Goal: Task Accomplishment & Management: Manage account settings

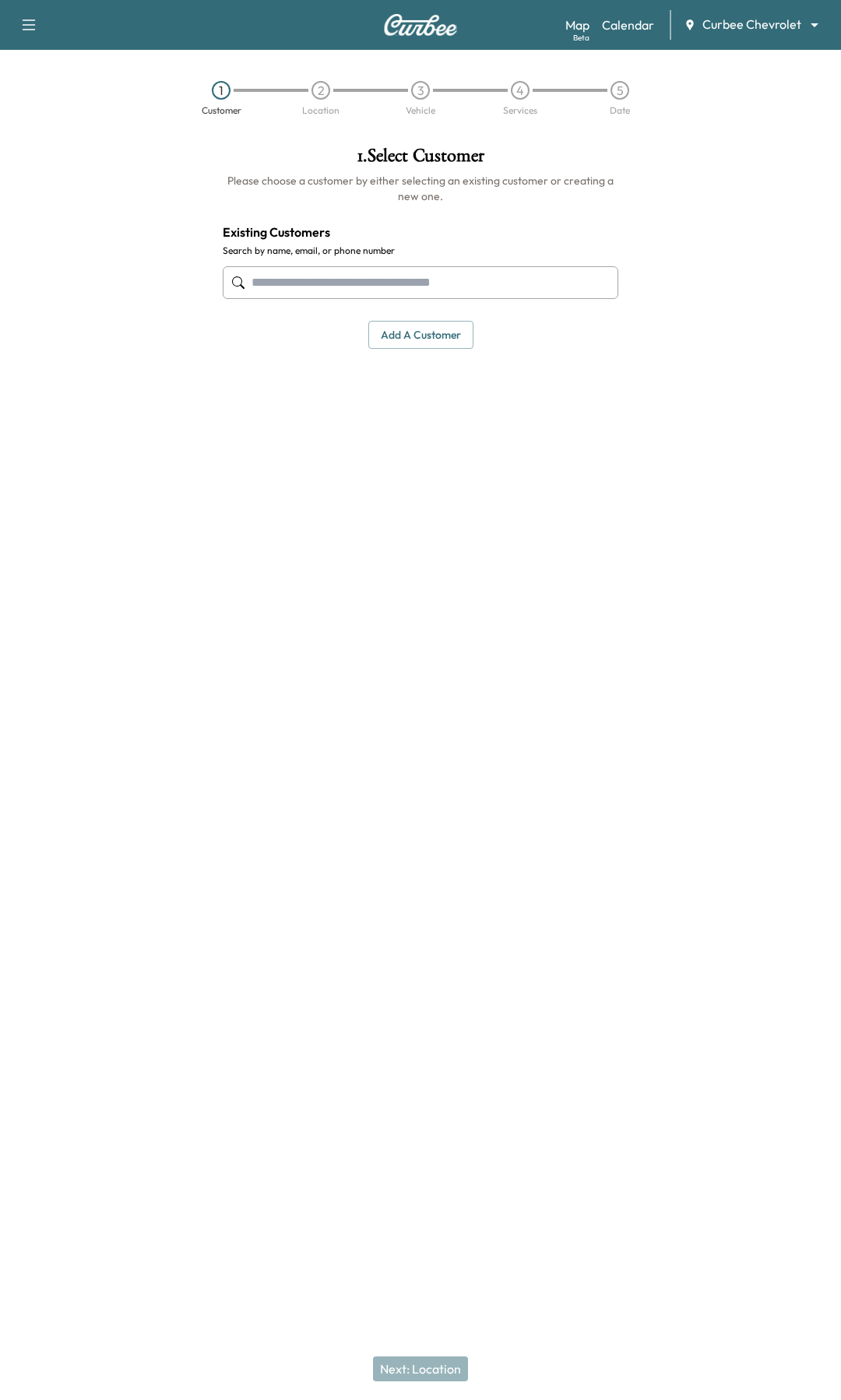
click at [680, 55] on div "1 Customer 2 Location 3 Vehicle 4 Services 5 Date" at bounding box center [420, 92] width 841 height 84
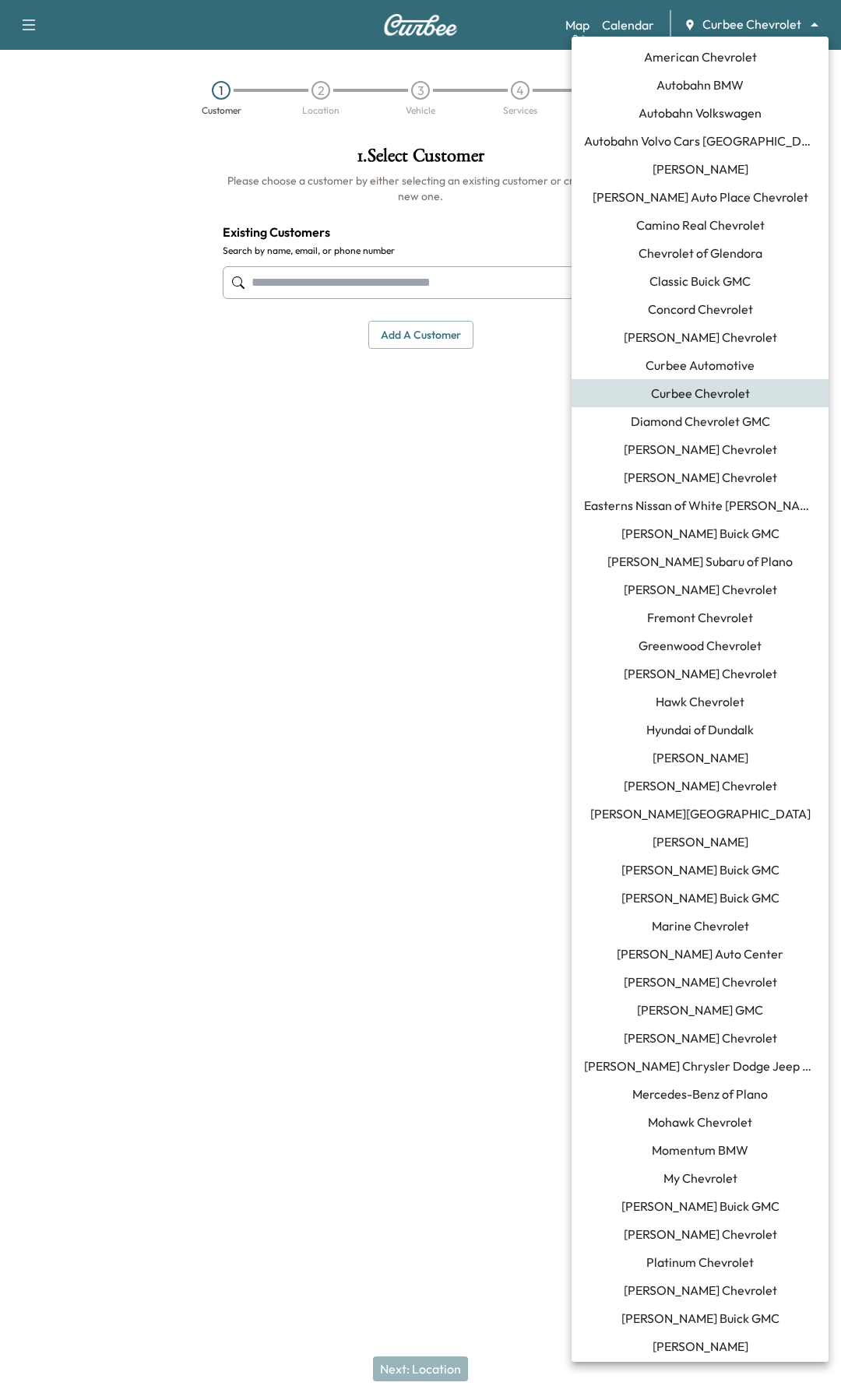
click at [729, 24] on body "Book New Appointment Support Log Out Map Beta Calendar Curbee Chevrolet *******…" at bounding box center [420, 700] width 841 height 1400
click at [701, 393] on span "Curbee Chevrolet" at bounding box center [700, 393] width 99 height 18
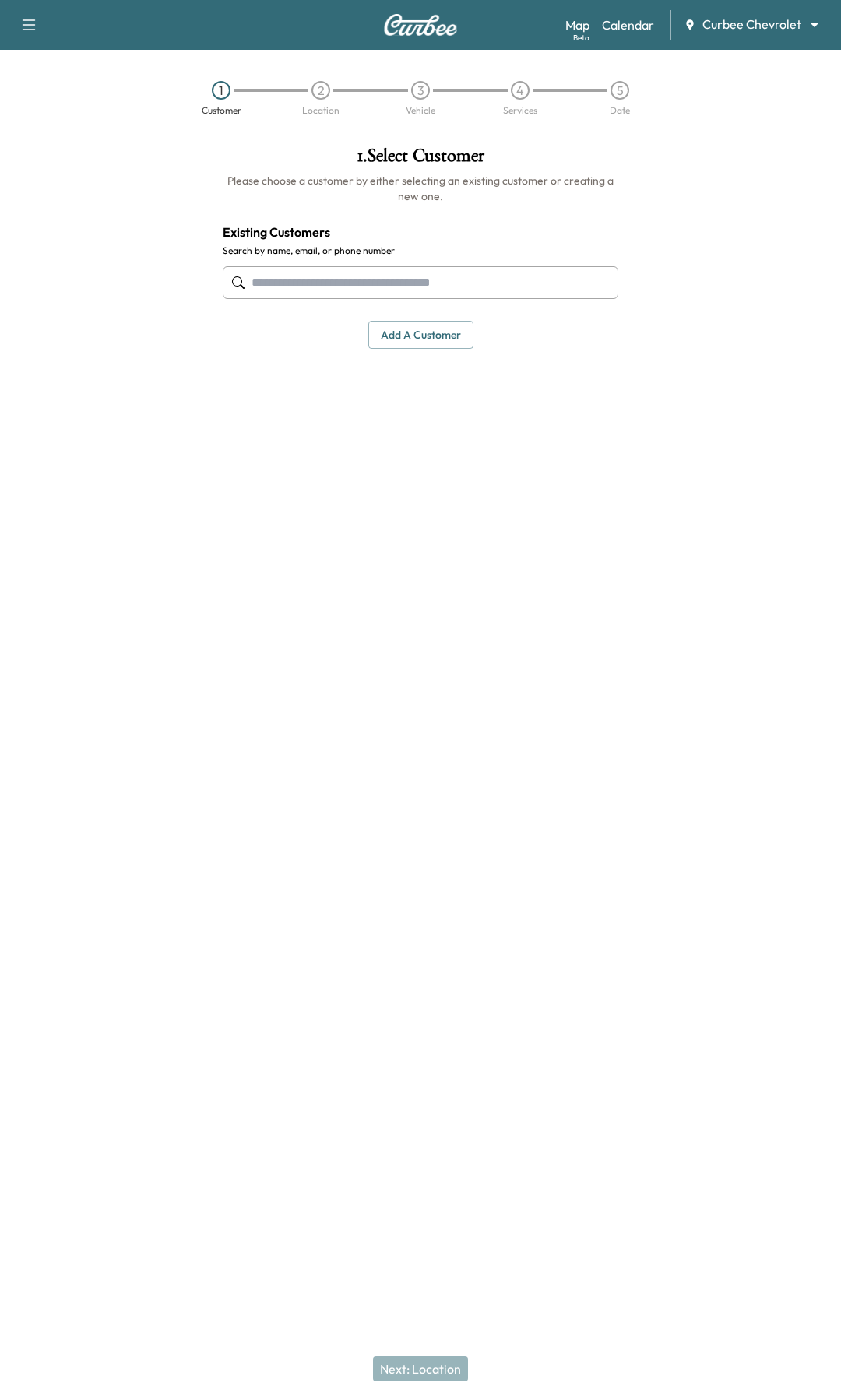
click at [368, 285] on input "text" at bounding box center [420, 282] width 395 height 32
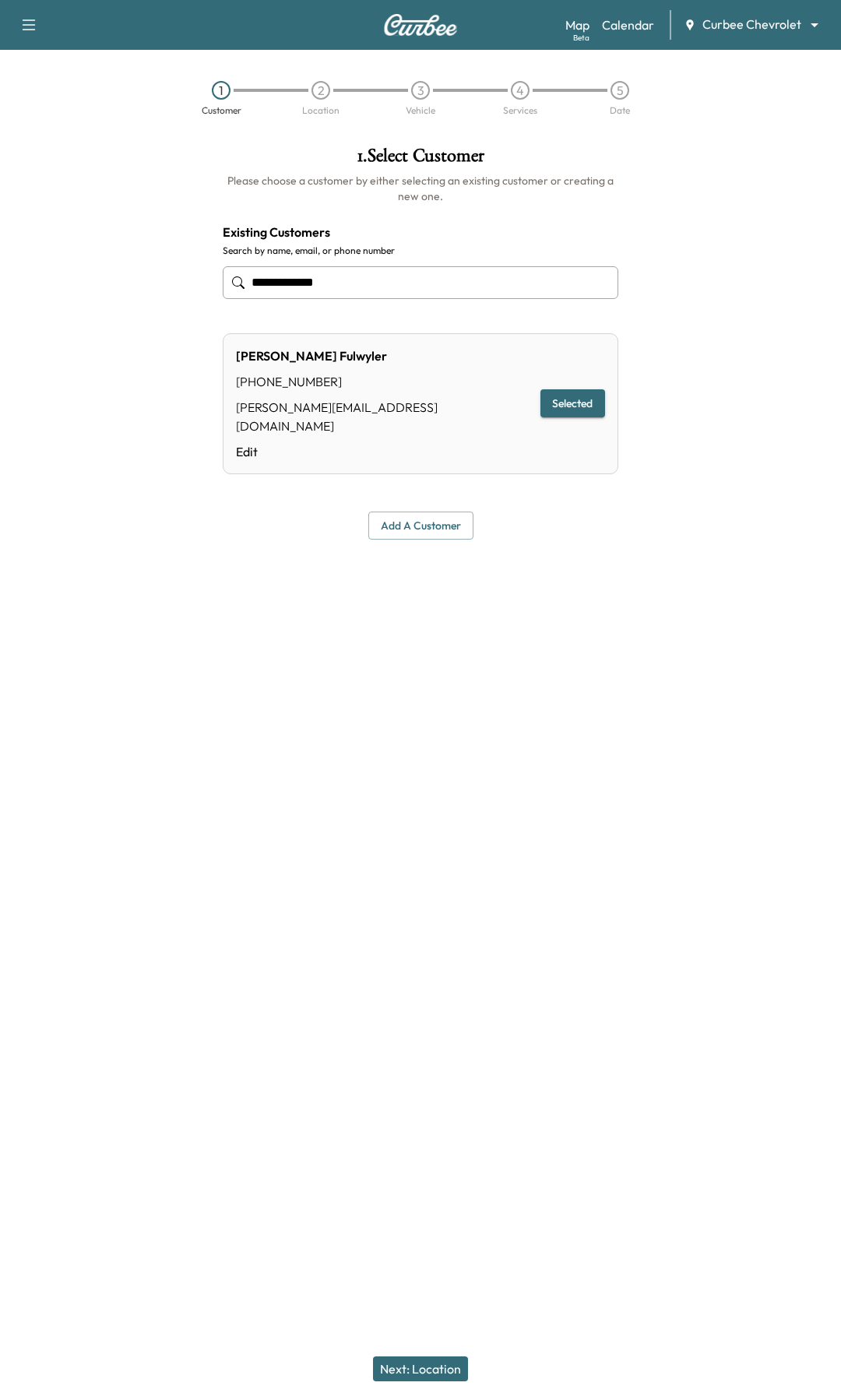
type input "**********"
click at [414, 1374] on button "Next: Location" at bounding box center [420, 1369] width 95 height 25
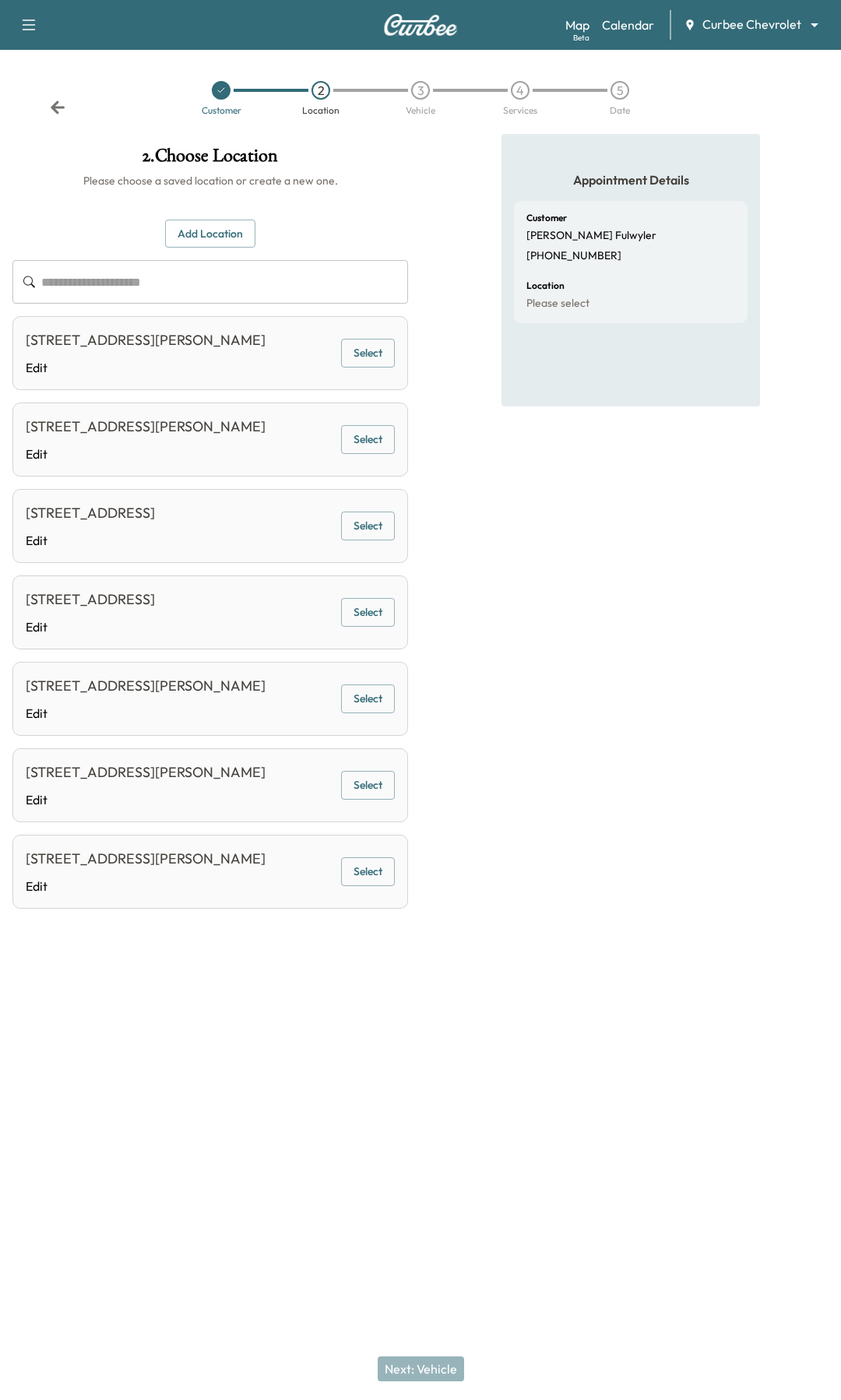
click at [365, 437] on button "Select" at bounding box center [368, 439] width 54 height 29
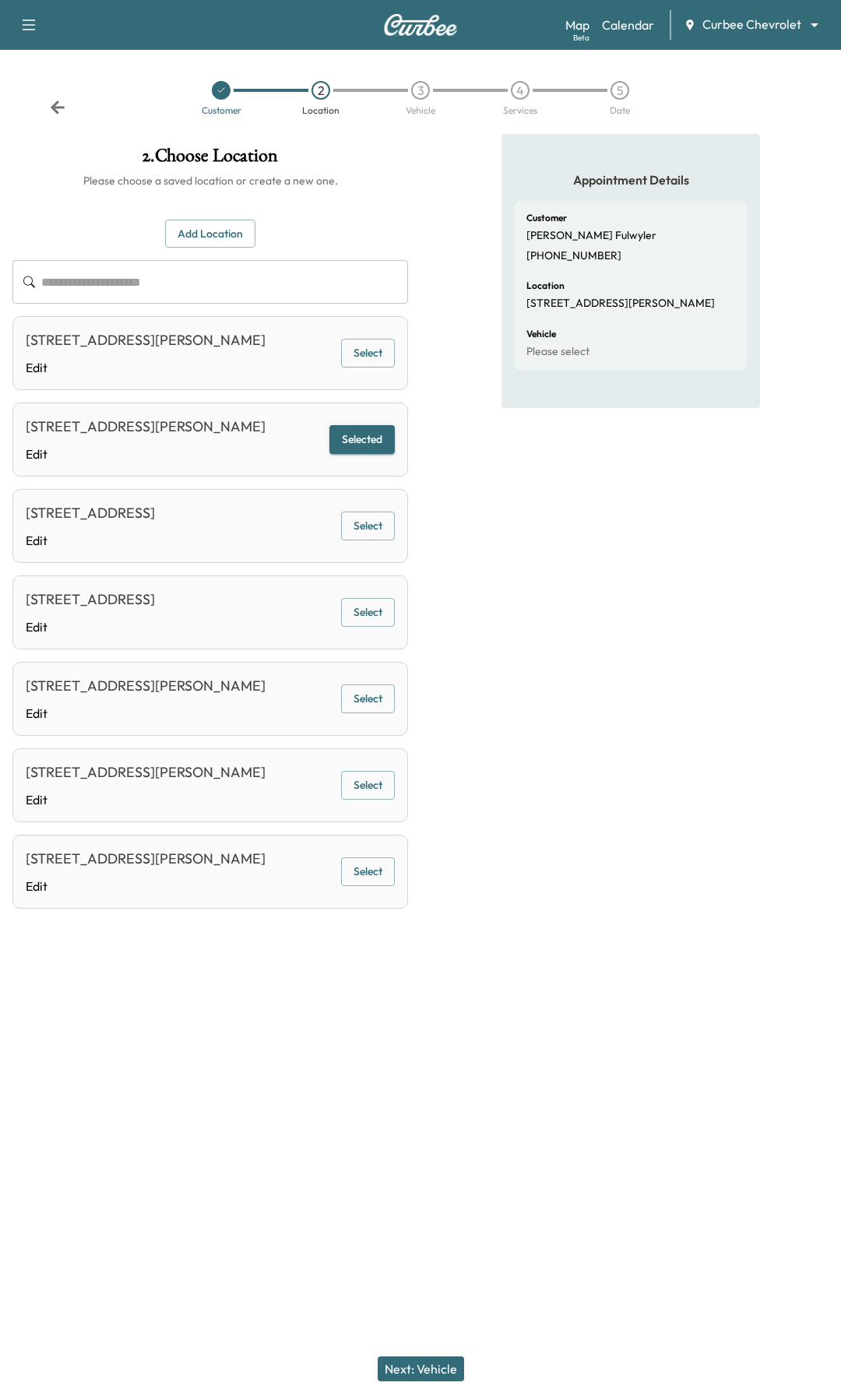
click at [687, 592] on div "Appointment Details Customer Paul Fulwyler (661) 477-9974 Location 5002 Felter …" at bounding box center [631, 543] width 258 height 818
click at [221, 229] on button "Add Location" at bounding box center [210, 234] width 91 height 29
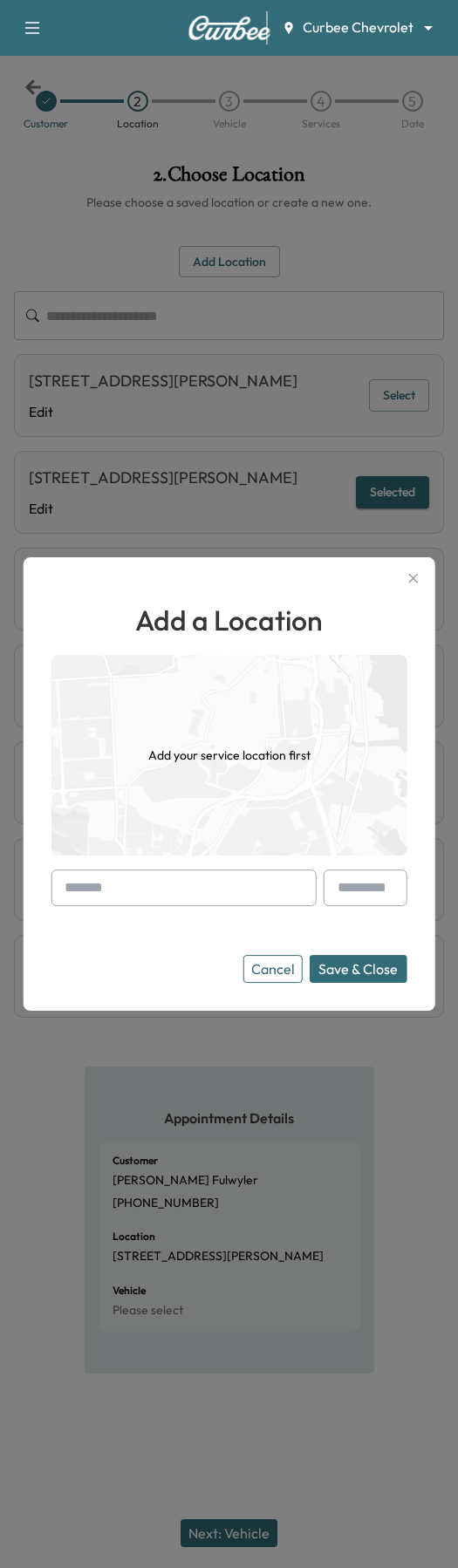
click at [243, 893] on input "text" at bounding box center [183, 887] width 265 height 36
paste input "**********"
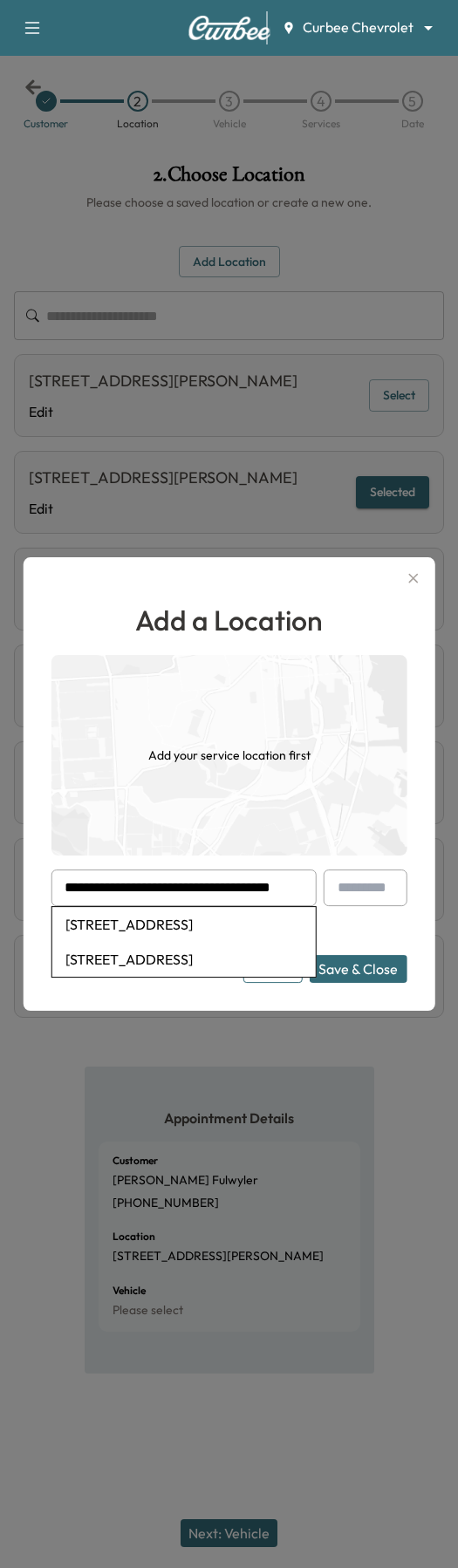
click at [157, 931] on li "1415 Lafayette Pkwy, LaGrange, GA 30241, USA" at bounding box center [184, 924] width 264 height 35
type input "**********"
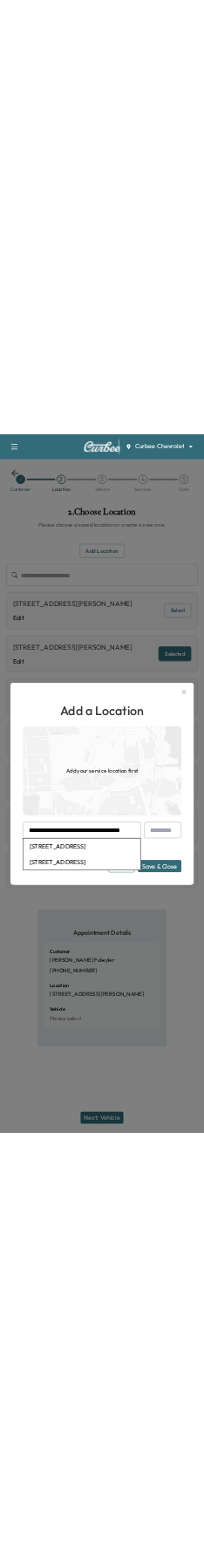
scroll to position [0, 0]
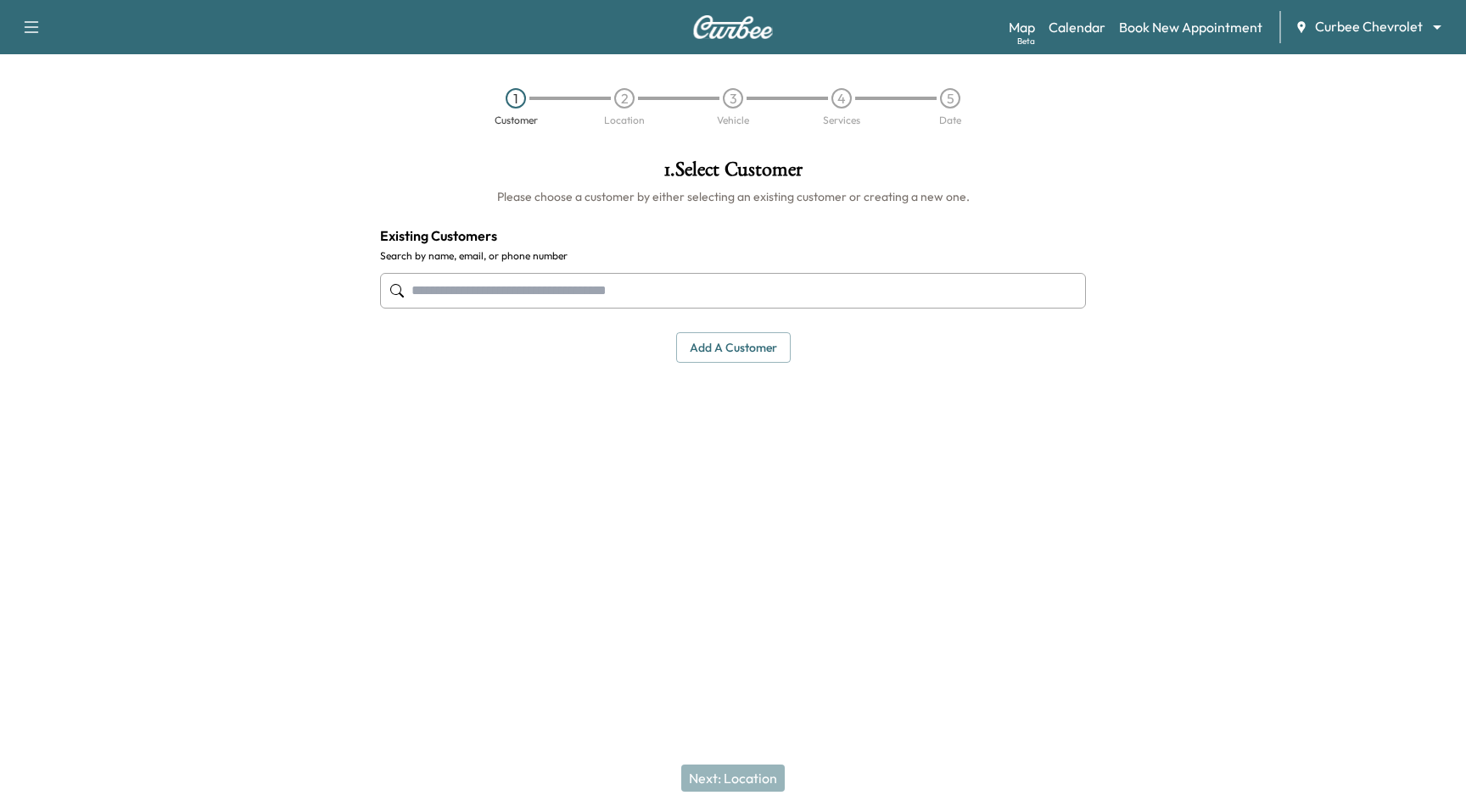
click at [1369, 28] on body "Support Log Out Map Beta Calendar Book New Appointment Curbee Chevrolet *******…" at bounding box center [733, 406] width 1466 height 812
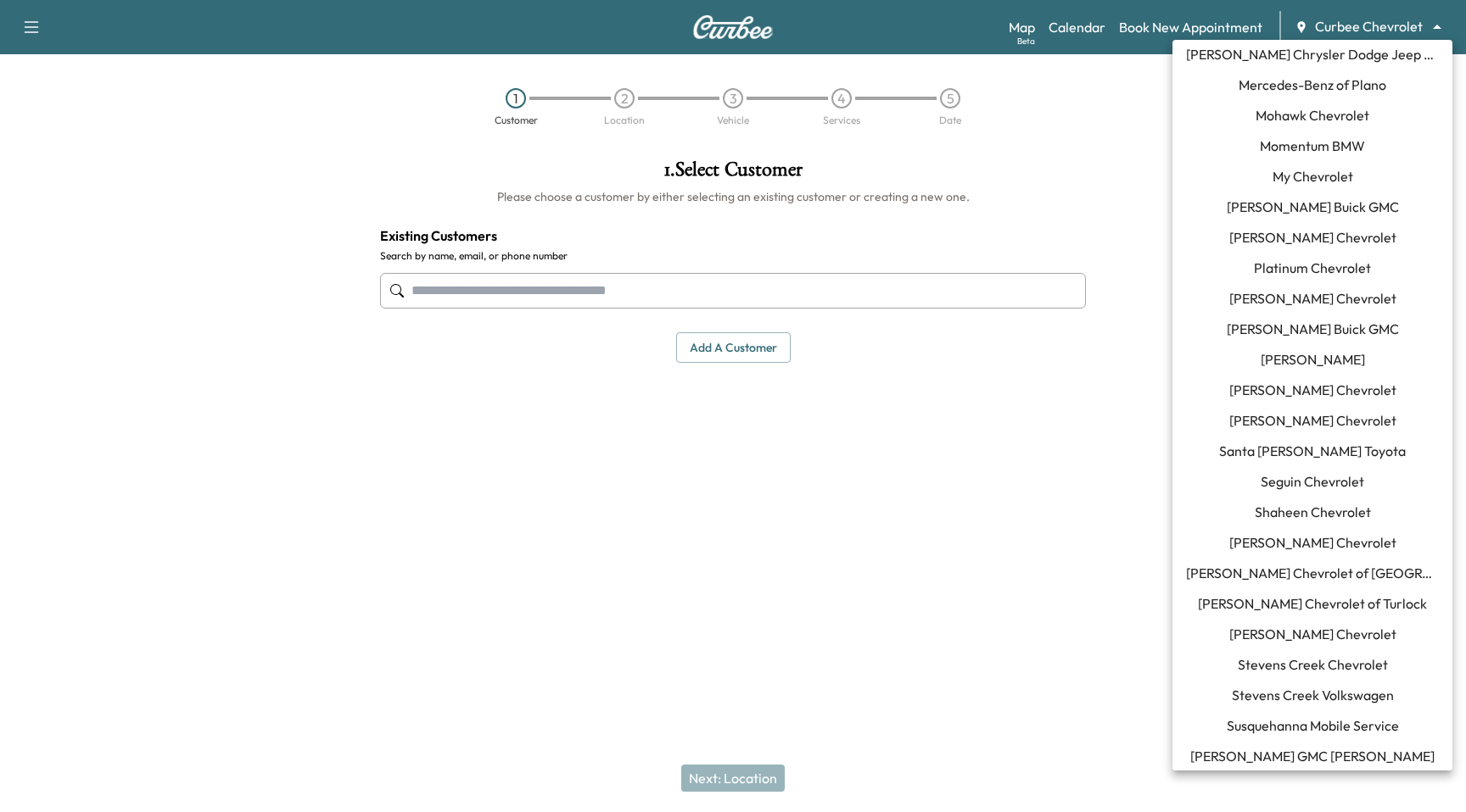
scroll to position [1086, 0]
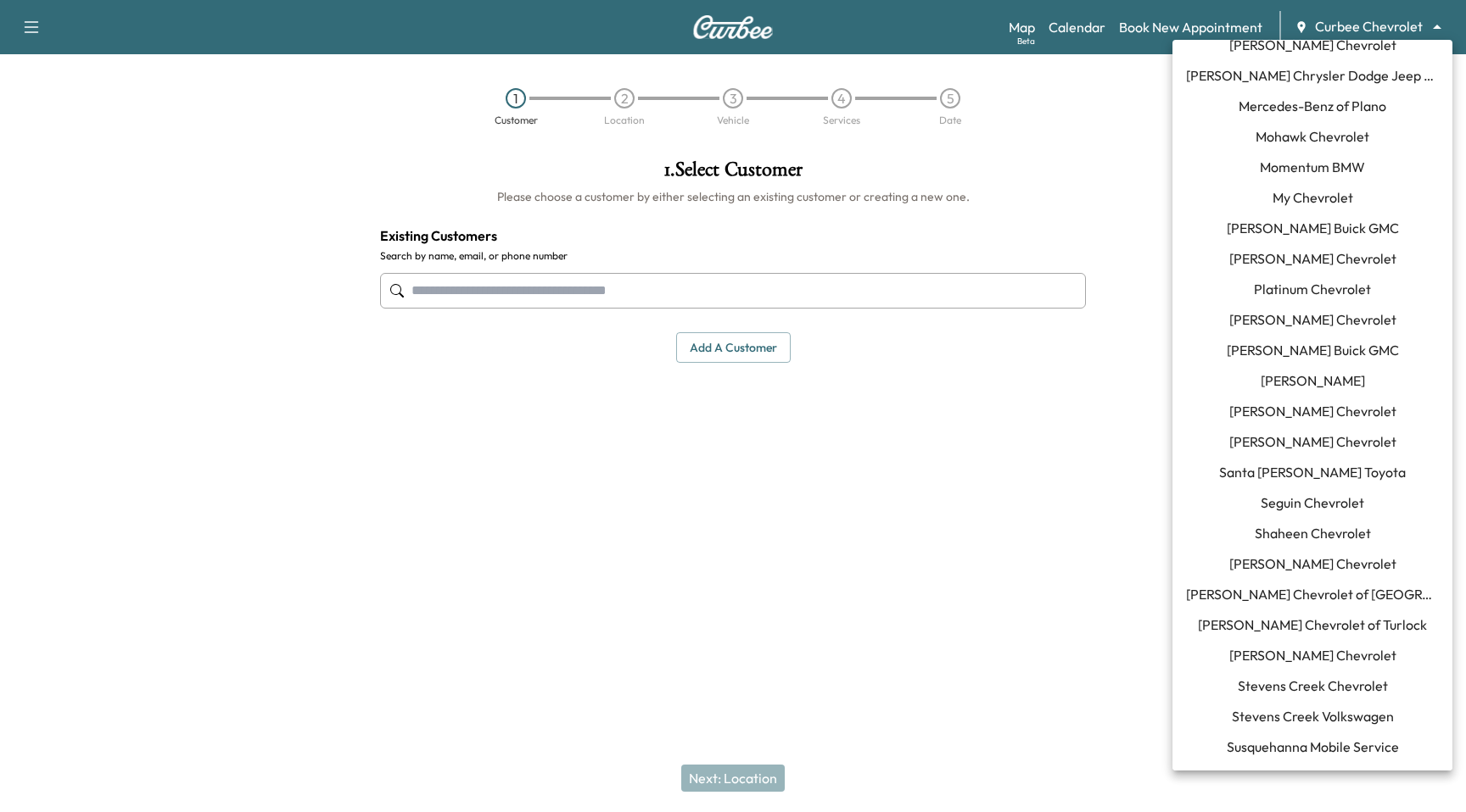
click at [1356, 162] on span "Momentum BMW" at bounding box center [1312, 166] width 105 height 20
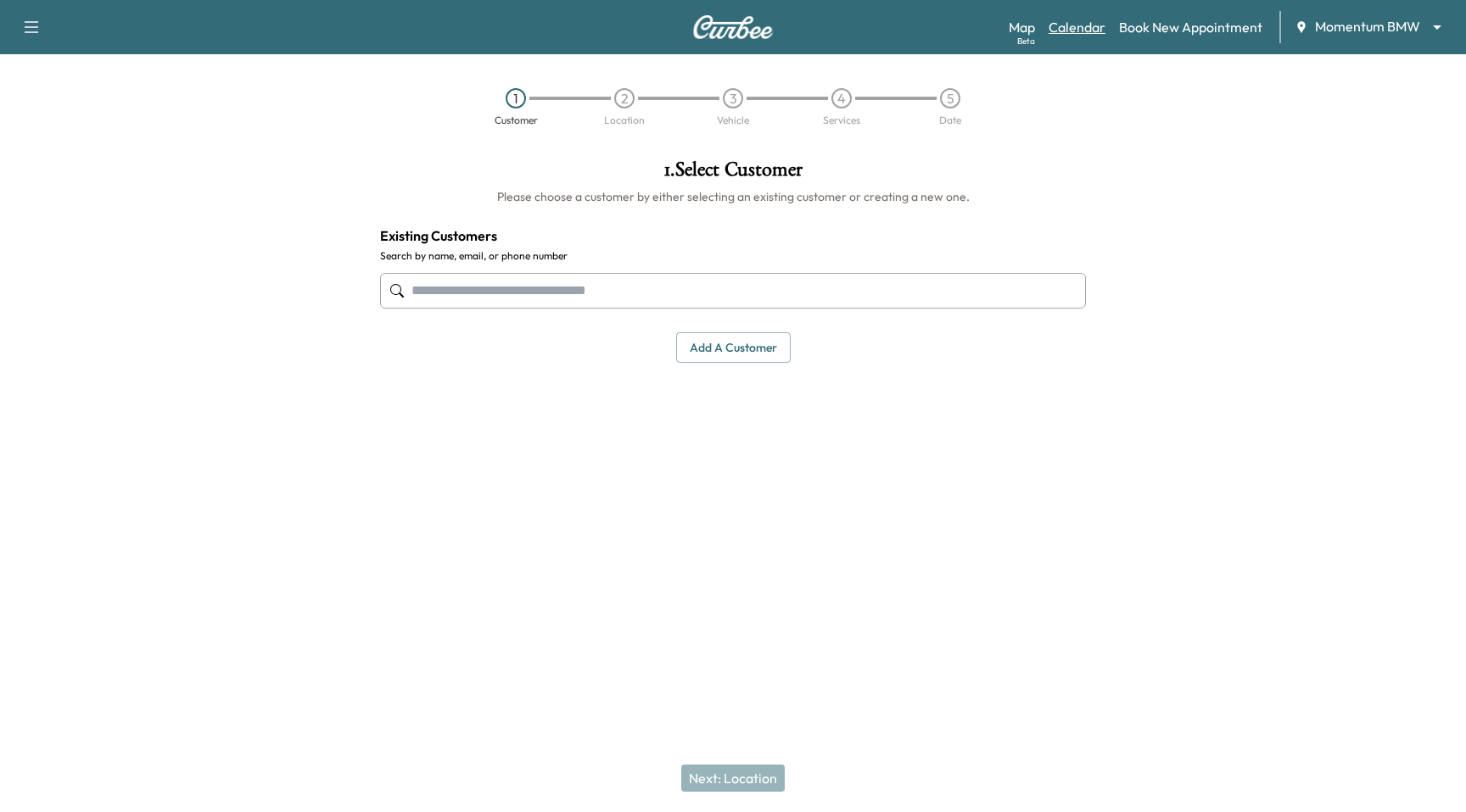
click at [1091, 30] on link "Calendar" at bounding box center [1076, 27] width 57 height 20
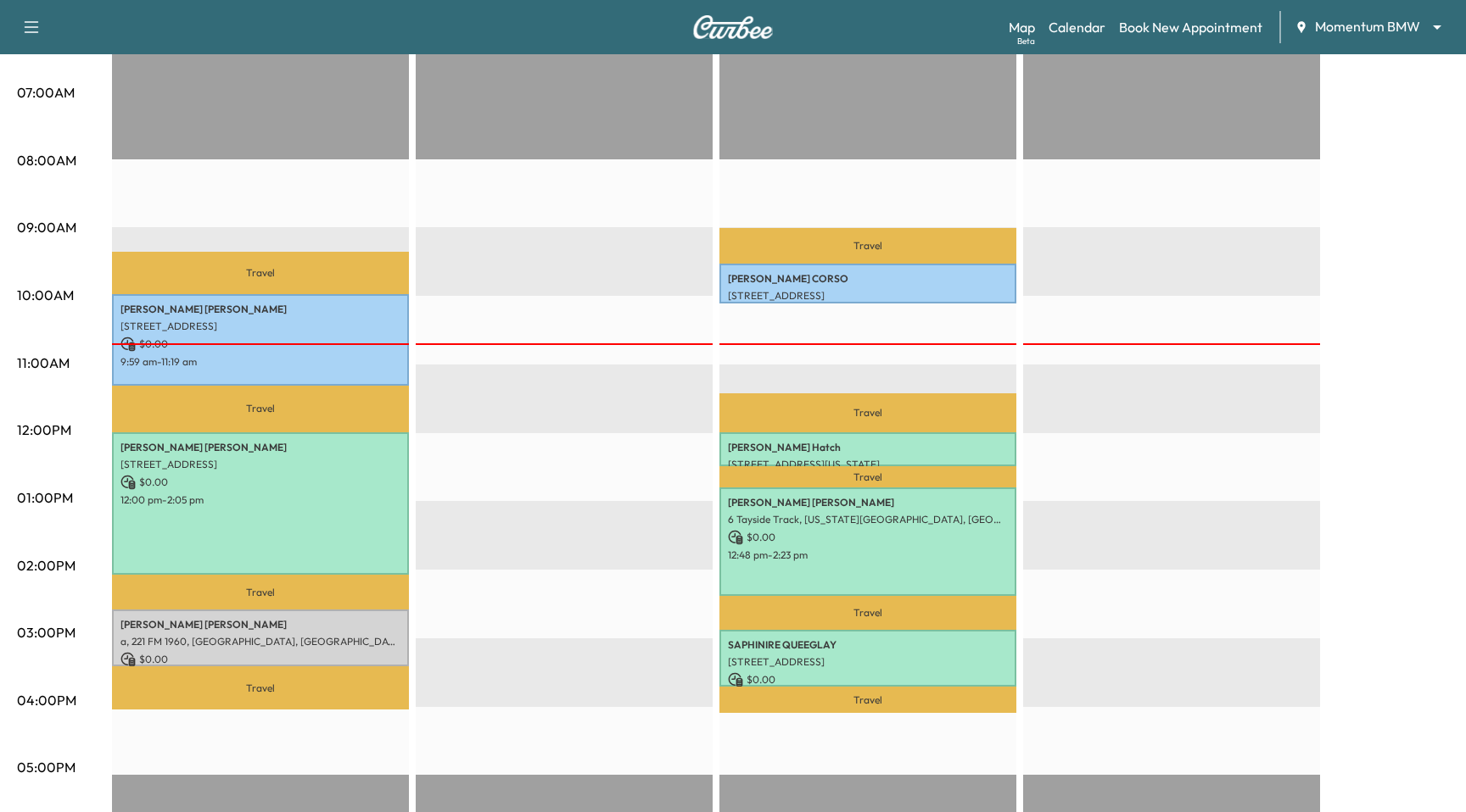
scroll to position [447, 0]
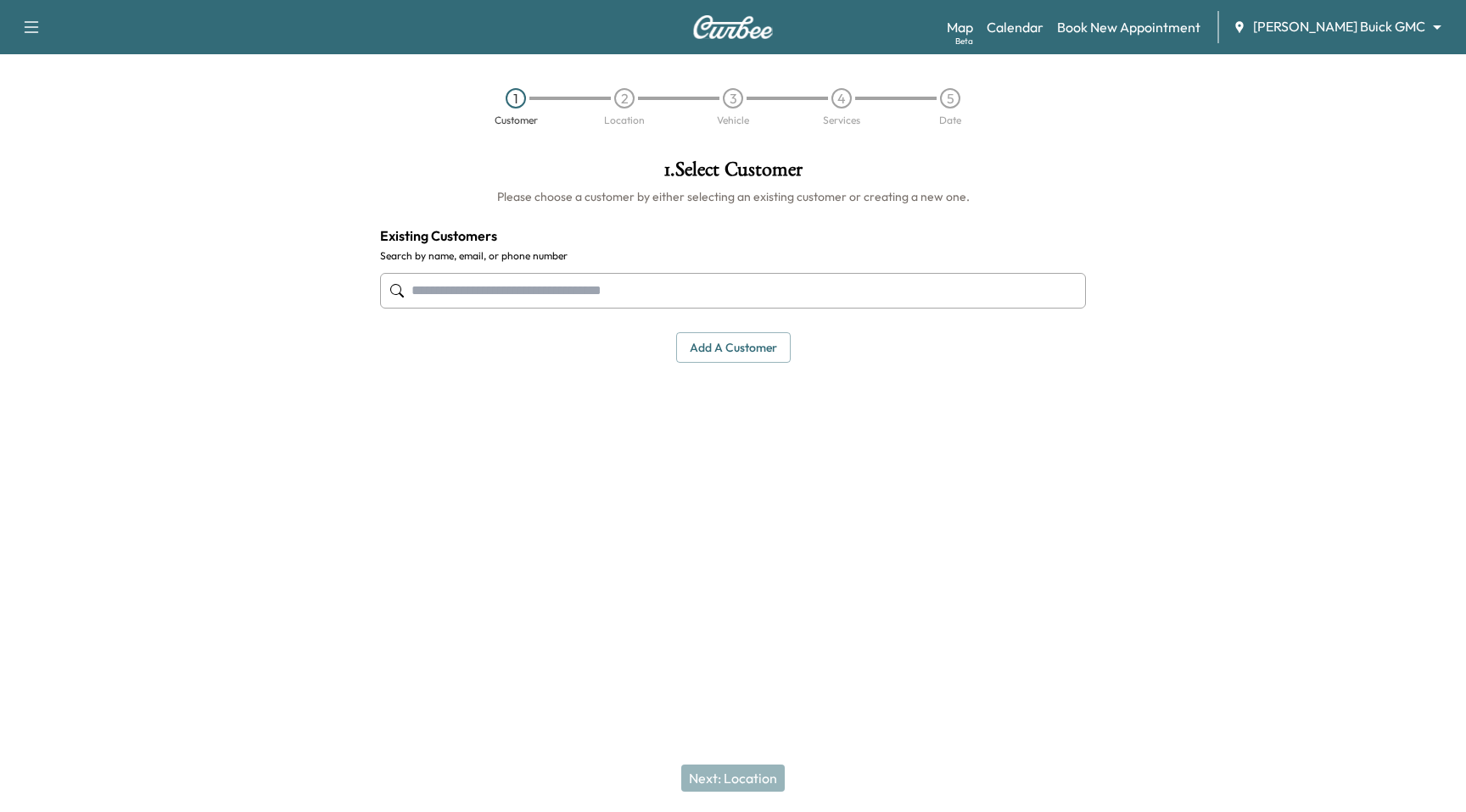
click at [1393, 28] on body "Support Log Out Map Beta Calendar Book New Appointment Ewing Buick GMC ********…" at bounding box center [733, 406] width 1466 height 812
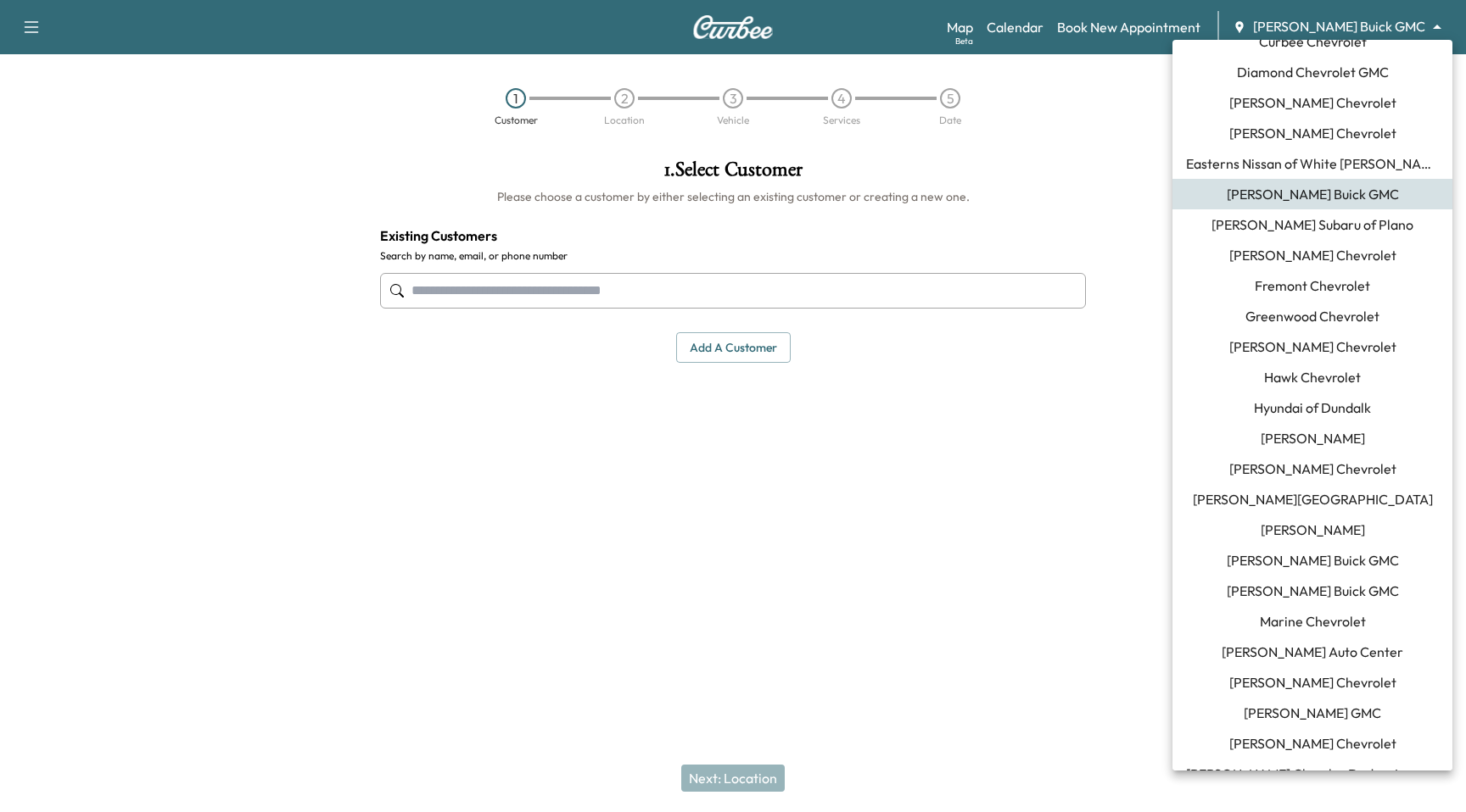
scroll to position [856, 0]
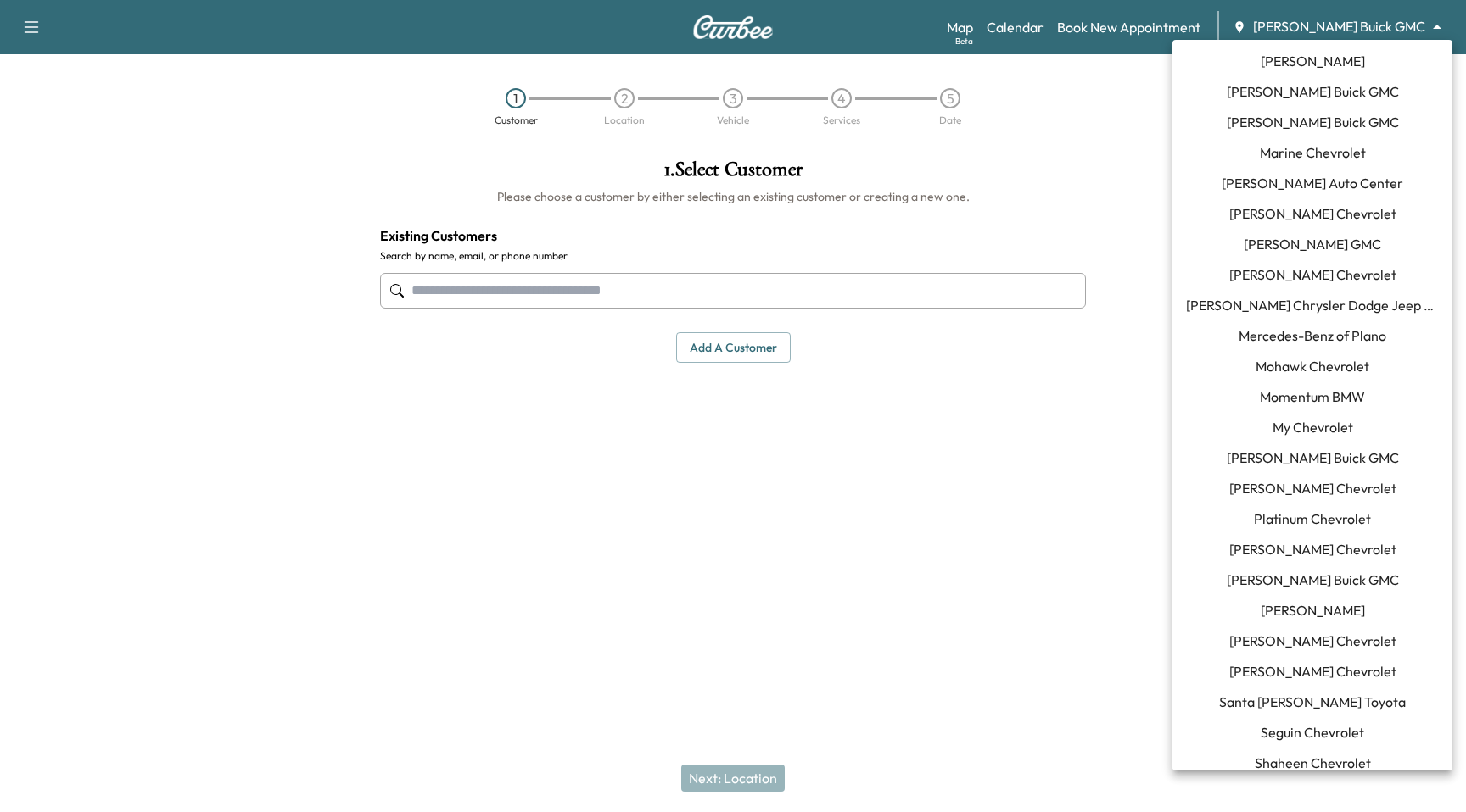
click at [1323, 388] on span "Momentum BMW" at bounding box center [1312, 396] width 105 height 20
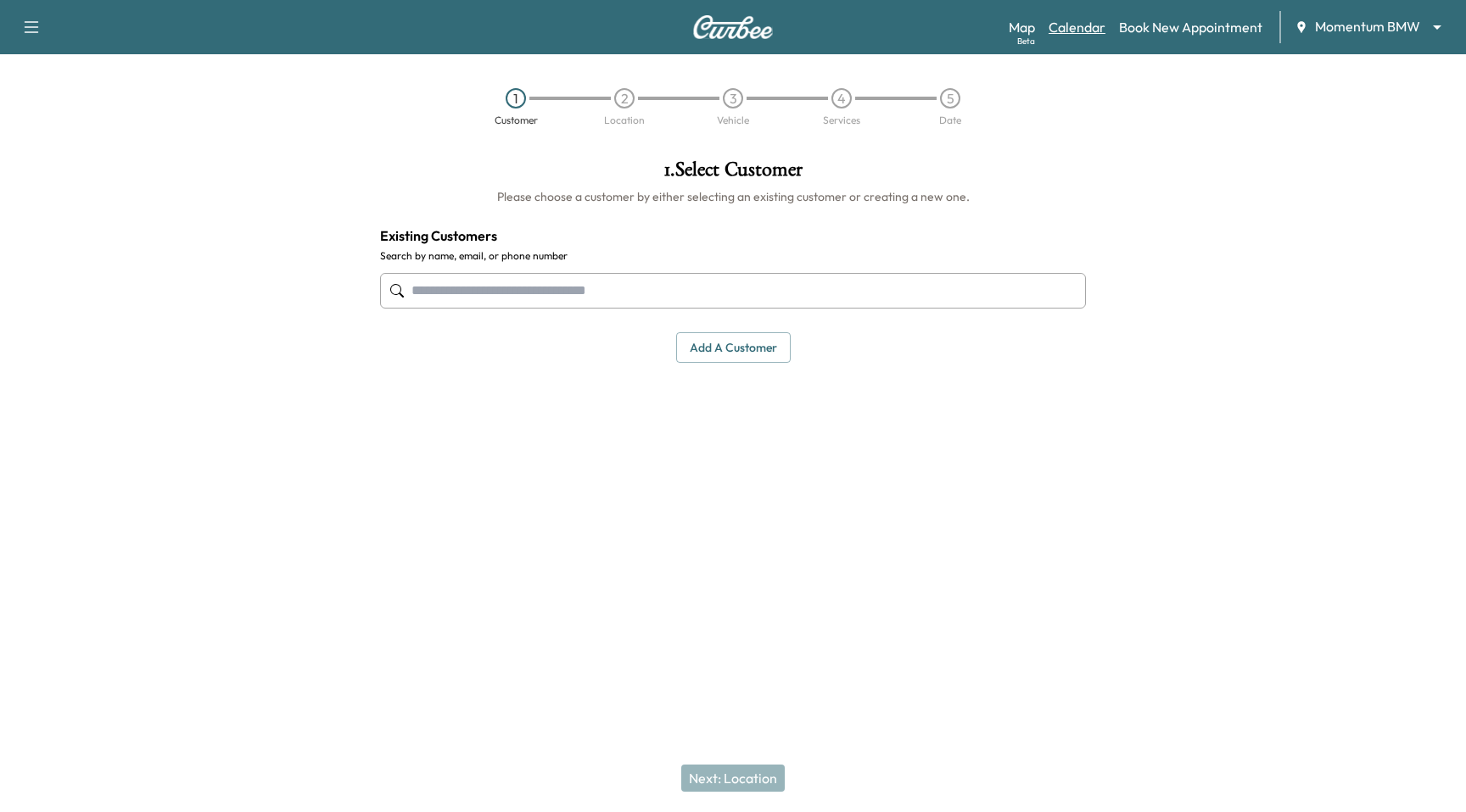
drag, startPoint x: 1069, startPoint y: 44, endPoint x: 1068, endPoint y: 35, distance: 9.1
click at [1069, 44] on div "Support Log Out Map Beta Calendar Book New Appointment Momentum BMW ******** ​" at bounding box center [733, 27] width 1466 height 54
click at [1068, 33] on link "Calendar" at bounding box center [1076, 27] width 57 height 20
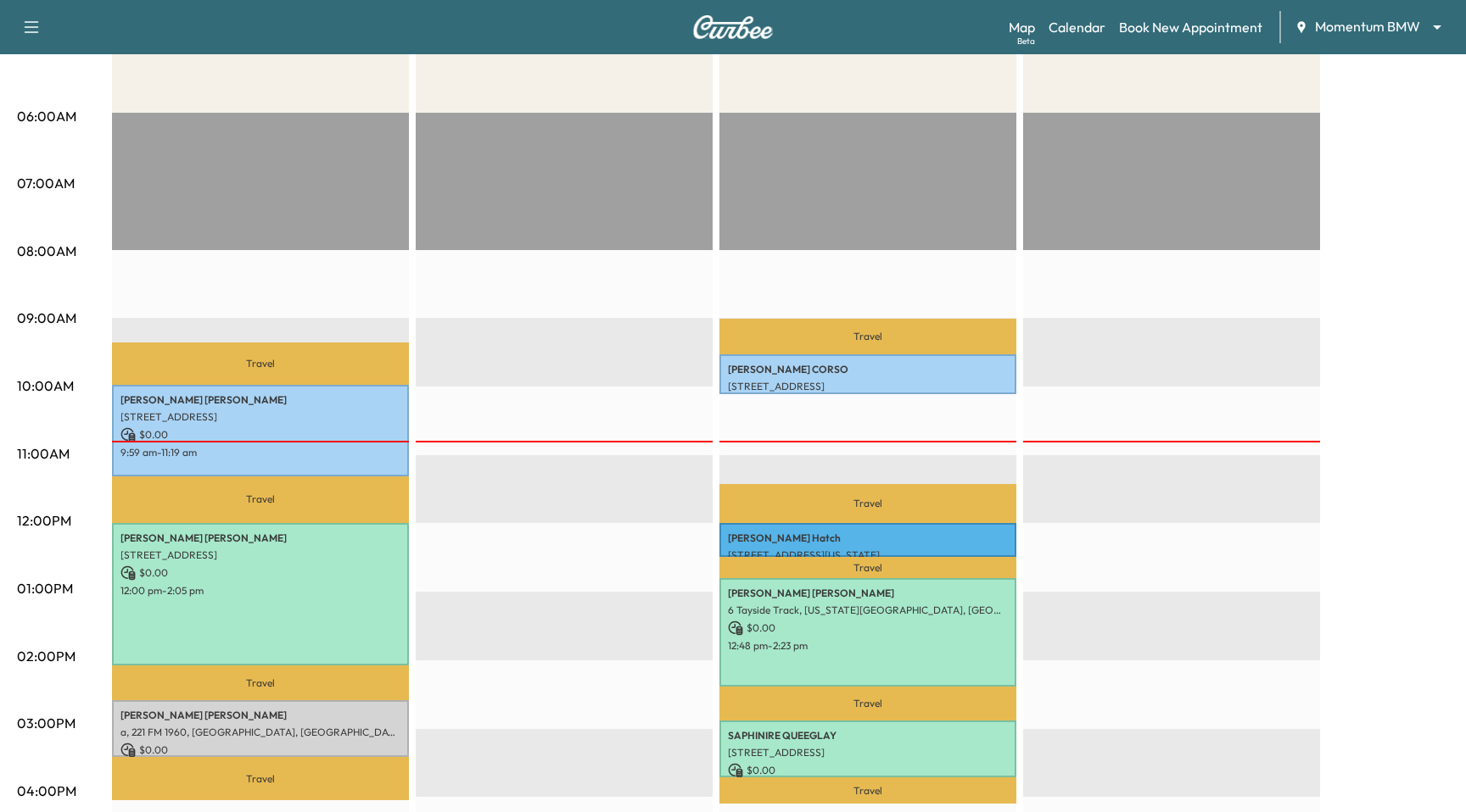
scroll to position [291, 0]
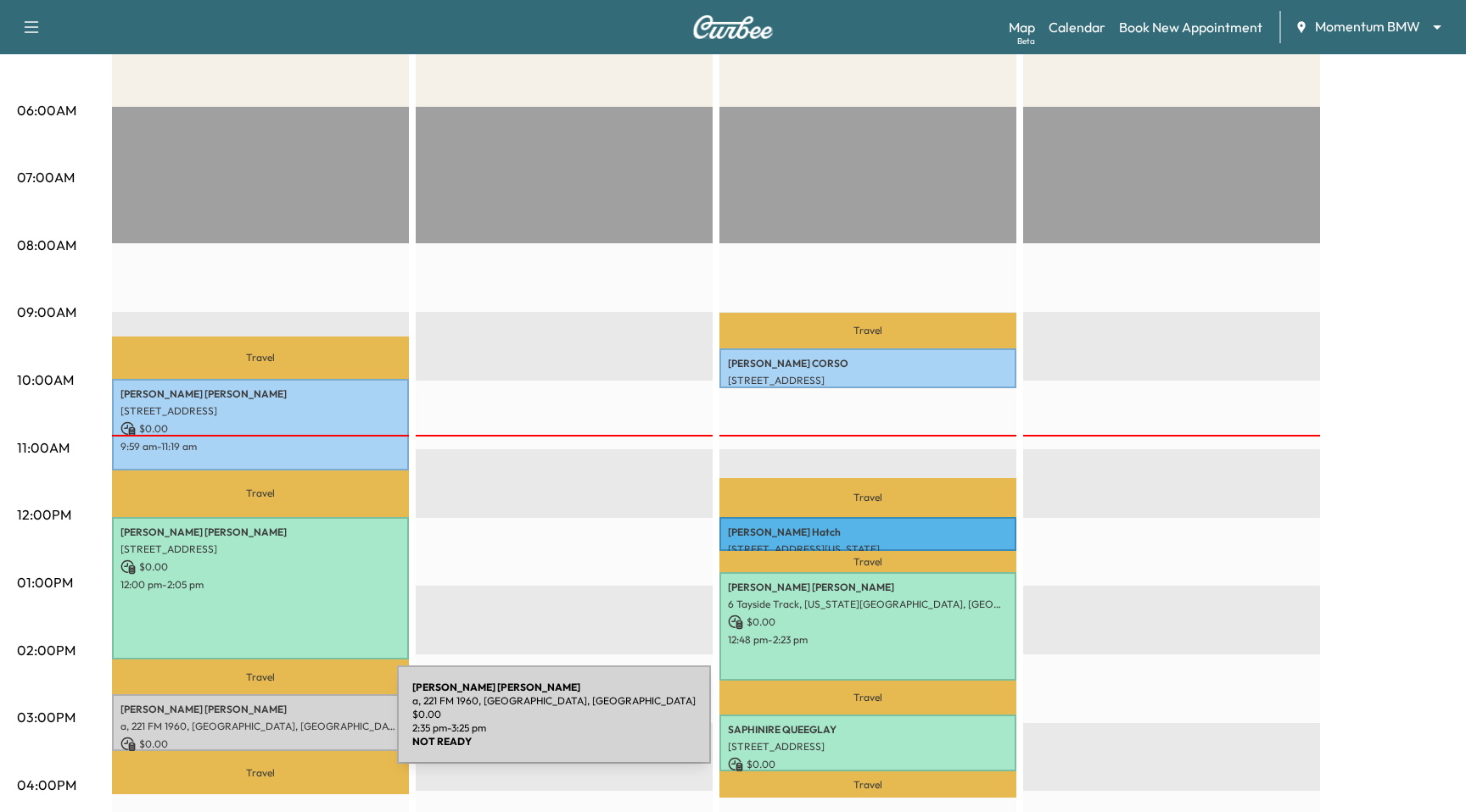
click at [270, 725] on p "a, 221 FM 1960, [GEOGRAPHIC_DATA], [GEOGRAPHIC_DATA]" at bounding box center [260, 727] width 280 height 13
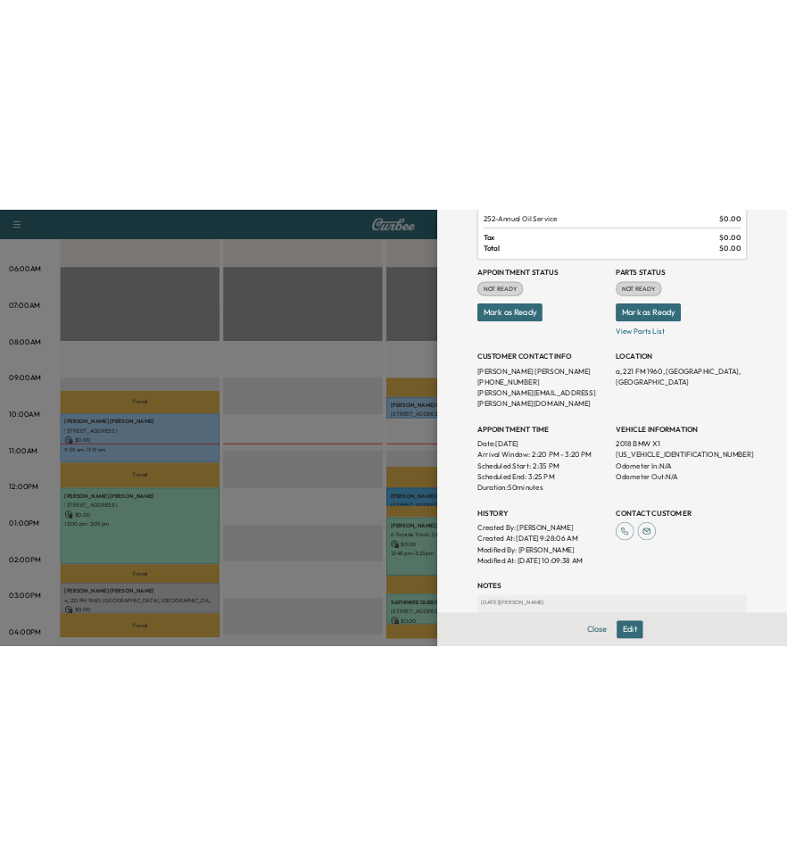
scroll to position [245, 0]
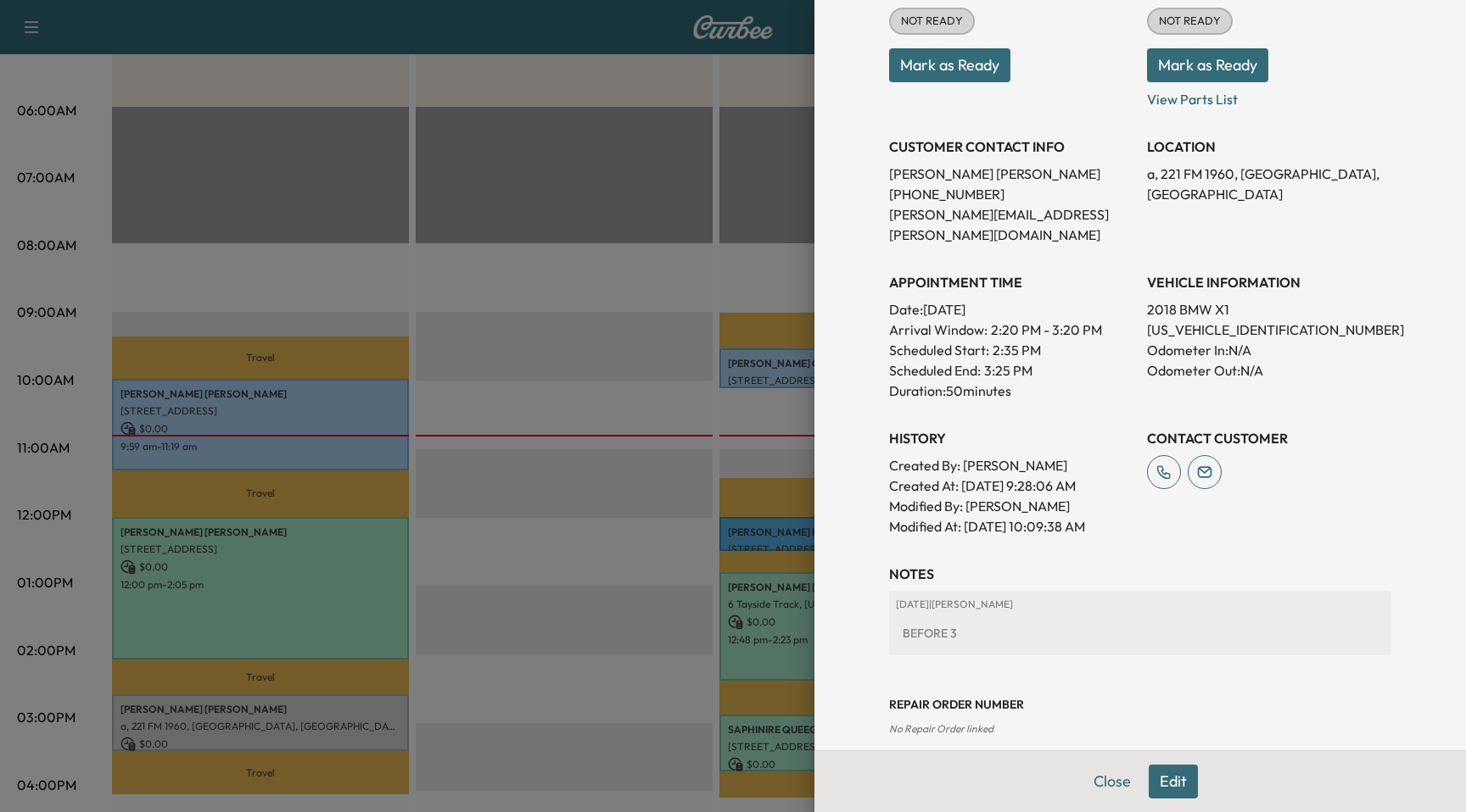
click at [591, 348] on div at bounding box center [733, 406] width 1466 height 812
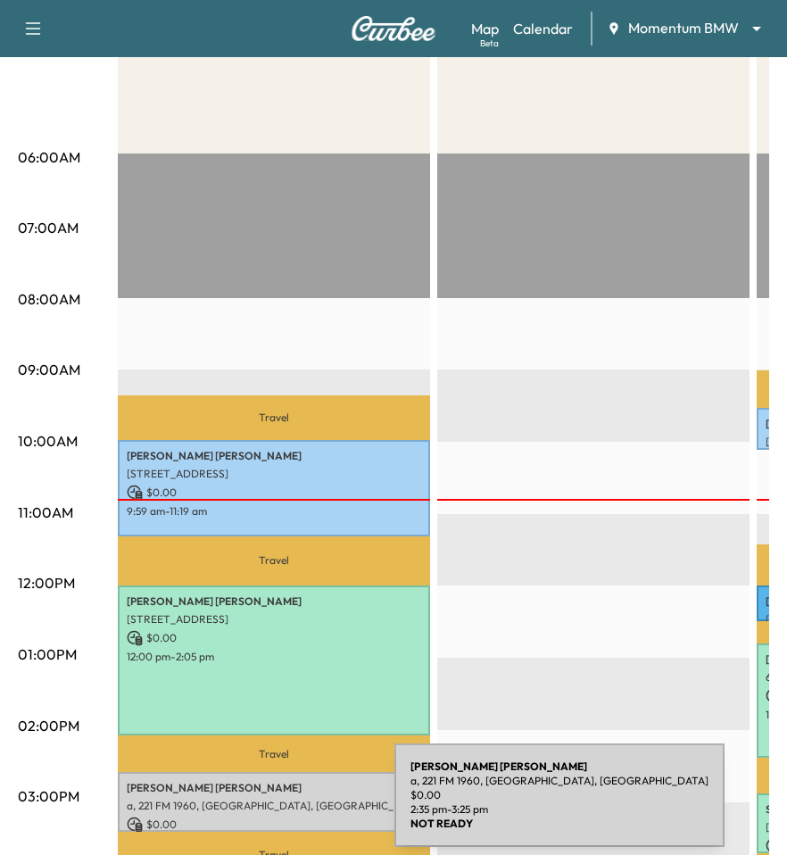
click at [262, 806] on p "a, 221 FM 1960, Houston, TX 77090, USA" at bounding box center [274, 806] width 295 height 14
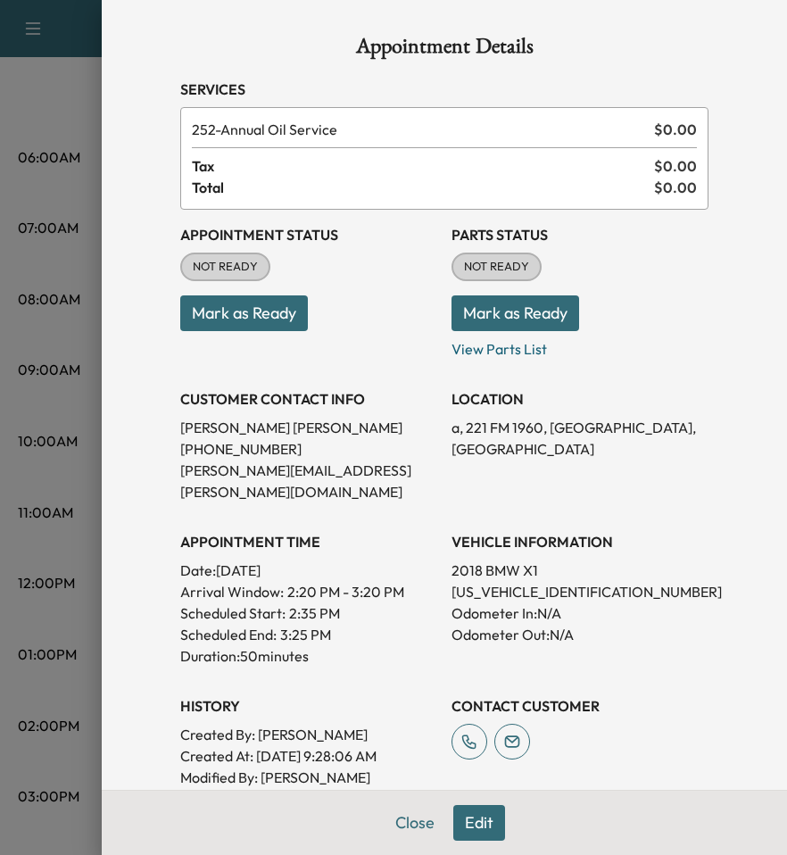
click at [62, 635] on div at bounding box center [393, 427] width 787 height 855
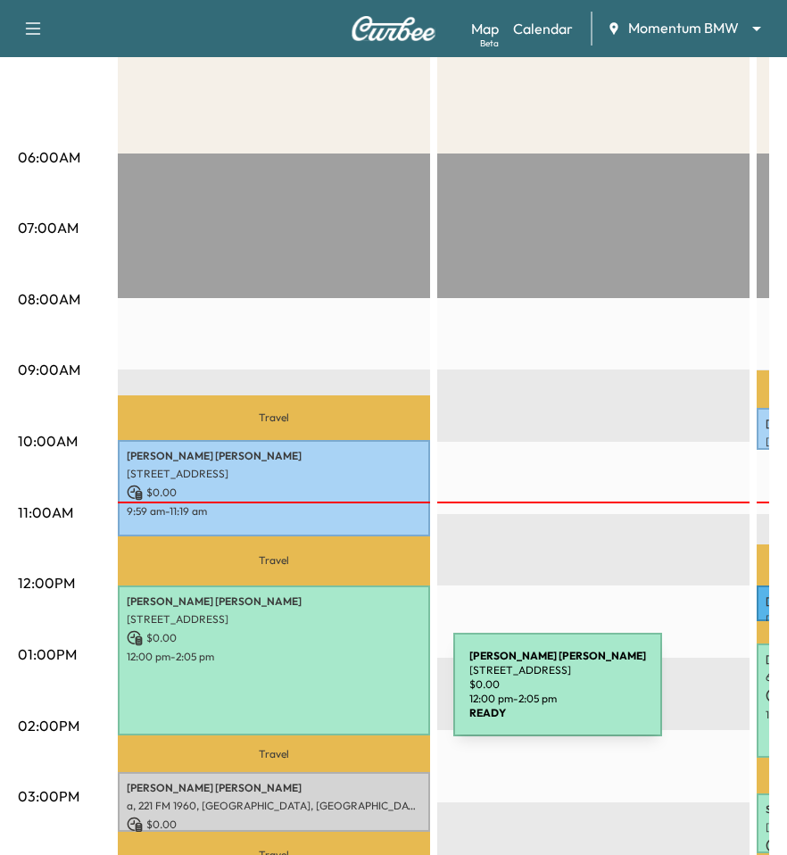
click at [320, 695] on div "SHERRYL GORMAN 3310 Mid Ln, Houston, TX 77027, USA $ 0.00 12:00 pm - 2:05 pm" at bounding box center [274, 661] width 312 height 150
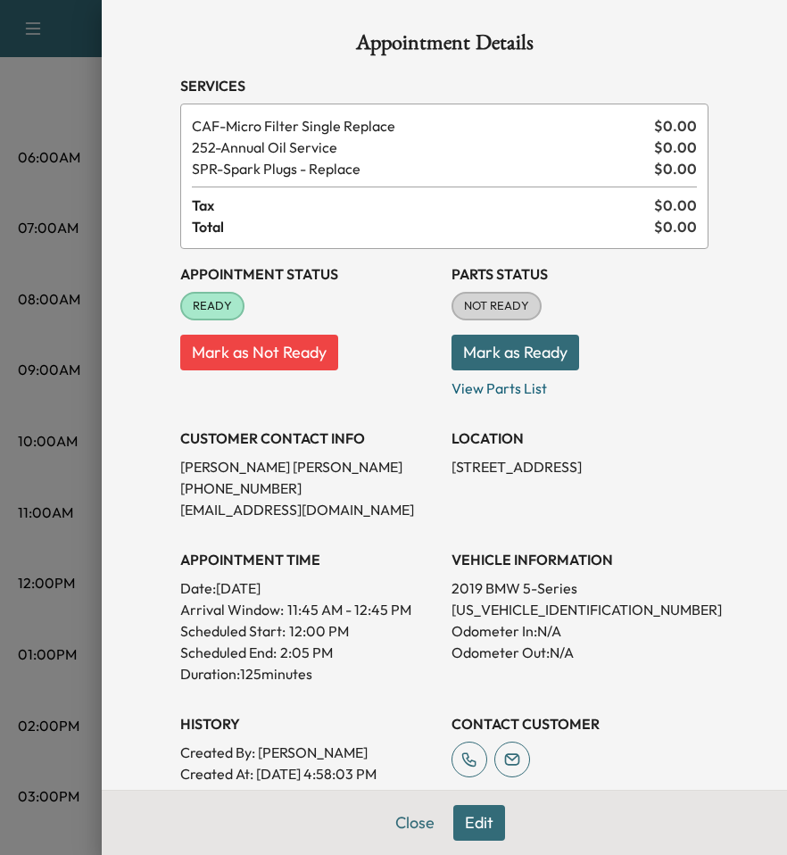
scroll to position [0, 0]
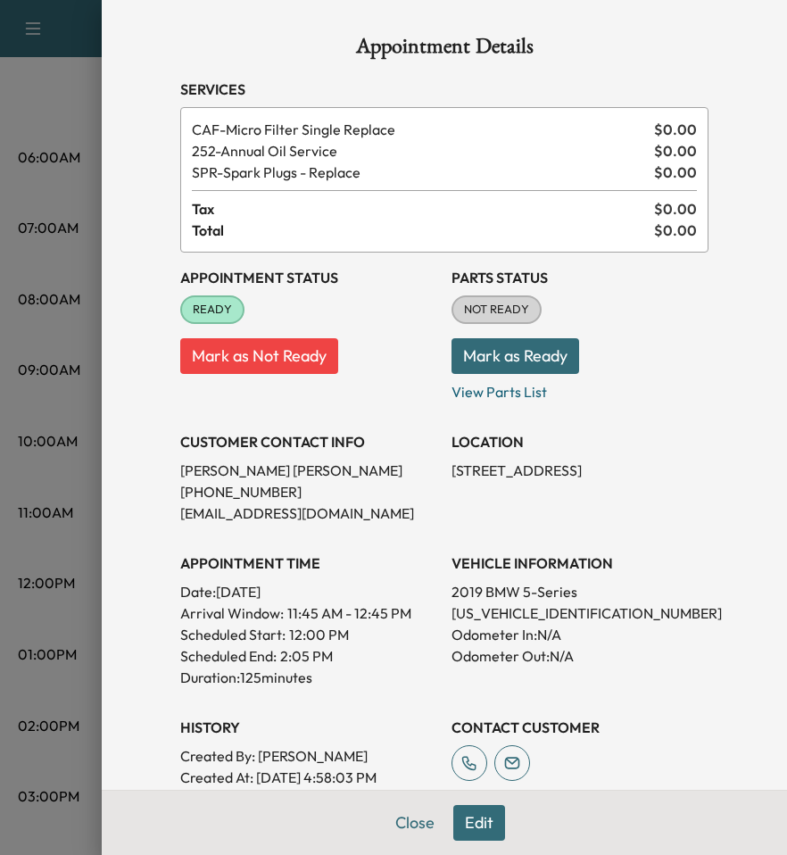
drag, startPoint x: 56, startPoint y: 507, endPoint x: 132, endPoint y: 570, distance: 98.9
click at [56, 506] on div at bounding box center [393, 427] width 787 height 855
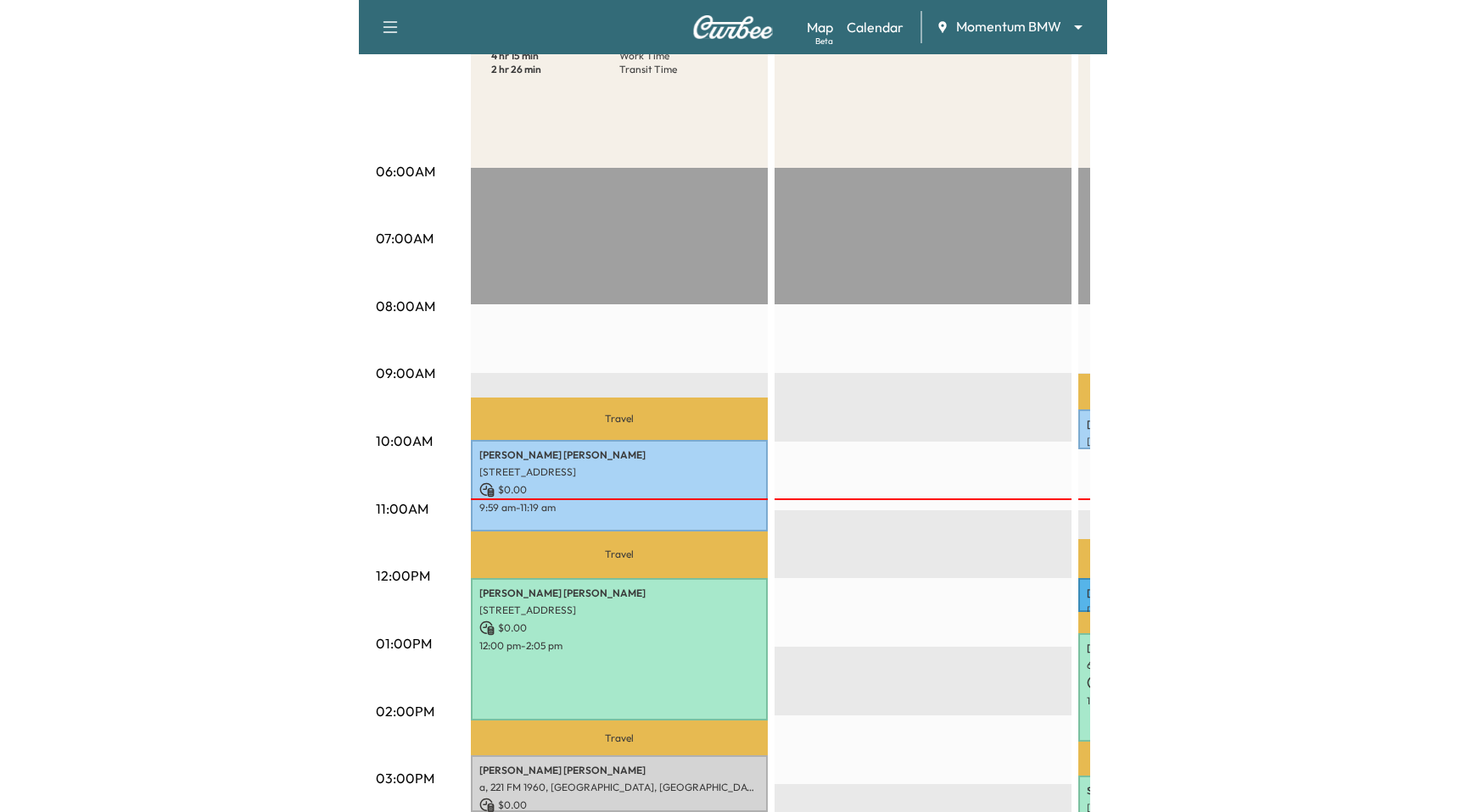
scroll to position [153, 0]
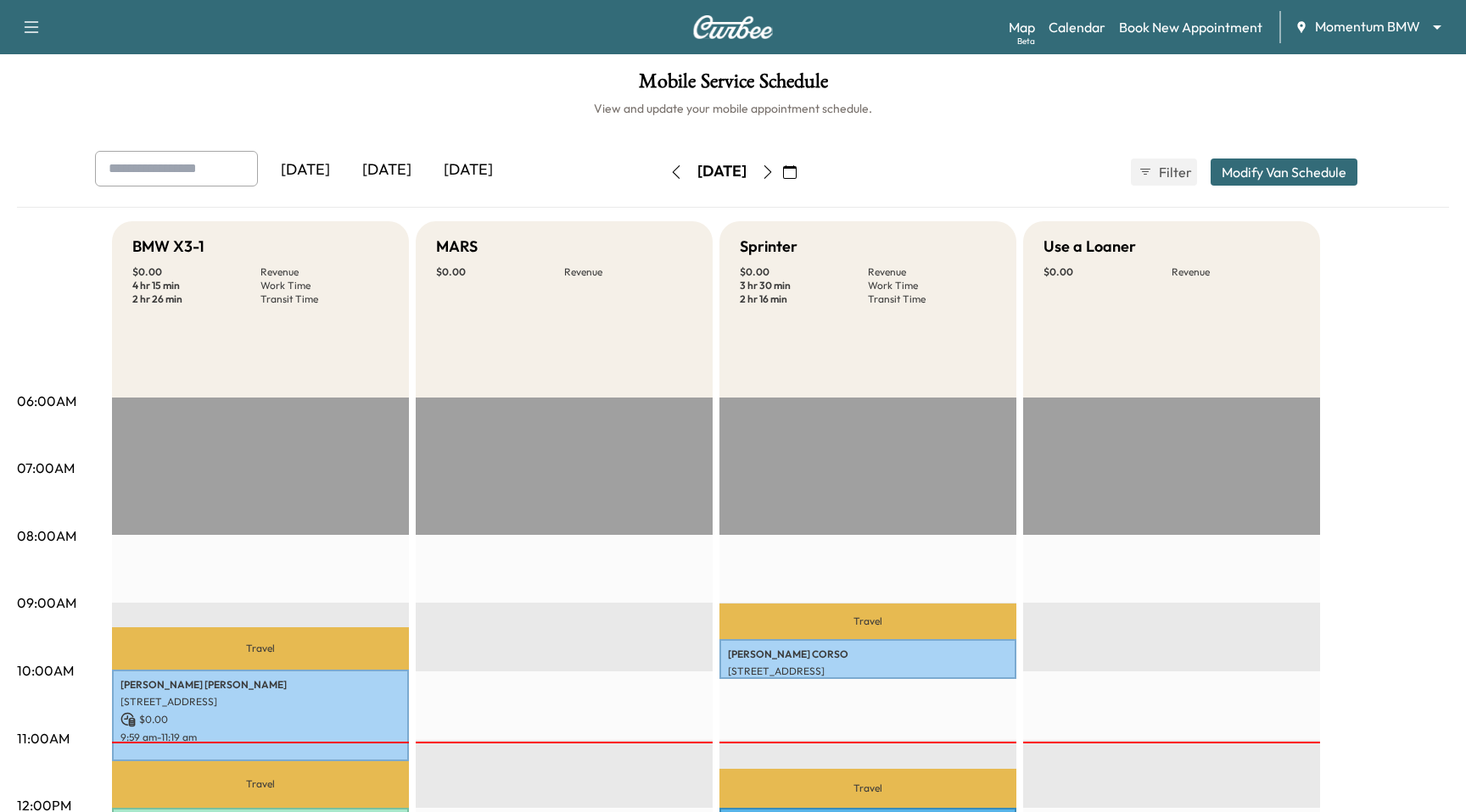
scroll to position [557, 0]
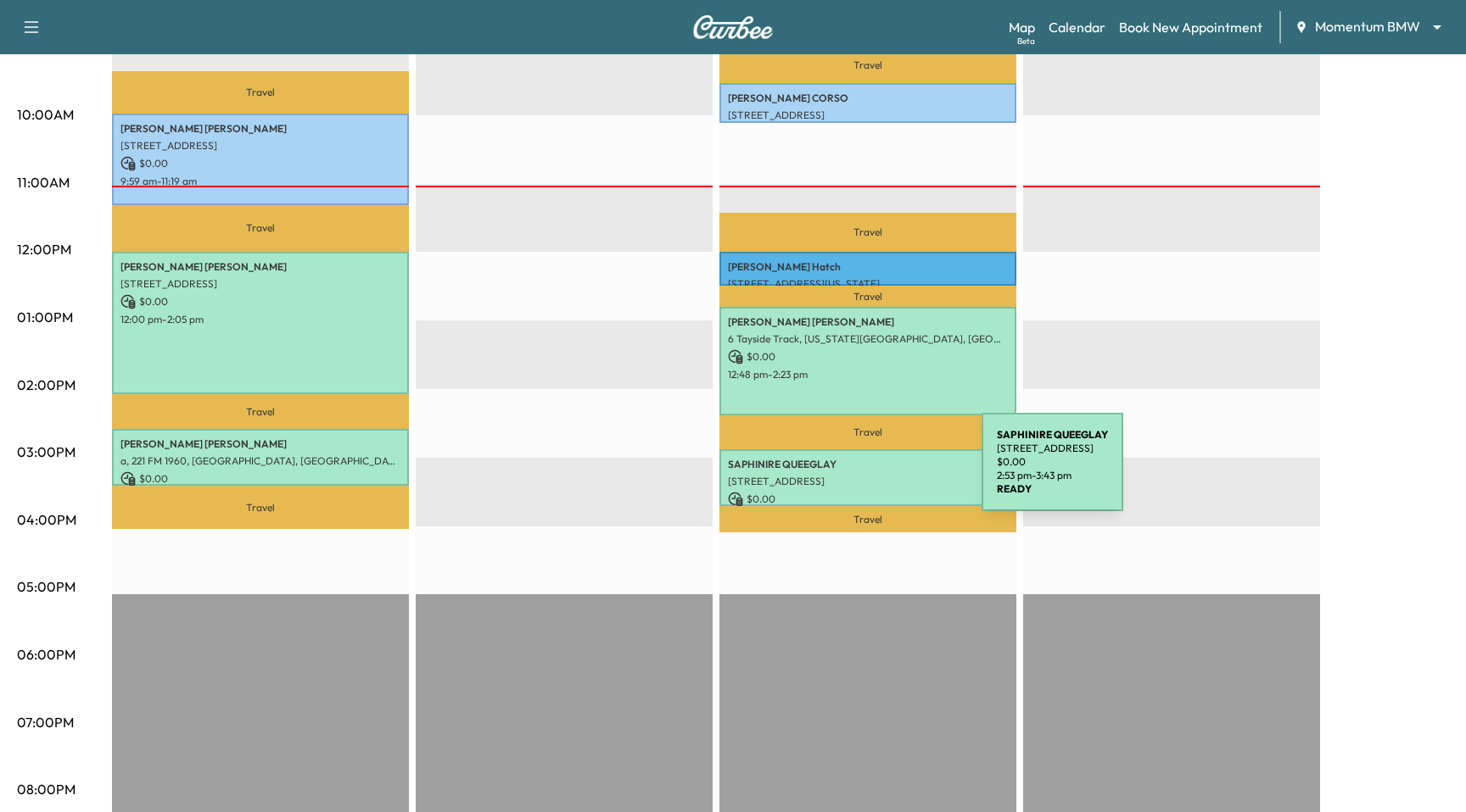
click at [854, 472] on div "SAPHINIRE QUEEGLAY 12726 Basinghall Ln, Houston, TX 77047, USA $ 0.00 2:53 pm -…" at bounding box center [867, 478] width 296 height 57
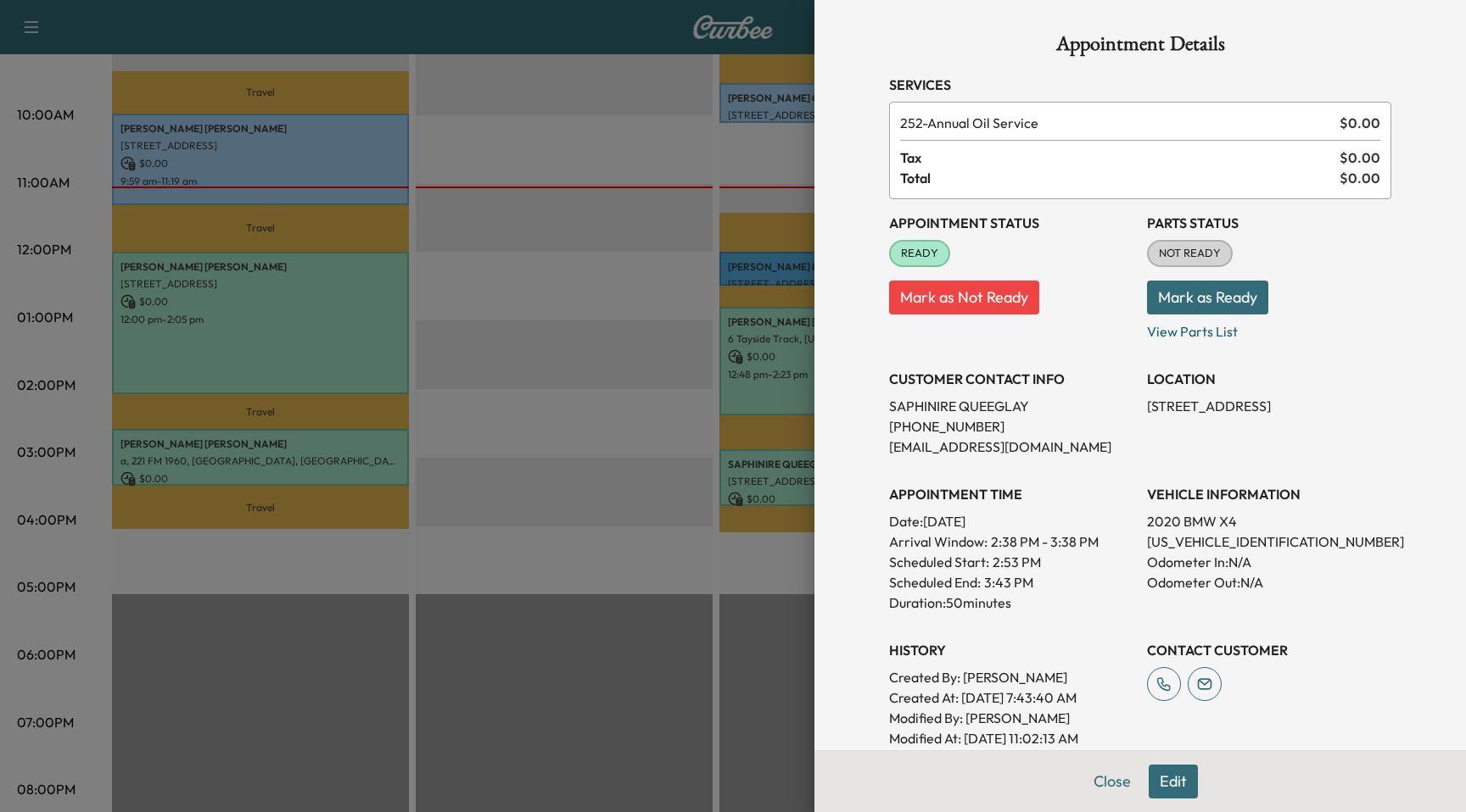
click at [782, 467] on div at bounding box center [733, 406] width 1466 height 812
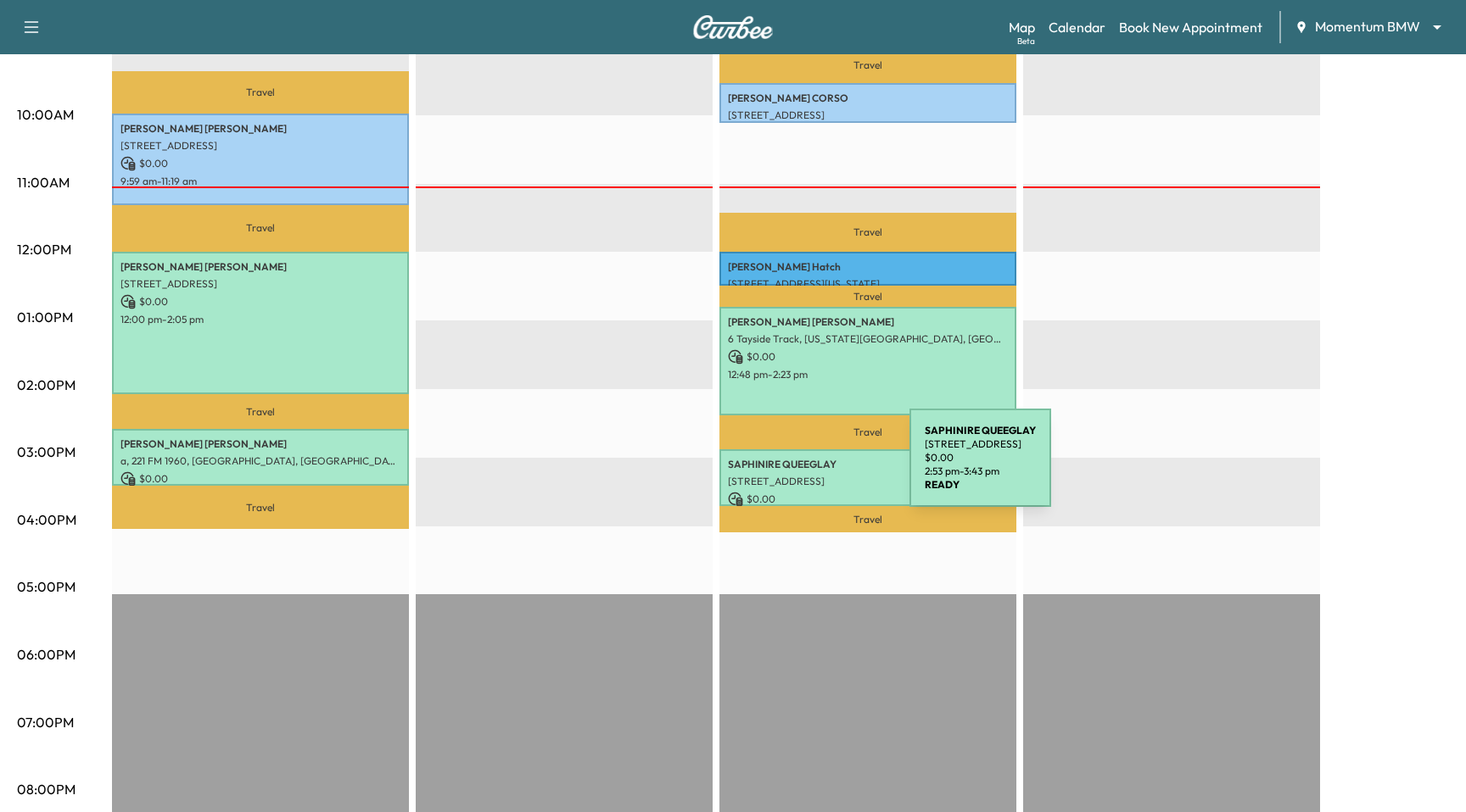
click at [782, 468] on p "SAPHINIRE QUEEGLAY" at bounding box center [867, 464] width 280 height 13
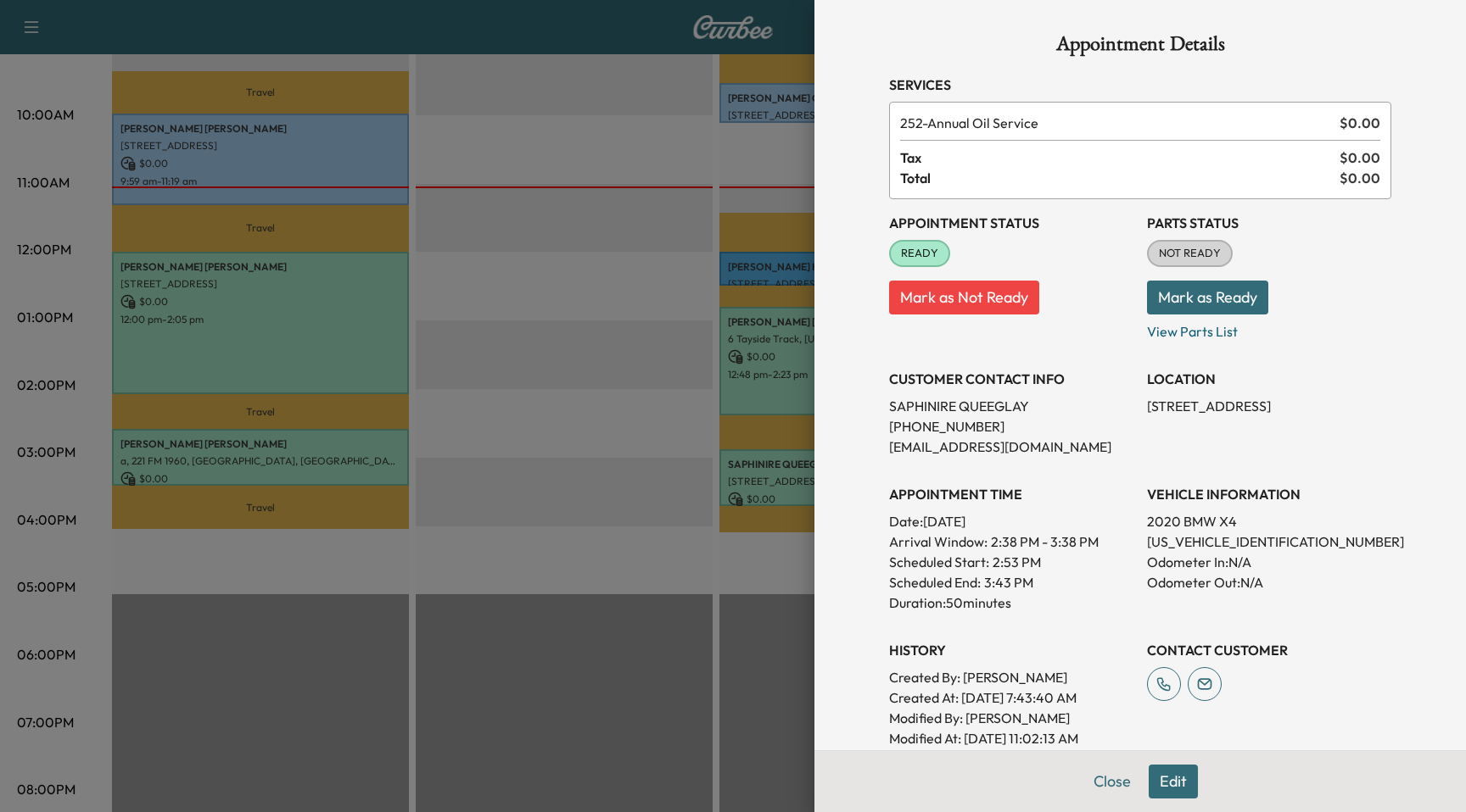
click at [776, 388] on div at bounding box center [733, 406] width 1466 height 812
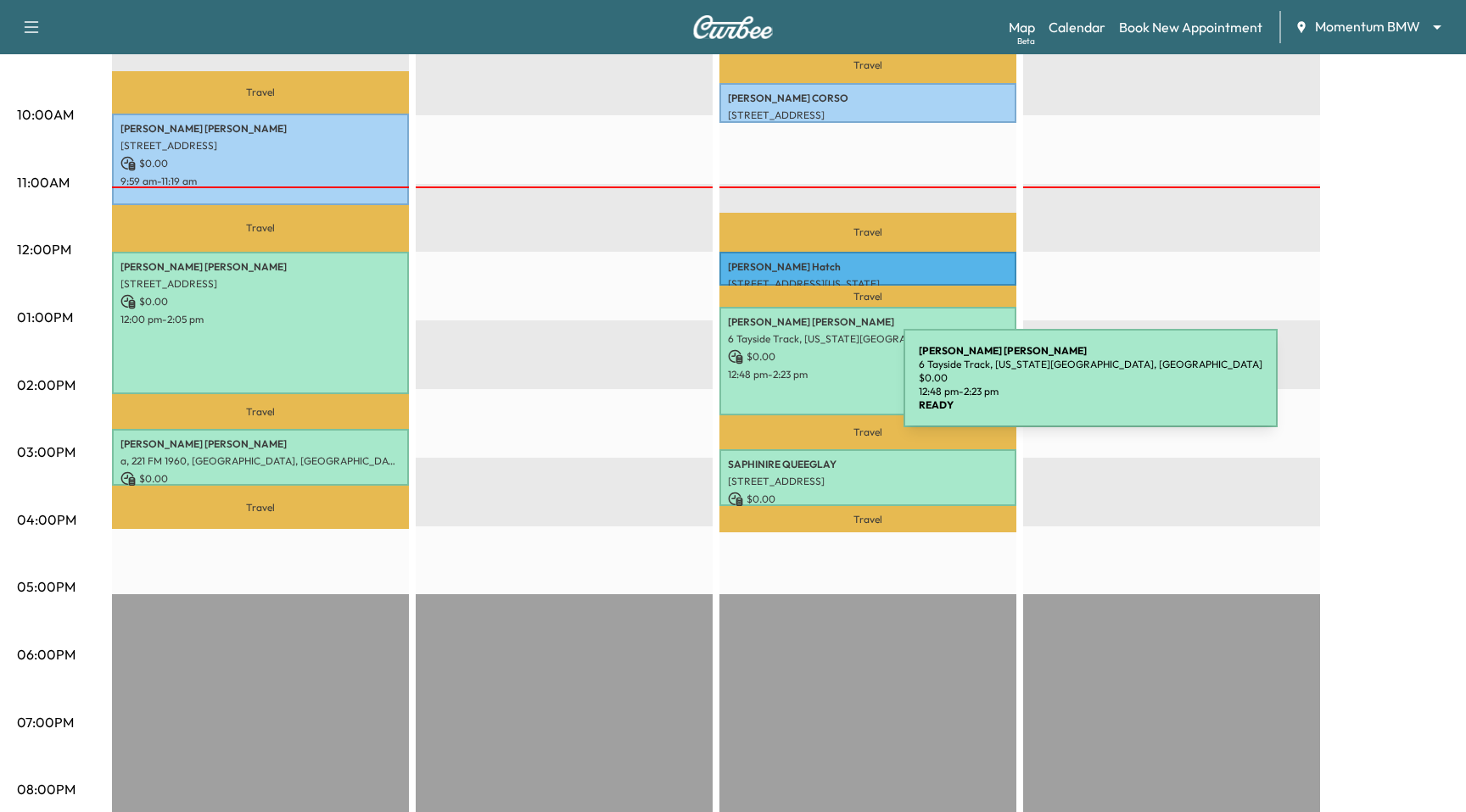
click at [776, 388] on div "KENNETH BROCK 6 Tayside Track, Missouri City, TX 77459, USA $ 0.00 12:48 pm - 2…" at bounding box center [867, 361] width 296 height 108
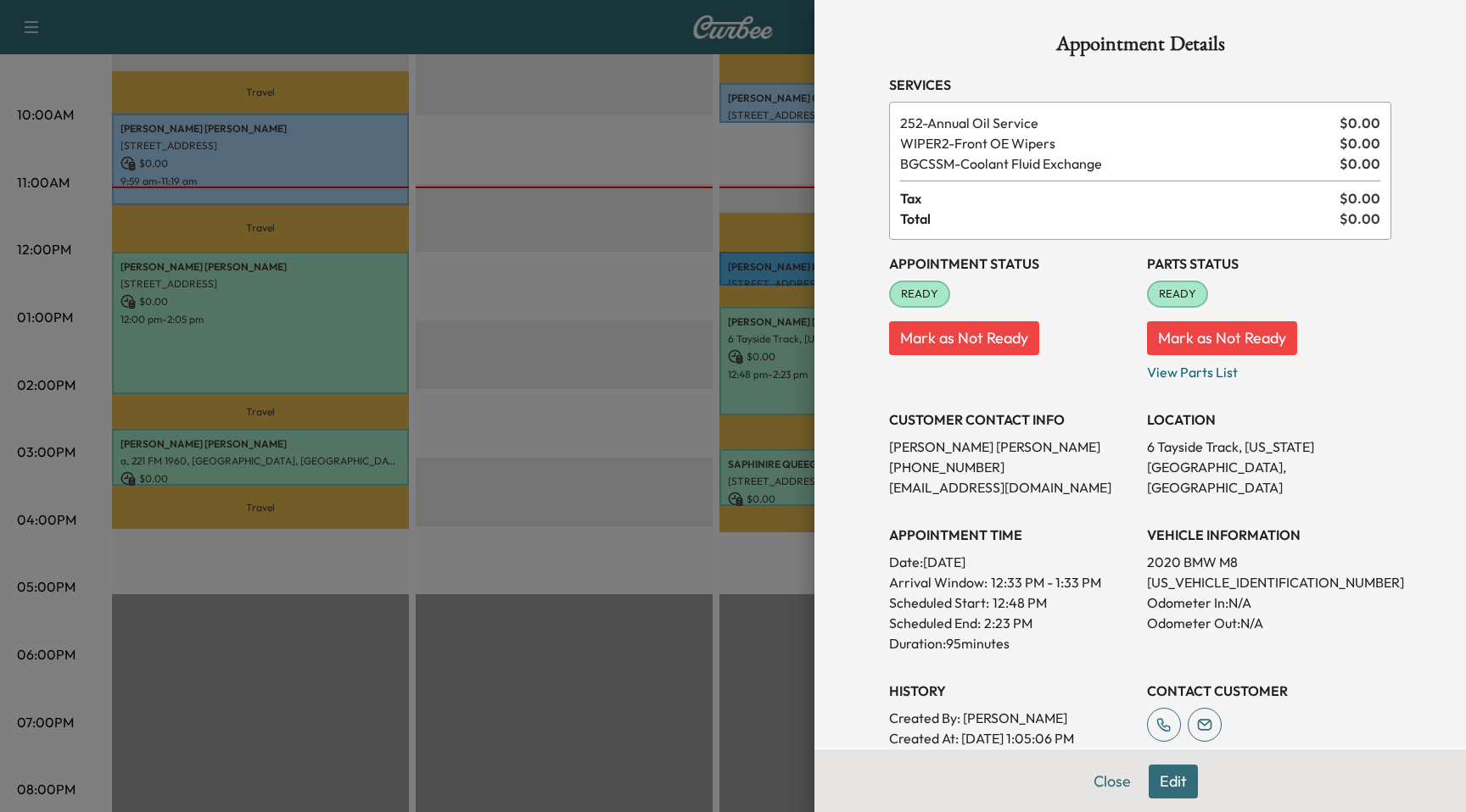
click at [772, 267] on div at bounding box center [733, 406] width 1466 height 812
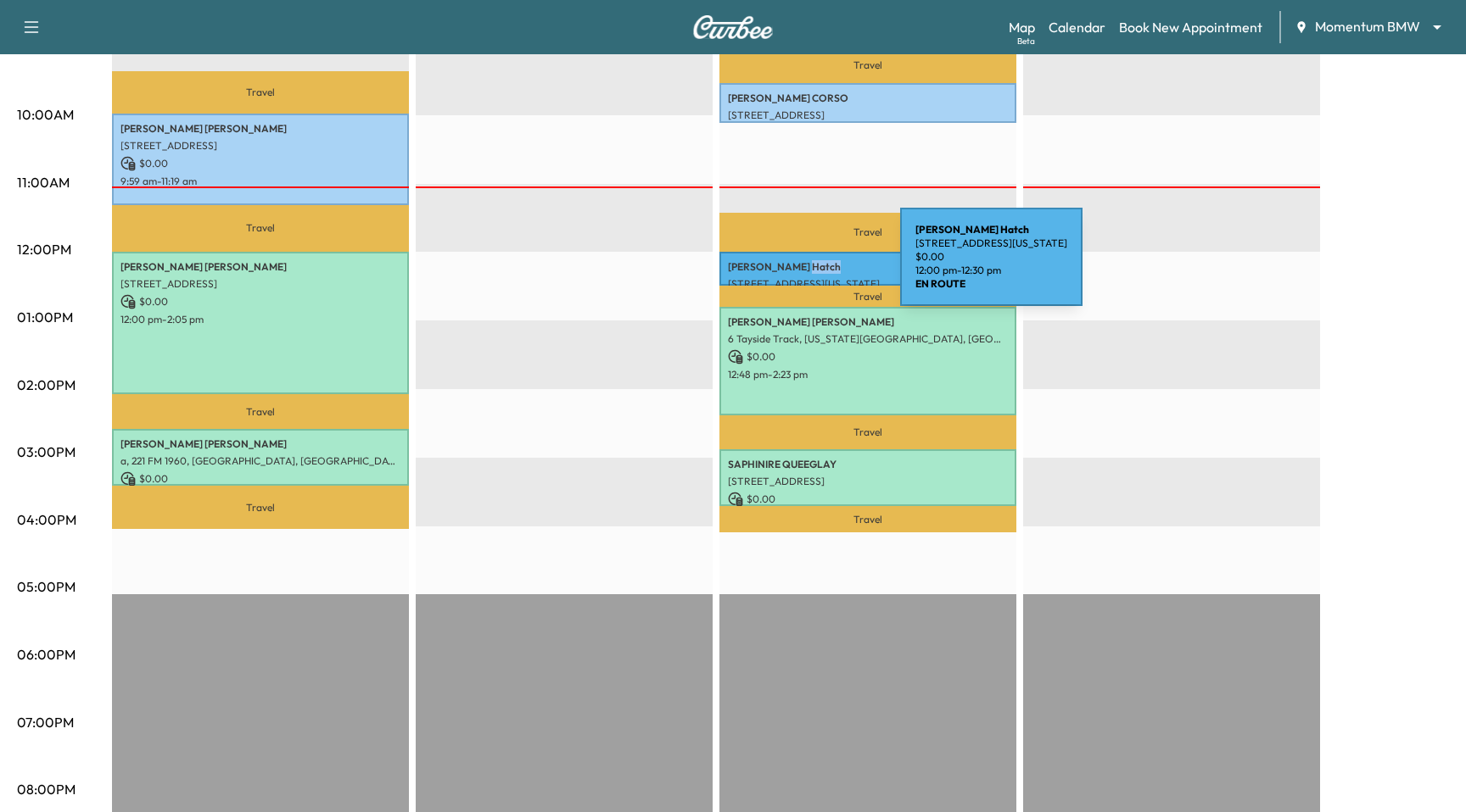
click at [772, 267] on p "Erick Hatch" at bounding box center [867, 267] width 280 height 13
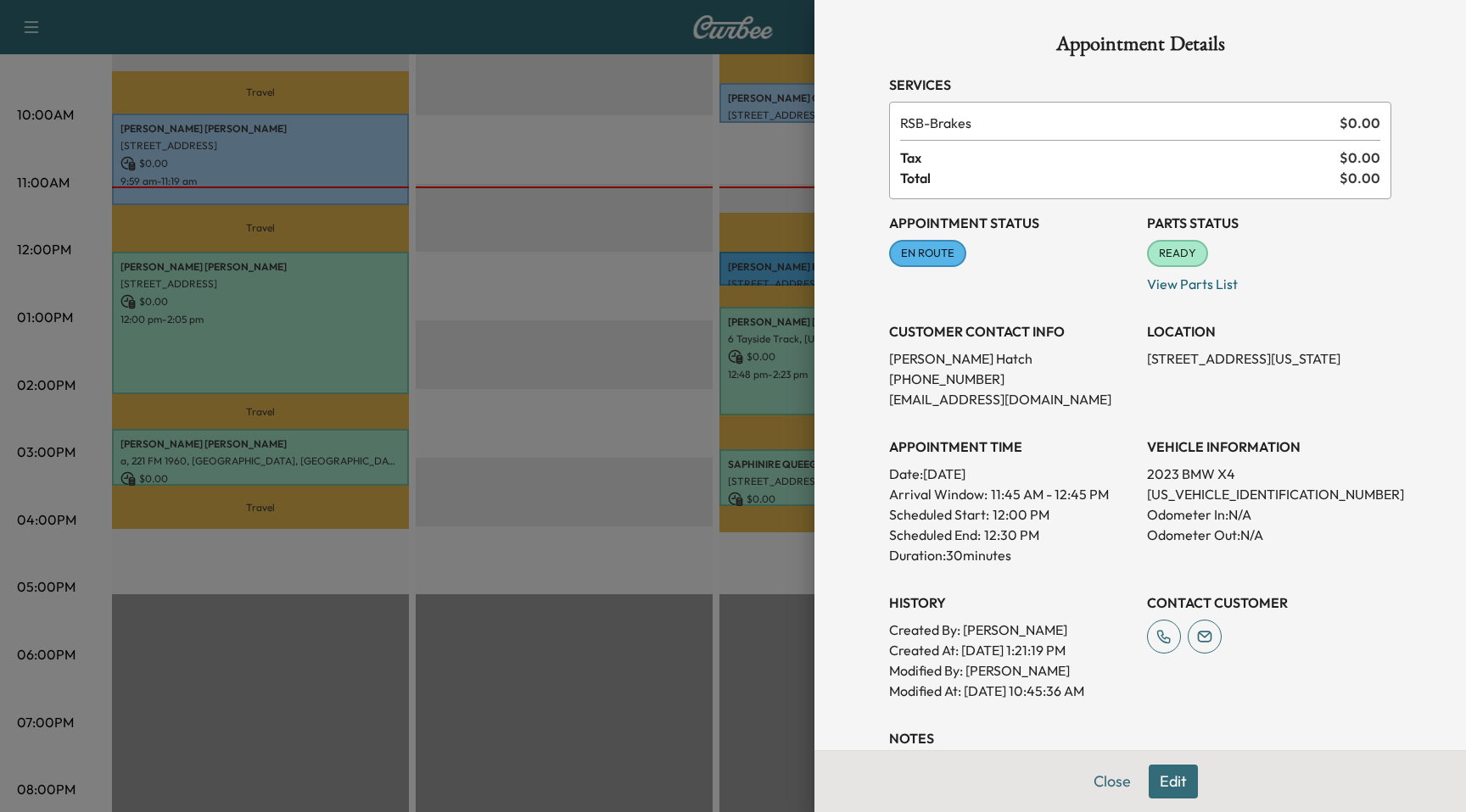
click at [758, 87] on div at bounding box center [733, 406] width 1466 height 812
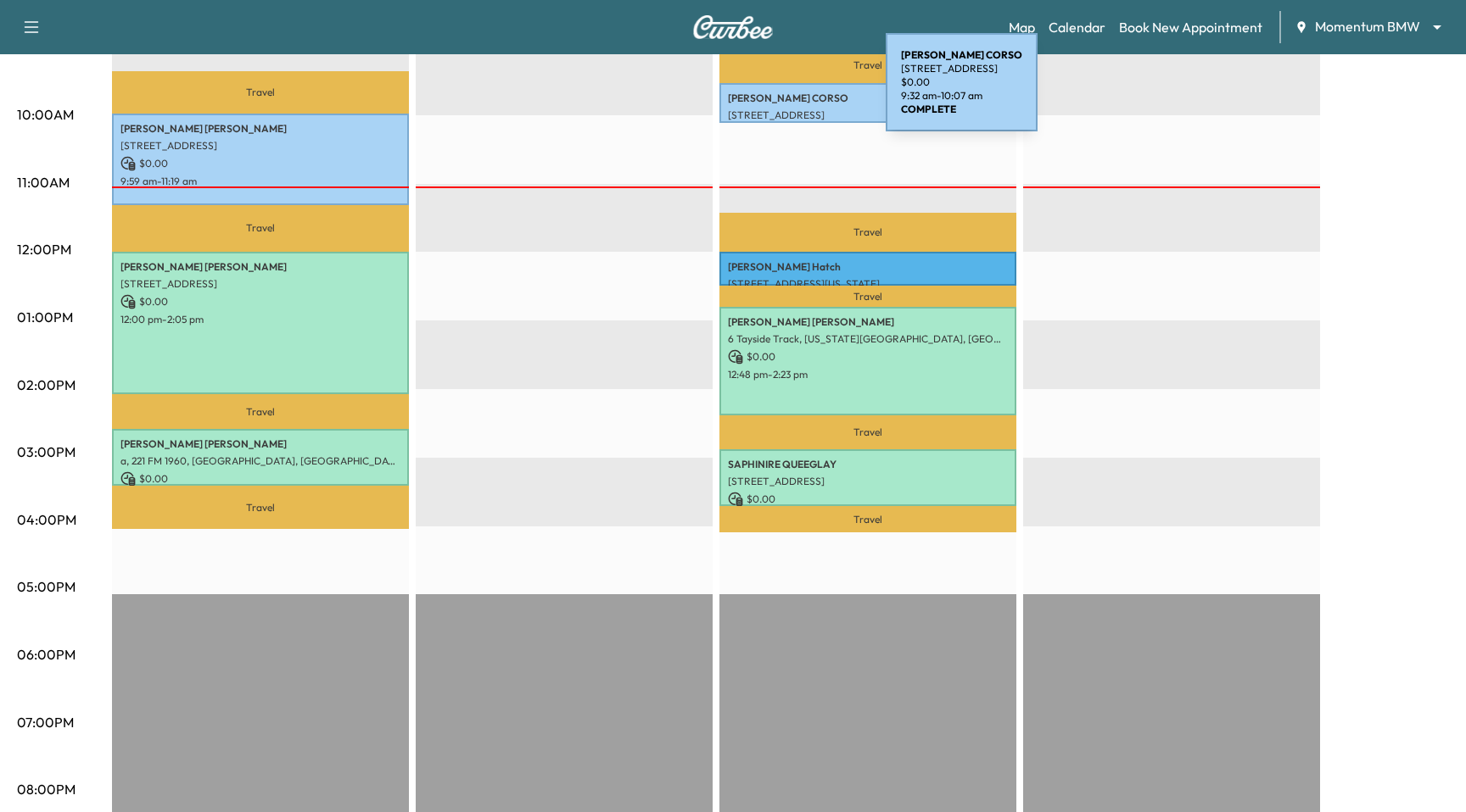
click at [758, 94] on p "VICKI CORSO" at bounding box center [867, 98] width 280 height 13
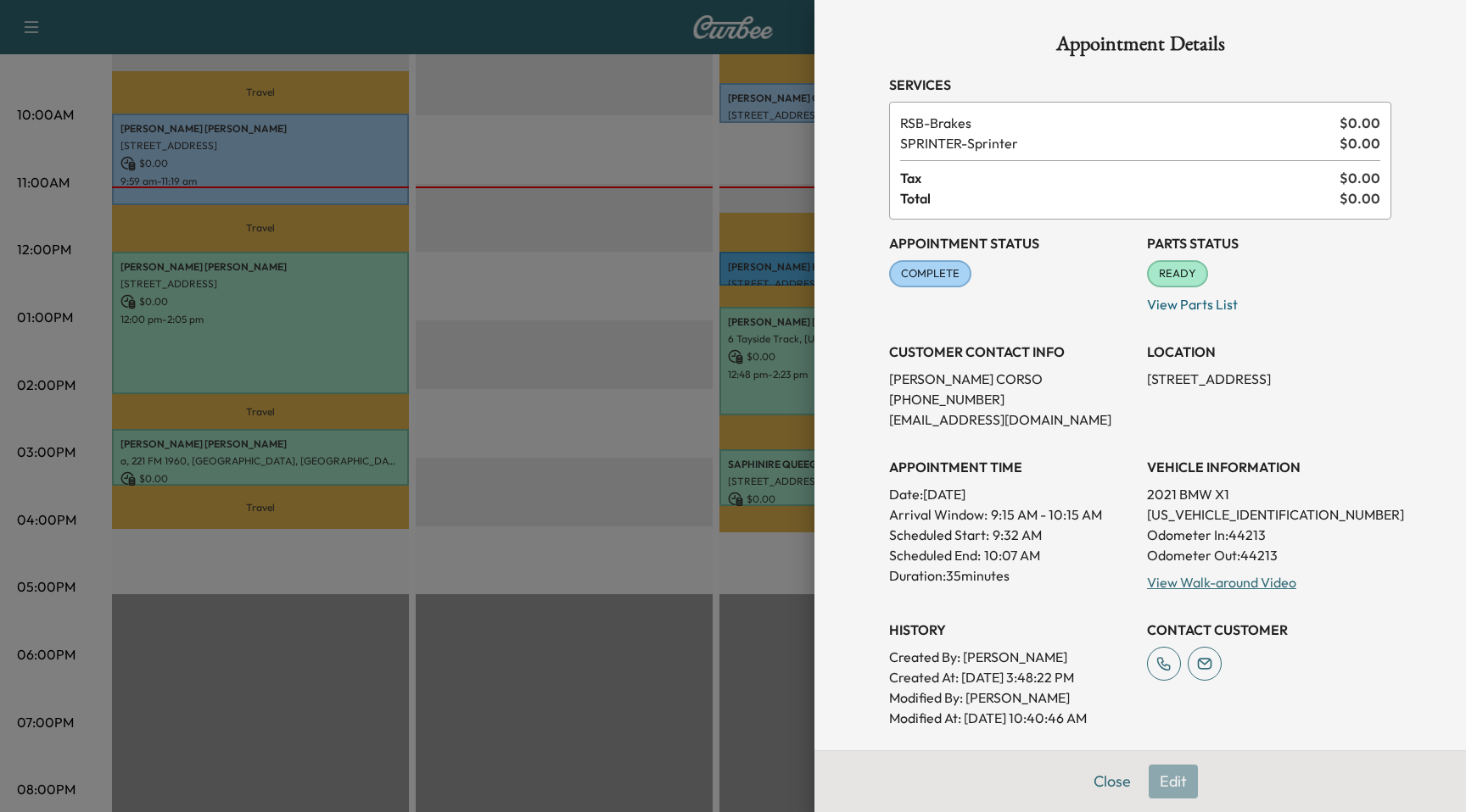
click at [759, 94] on div at bounding box center [733, 406] width 1466 height 812
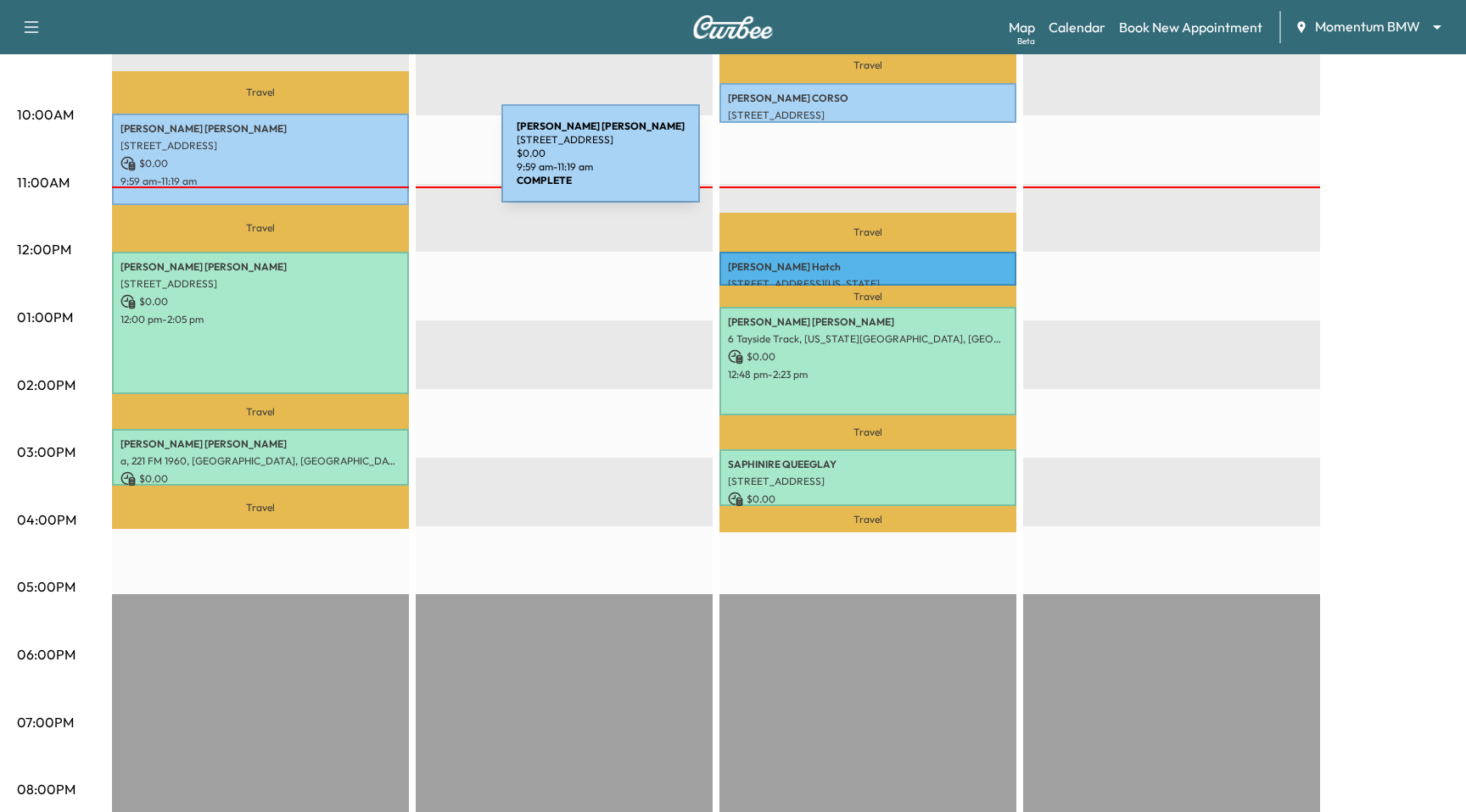
click at [374, 163] on p "$ 0.00" at bounding box center [260, 163] width 280 height 15
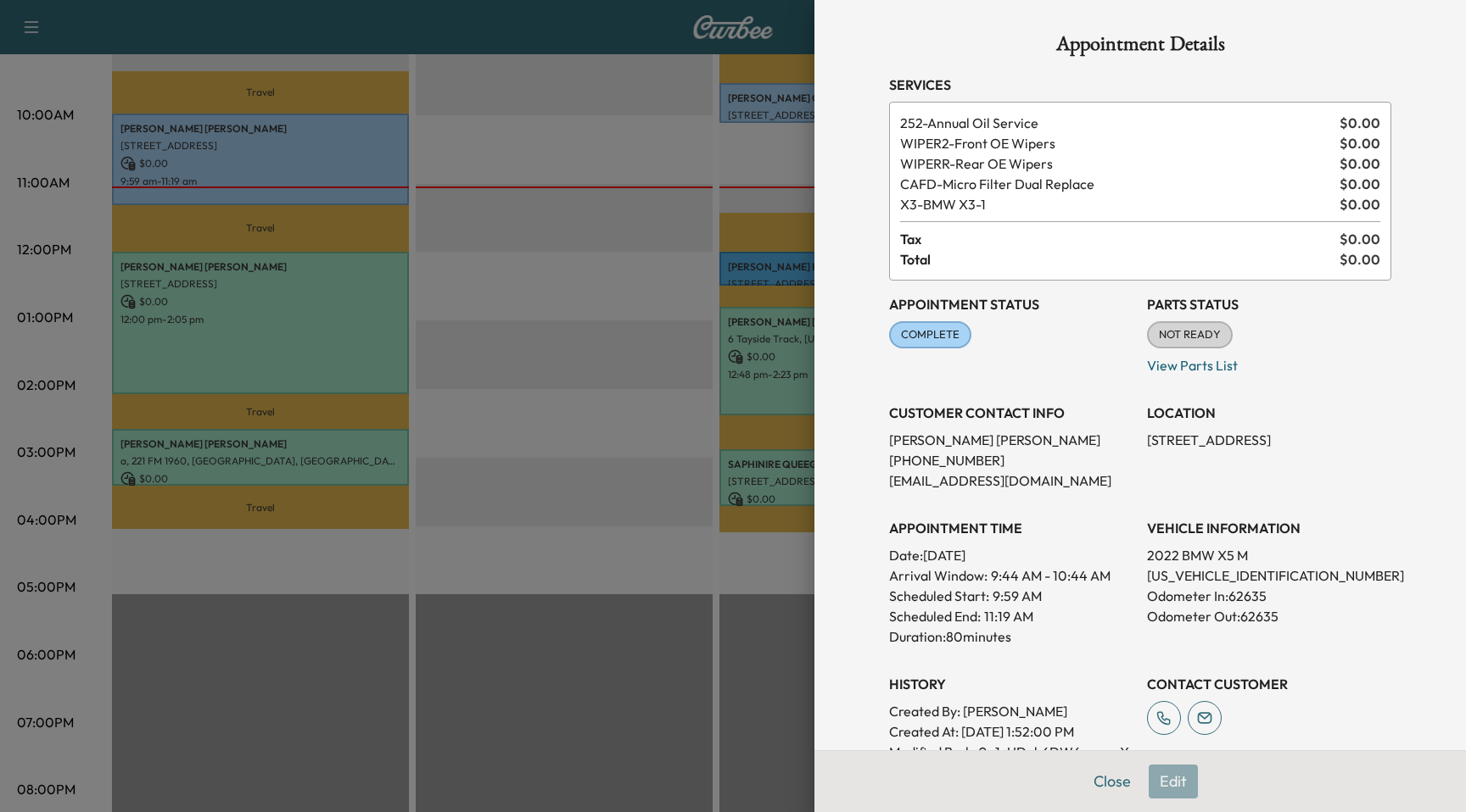
click at [374, 162] on div at bounding box center [733, 406] width 1466 height 812
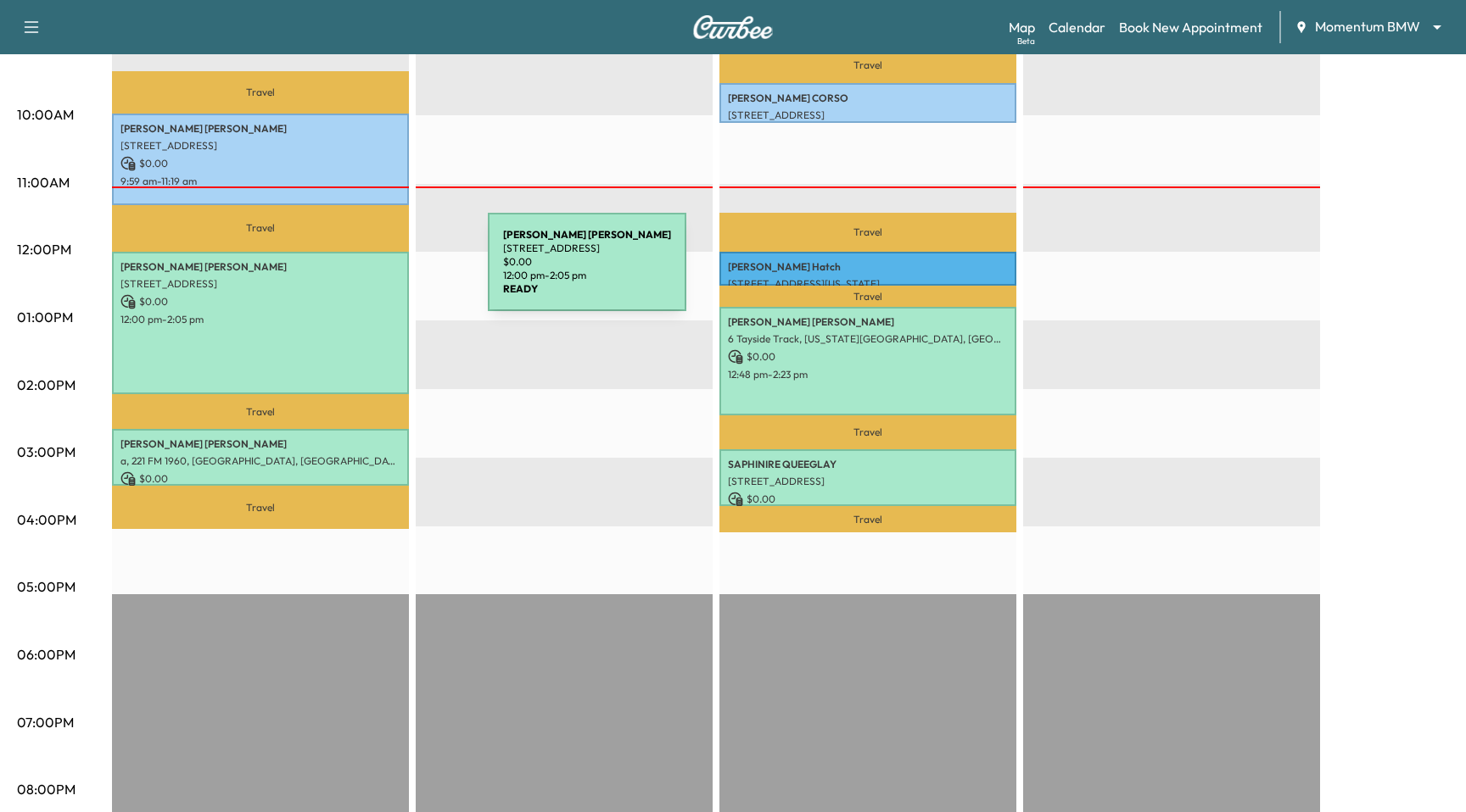
click at [360, 273] on p "SHERRYL GORMAN" at bounding box center [260, 267] width 280 height 13
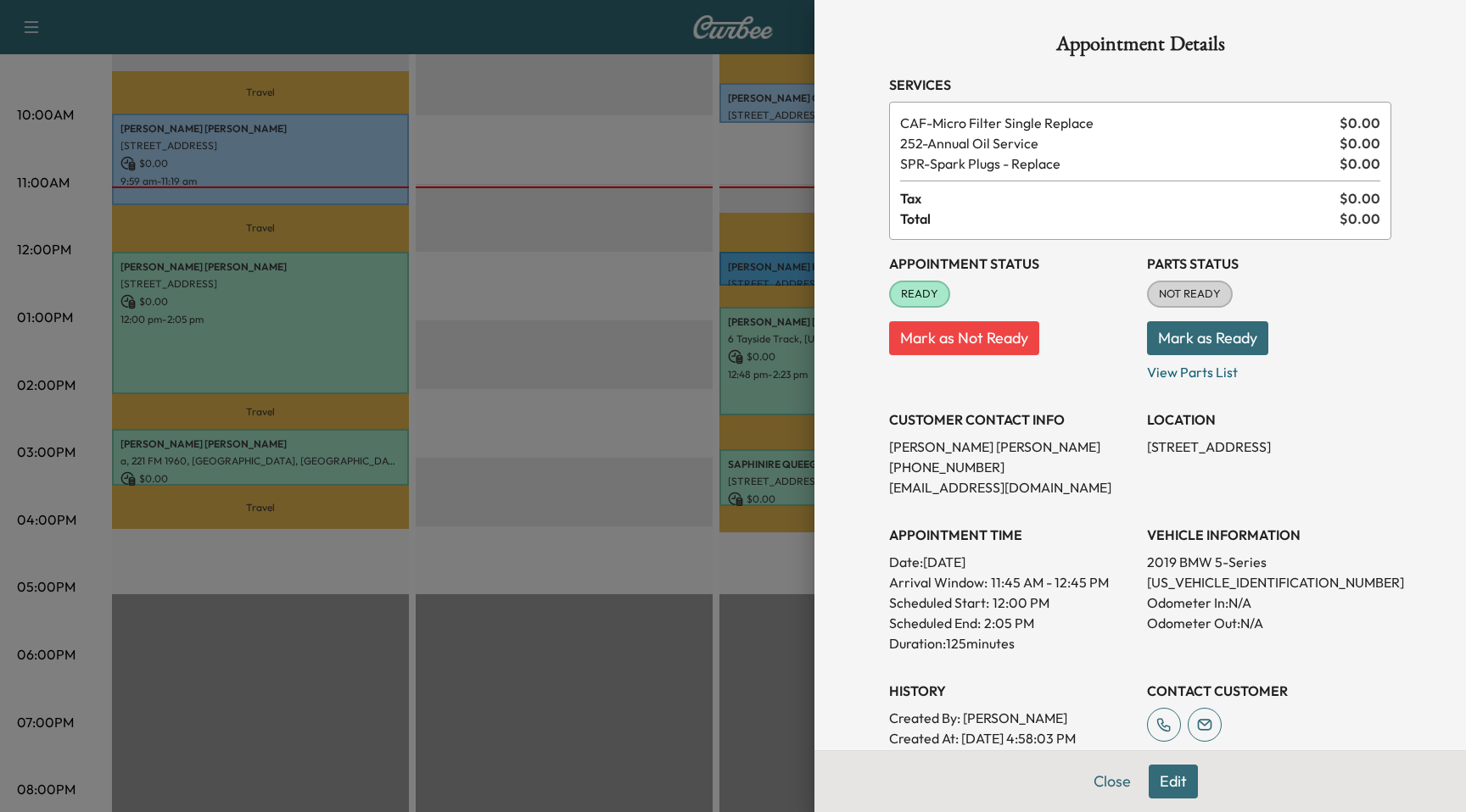
click at [360, 273] on div at bounding box center [733, 406] width 1466 height 812
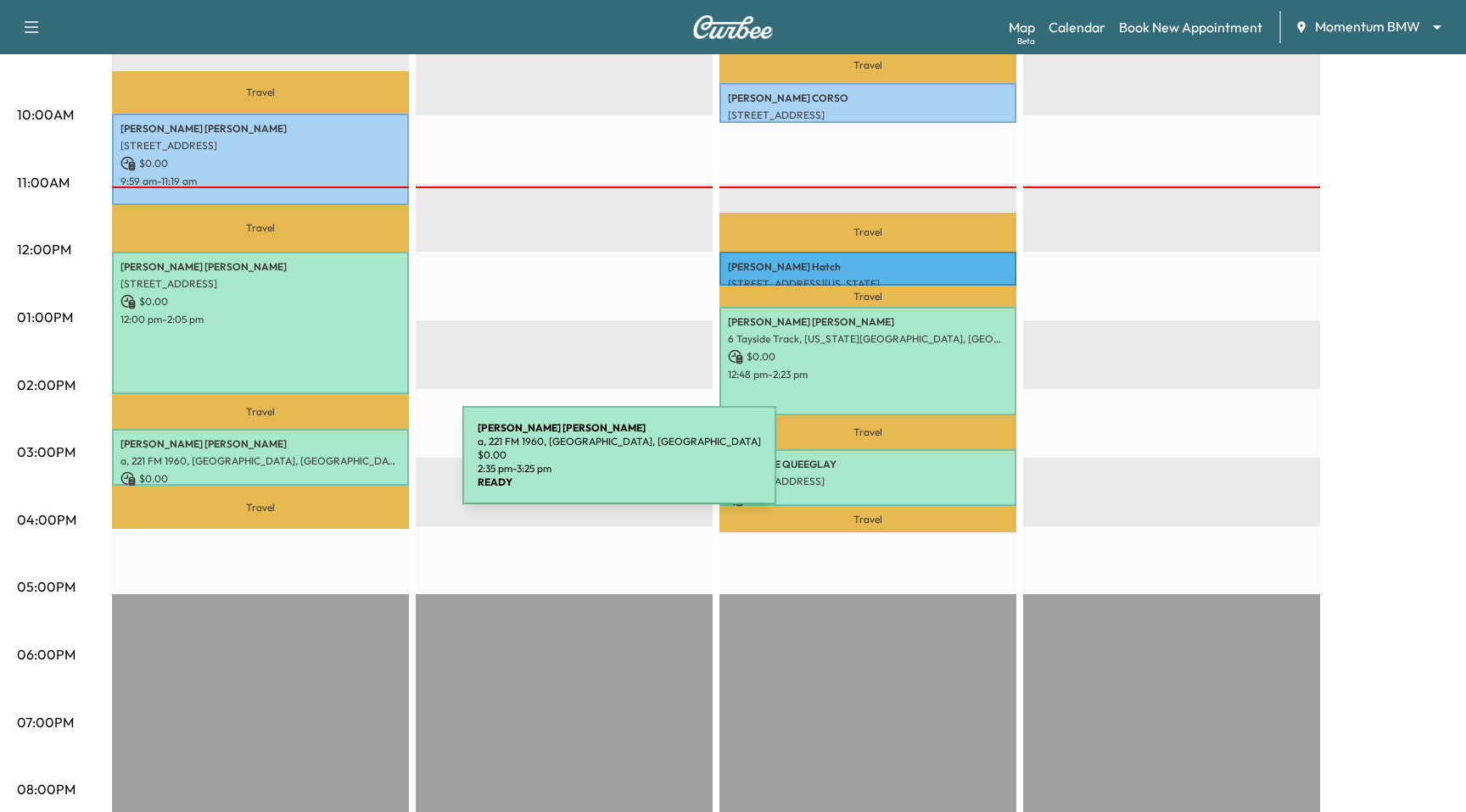
click at [335, 464] on p "a, 221 FM 1960, Houston, TX 77090, USA" at bounding box center [260, 461] width 280 height 13
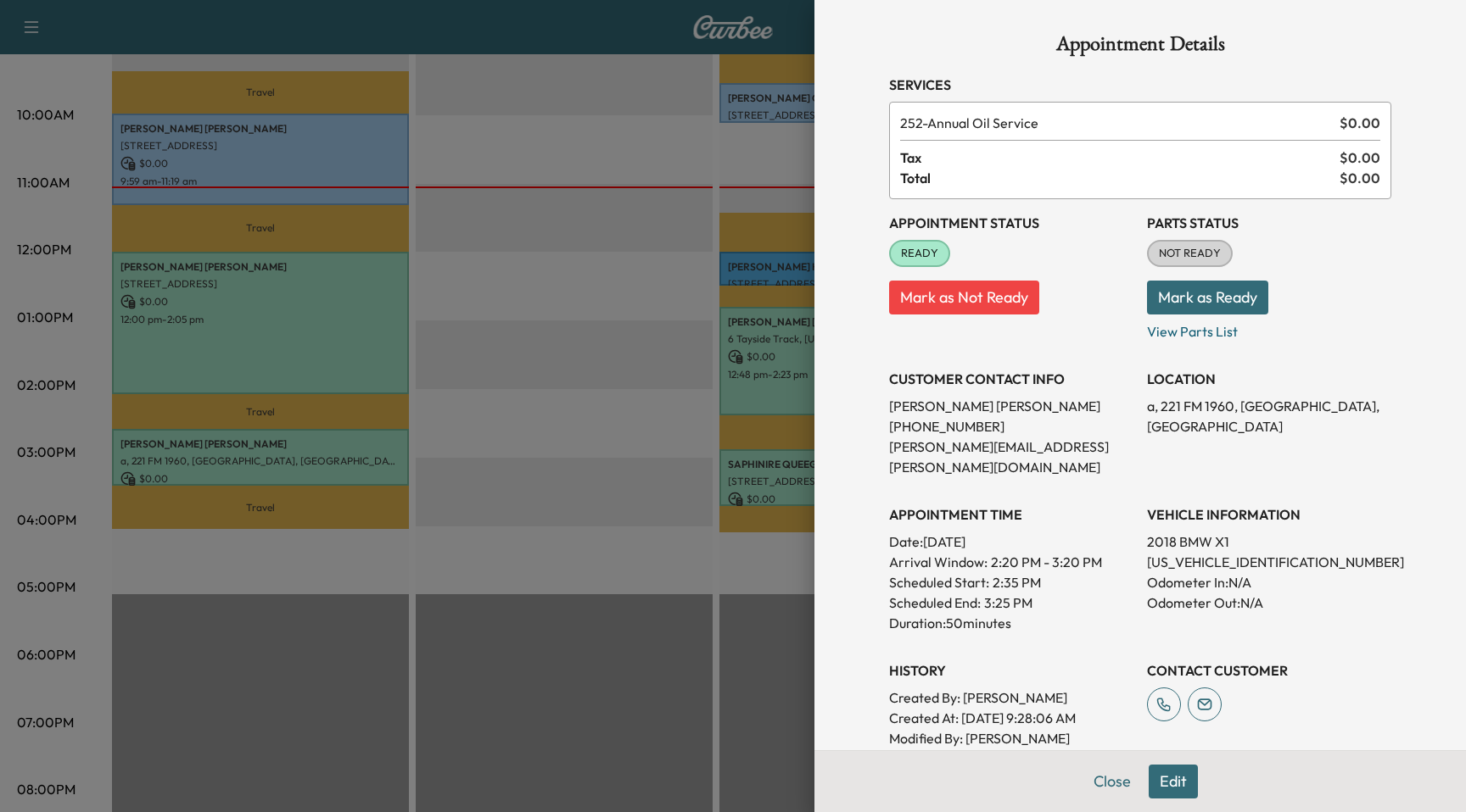
click at [571, 368] on div at bounding box center [733, 406] width 1466 height 812
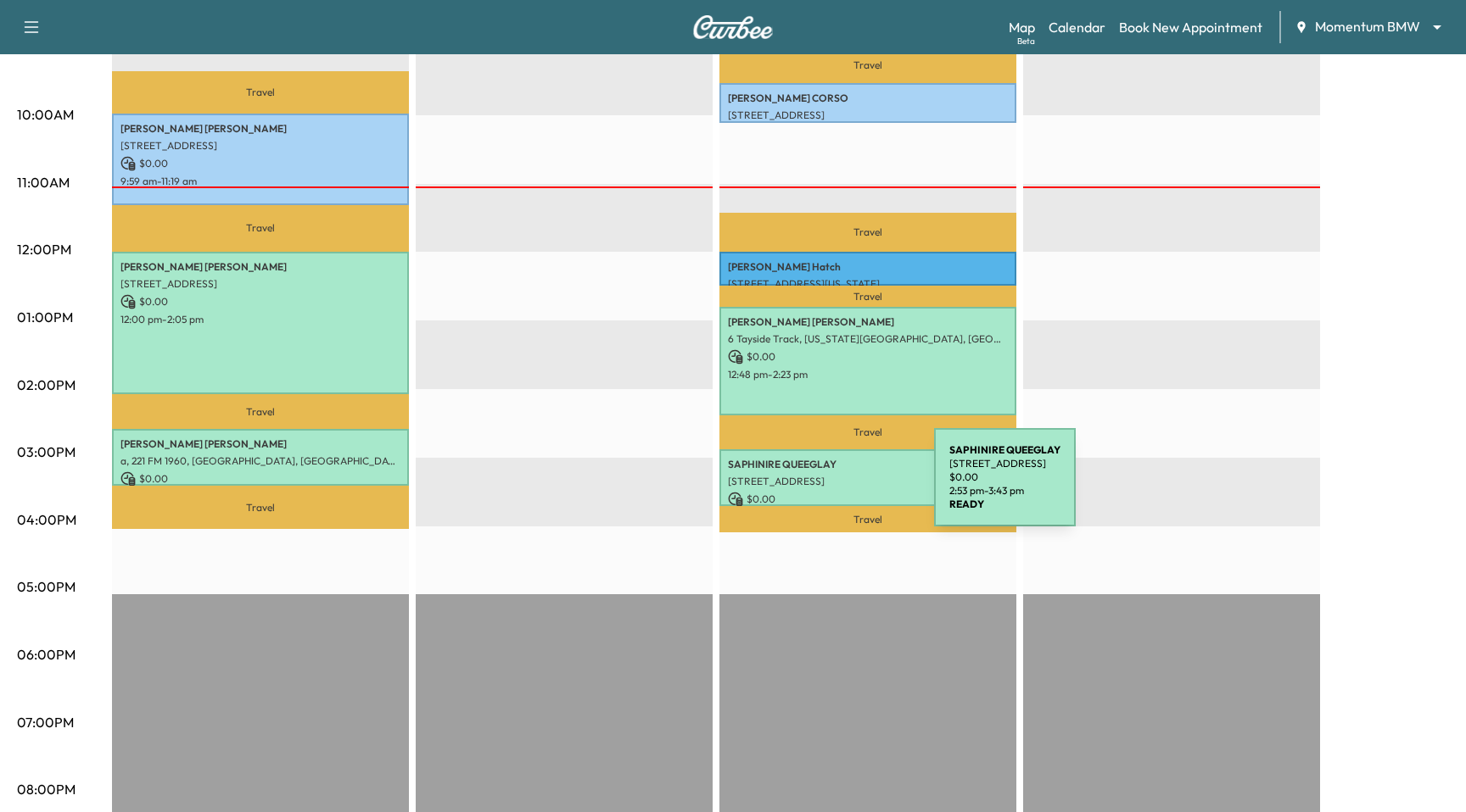
click at [809, 482] on p "[STREET_ADDRESS]" at bounding box center [867, 482] width 280 height 13
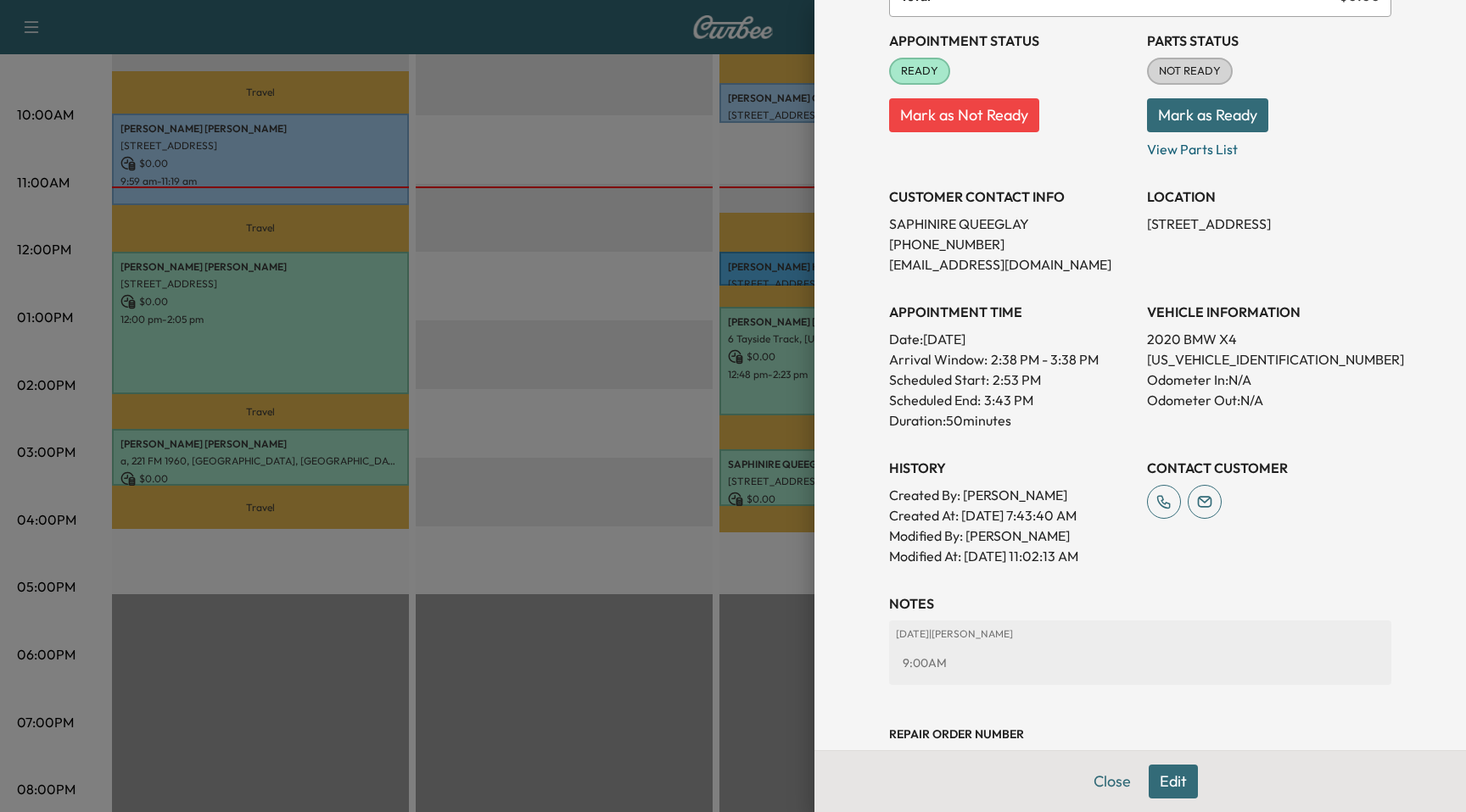
scroll to position [233, 0]
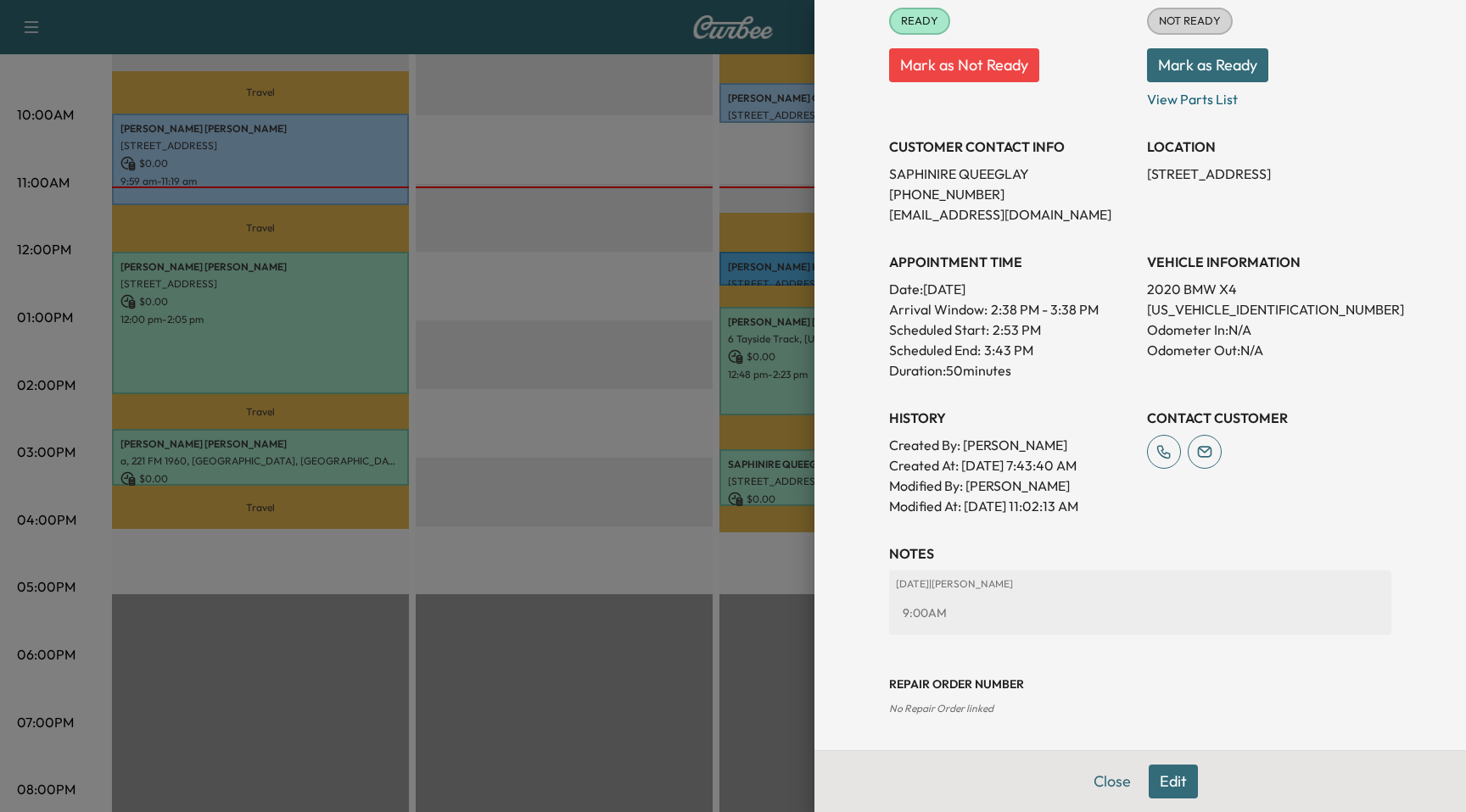
click at [581, 402] on div at bounding box center [733, 406] width 1466 height 812
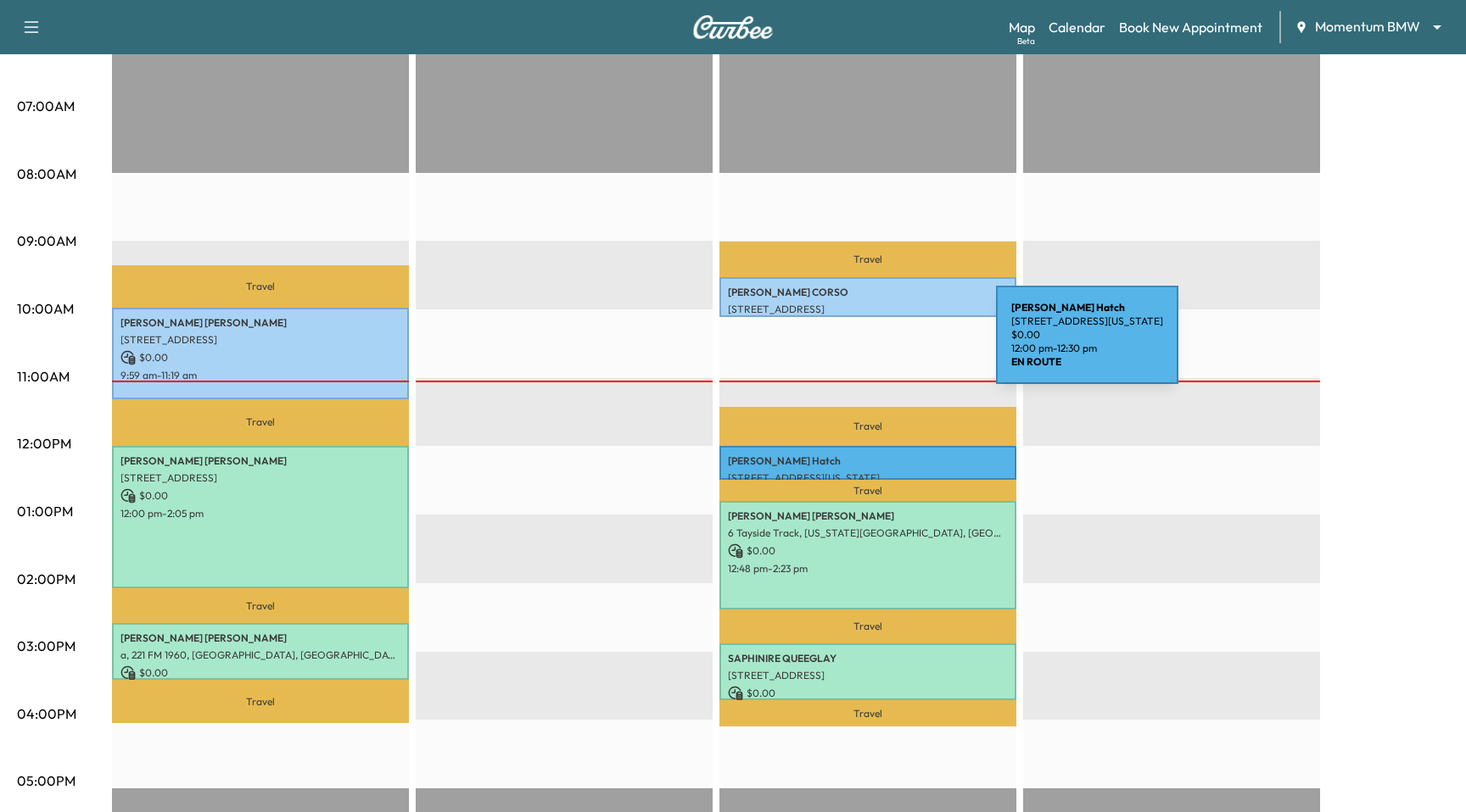
scroll to position [336, 0]
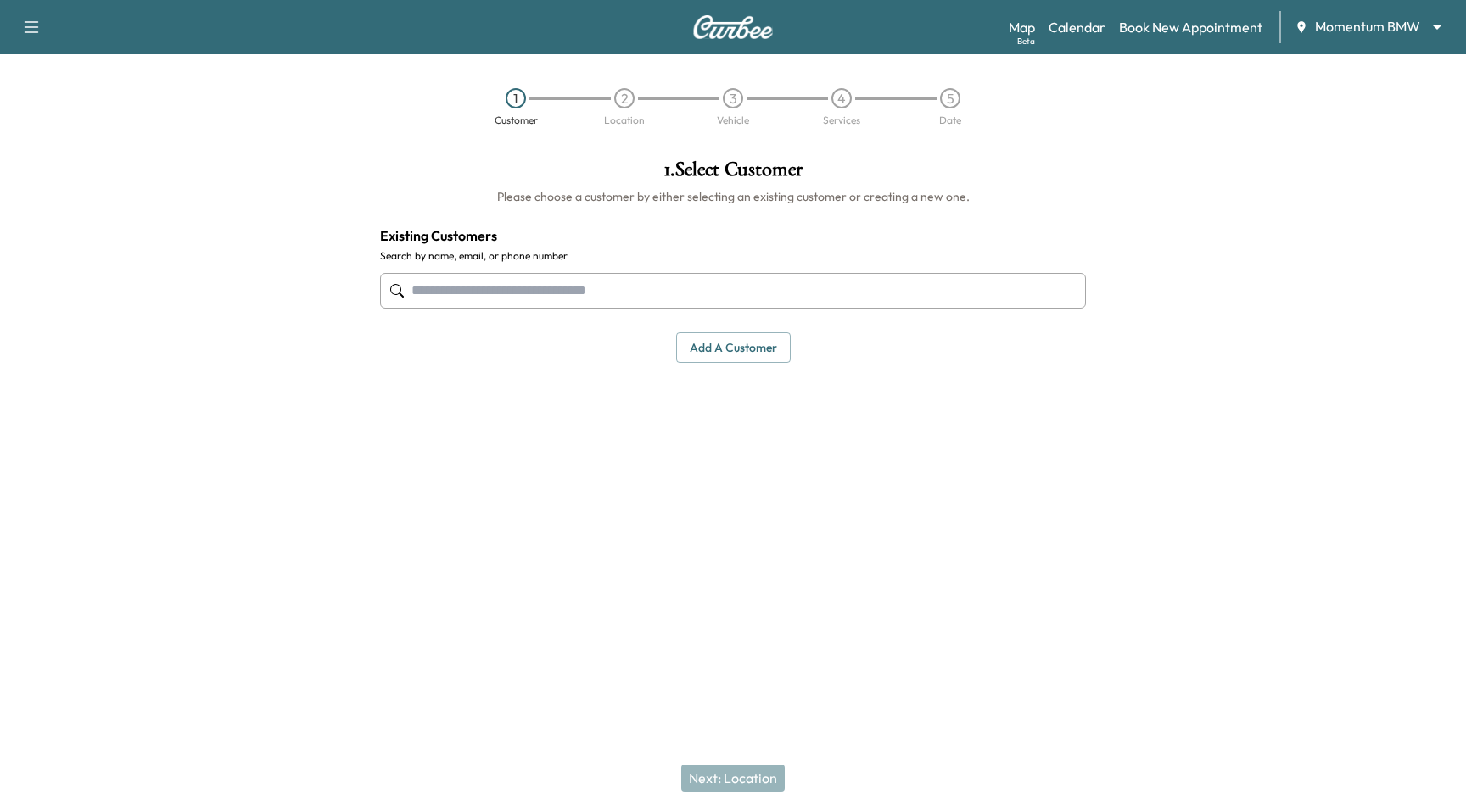
click at [1378, 34] on body "Support Log Out Map Beta Calendar Book New Appointment Momentum BMW ******** ​ …" at bounding box center [733, 406] width 1466 height 812
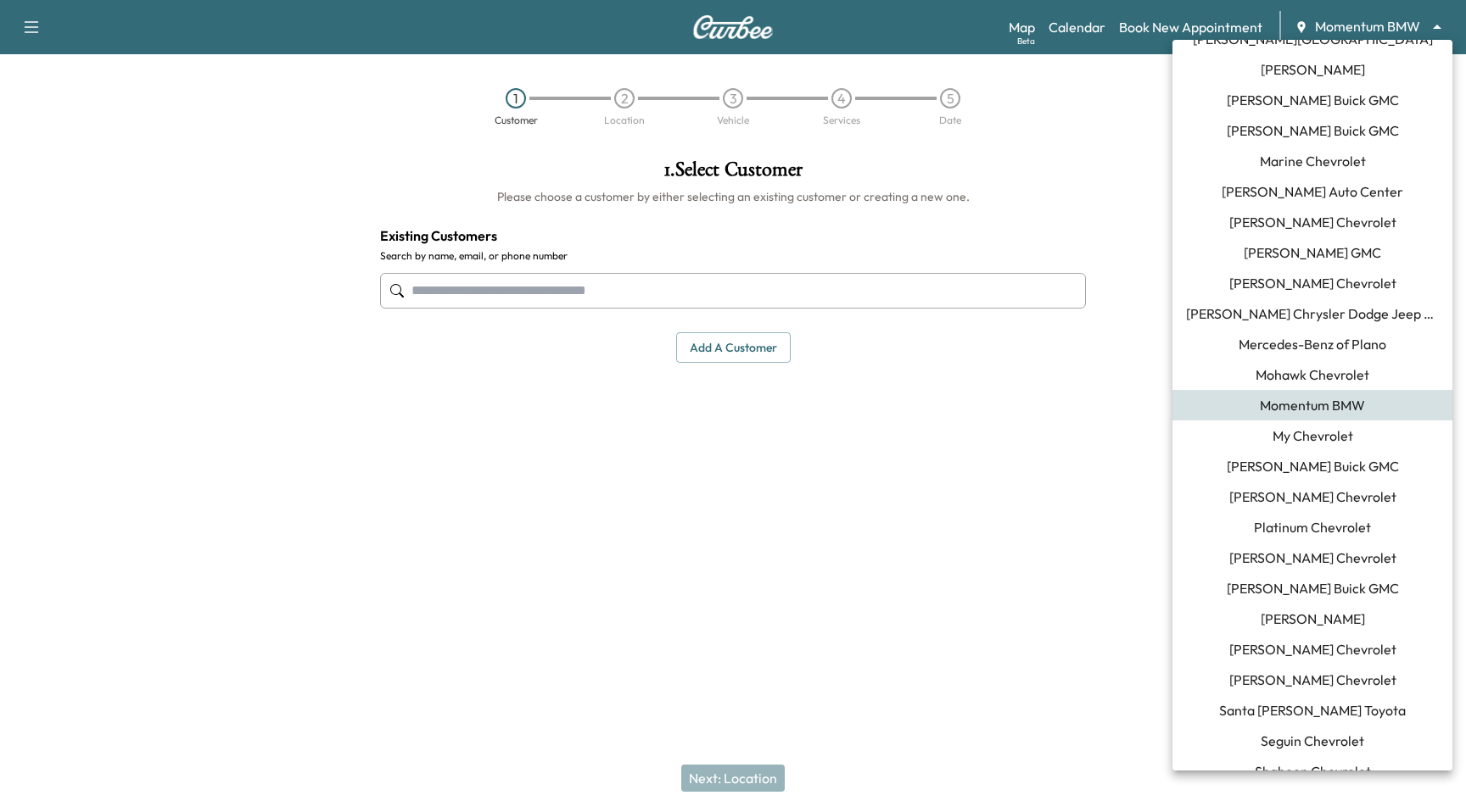
scroll to position [1205, 0]
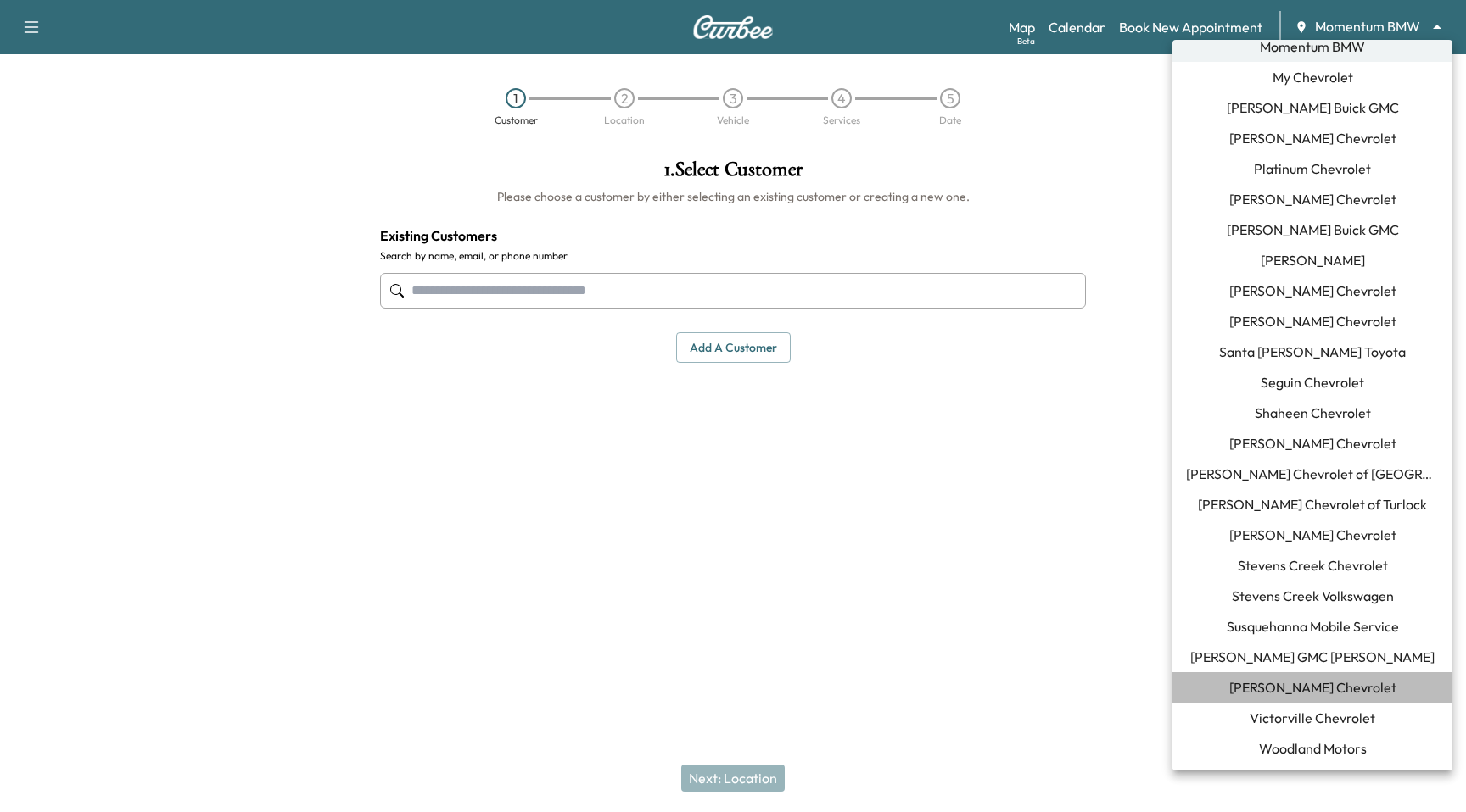
click at [1308, 692] on span "Tom Gill Chevrolet" at bounding box center [1313, 687] width 167 height 20
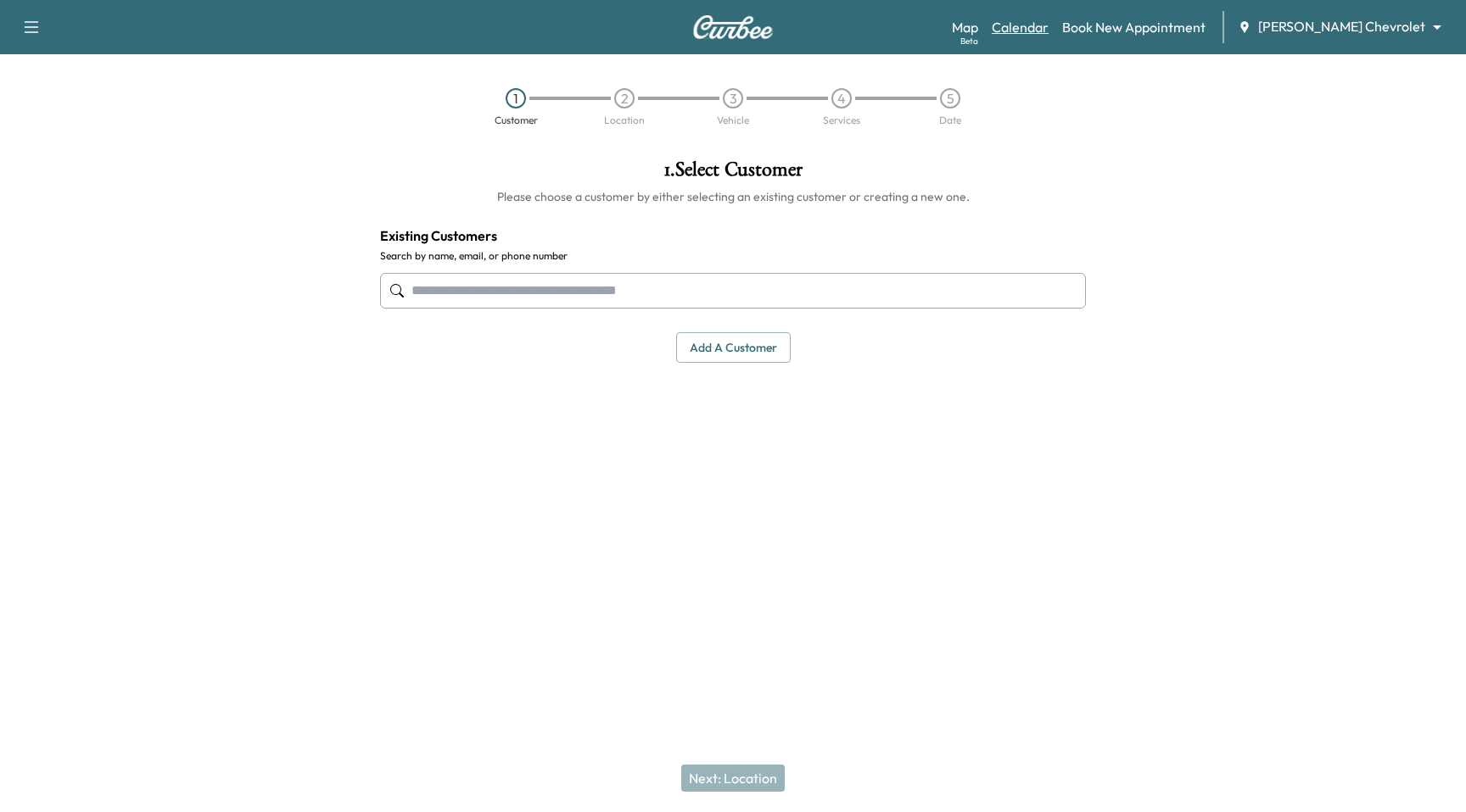
click at [1048, 28] on link "Calendar" at bounding box center [1020, 27] width 57 height 20
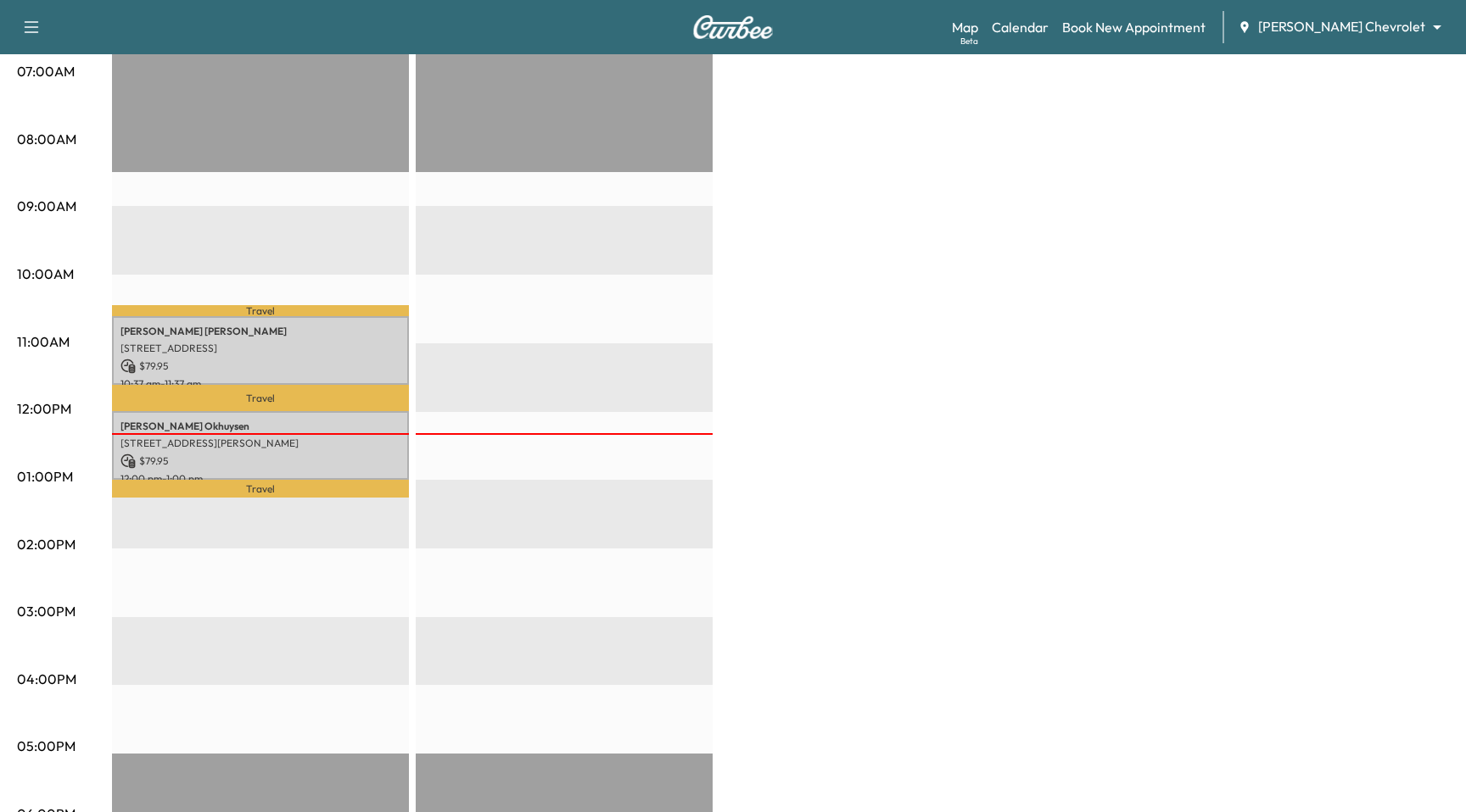
scroll to position [110, 0]
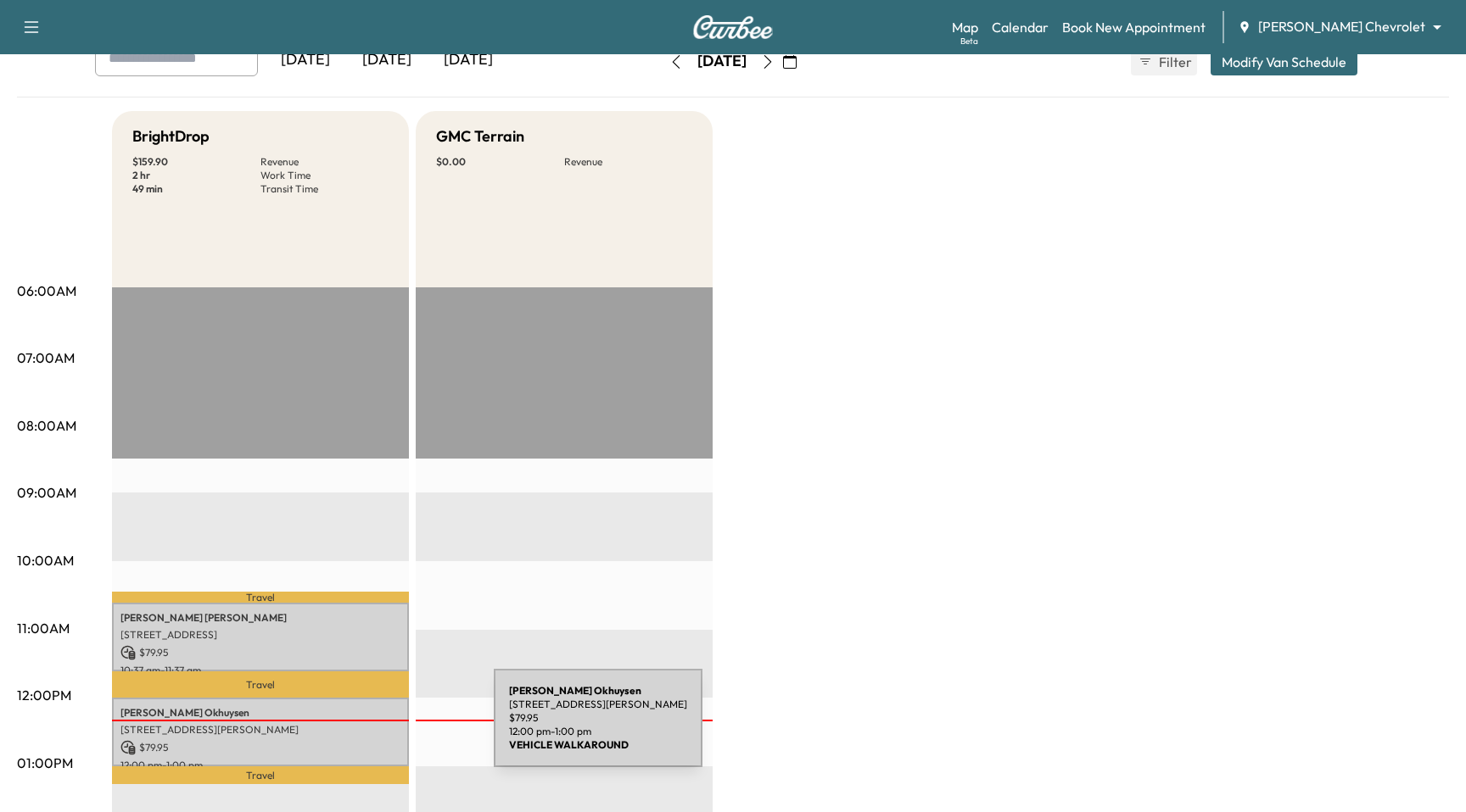
click at [367, 728] on p "[STREET_ADDRESS][PERSON_NAME]" at bounding box center [260, 729] width 280 height 13
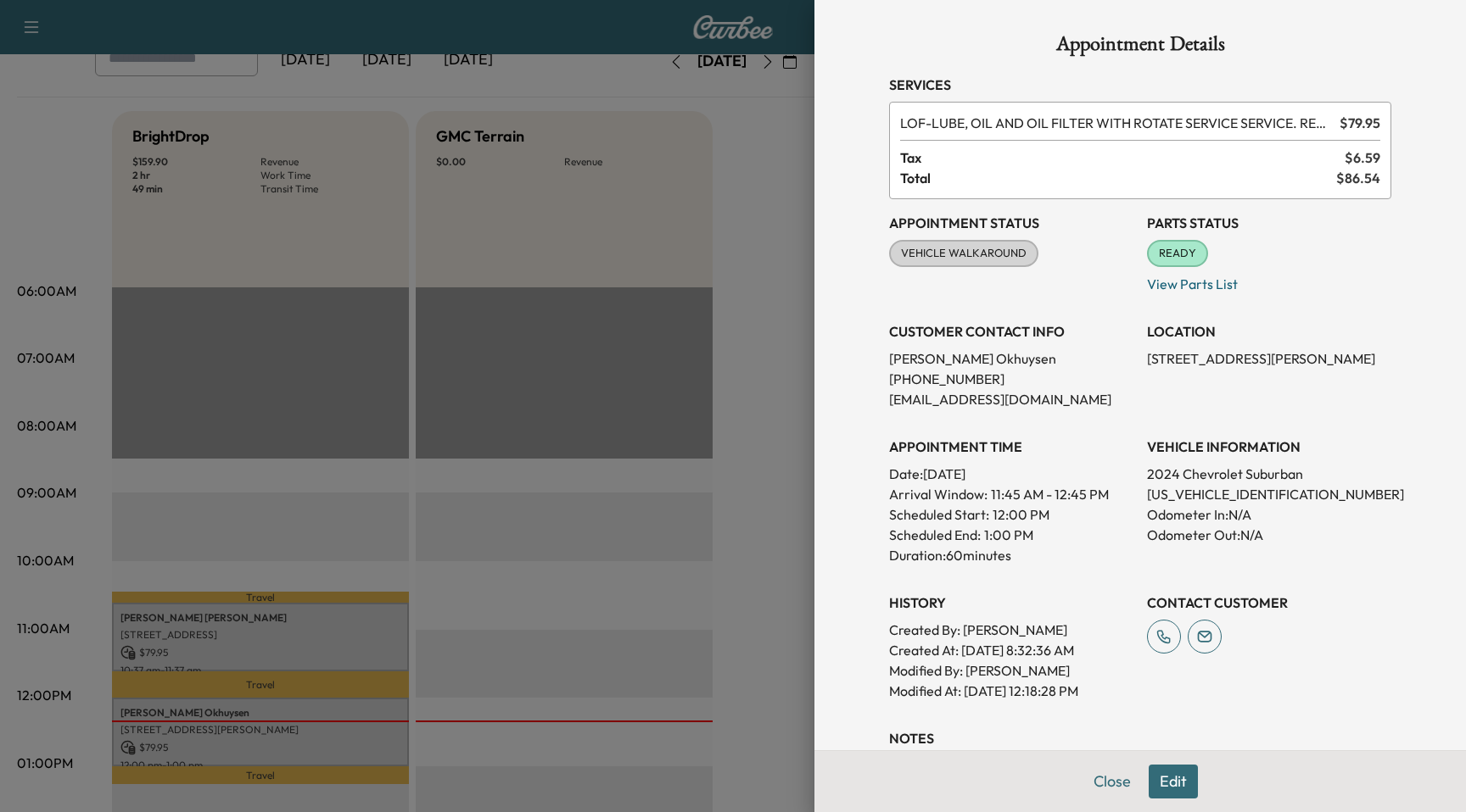
click at [344, 628] on div at bounding box center [733, 406] width 1466 height 812
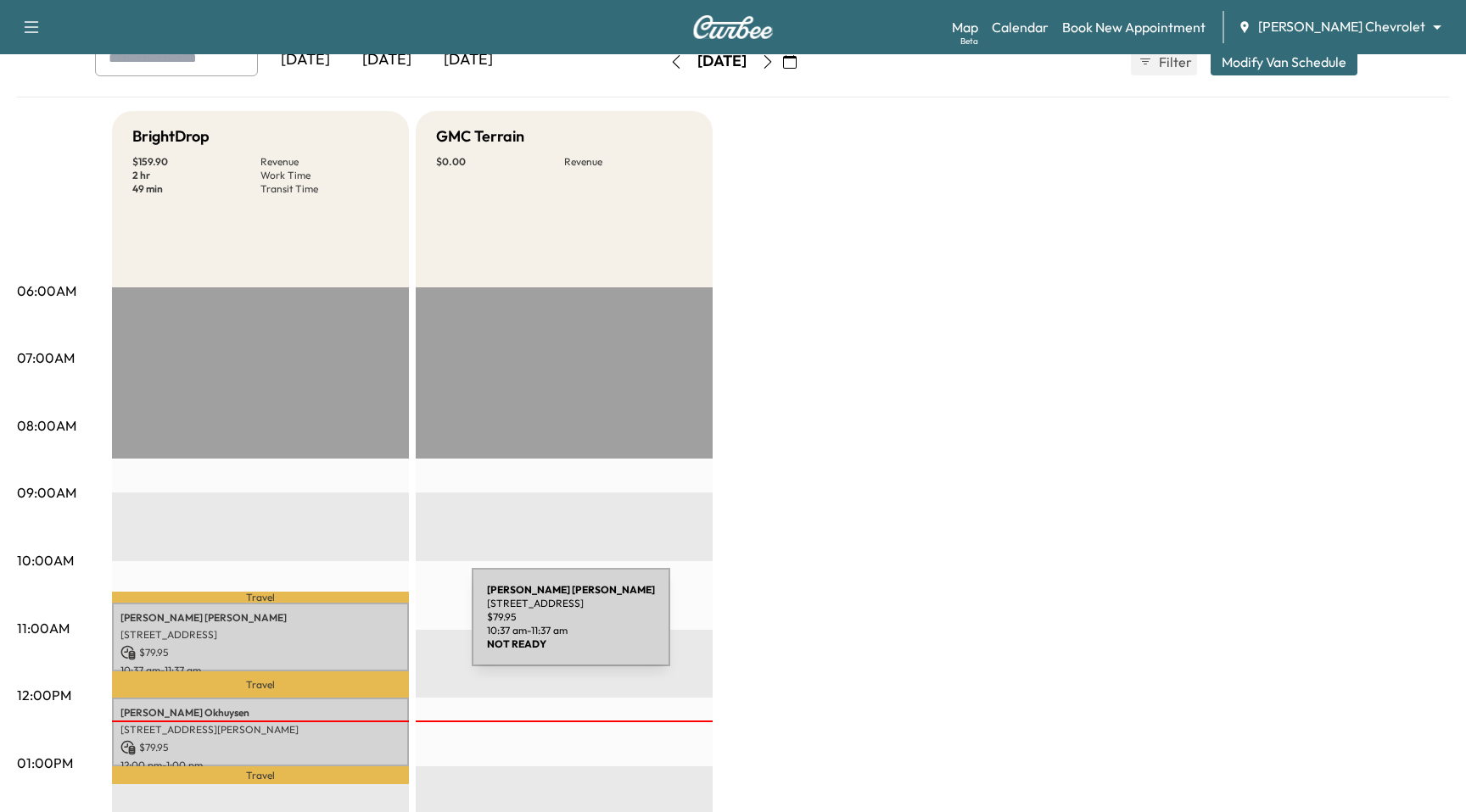
click at [344, 628] on div "FREDERICK HERBERS 3204 Crescent Avenue, Erlanger, KY 41018, US $ 79.95 10:37 am…" at bounding box center [260, 637] width 296 height 68
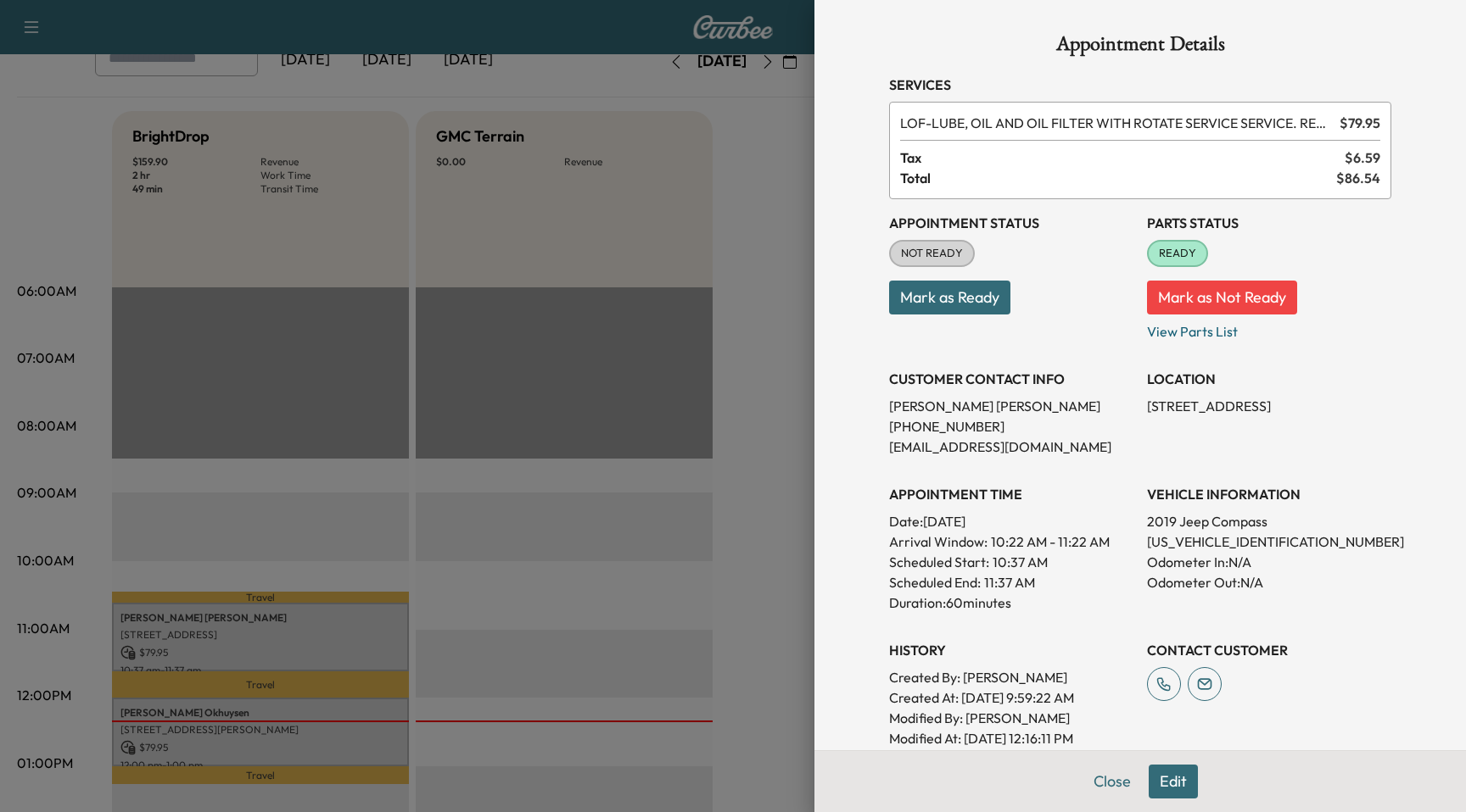
click at [539, 600] on div at bounding box center [733, 406] width 1466 height 812
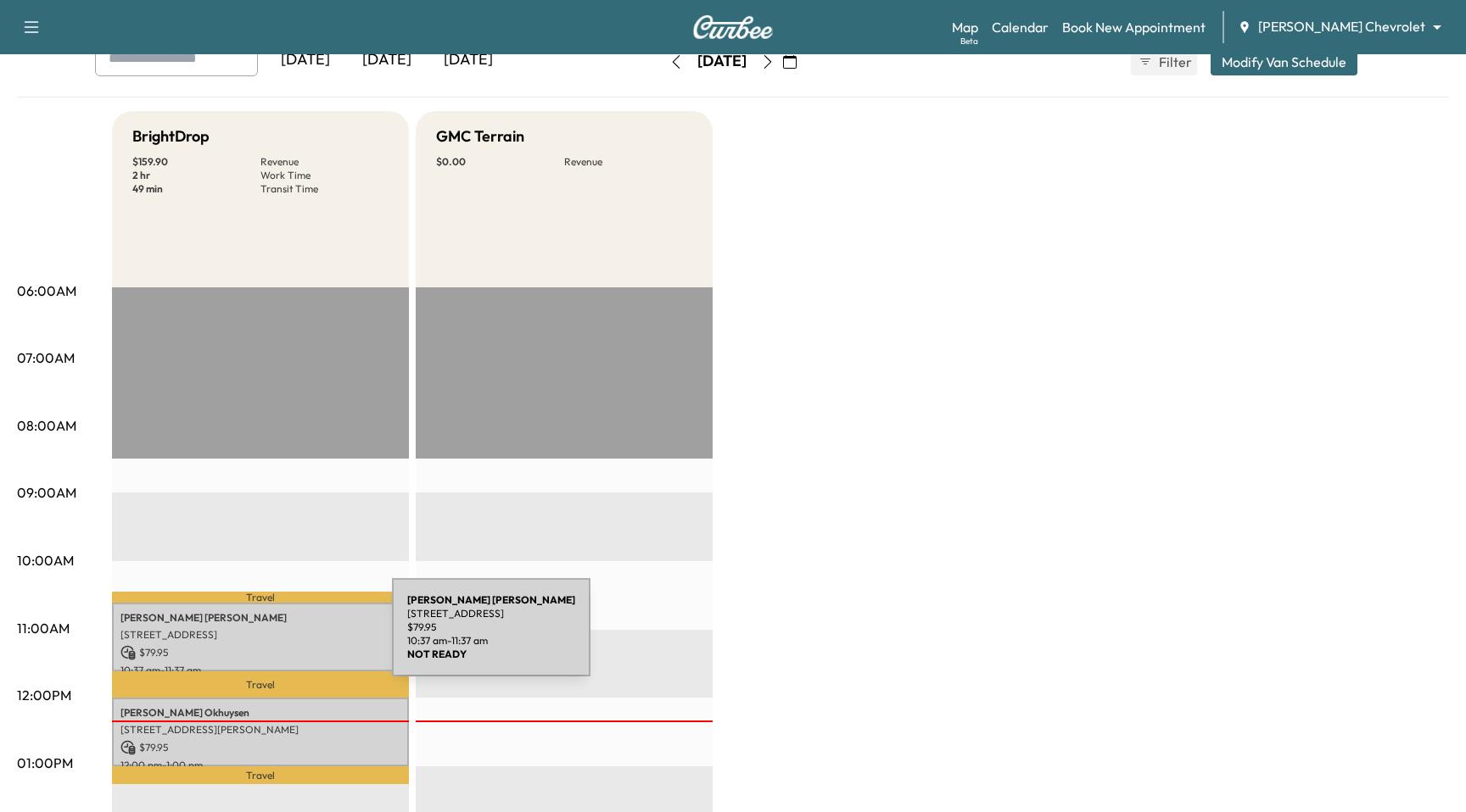
click at [265, 637] on p "3204 Crescent Avenue, Erlanger, KY 41018, US" at bounding box center [260, 634] width 280 height 13
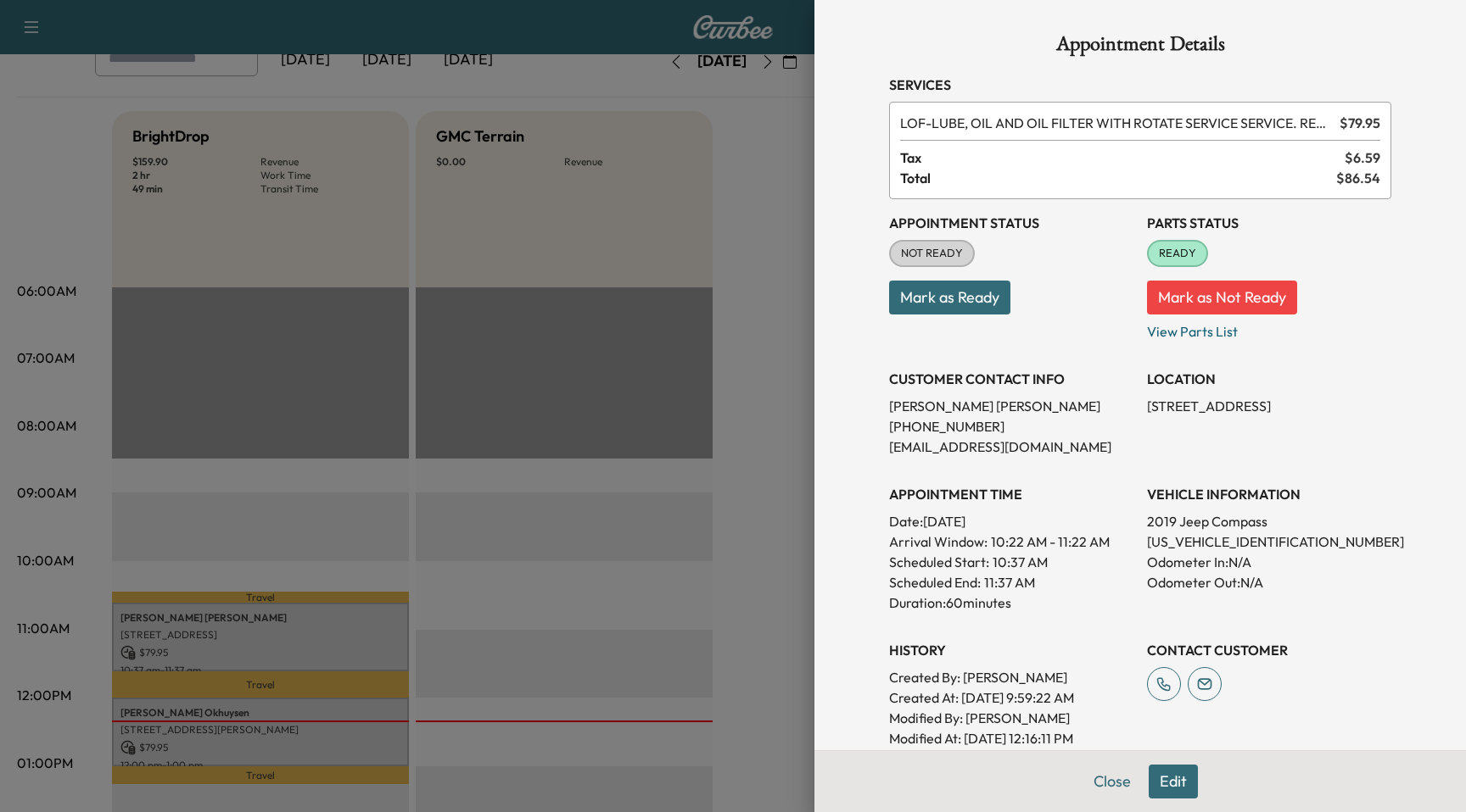
click at [344, 636] on div at bounding box center [733, 406] width 1466 height 812
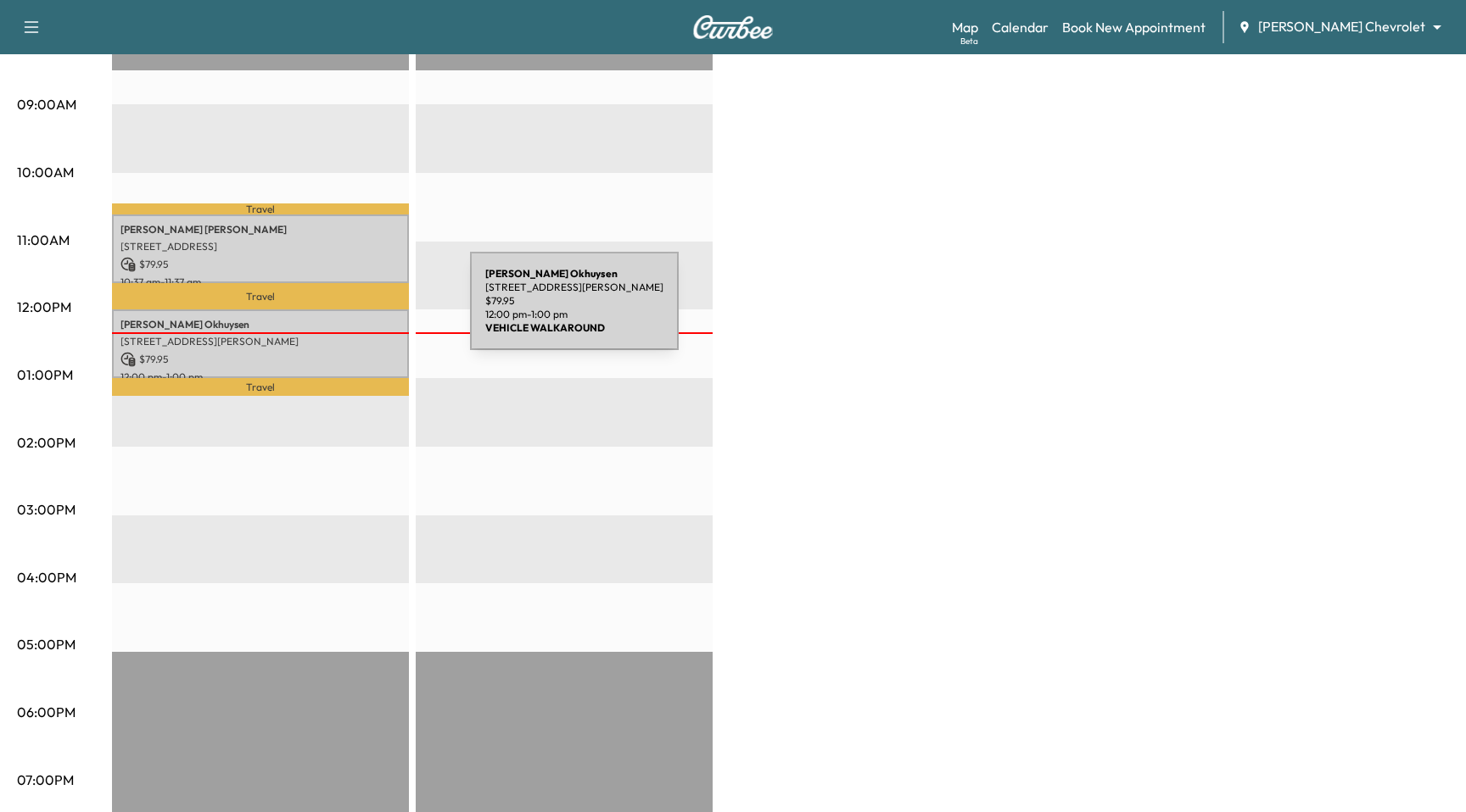
scroll to position [495, 0]
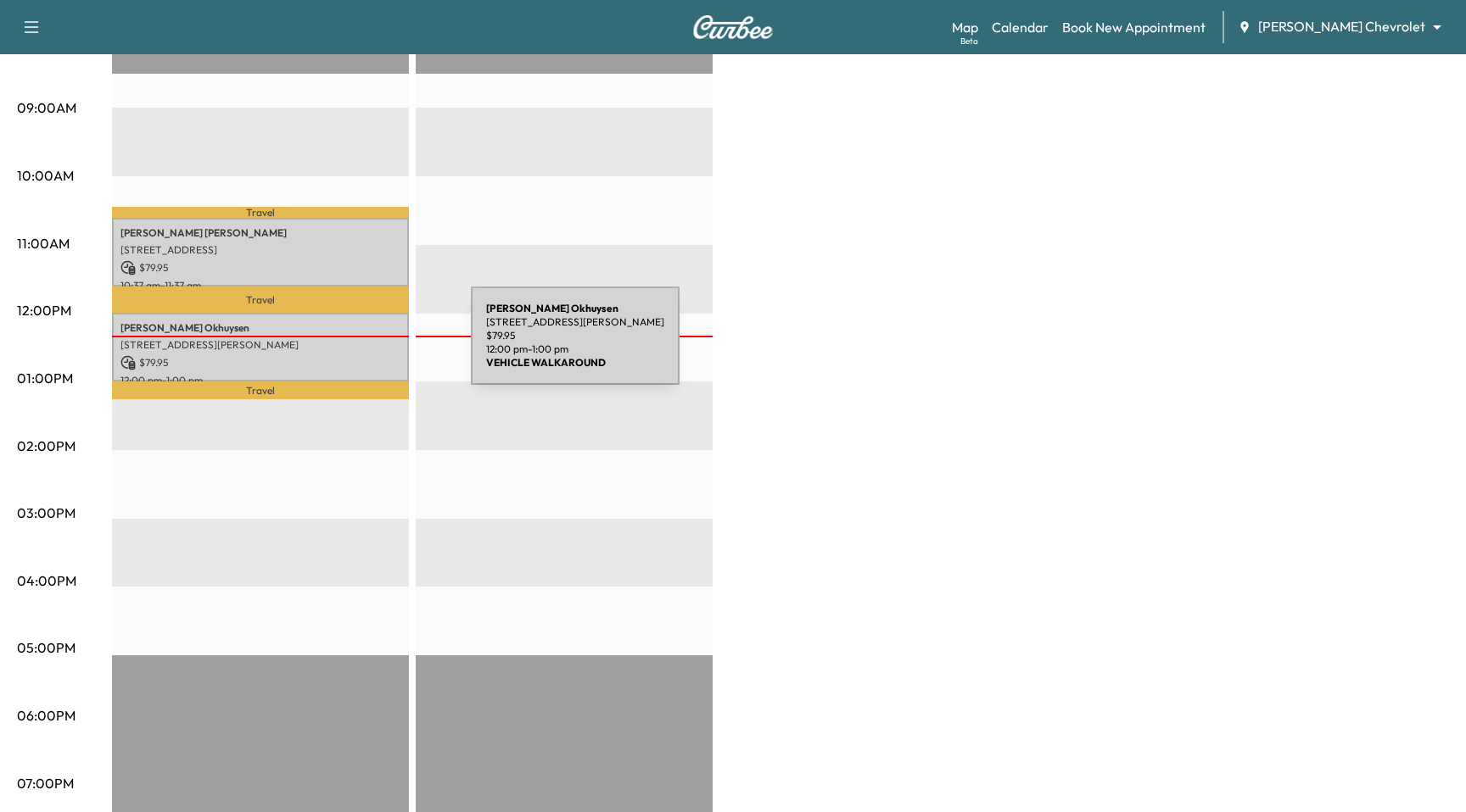
click at [344, 346] on p "1346 Prado Drive, Union, KY 41091, United States of America" at bounding box center [260, 345] width 280 height 13
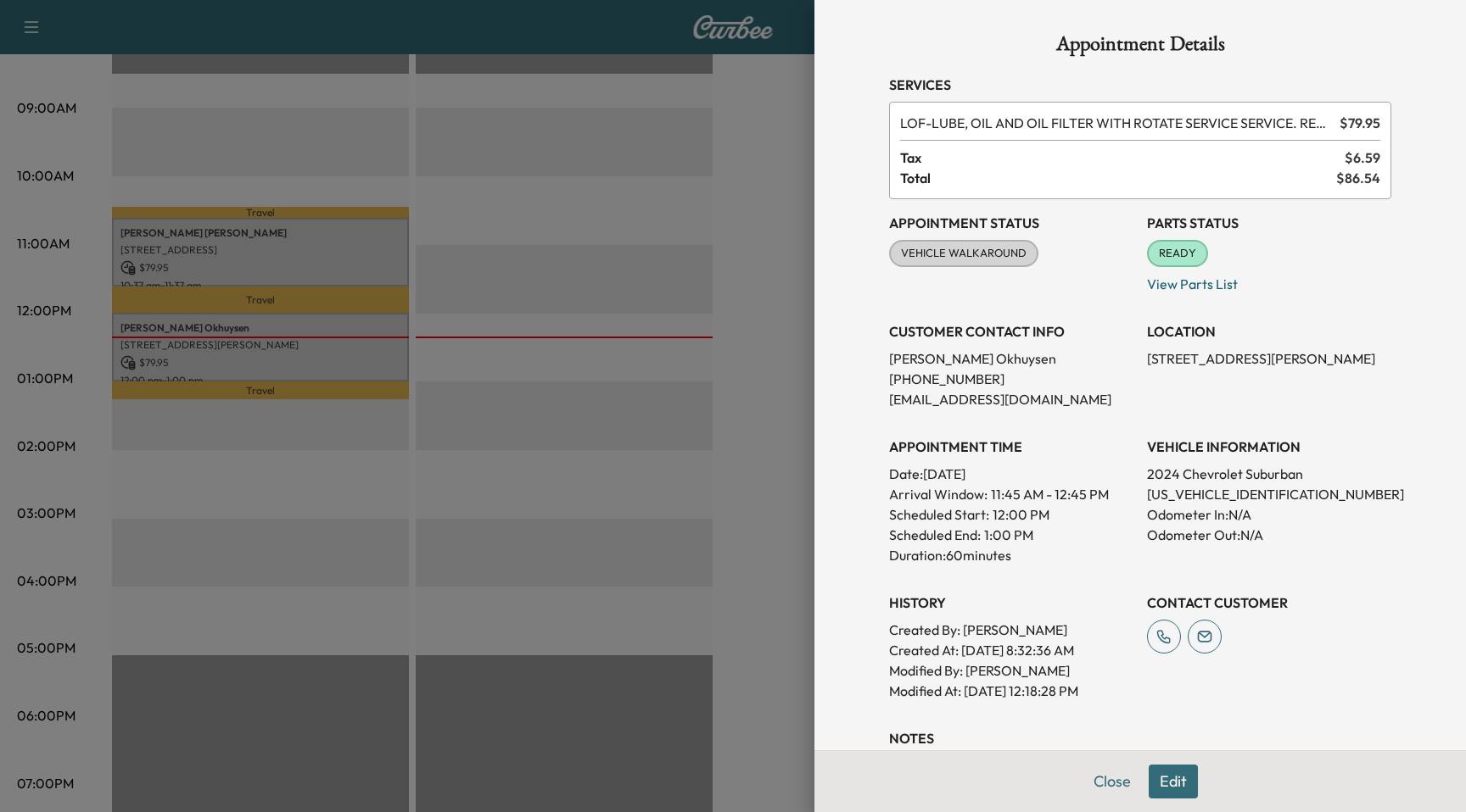
click at [295, 243] on div at bounding box center [733, 406] width 1466 height 812
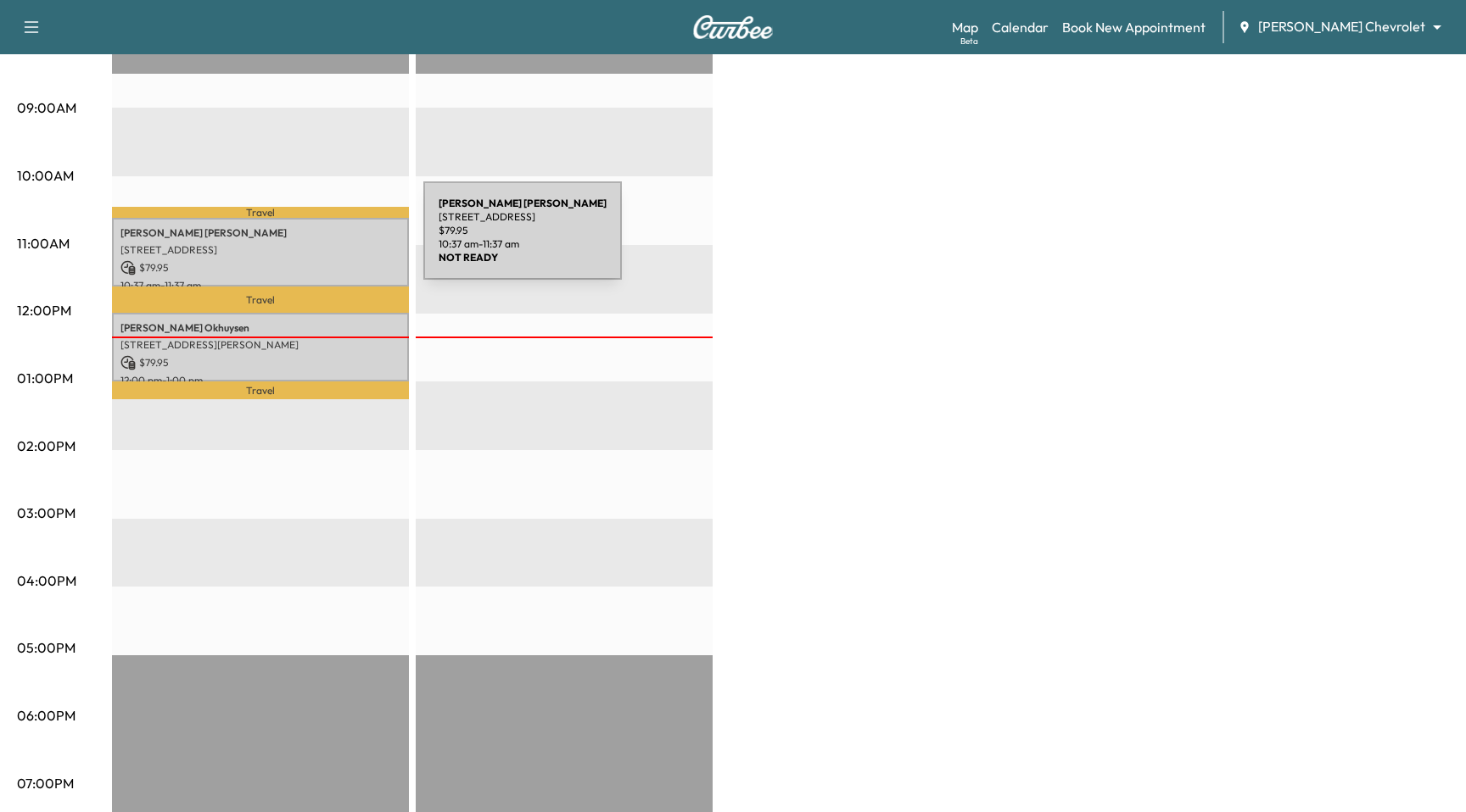
click at [296, 241] on div "FREDERICK HERBERS 3204 Crescent Avenue, Erlanger, KY 41018, US $ 79.95 10:37 am…" at bounding box center [260, 252] width 296 height 68
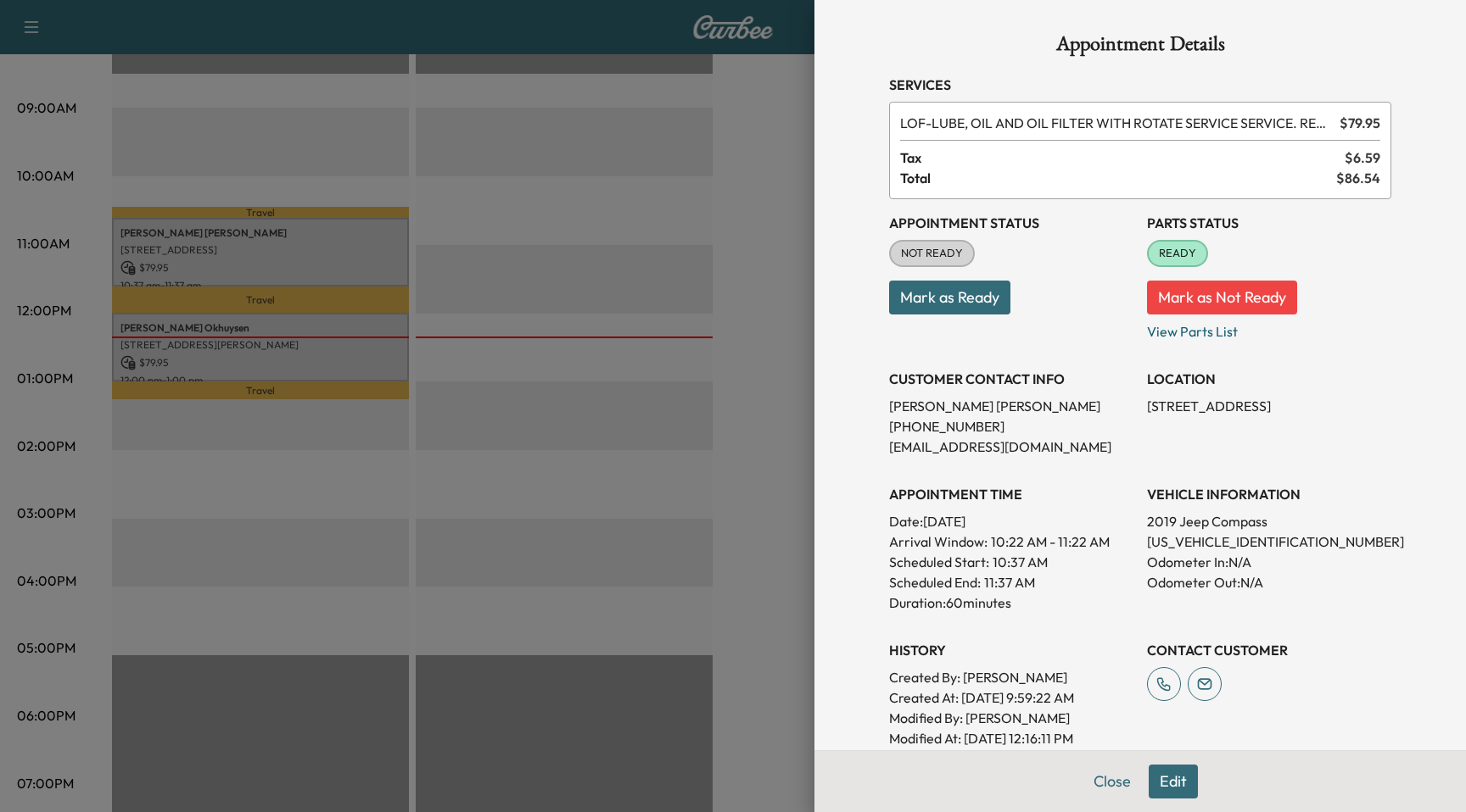
click at [596, 191] on div at bounding box center [733, 406] width 1466 height 812
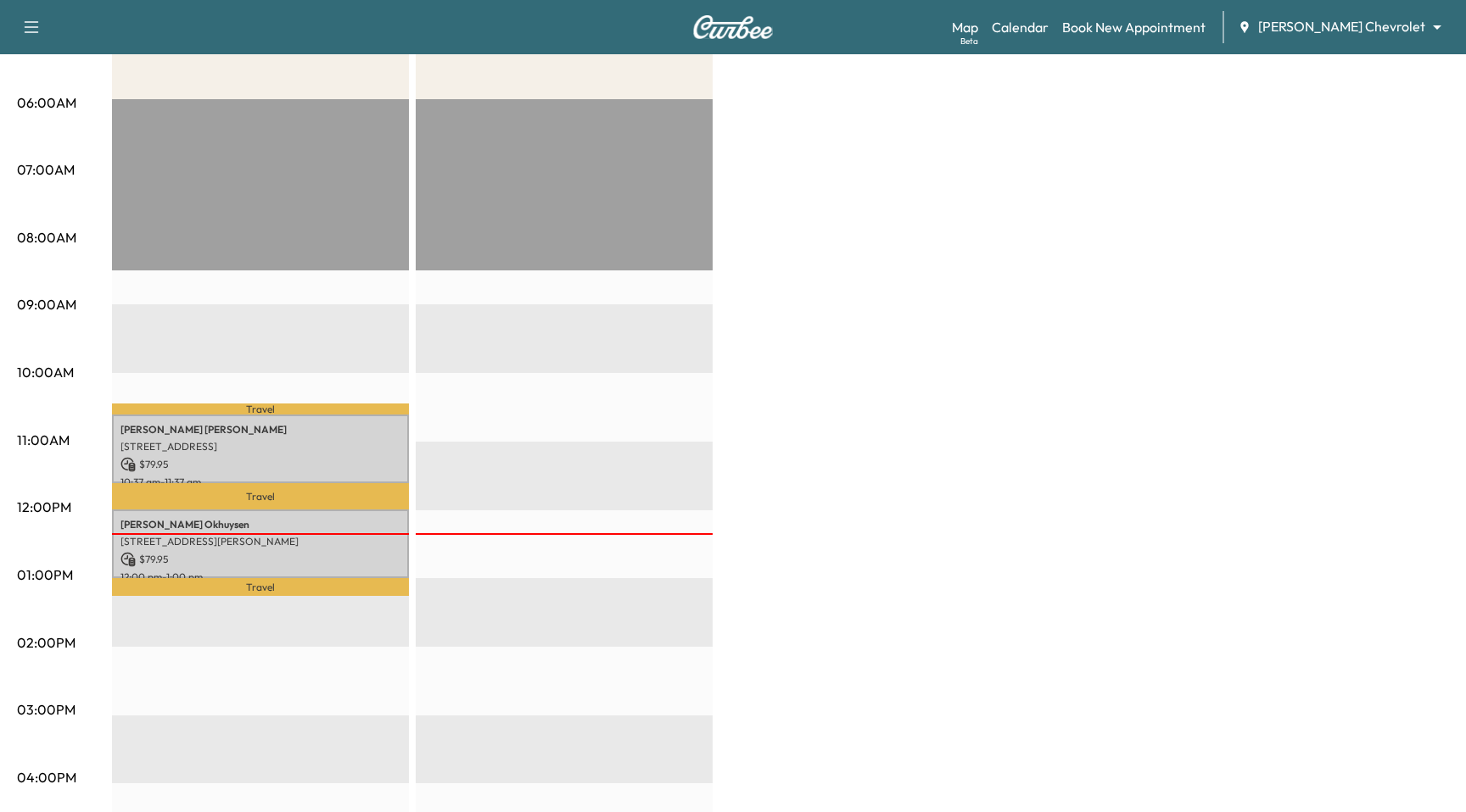
scroll to position [197, 0]
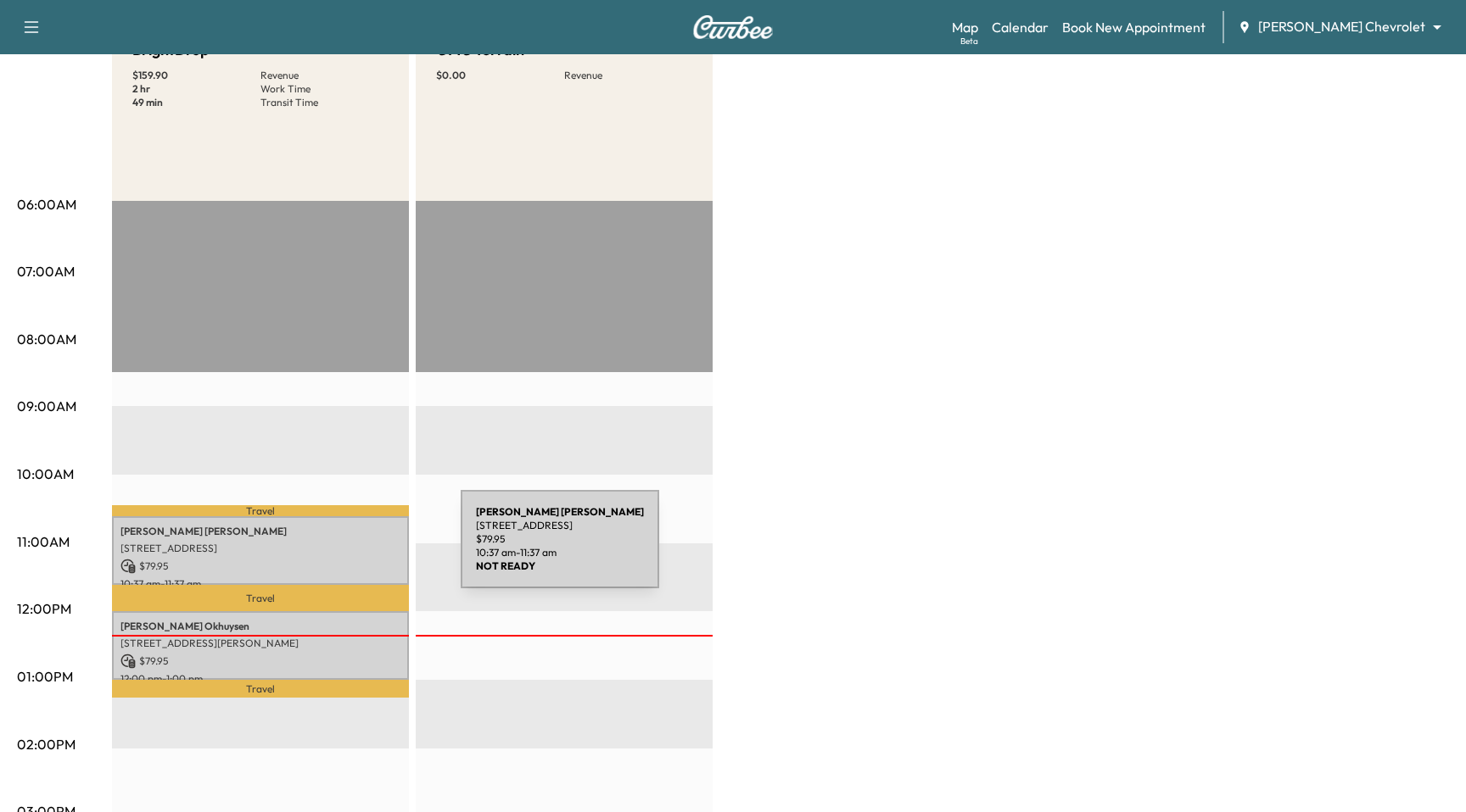
click at [333, 549] on p "3204 Crescent Avenue, Erlanger, KY 41018, US" at bounding box center [260, 548] width 280 height 13
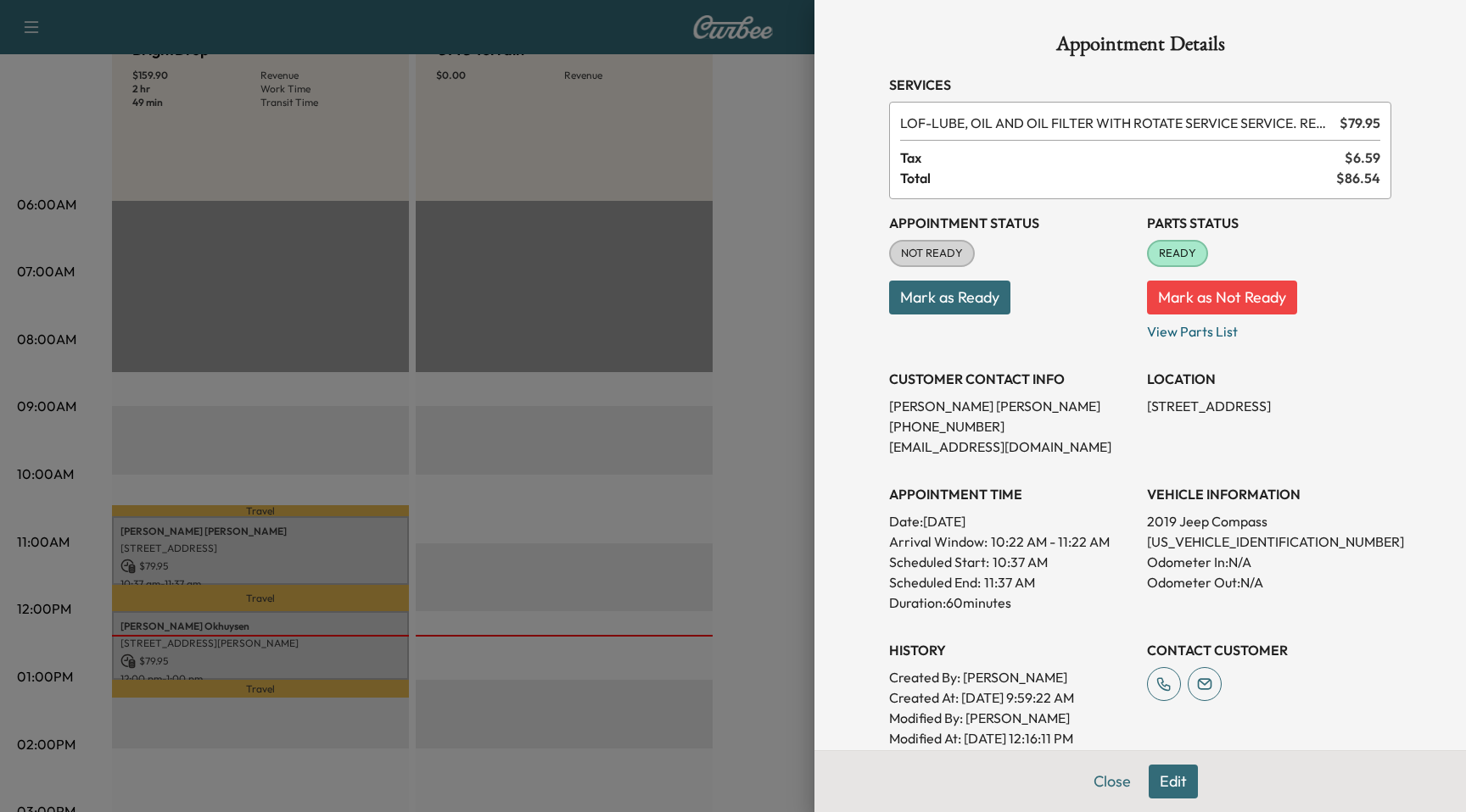
click at [335, 519] on div at bounding box center [733, 406] width 1466 height 812
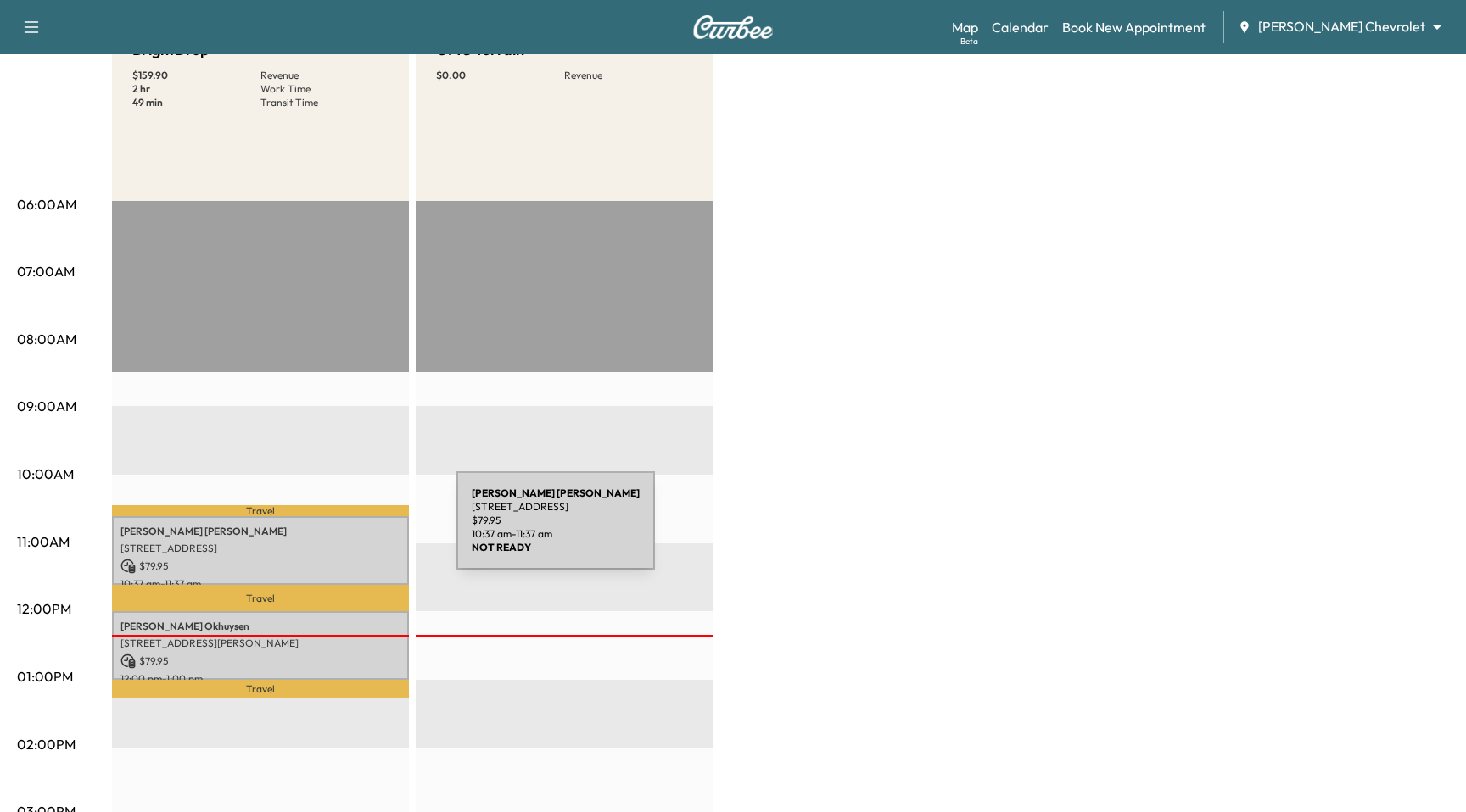
click at [323, 538] on p "FREDERICK HERBERS" at bounding box center [260, 532] width 280 height 13
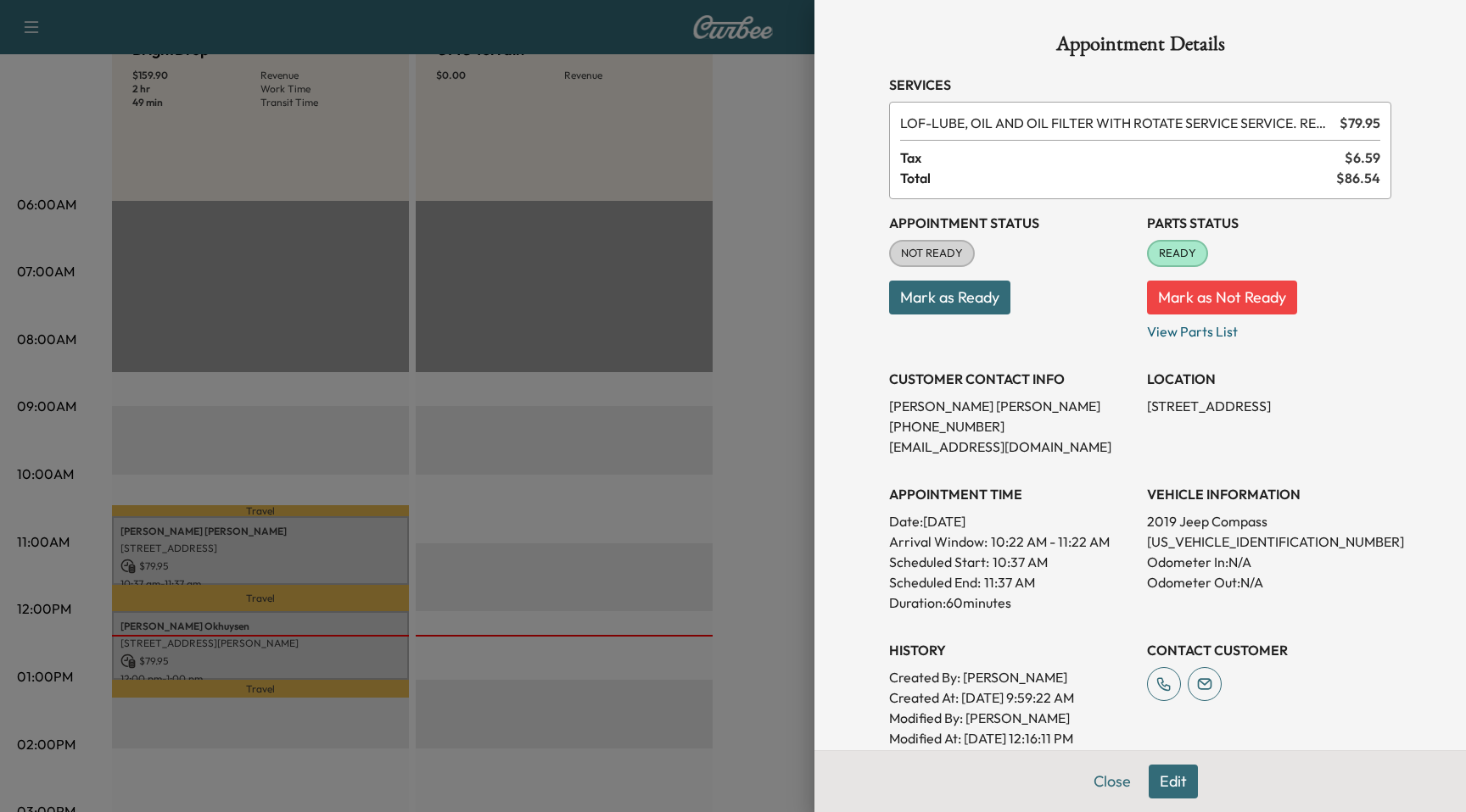
click at [937, 304] on button "Mark as Ready" at bounding box center [950, 297] width 122 height 34
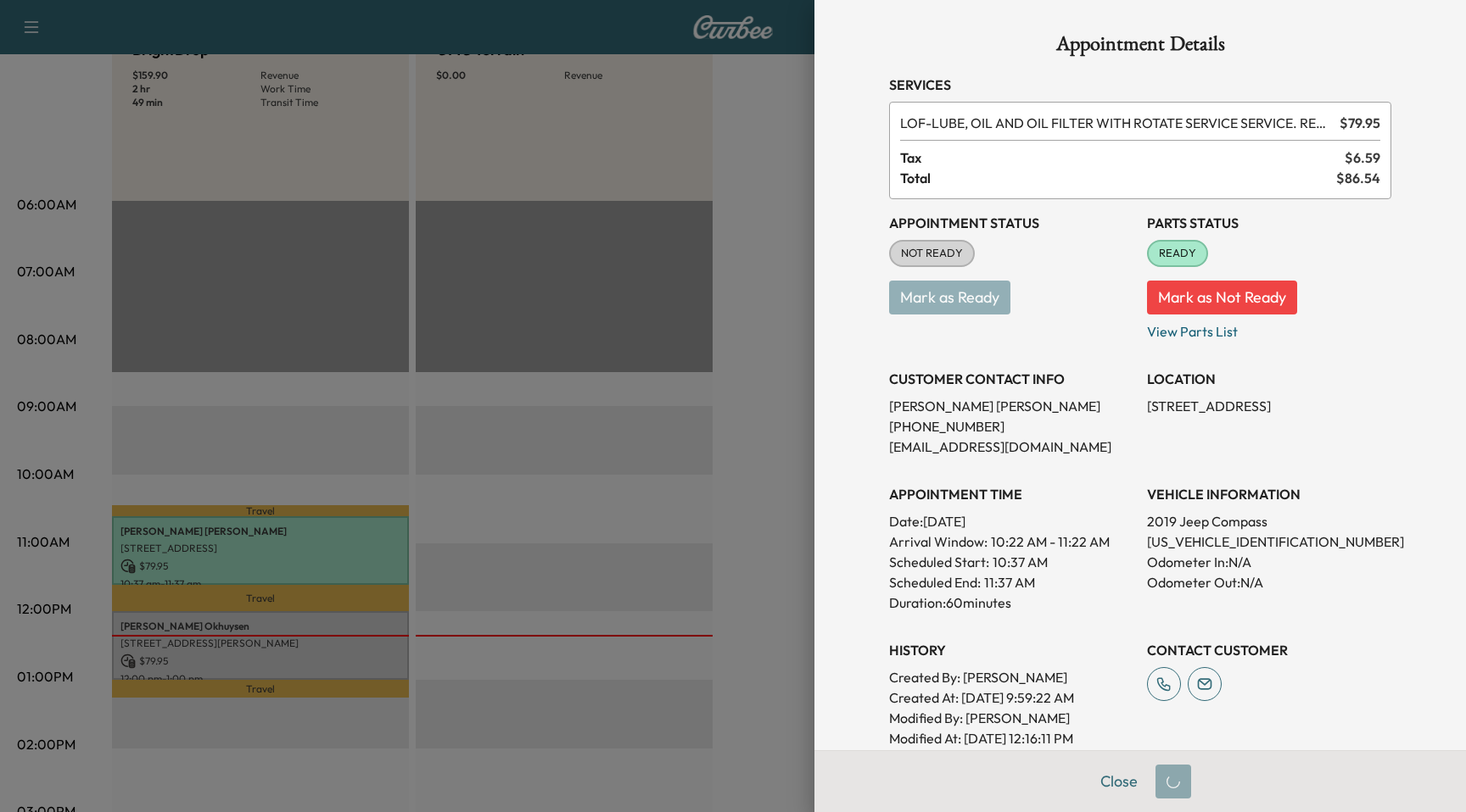
click at [680, 318] on div at bounding box center [733, 406] width 1466 height 812
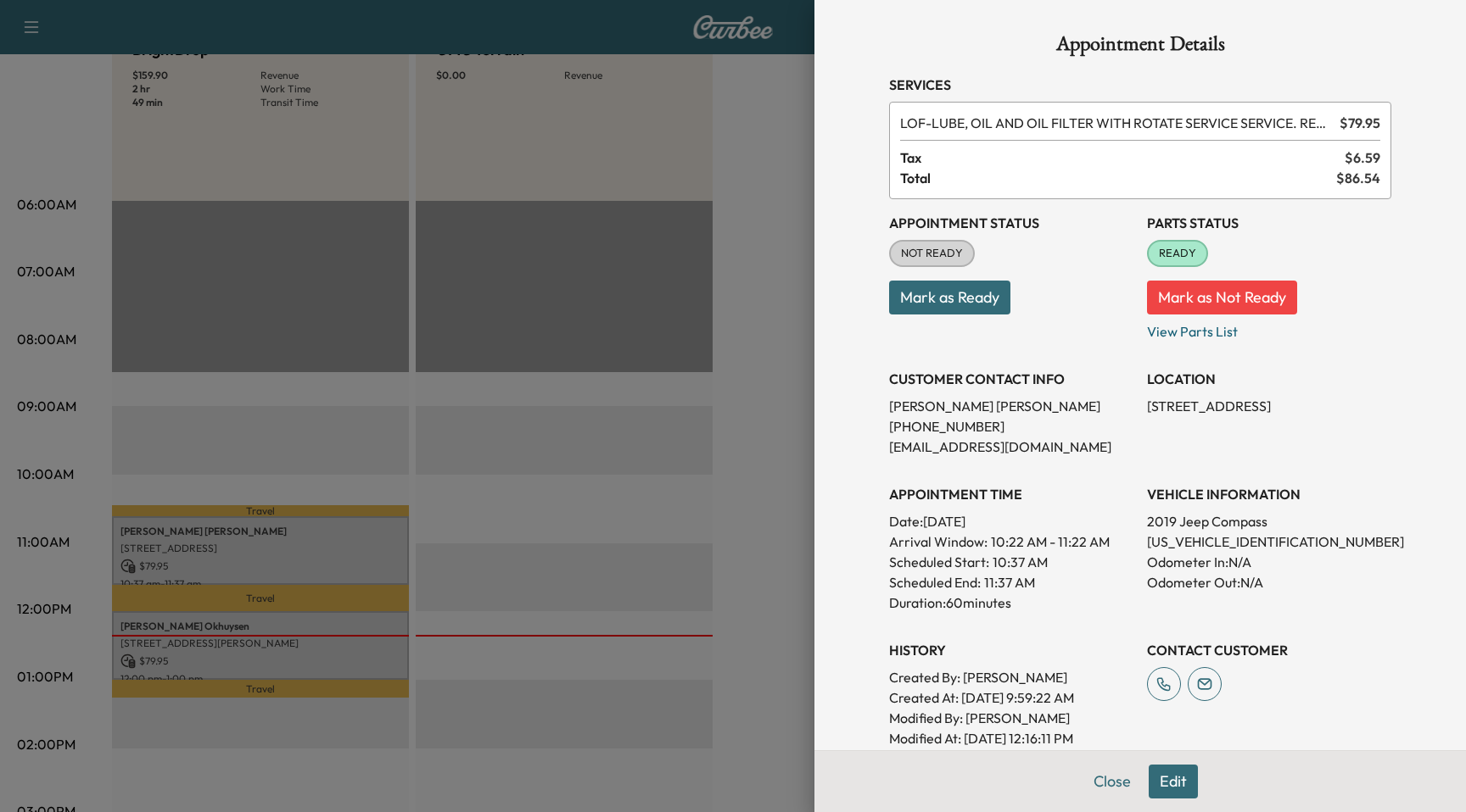
click at [629, 535] on div at bounding box center [733, 406] width 1466 height 812
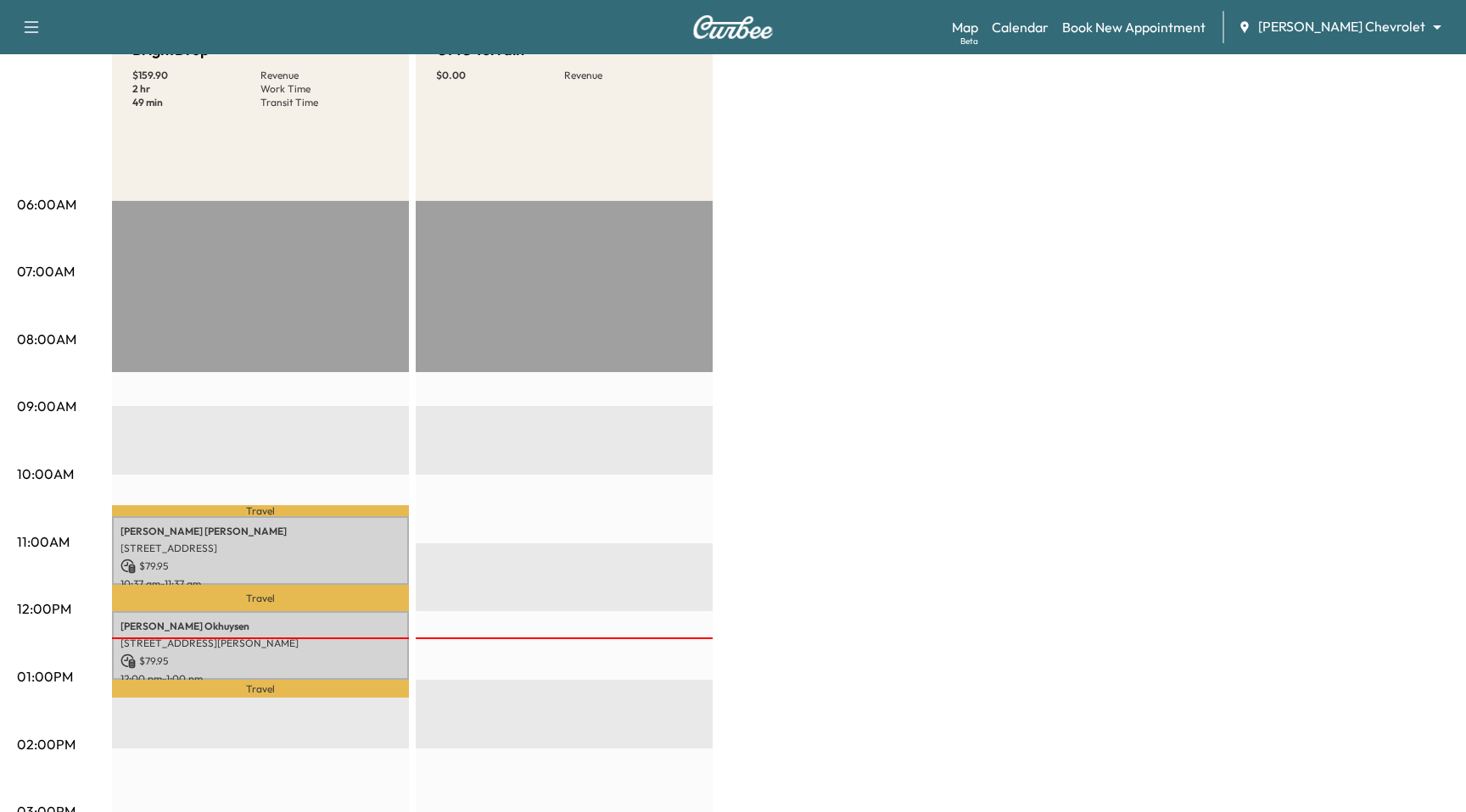
click at [369, 549] on p "3204 Crescent Avenue, Erlanger, KY 41018, US" at bounding box center [260, 548] width 280 height 13
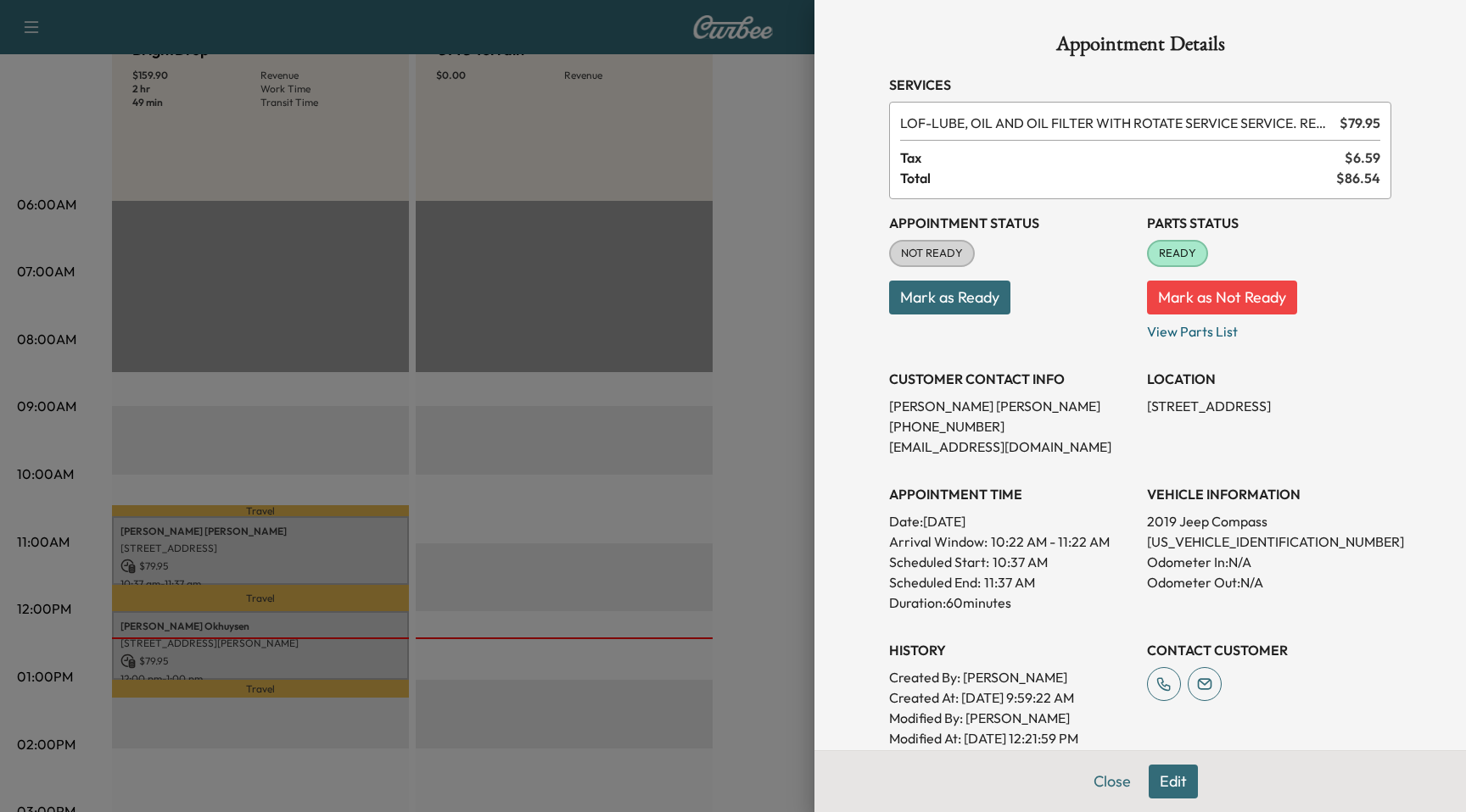
click at [1151, 784] on button "Edit" at bounding box center [1173, 782] width 49 height 34
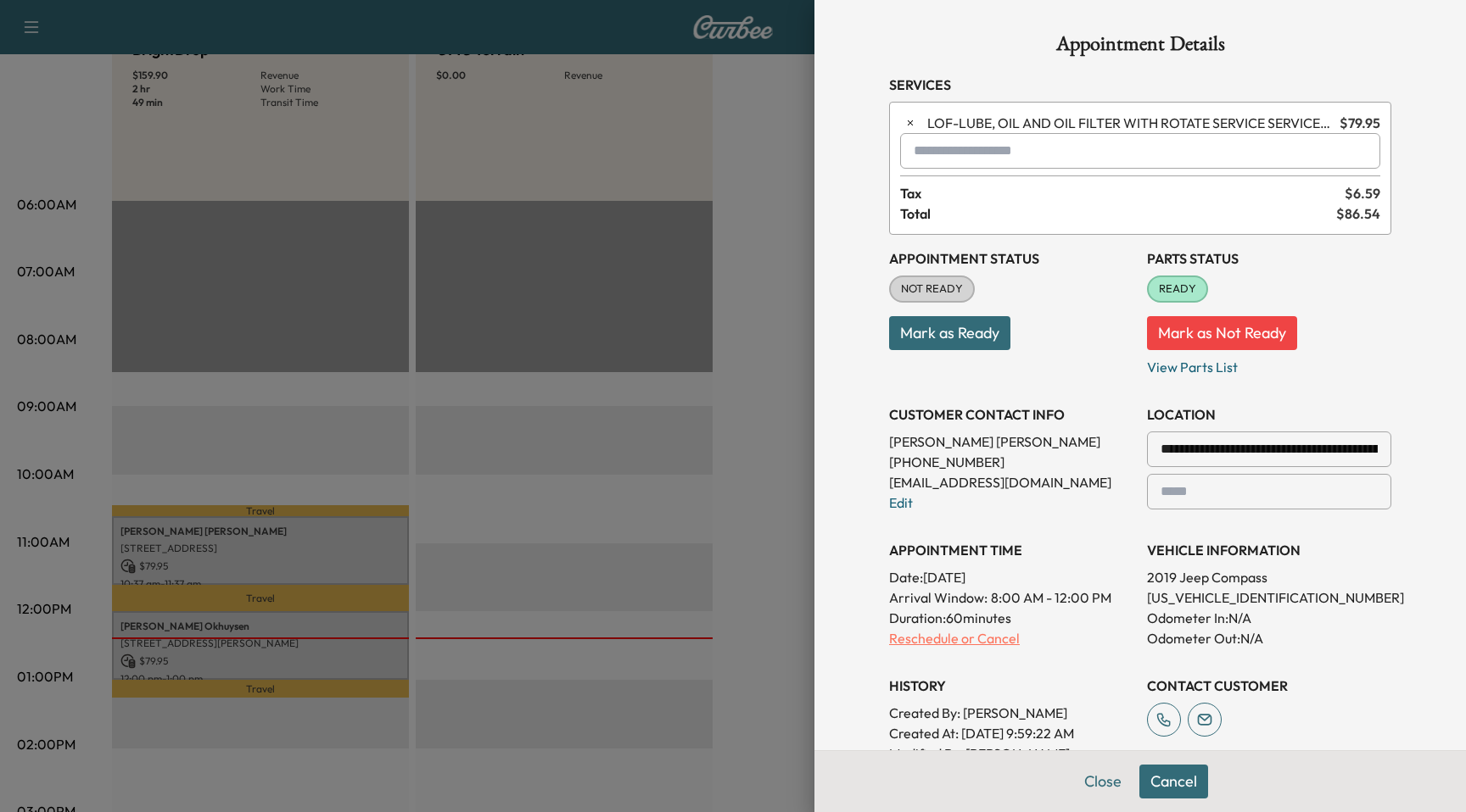
click at [984, 648] on p "Reschedule or Cancel" at bounding box center [1011, 637] width 244 height 20
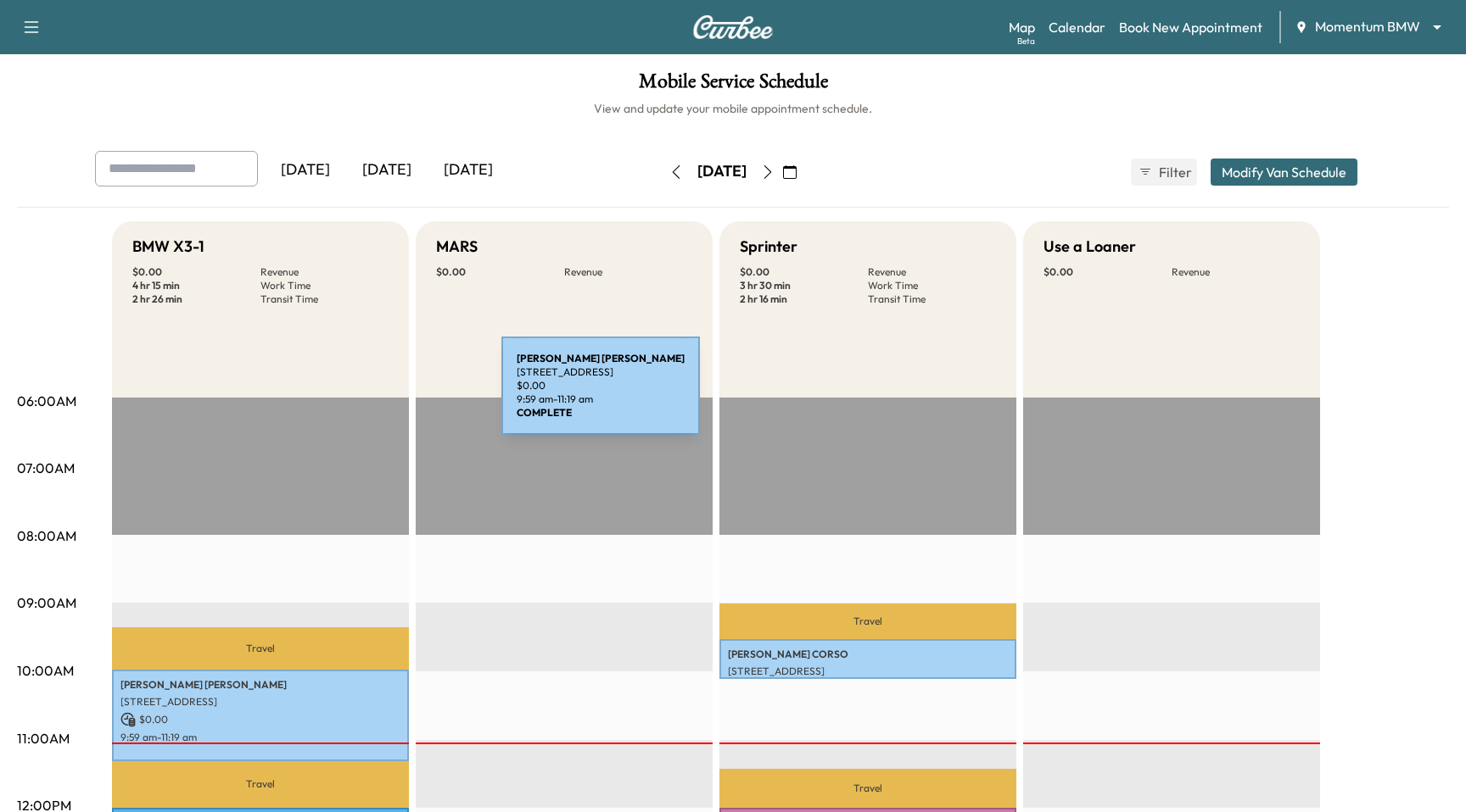
scroll to position [336, 0]
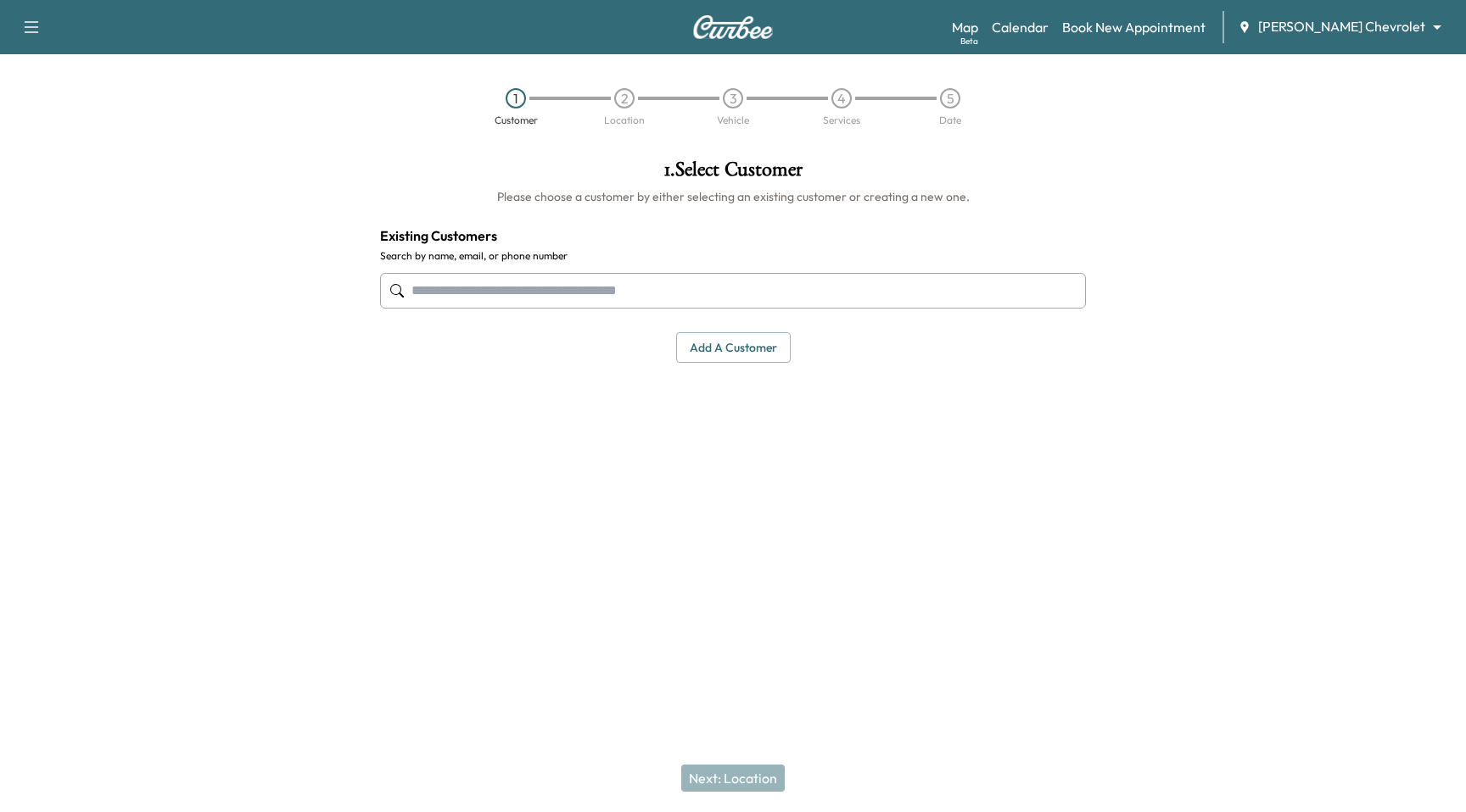
click at [1382, 192] on div at bounding box center [1283, 349] width 367 height 406
click at [1409, 43] on div "Map Beta Calendar Book New Appointment Tom Gill Chevrolet ******** ​" at bounding box center [1202, 28] width 501 height 32
click at [1408, 33] on body "Support Log Out Map Beta Calendar Book New Appointment Tom Gill Chevrolet *****…" at bounding box center [733, 406] width 1466 height 812
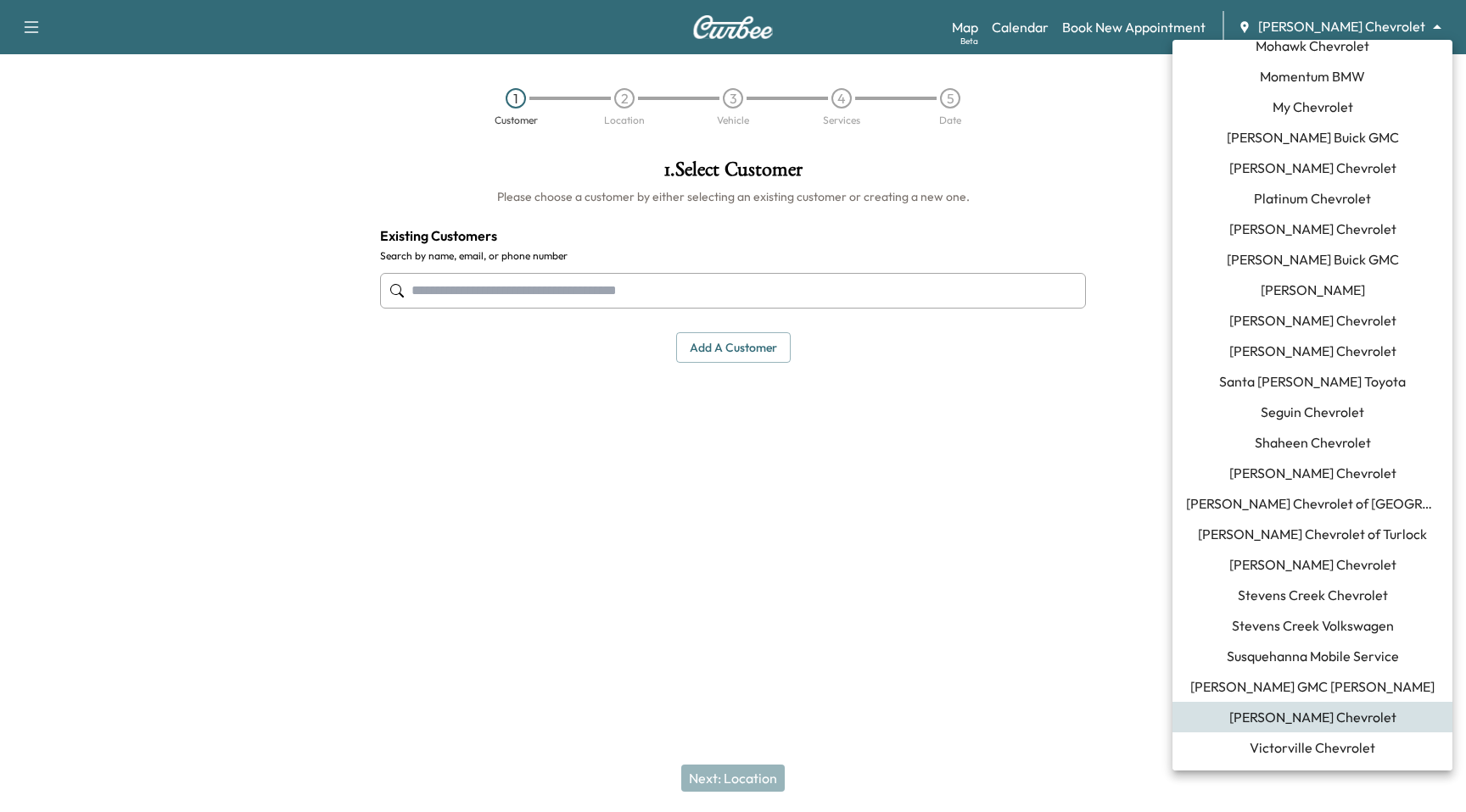
scroll to position [907, 0]
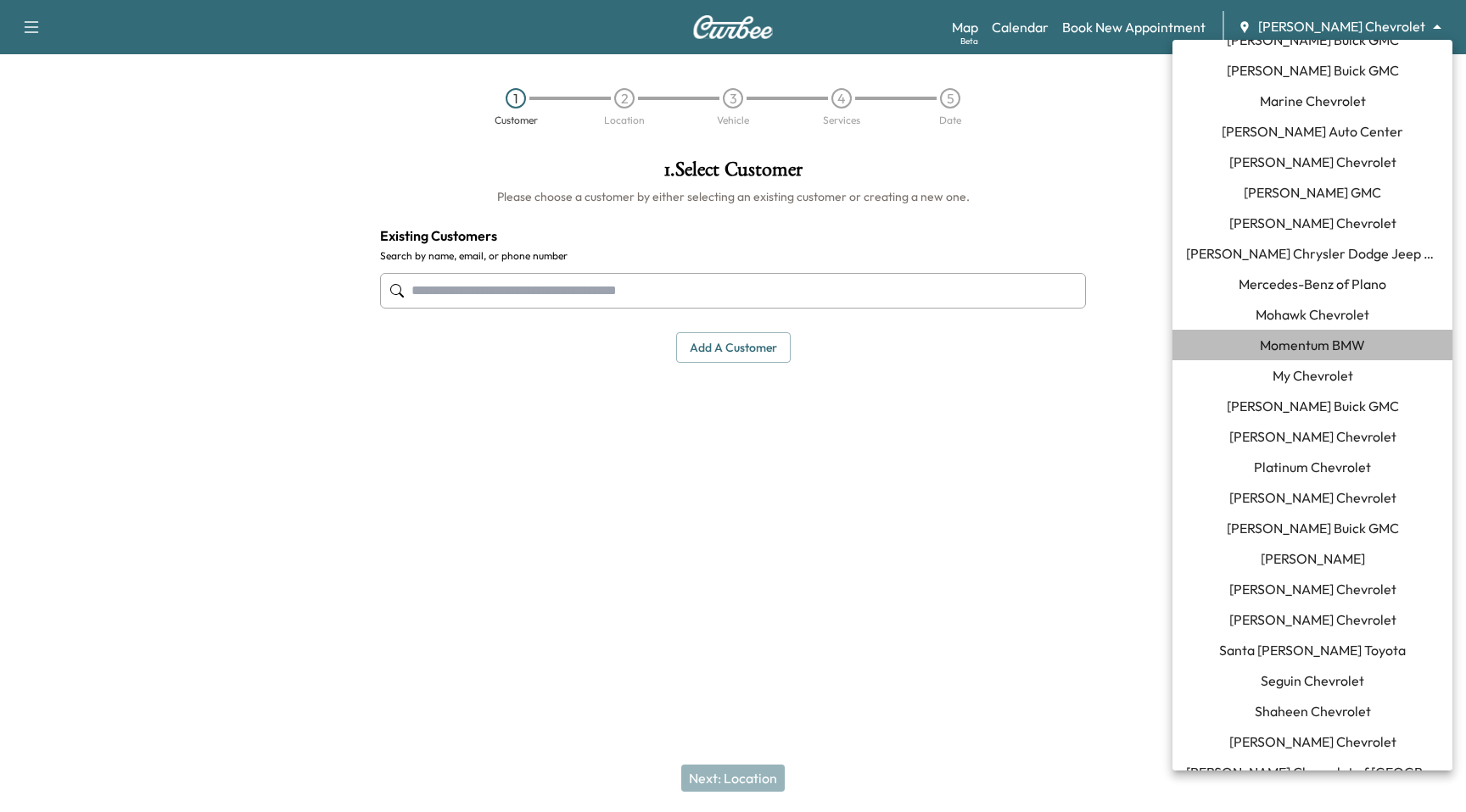
click at [1322, 352] on span "Momentum BMW" at bounding box center [1312, 345] width 105 height 20
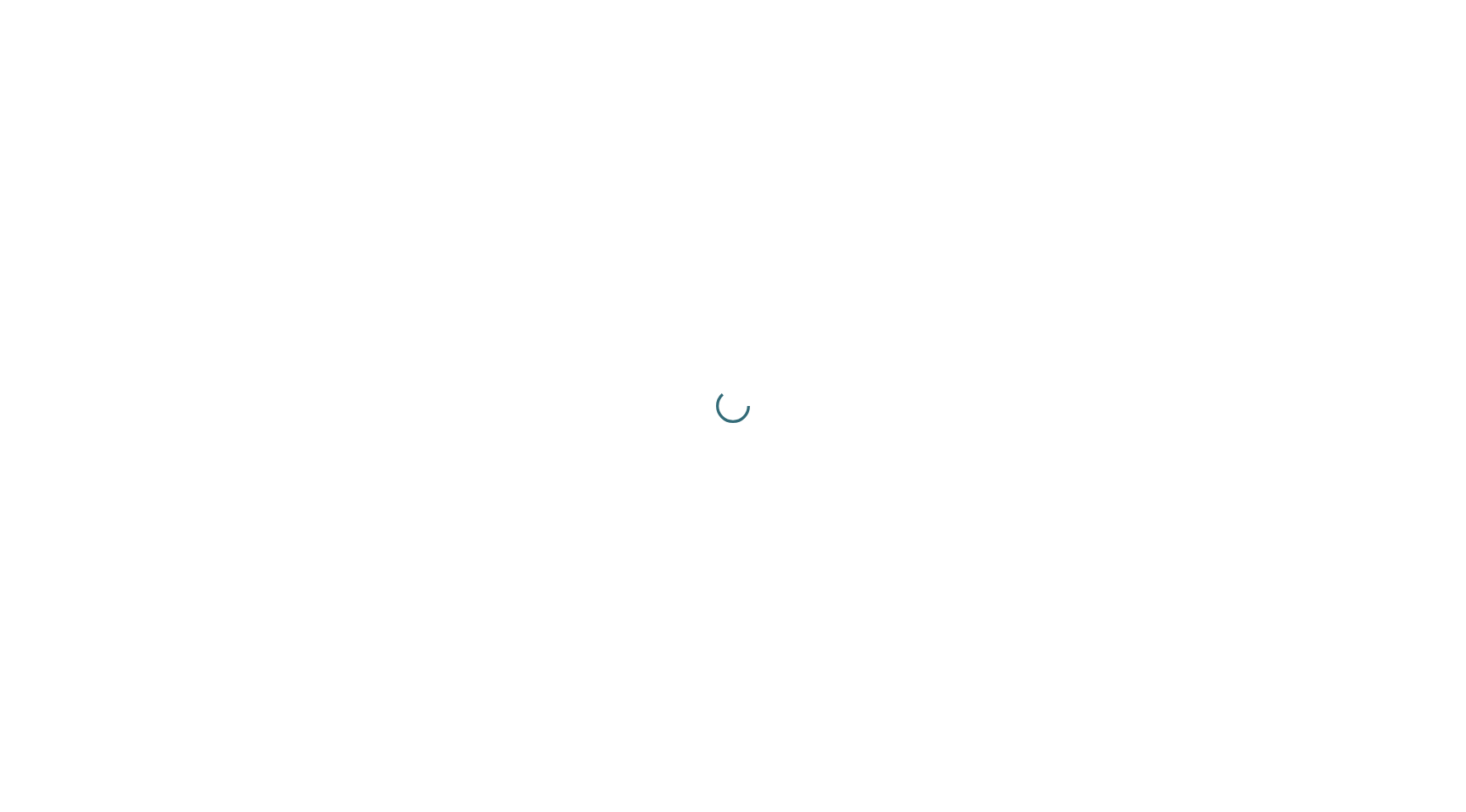
click at [805, 468] on div at bounding box center [733, 406] width 1466 height 812
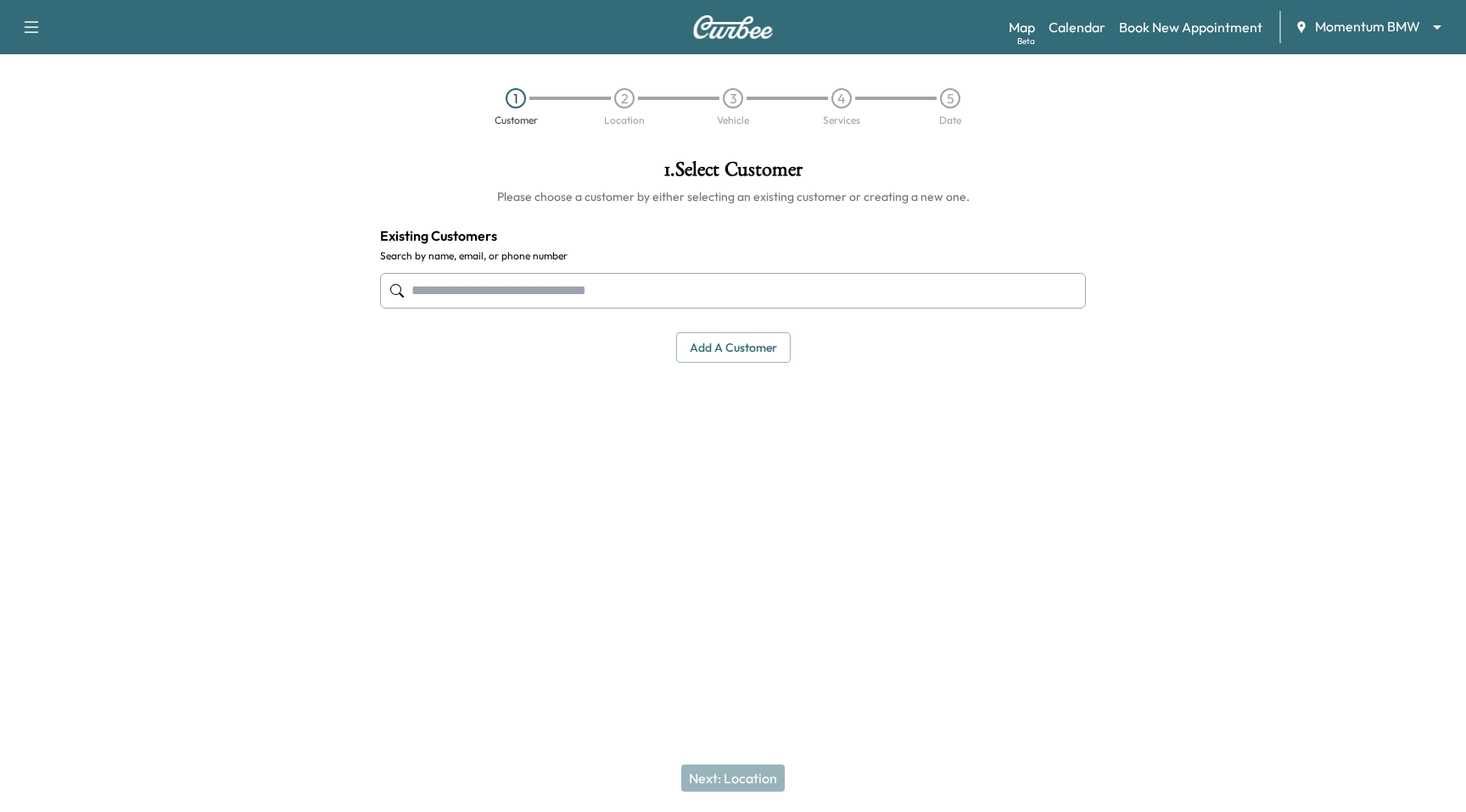
click at [1071, 15] on div "Map Beta Calendar Book New Appointment Momentum BMW ******** ​" at bounding box center [1229, 28] width 444 height 32
click at [1068, 31] on link "Calendar" at bounding box center [1076, 27] width 57 height 20
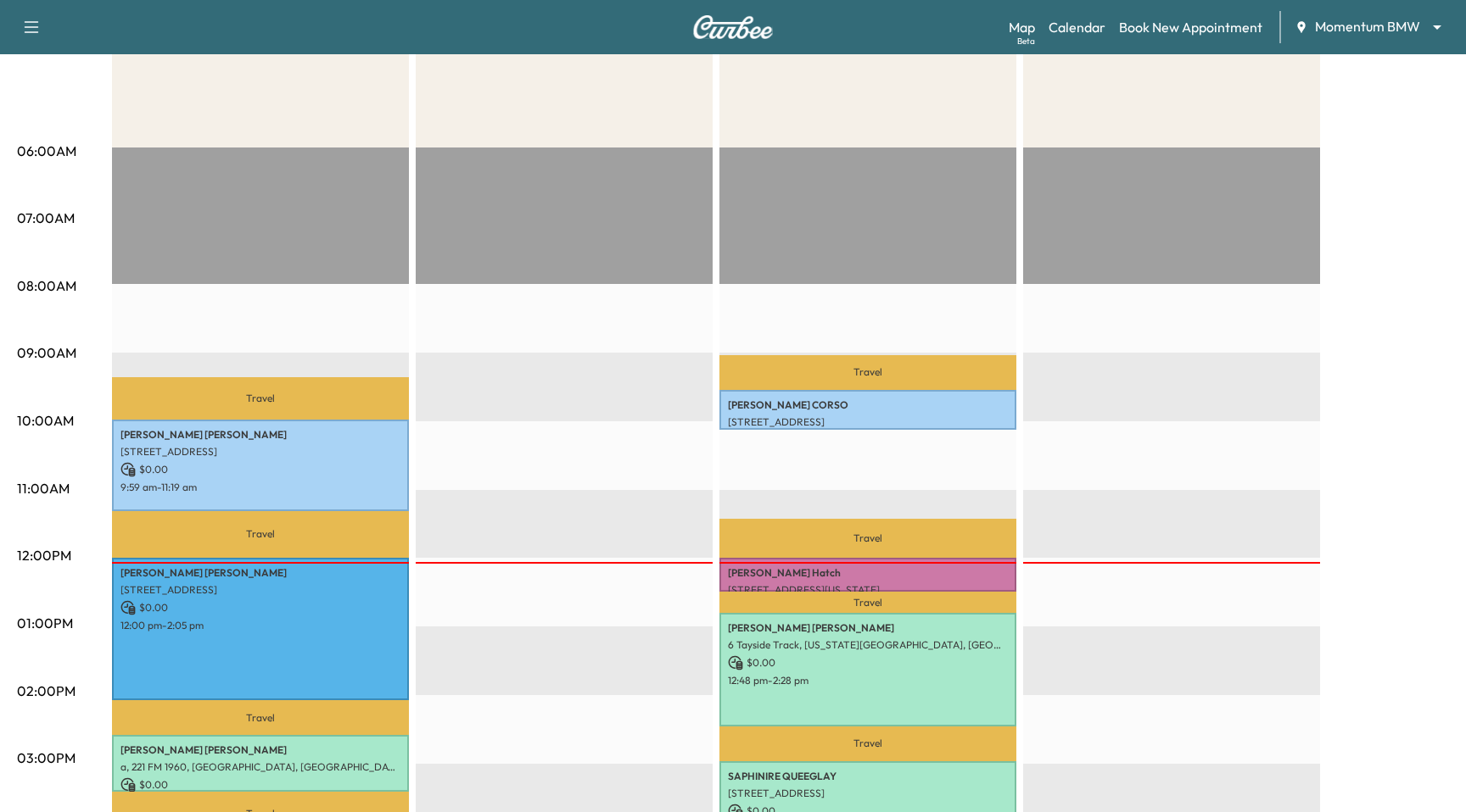
scroll to position [406, 0]
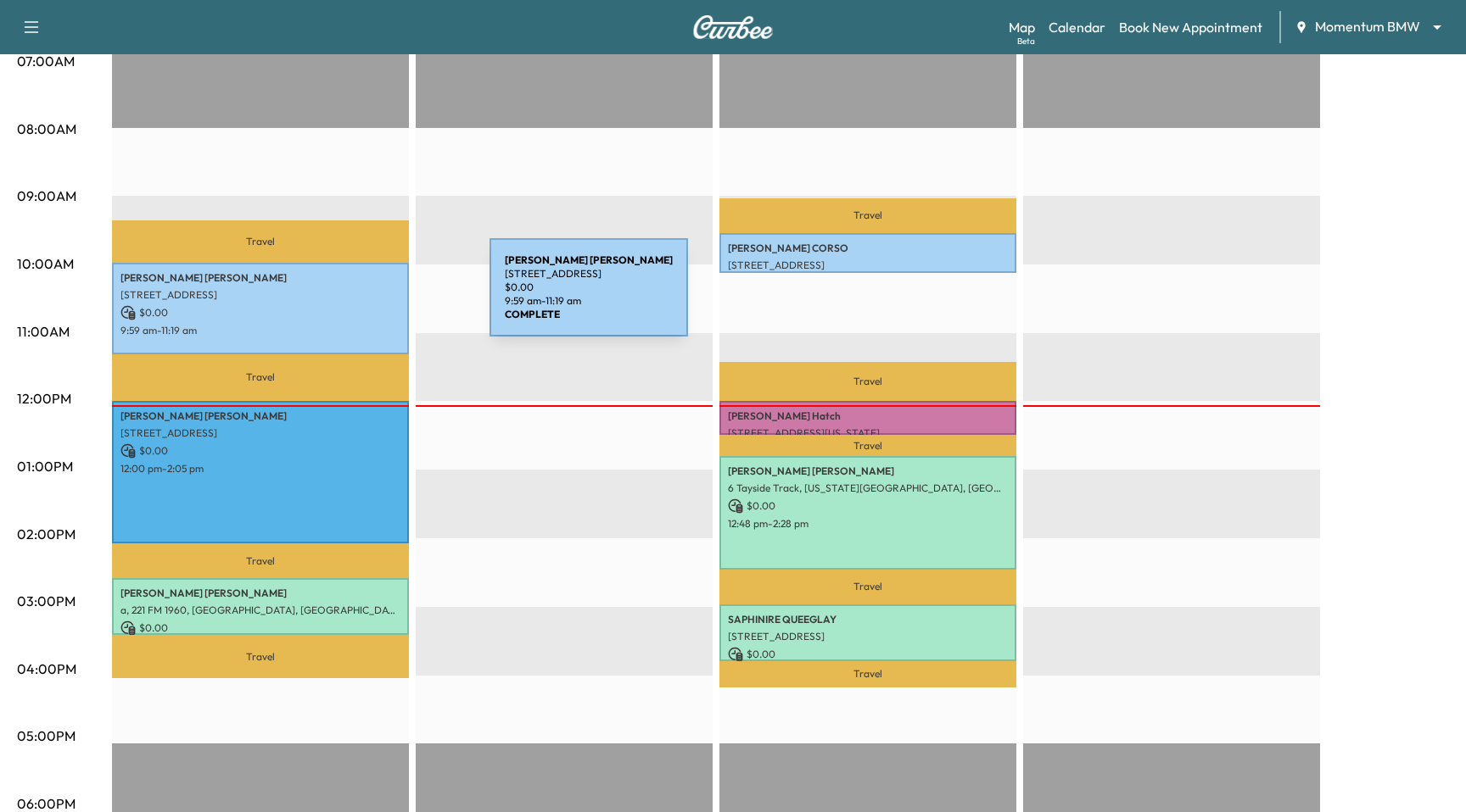
click at [362, 297] on p "4227 Isoletta Ct, Katy, TX 77449, USA" at bounding box center [260, 295] width 280 height 13
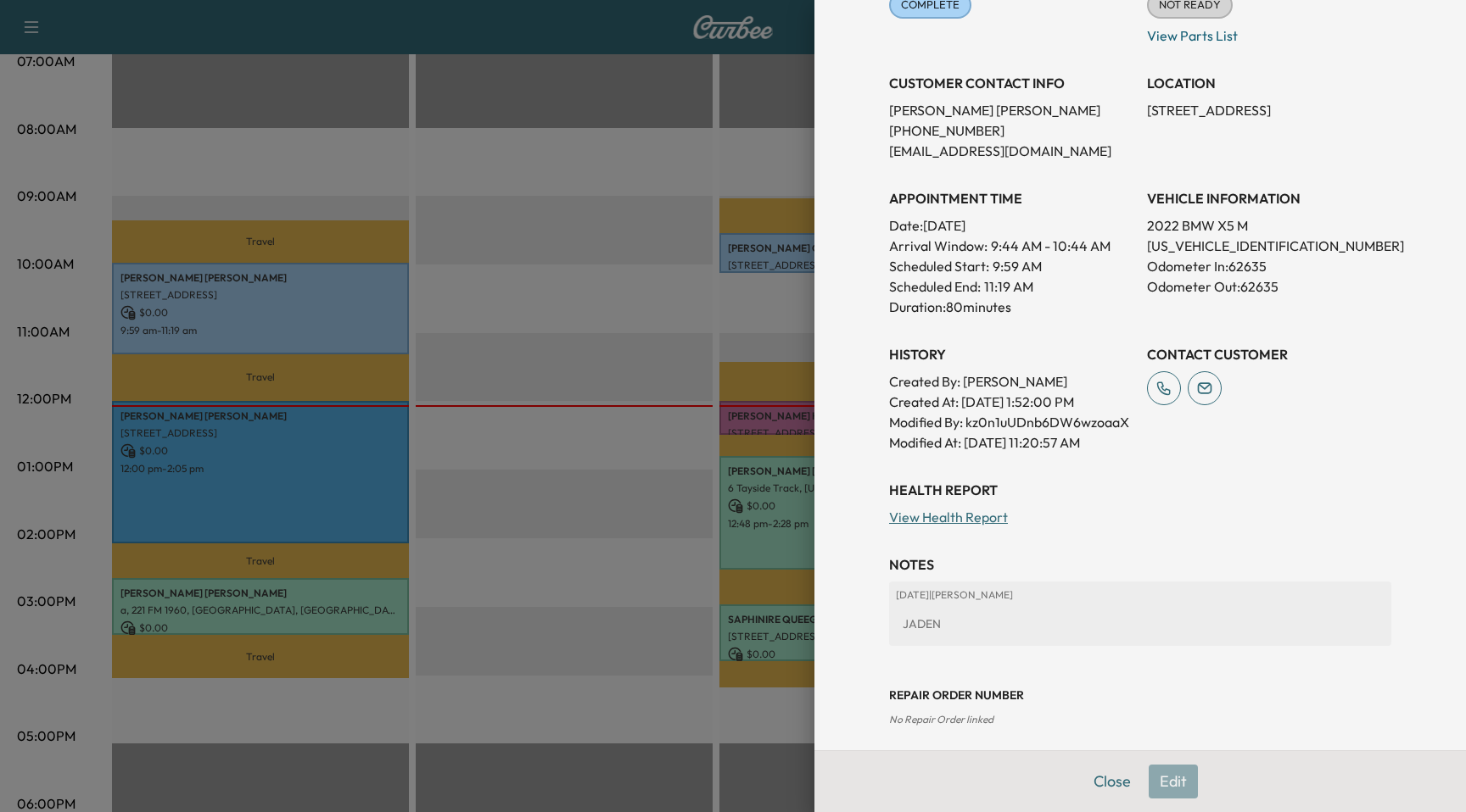
scroll to position [341, 0]
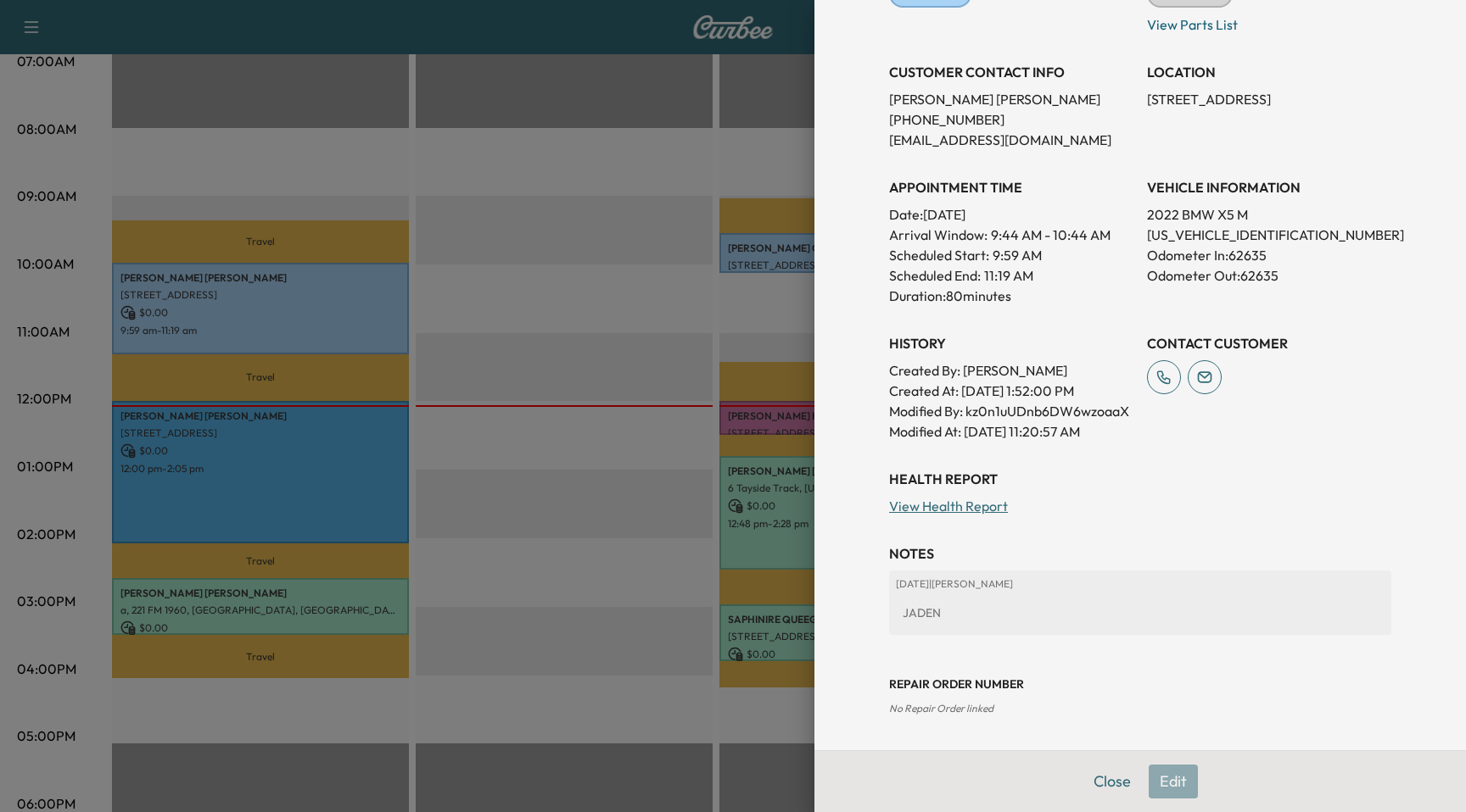
click at [317, 460] on div at bounding box center [733, 406] width 1466 height 812
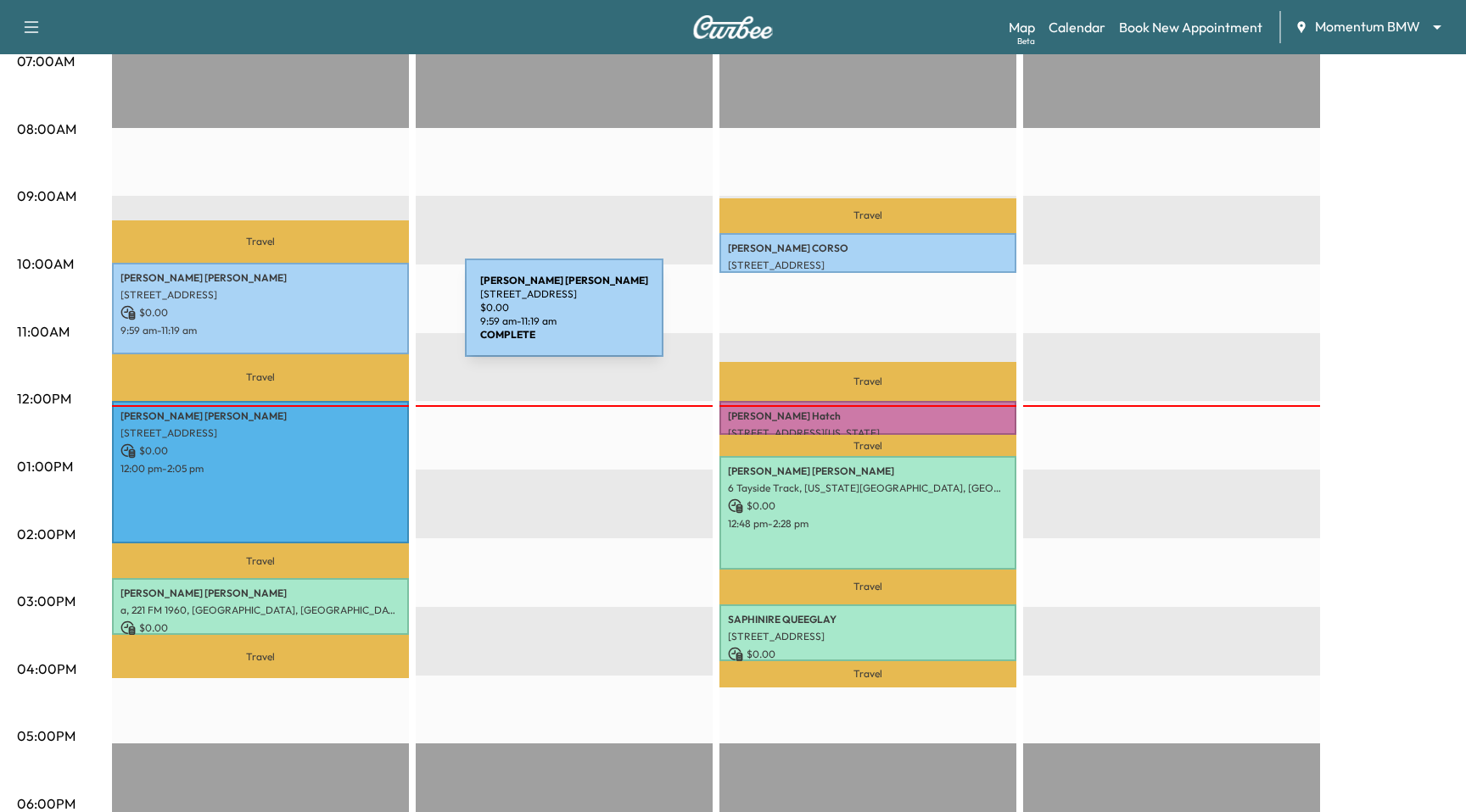
click at [337, 318] on p "$ 0.00" at bounding box center [260, 312] width 280 height 15
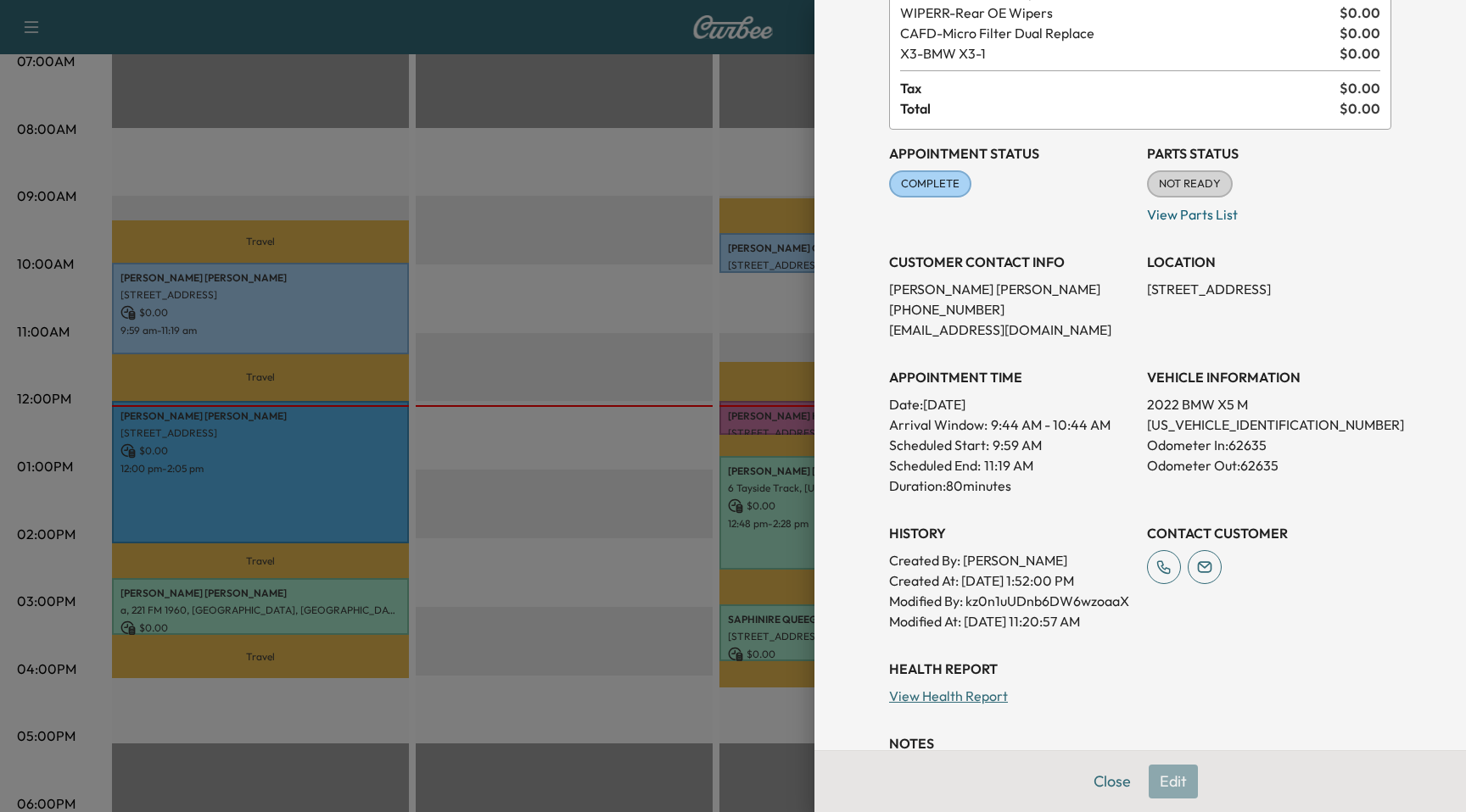
scroll to position [339, 0]
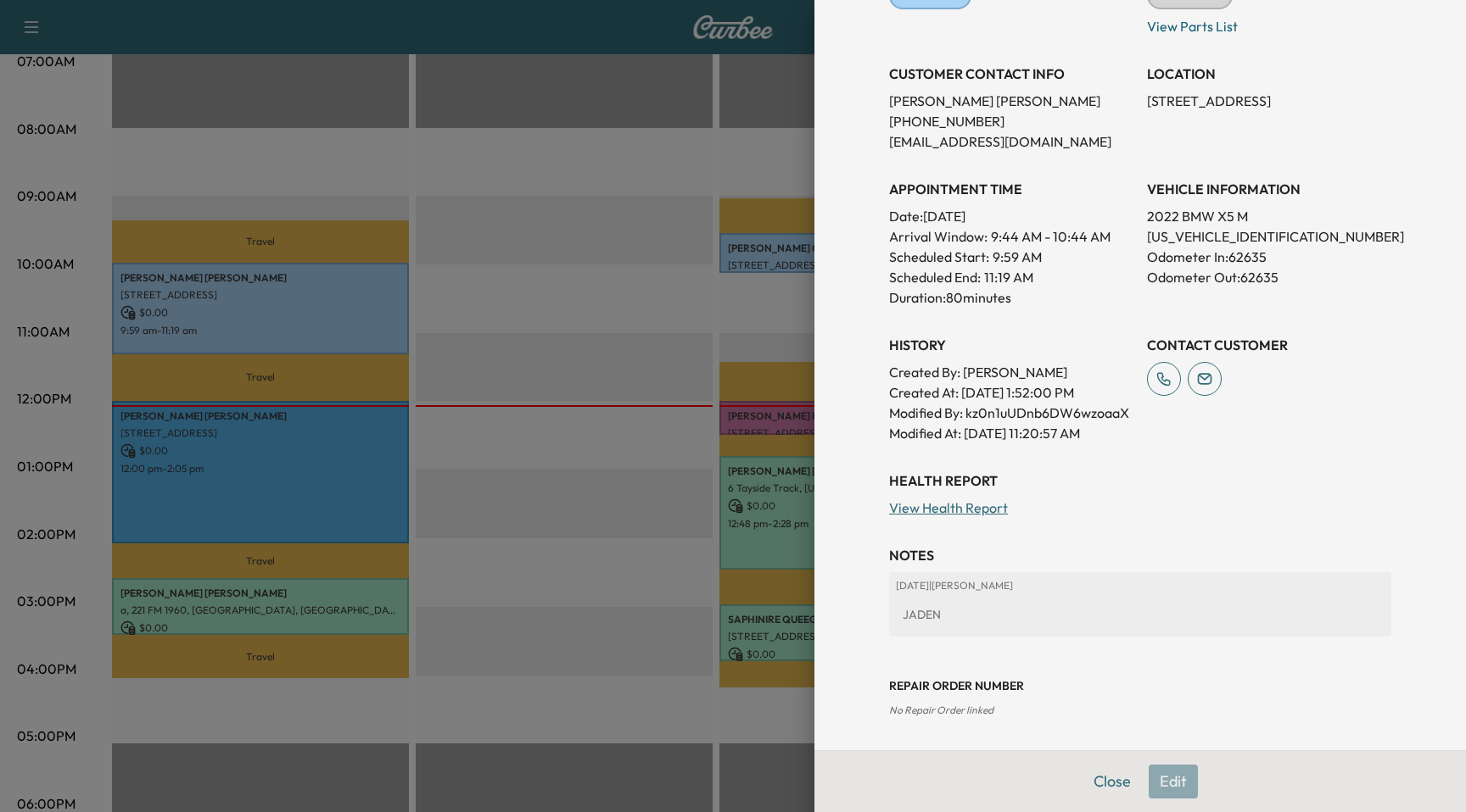
click at [292, 463] on div at bounding box center [733, 406] width 1466 height 812
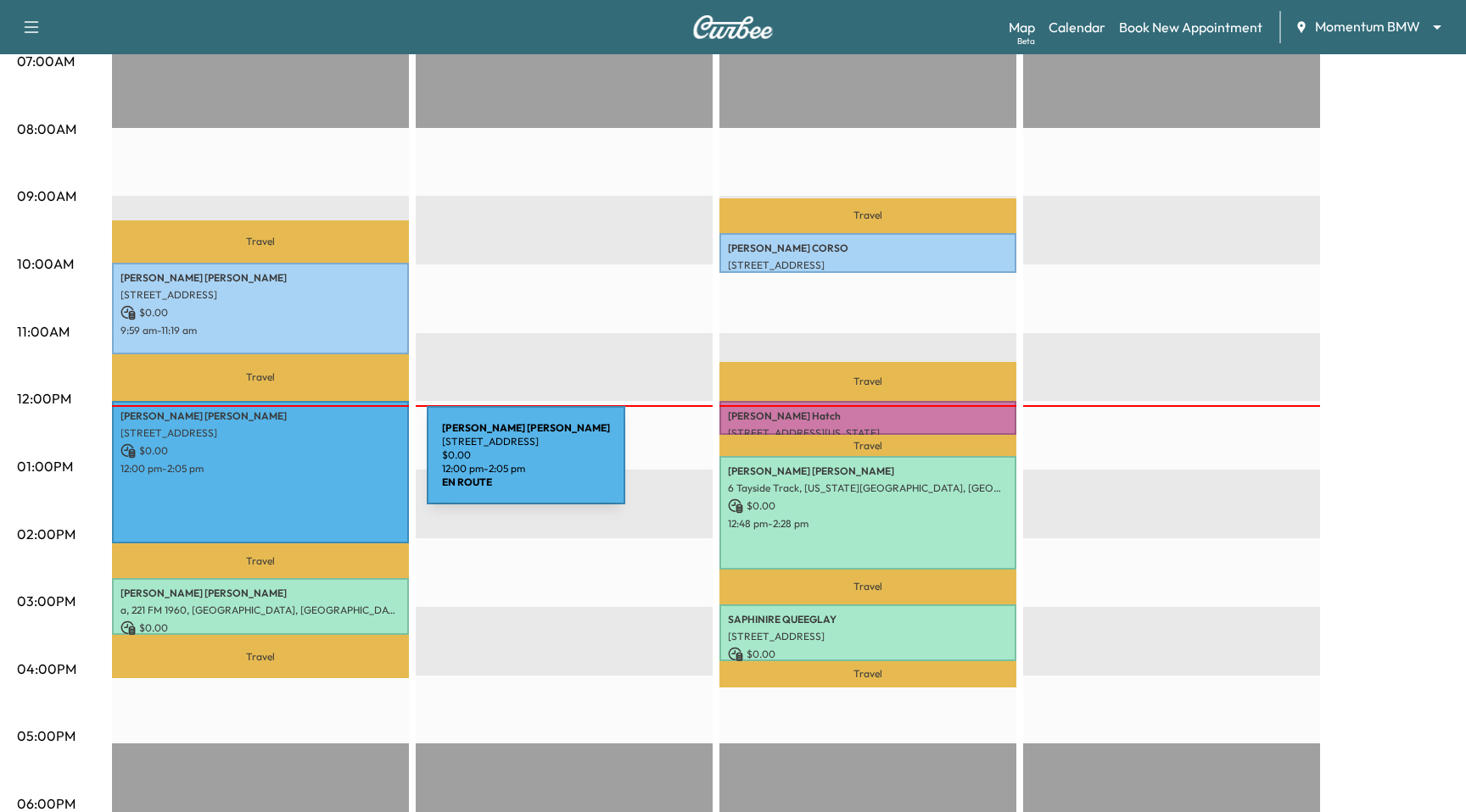
click at [299, 466] on p "12:00 pm - 2:05 pm" at bounding box center [260, 469] width 280 height 13
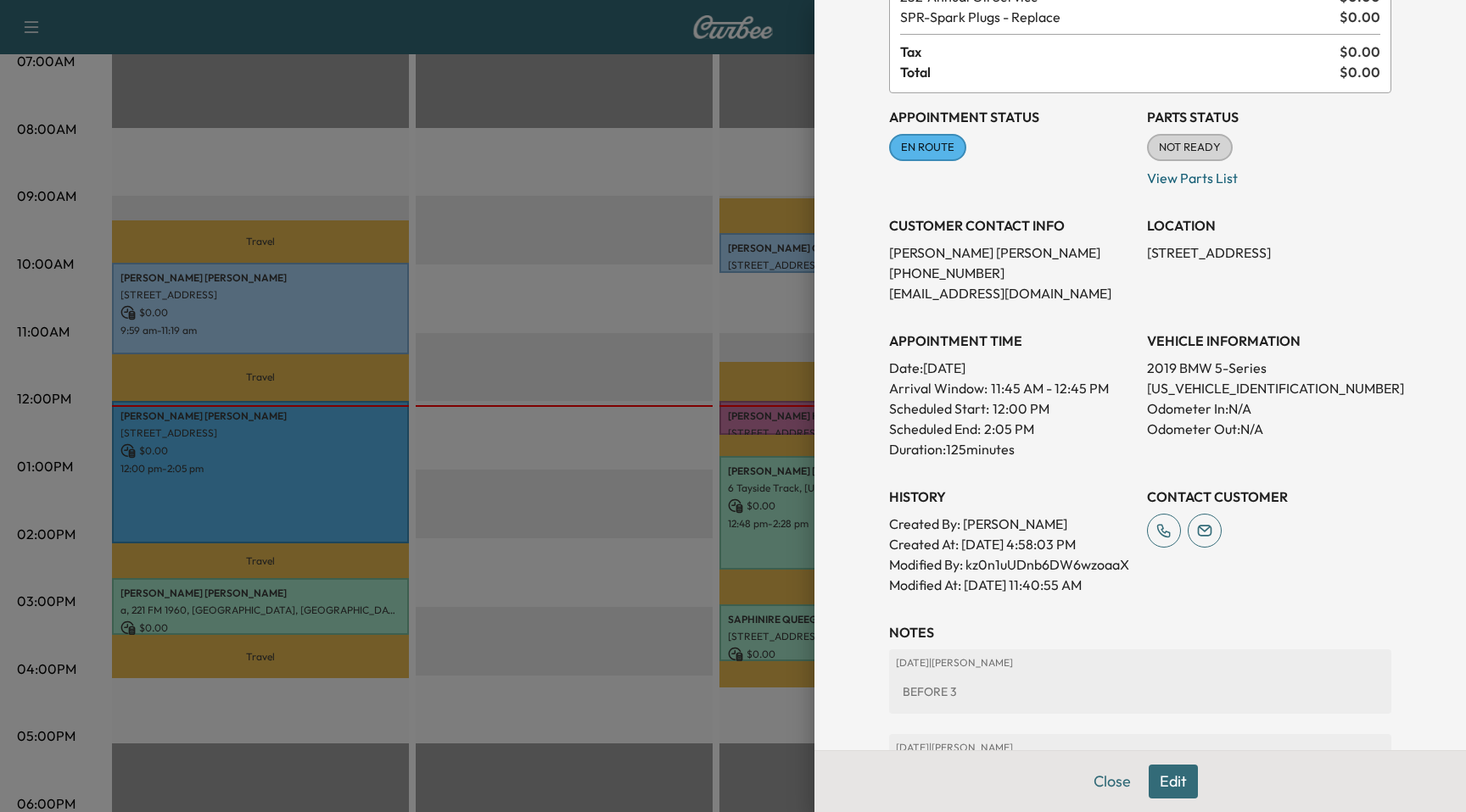
scroll to position [311, 0]
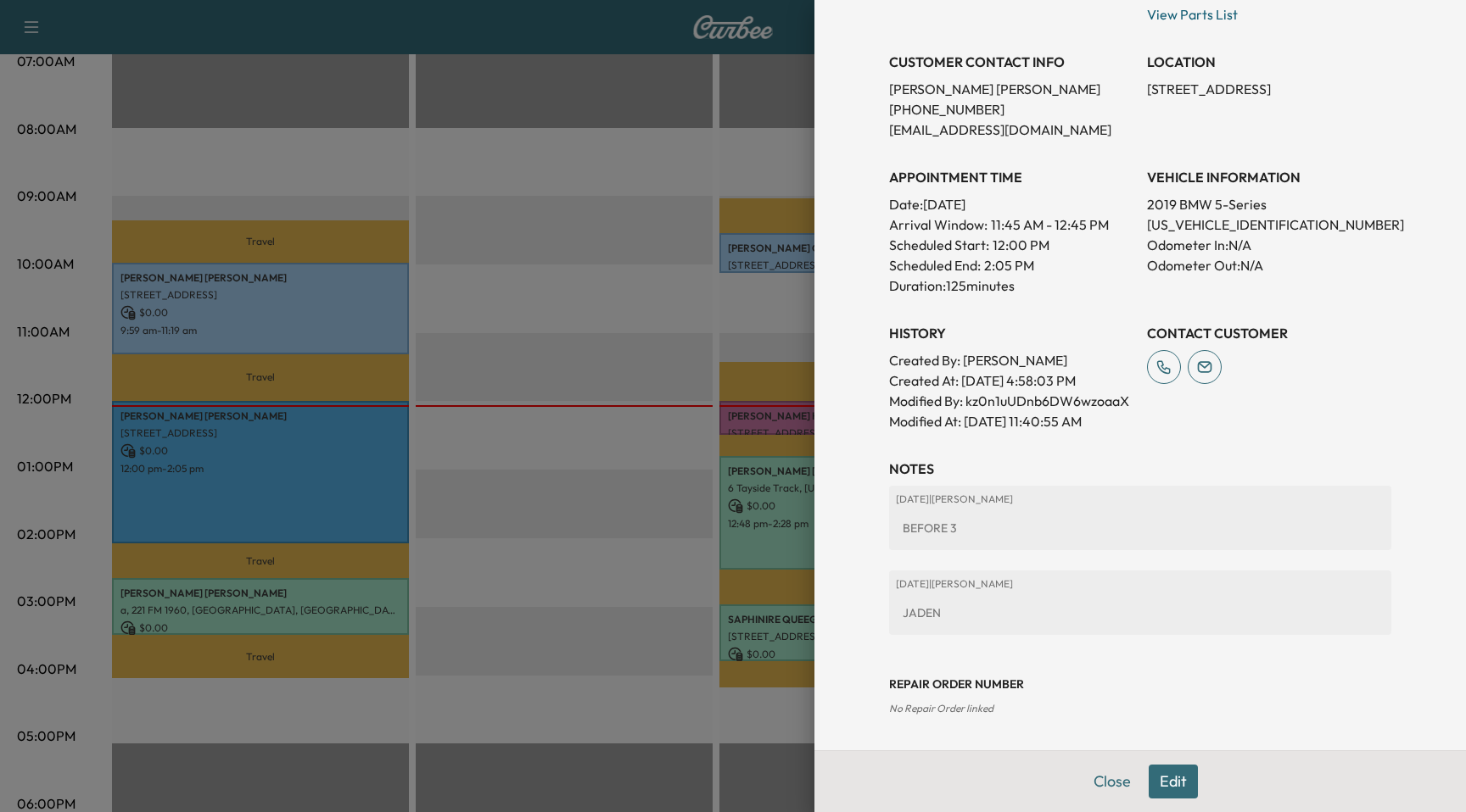
click at [332, 625] on div at bounding box center [733, 406] width 1466 height 812
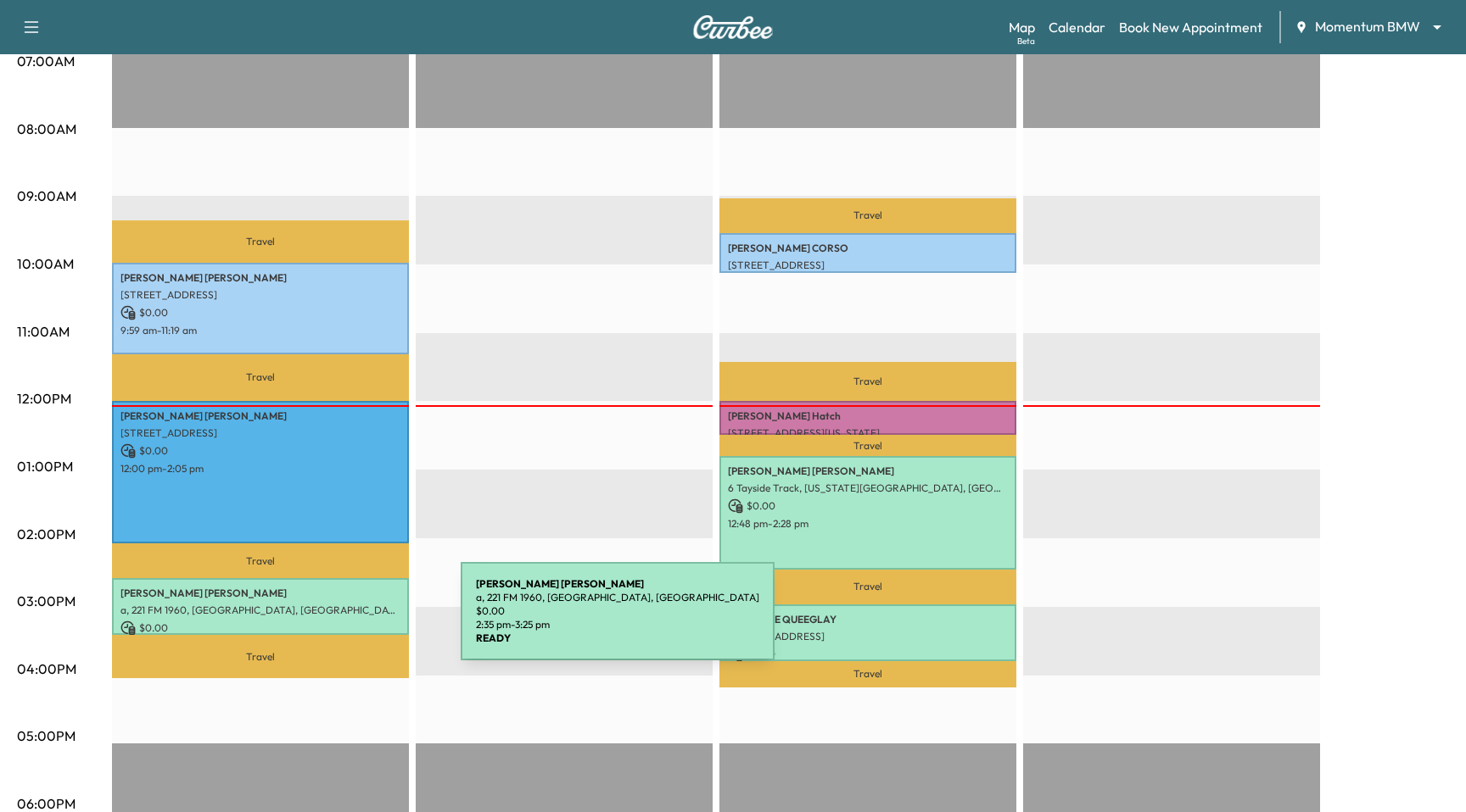
click at [333, 621] on p "$ 0.00" at bounding box center [260, 628] width 280 height 15
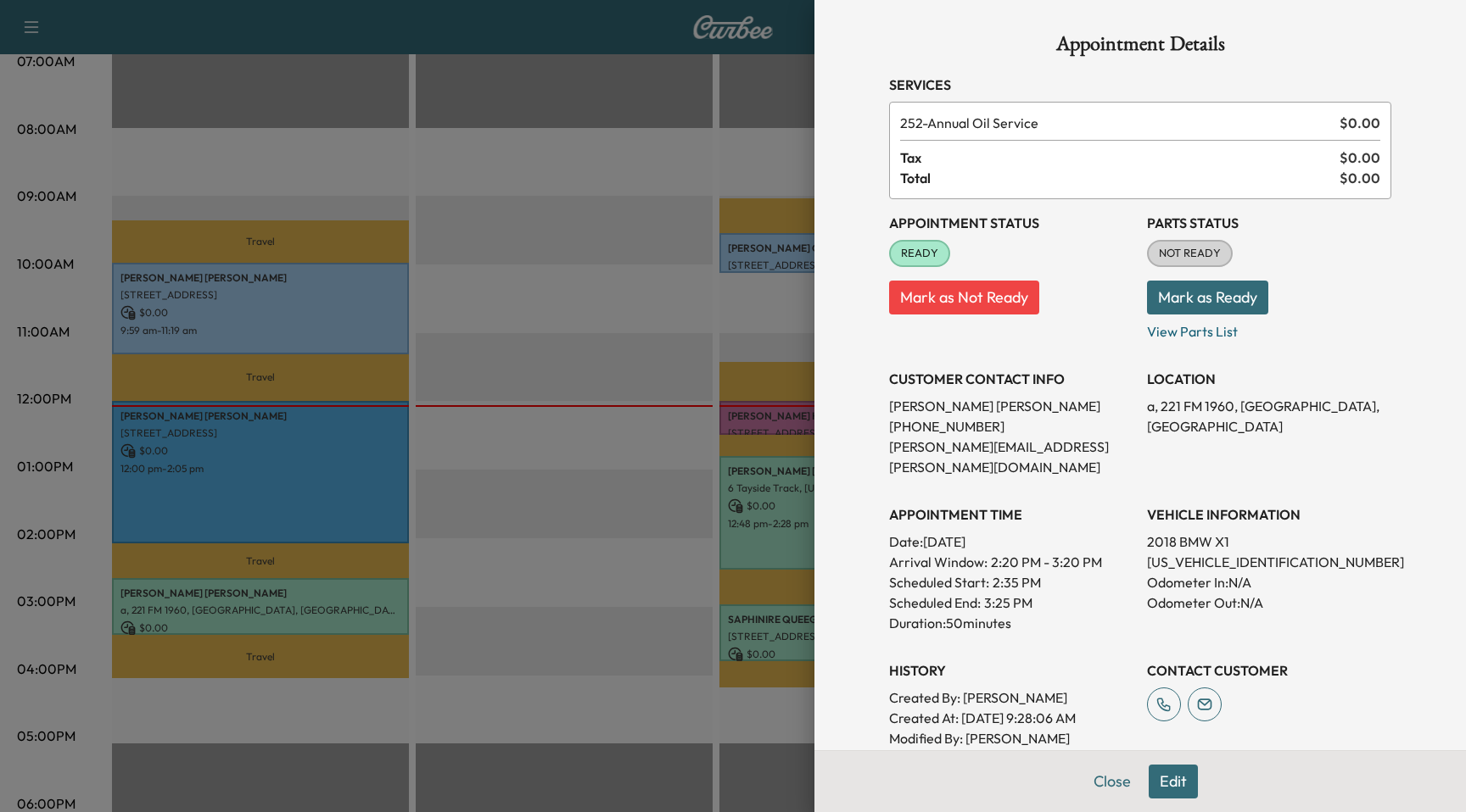
click at [351, 481] on div at bounding box center [733, 406] width 1466 height 812
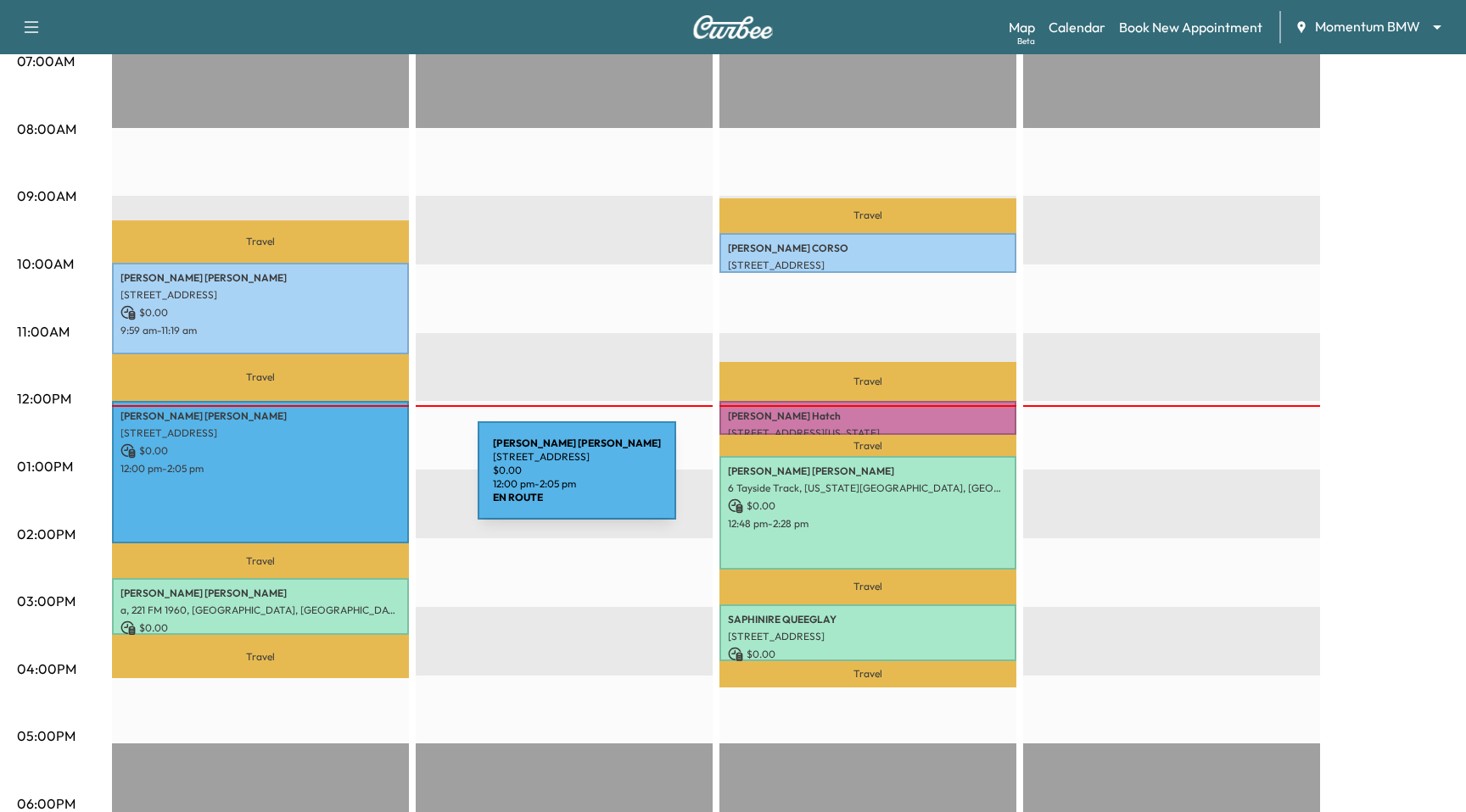
click at [351, 481] on div "SHERRYL GORMAN 3310 Mid Ln, Houston, TX 77027, USA $ 0.00 12:00 pm - 2:05 pm" at bounding box center [260, 472] width 296 height 142
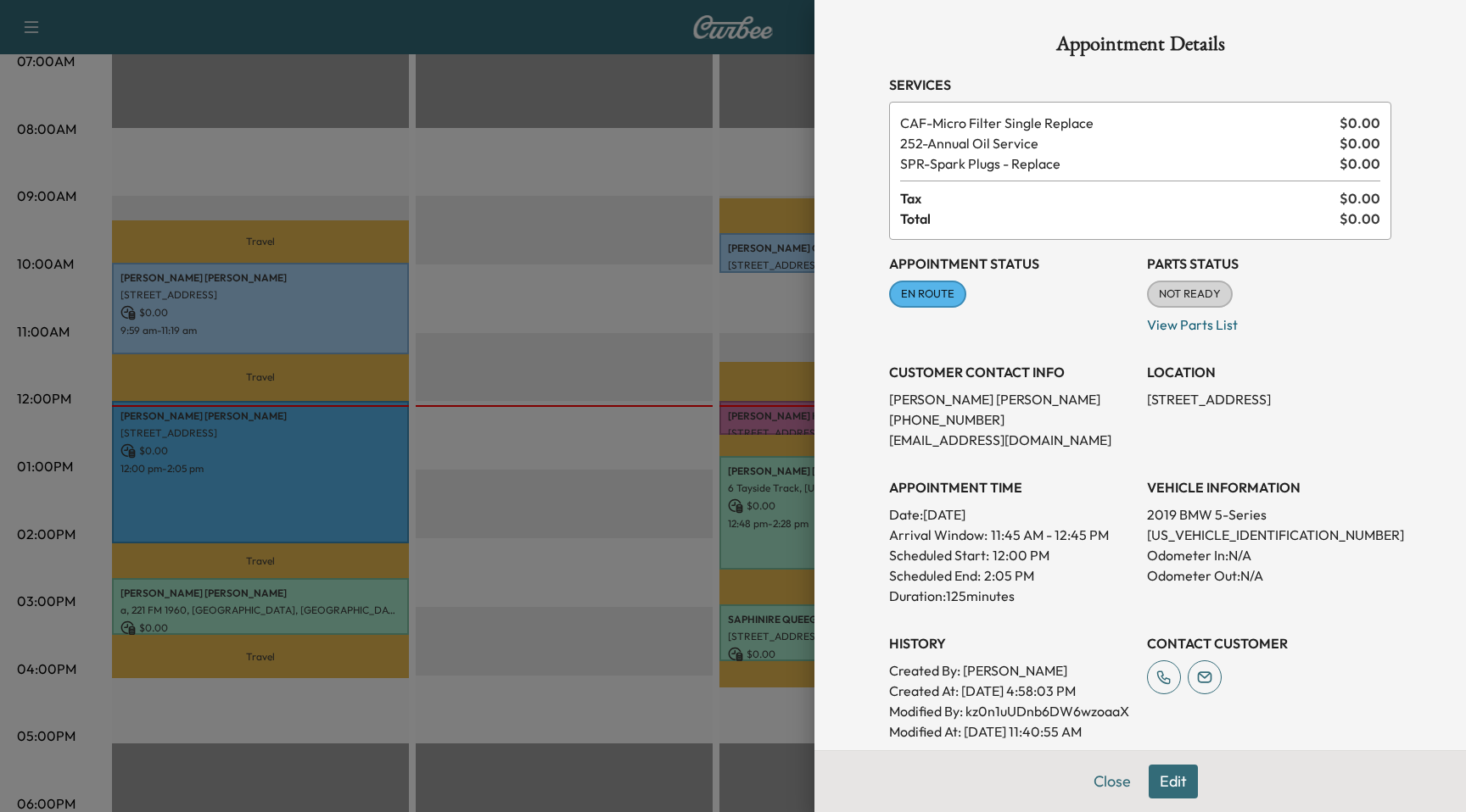
click at [1046, 715] on p "Modified By : kz0n1uUDnb6DW6wzoaaX" at bounding box center [1011, 710] width 244 height 20
copy p "kz0n1uUDnb6DW6wzoaaX"
click at [549, 555] on div at bounding box center [733, 406] width 1466 height 812
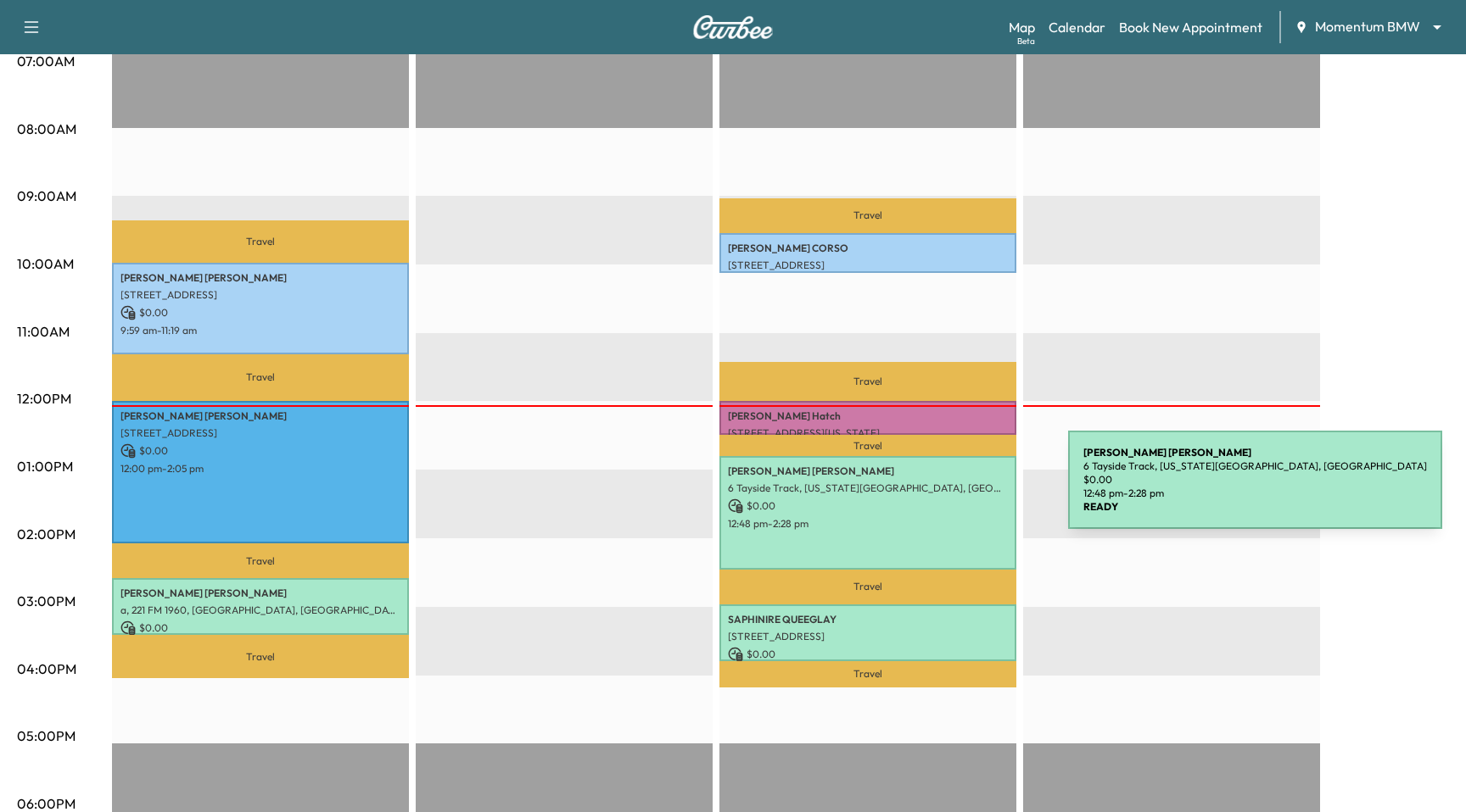
click at [944, 490] on p "6 Tayside Track, Missouri City, TX 77459, USA" at bounding box center [867, 488] width 280 height 13
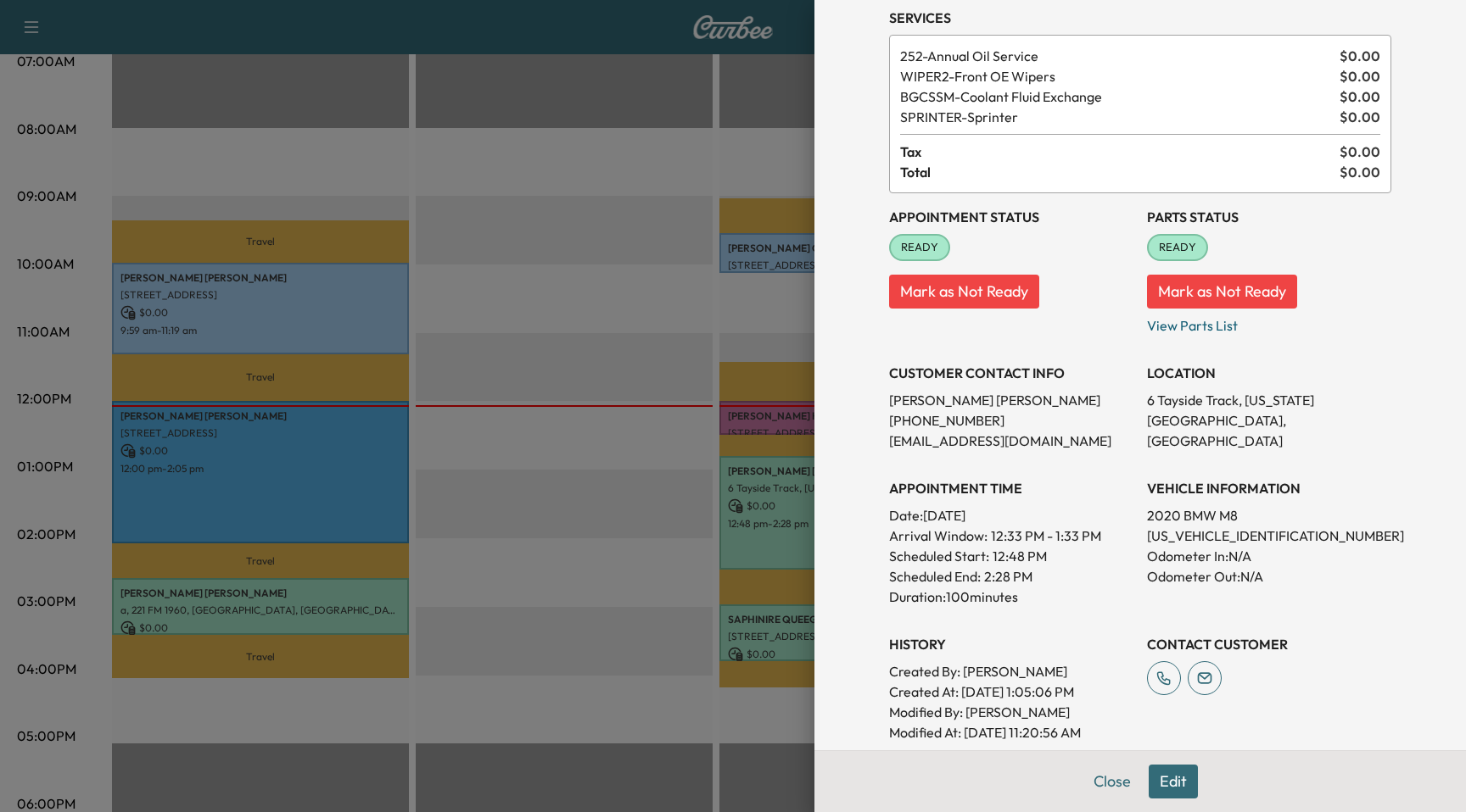
scroll to position [327, 0]
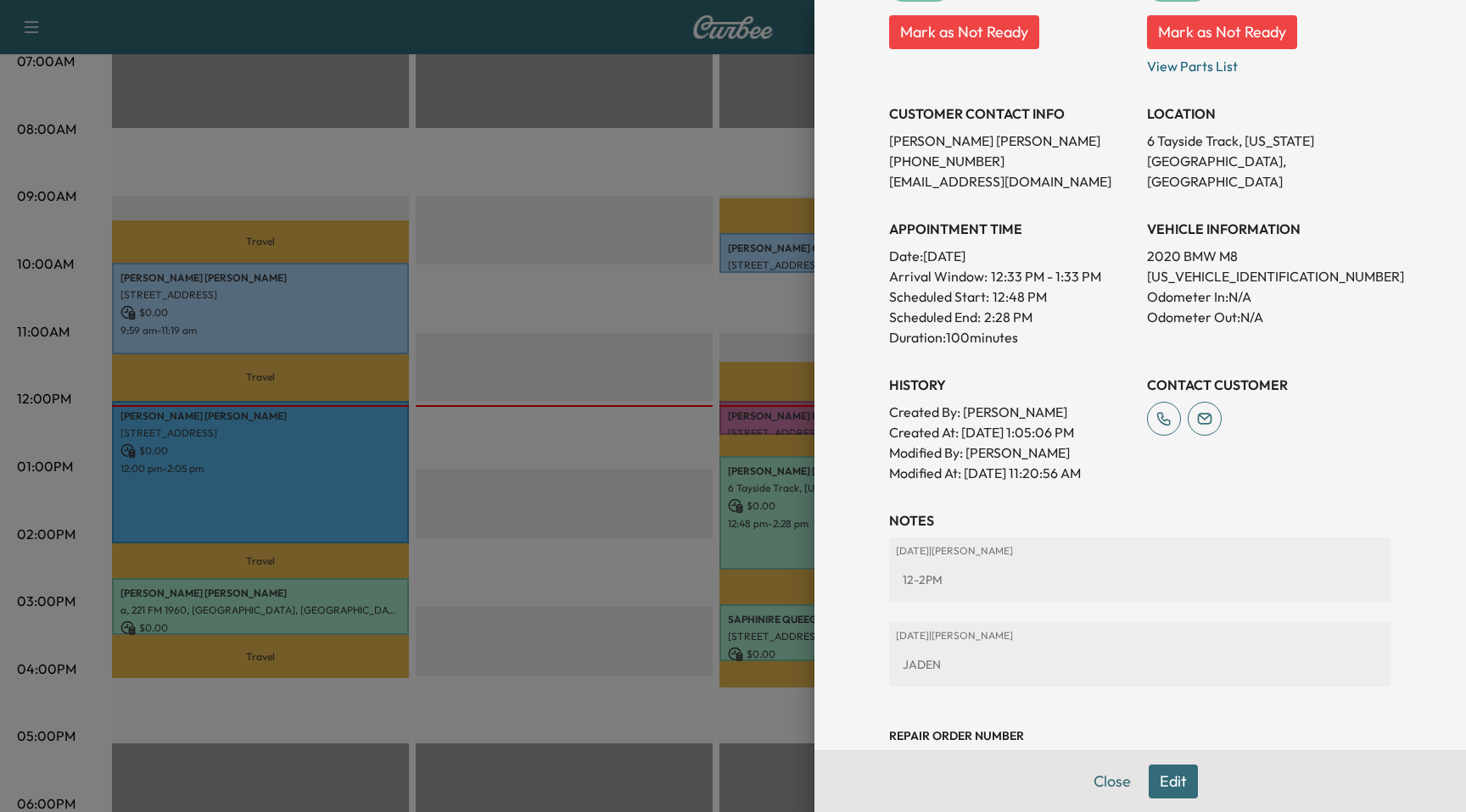
drag, startPoint x: 744, startPoint y: 522, endPoint x: 785, endPoint y: 553, distance: 51.4
click at [745, 521] on div at bounding box center [733, 406] width 1466 height 812
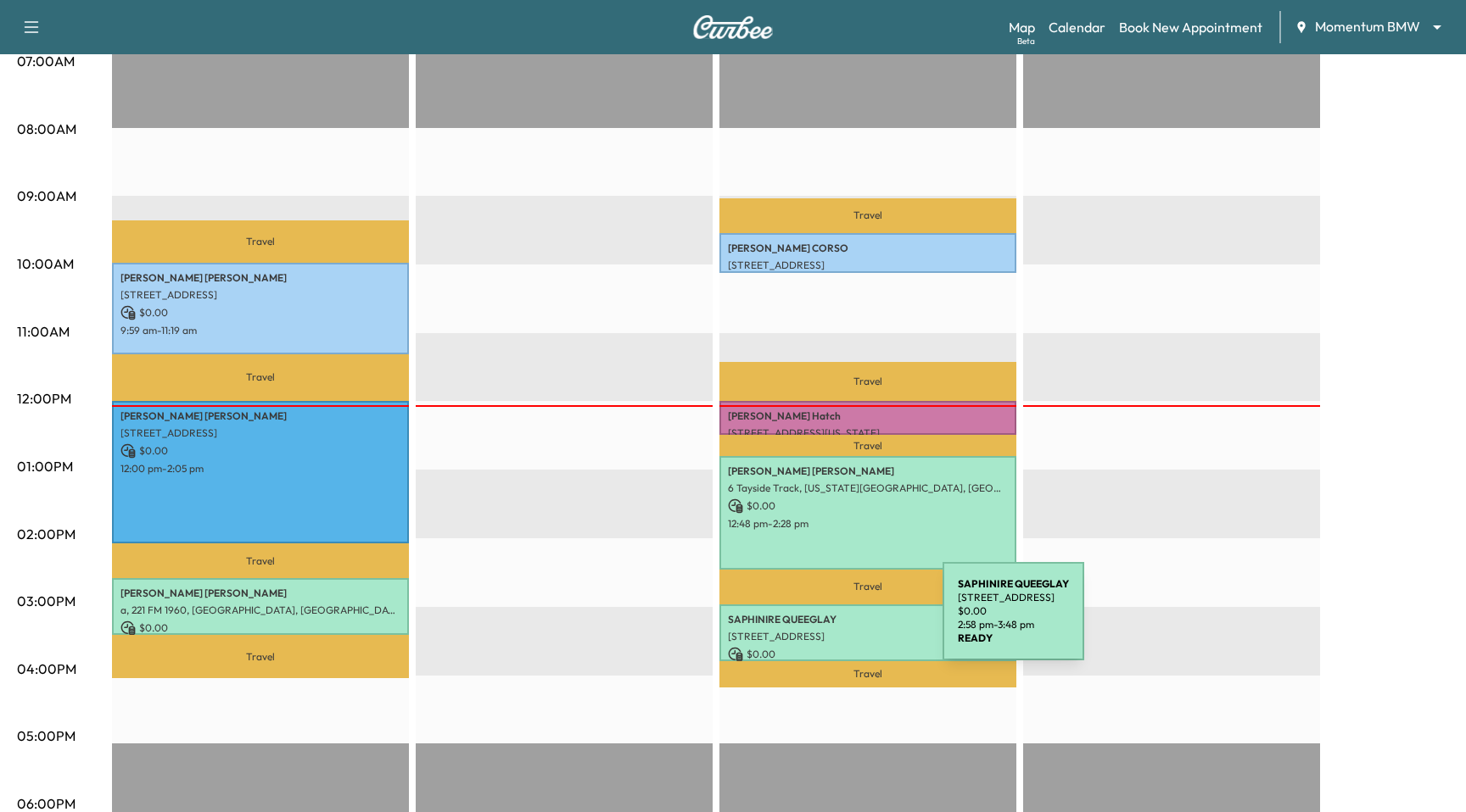
click at [815, 621] on p "SAPHINIRE QUEEGLAY" at bounding box center [867, 619] width 280 height 13
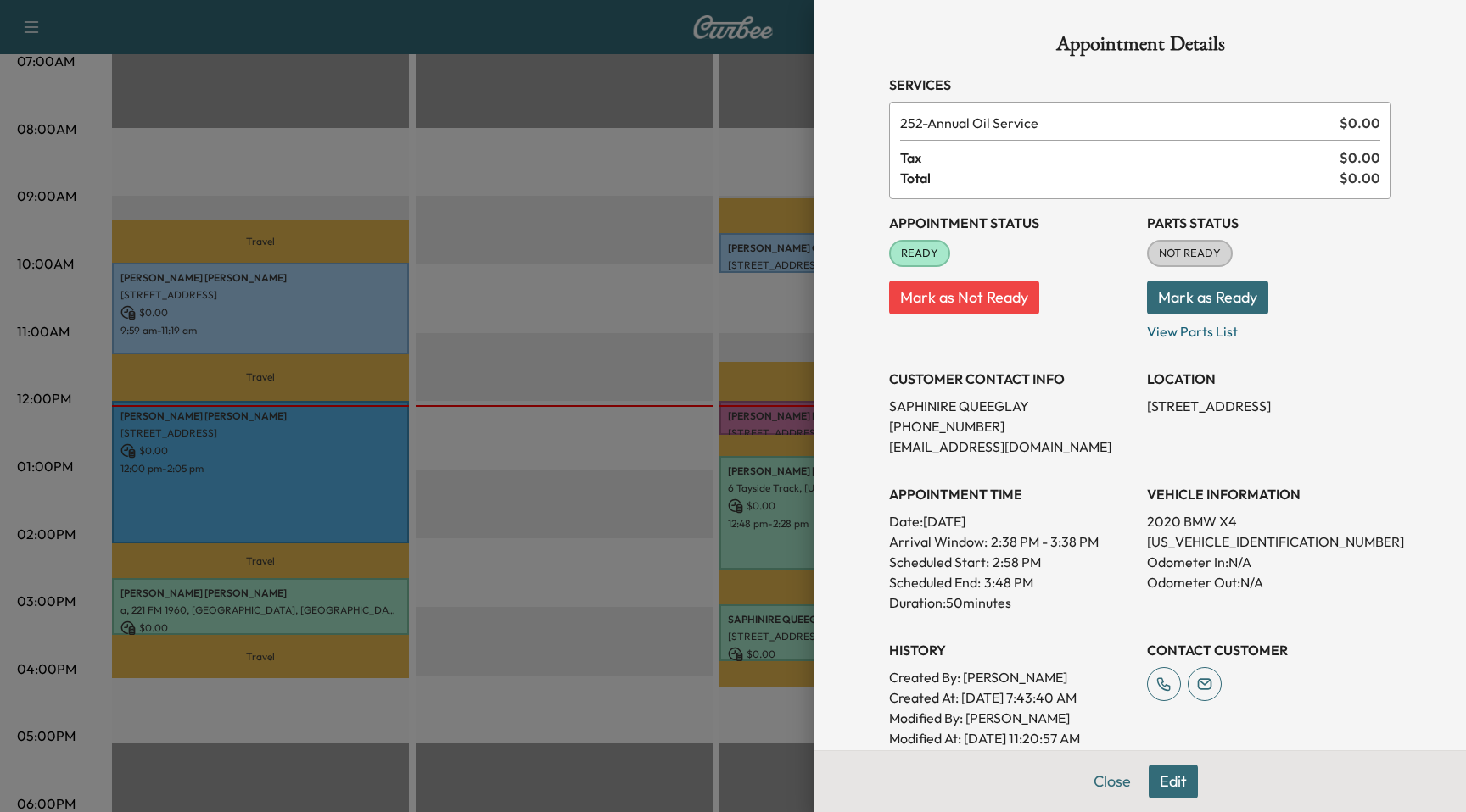
click at [747, 409] on div at bounding box center [733, 406] width 1466 height 812
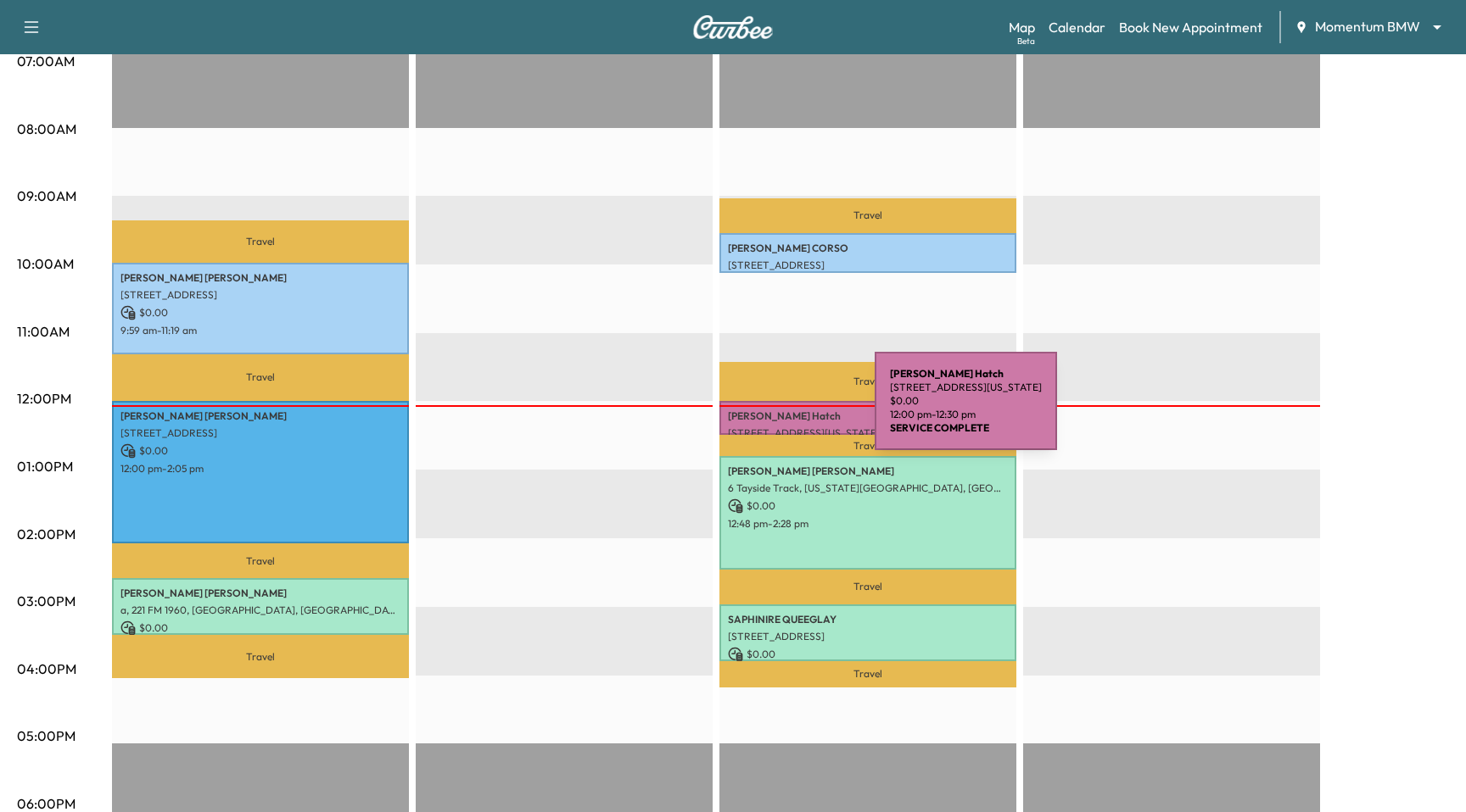
click at [748, 421] on p "Erick Hatch" at bounding box center [867, 416] width 280 height 13
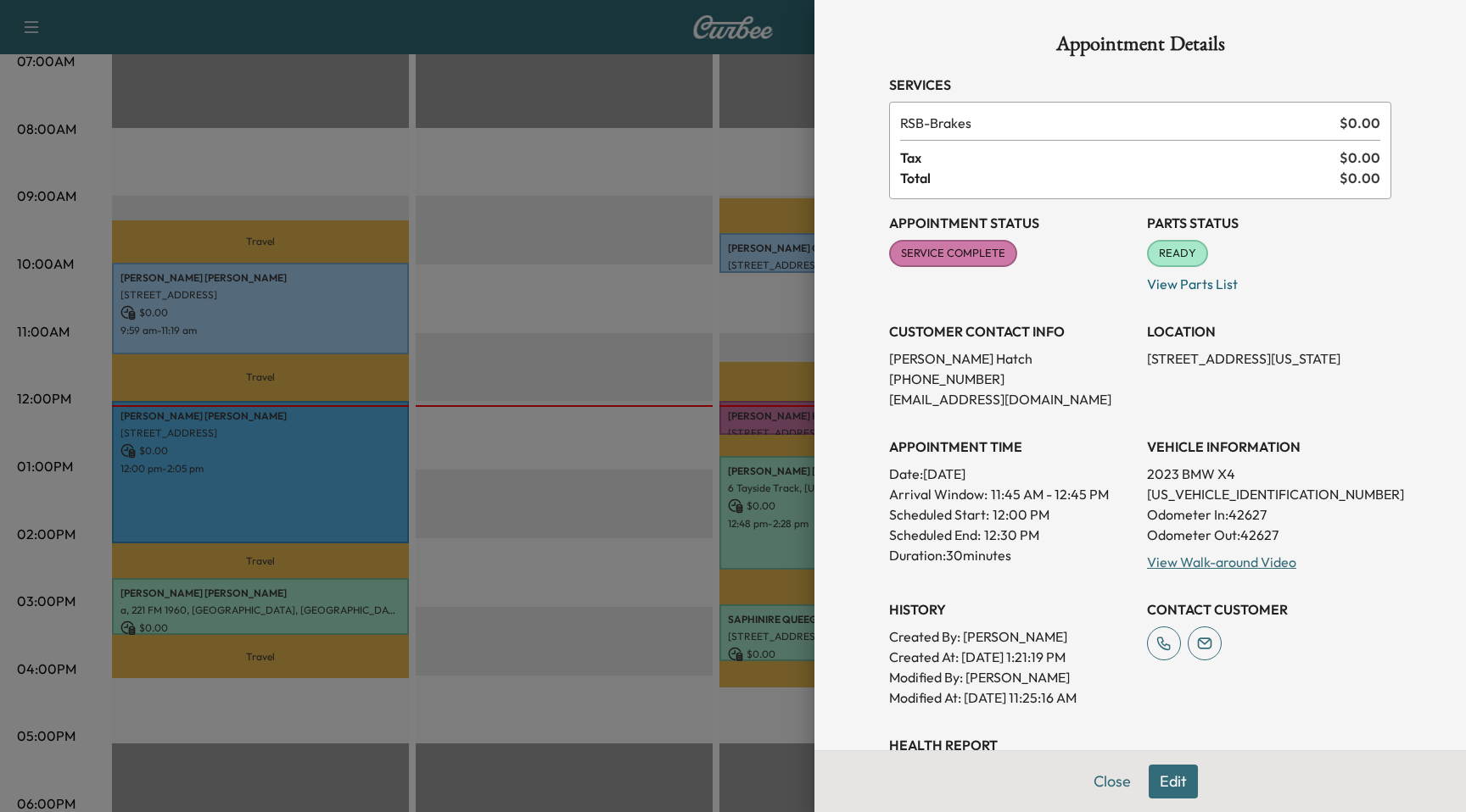
click at [778, 265] on div at bounding box center [733, 406] width 1466 height 812
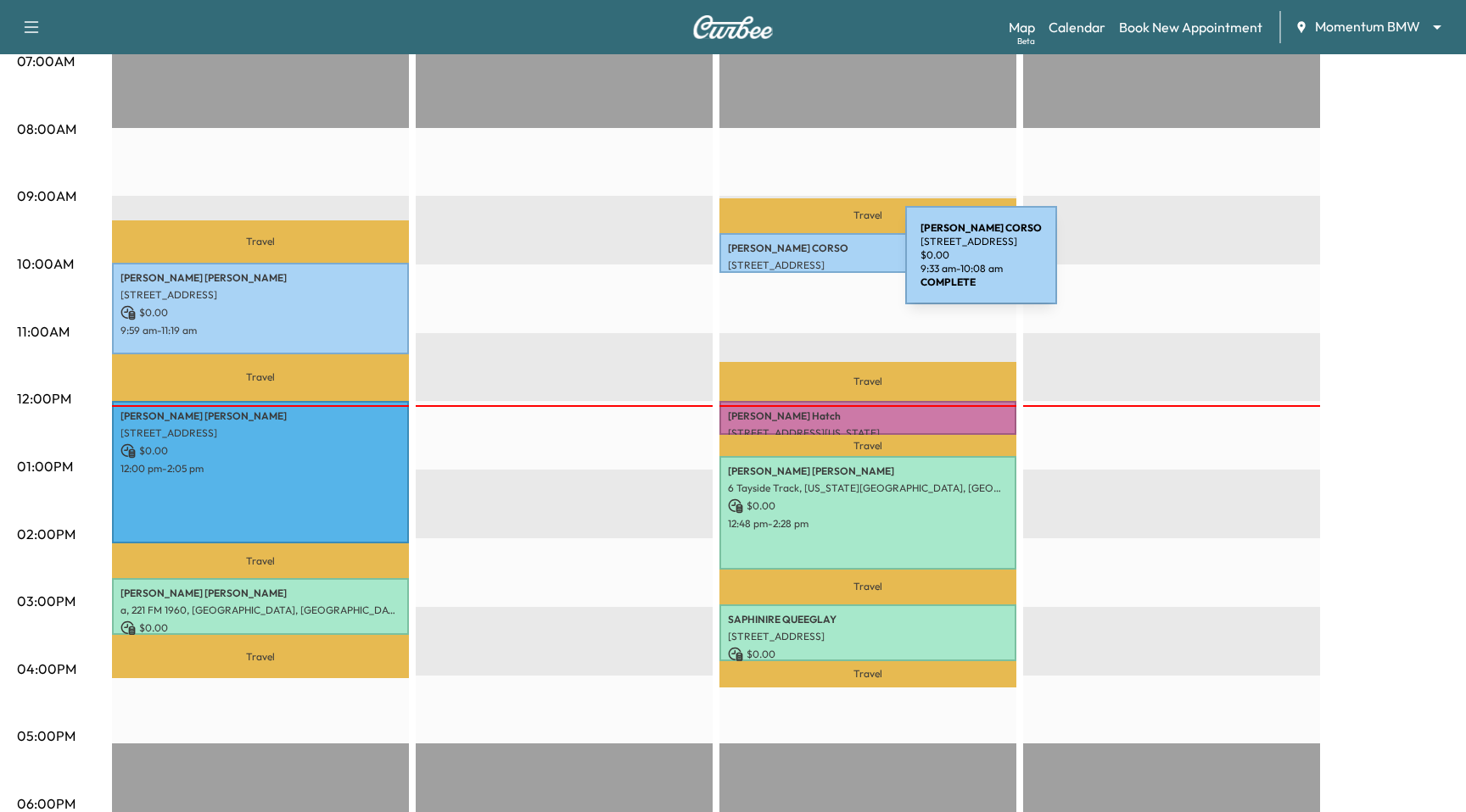
click at [780, 255] on p "VICKI CORSO" at bounding box center [867, 248] width 280 height 13
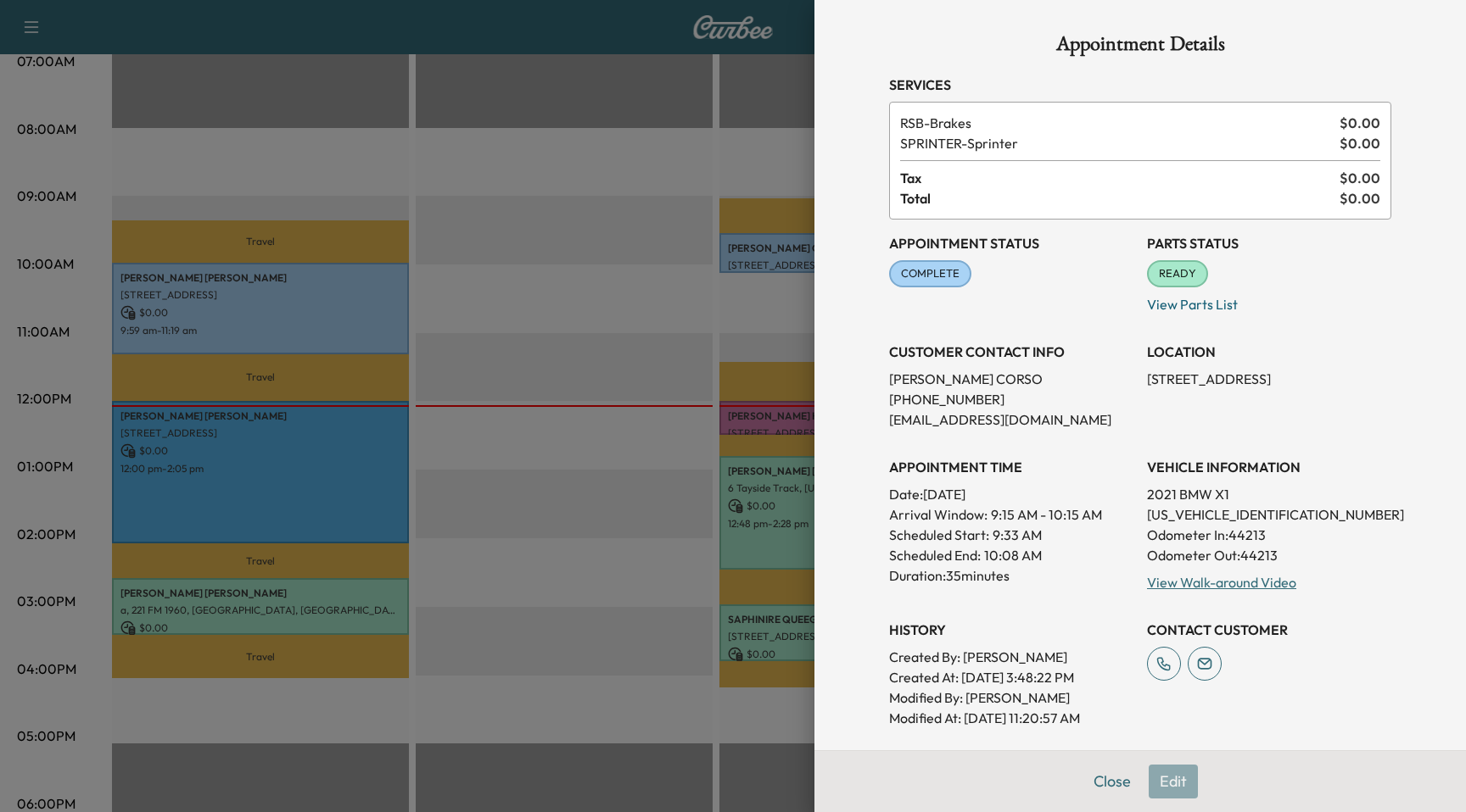
click at [781, 254] on div at bounding box center [733, 406] width 1466 height 812
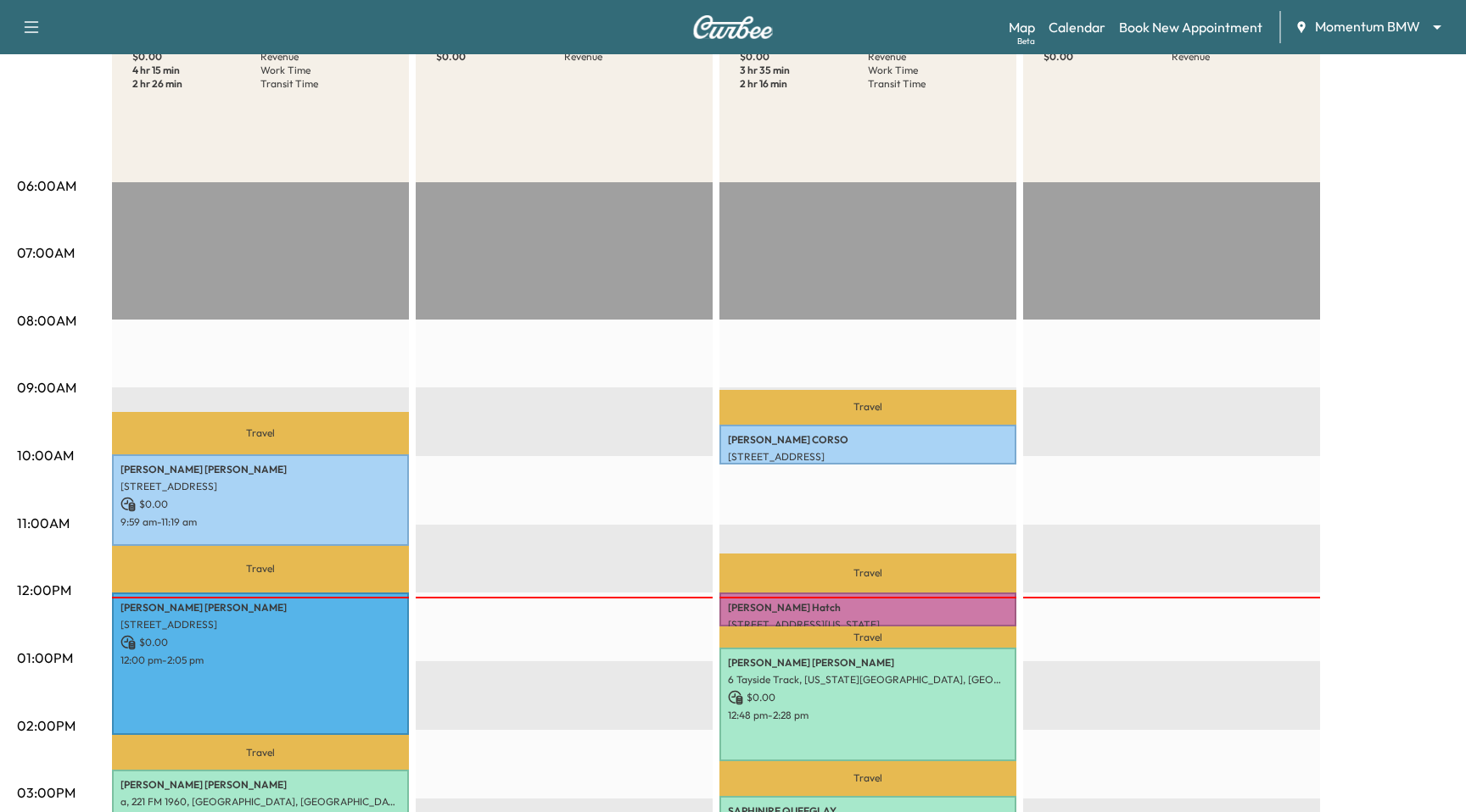
scroll to position [0, 0]
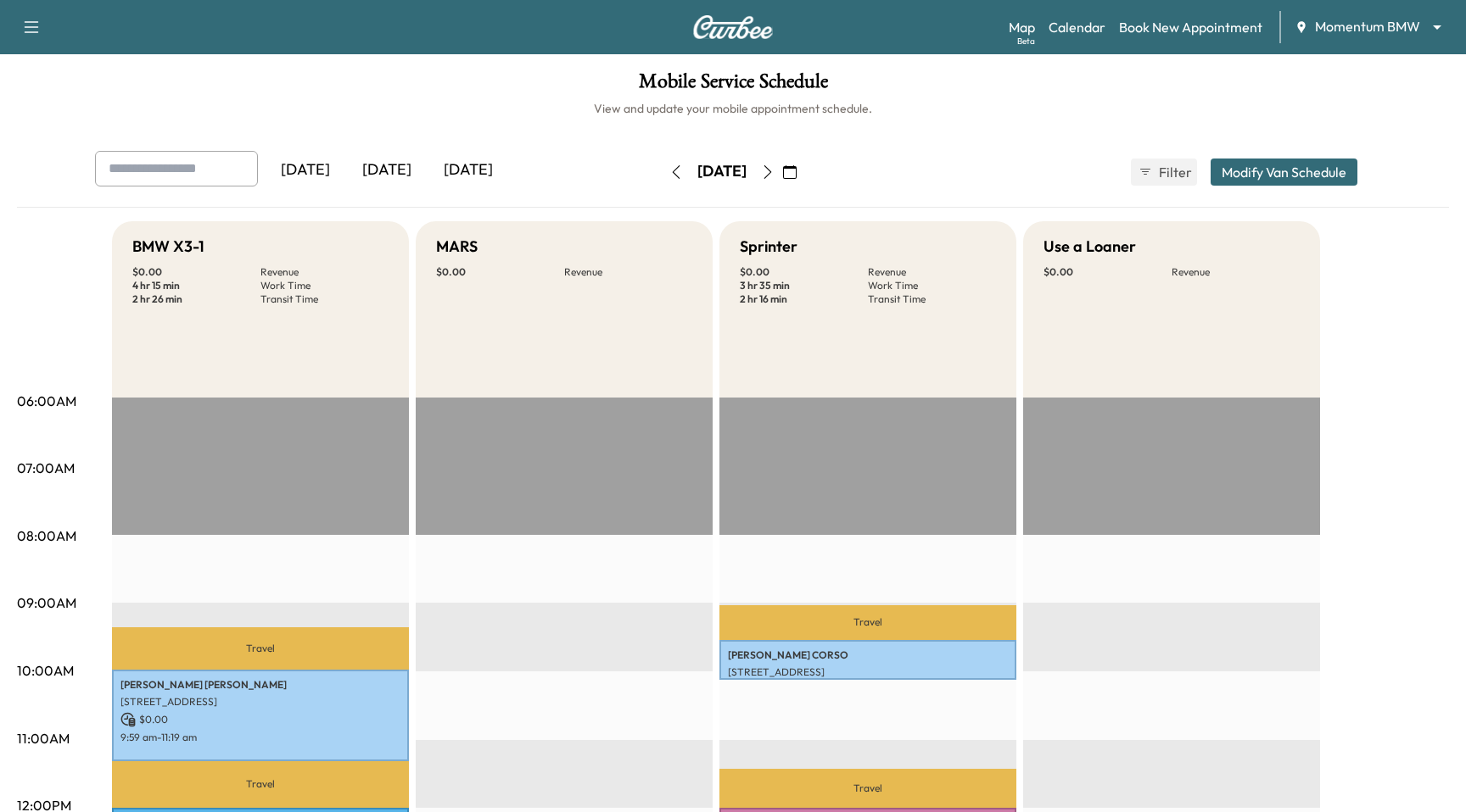
click at [774, 171] on icon "button" at bounding box center [768, 172] width 13 height 13
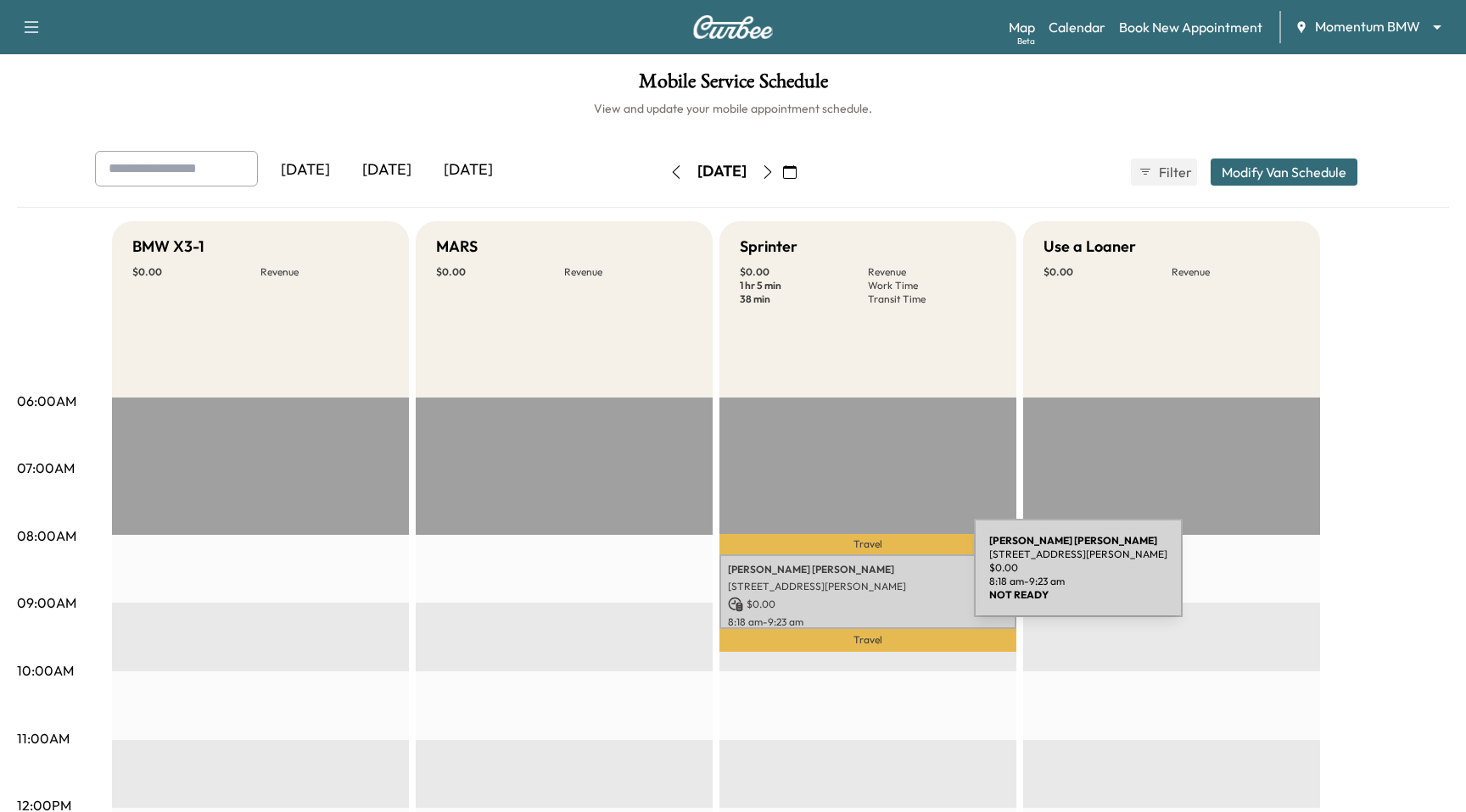
click at [847, 578] on div "Michael Absmeier 5203 Bayou Glen Rd, Houston, TX 77056, USA $ 0.00 8:18 am - 9:…" at bounding box center [867, 592] width 296 height 74
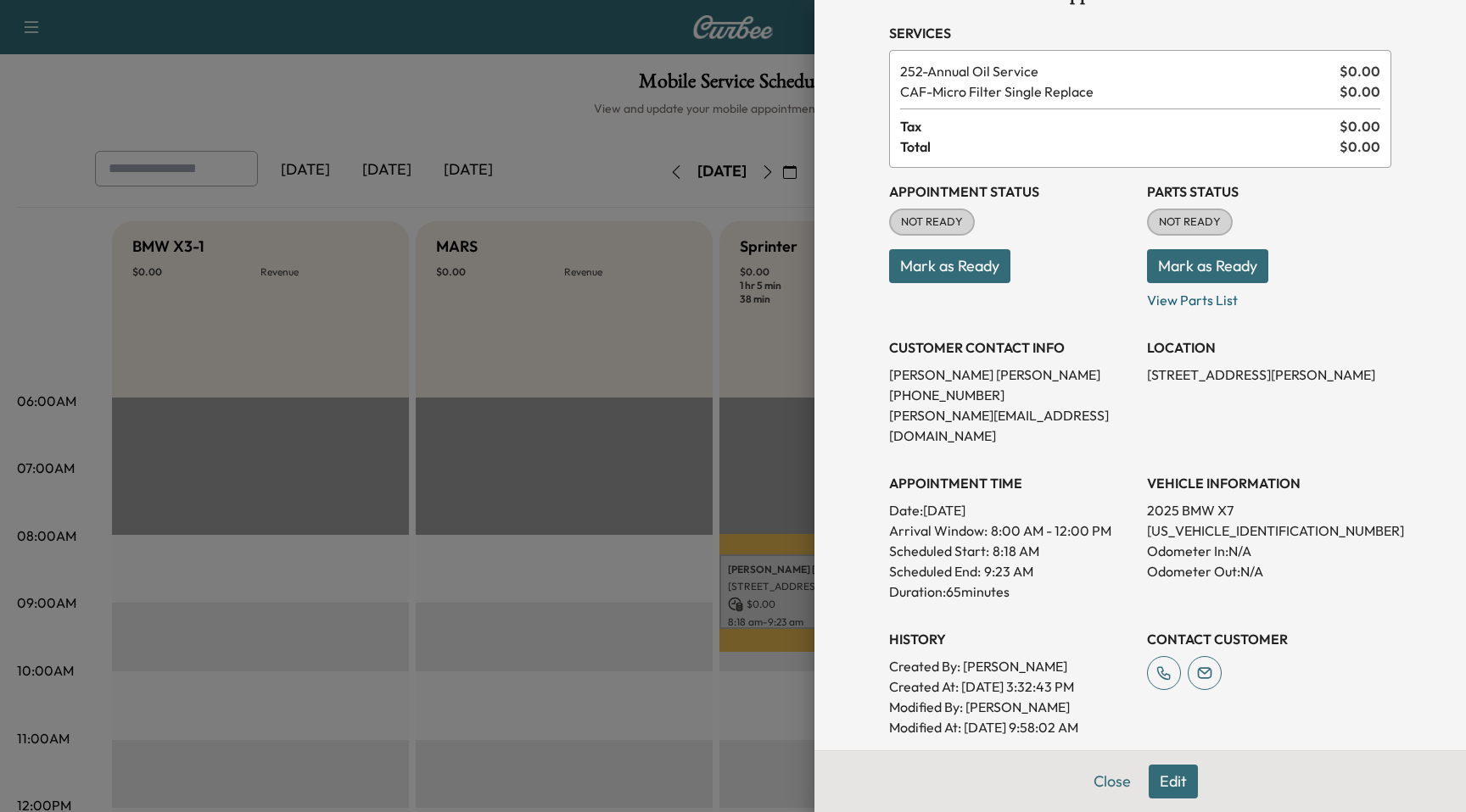
scroll to position [188, 0]
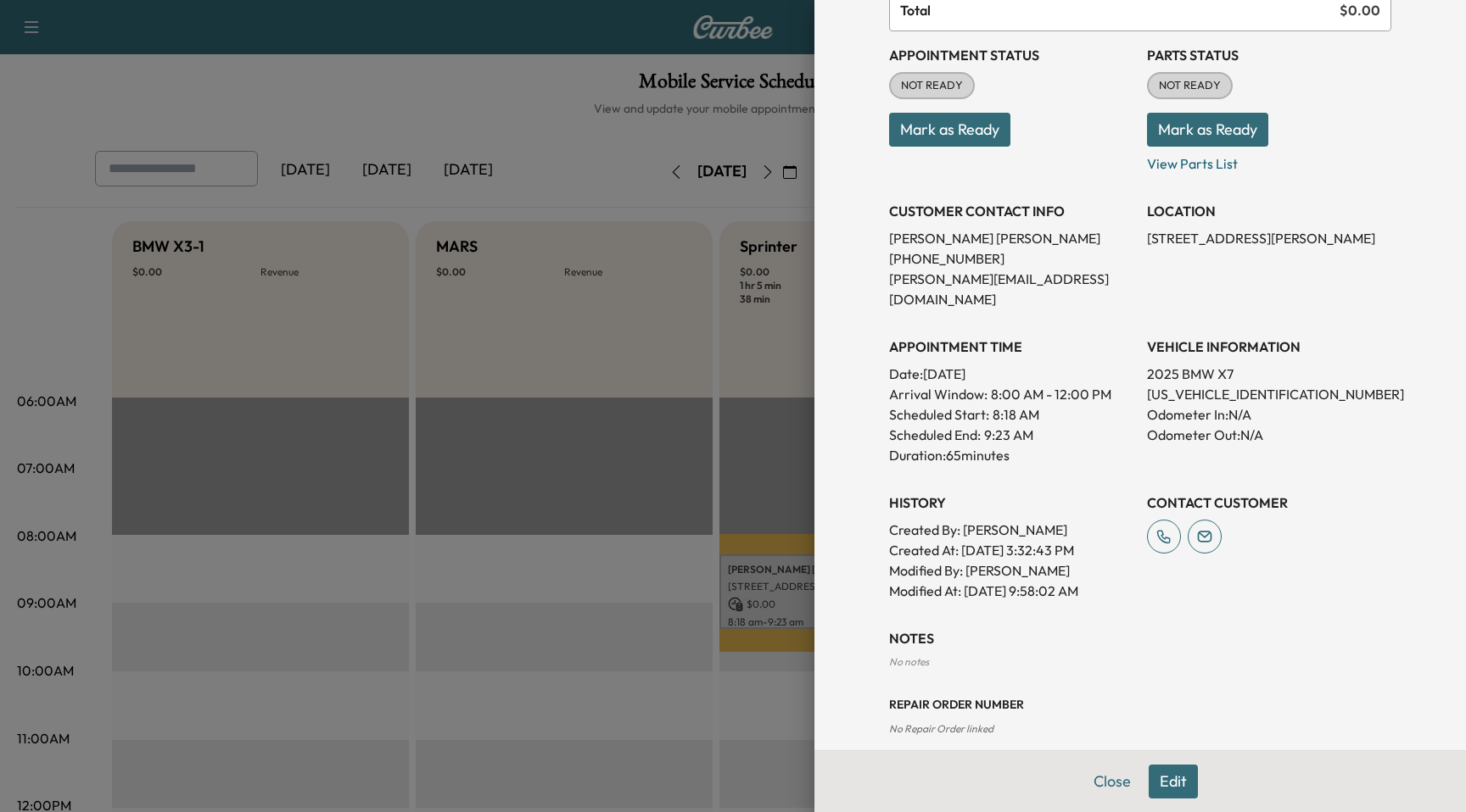
click at [690, 537] on div at bounding box center [733, 406] width 1466 height 812
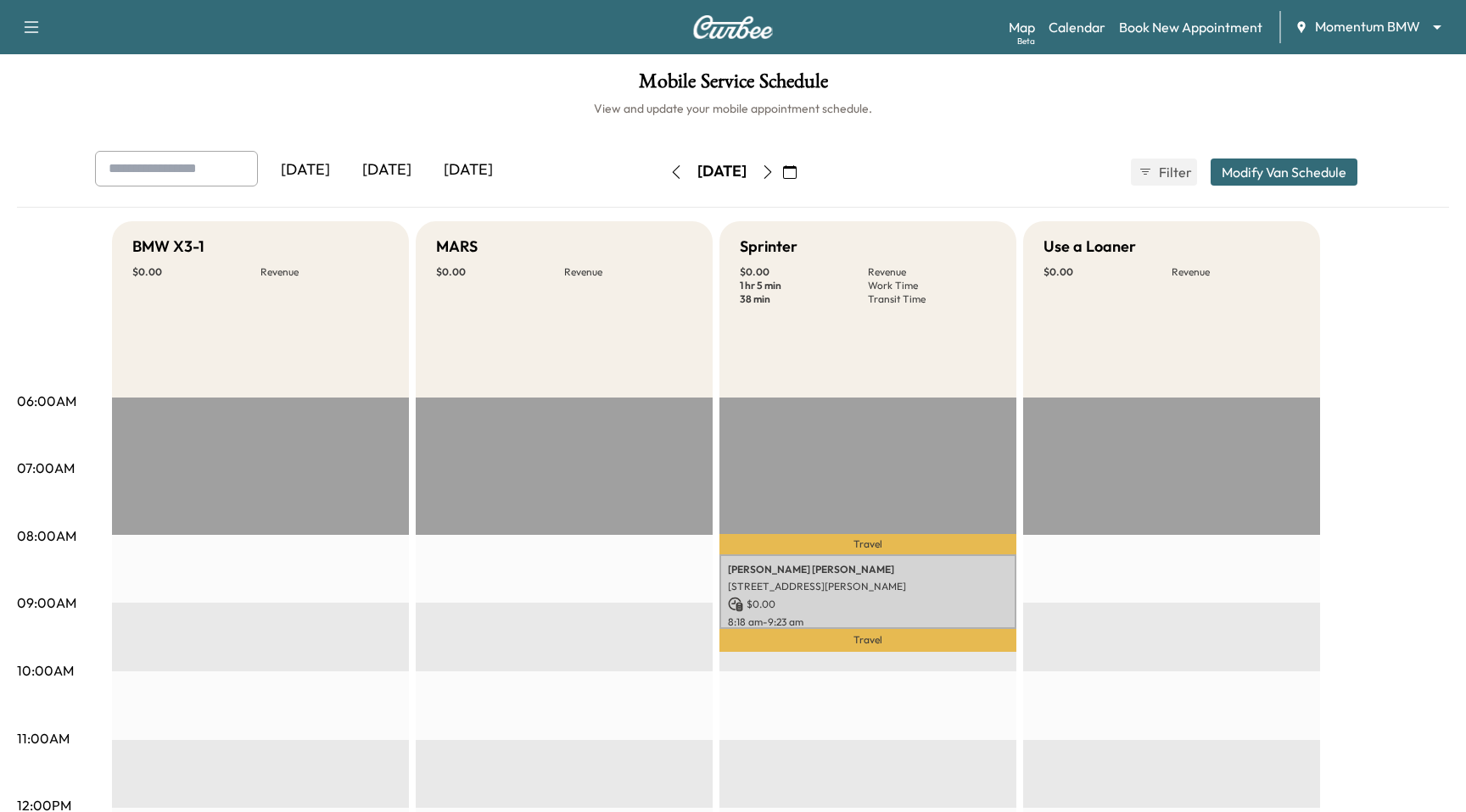
click at [782, 175] on button "button" at bounding box center [768, 172] width 29 height 28
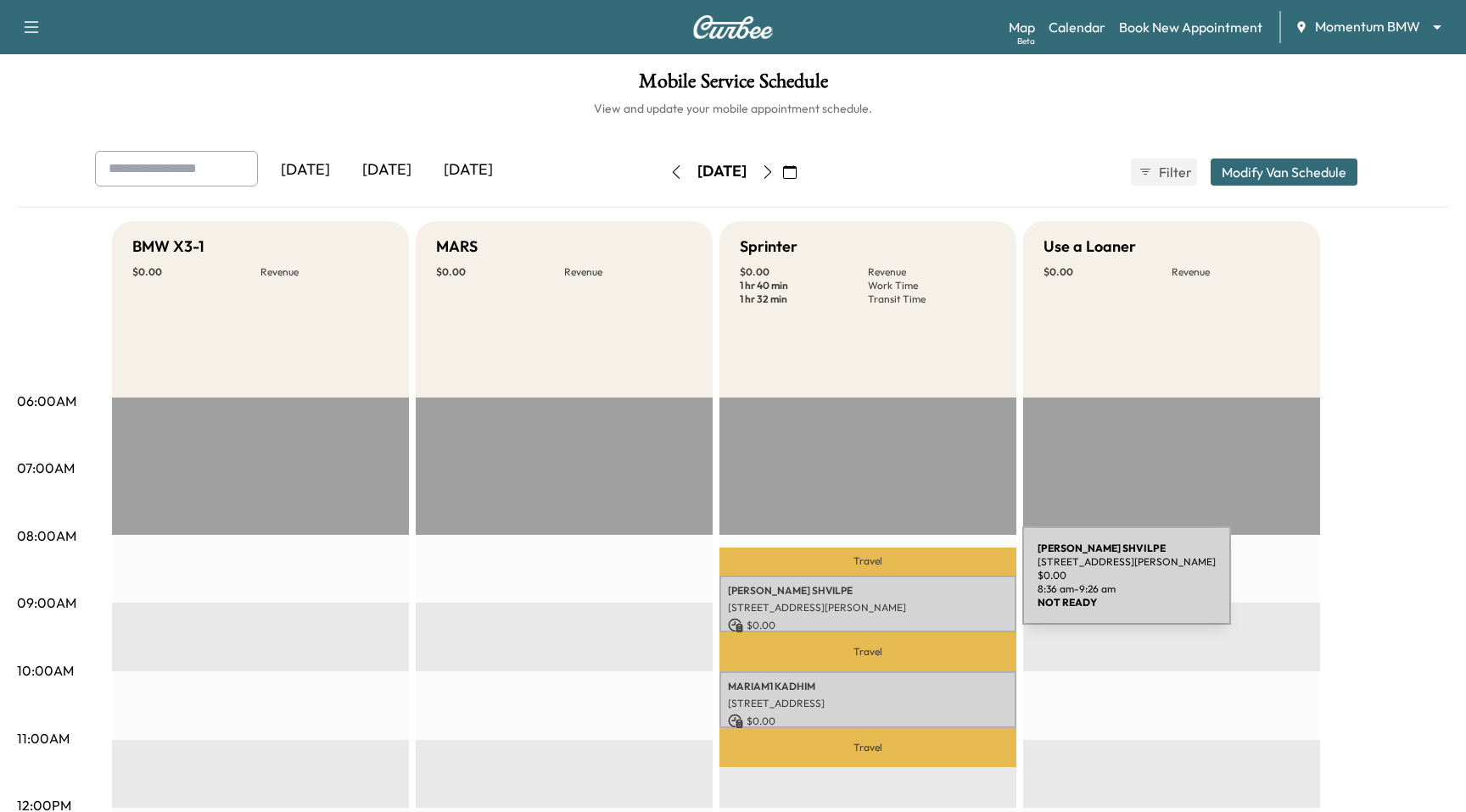
click at [904, 620] on p "$ 0.00" at bounding box center [867, 626] width 280 height 15
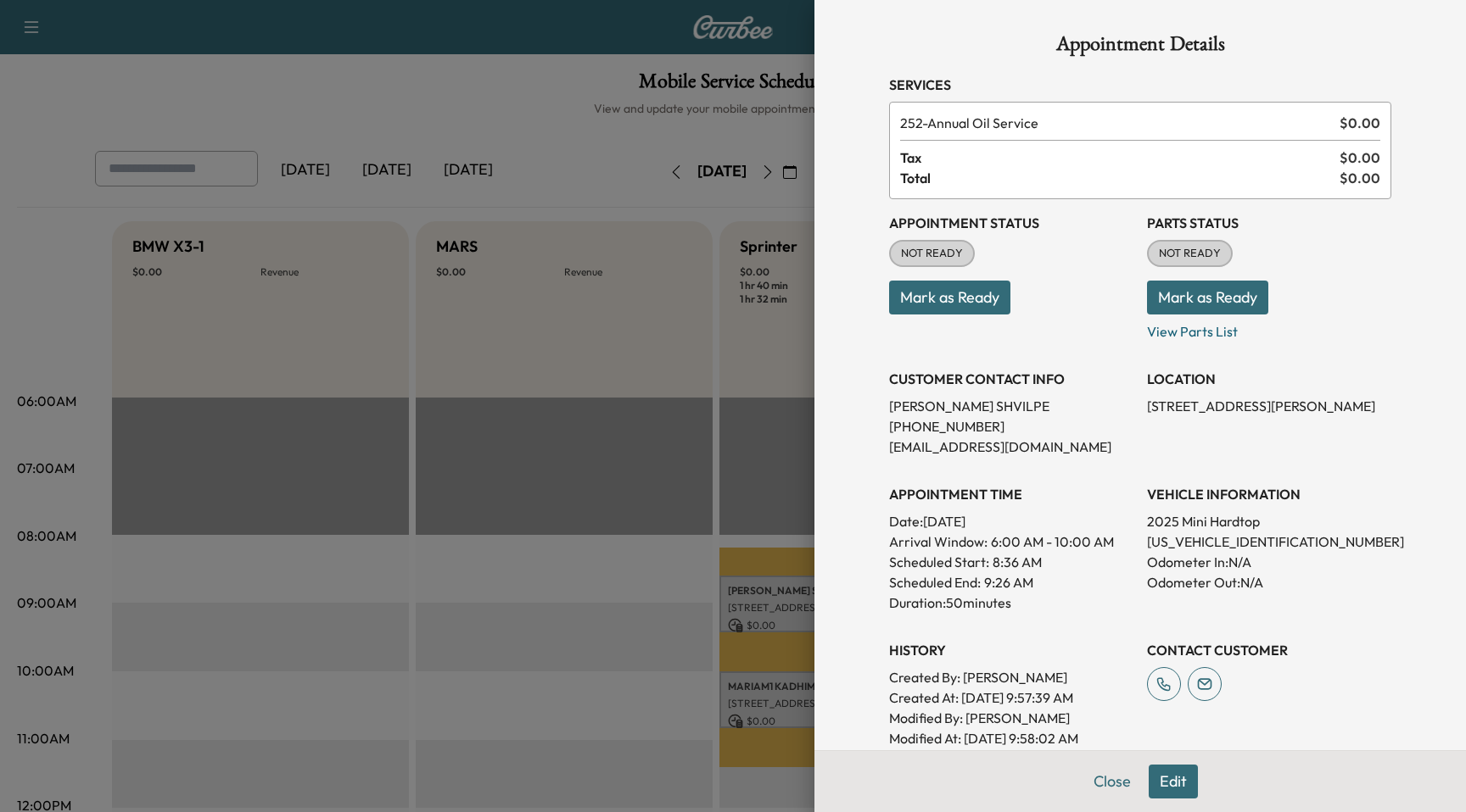
click at [809, 693] on div at bounding box center [733, 406] width 1466 height 812
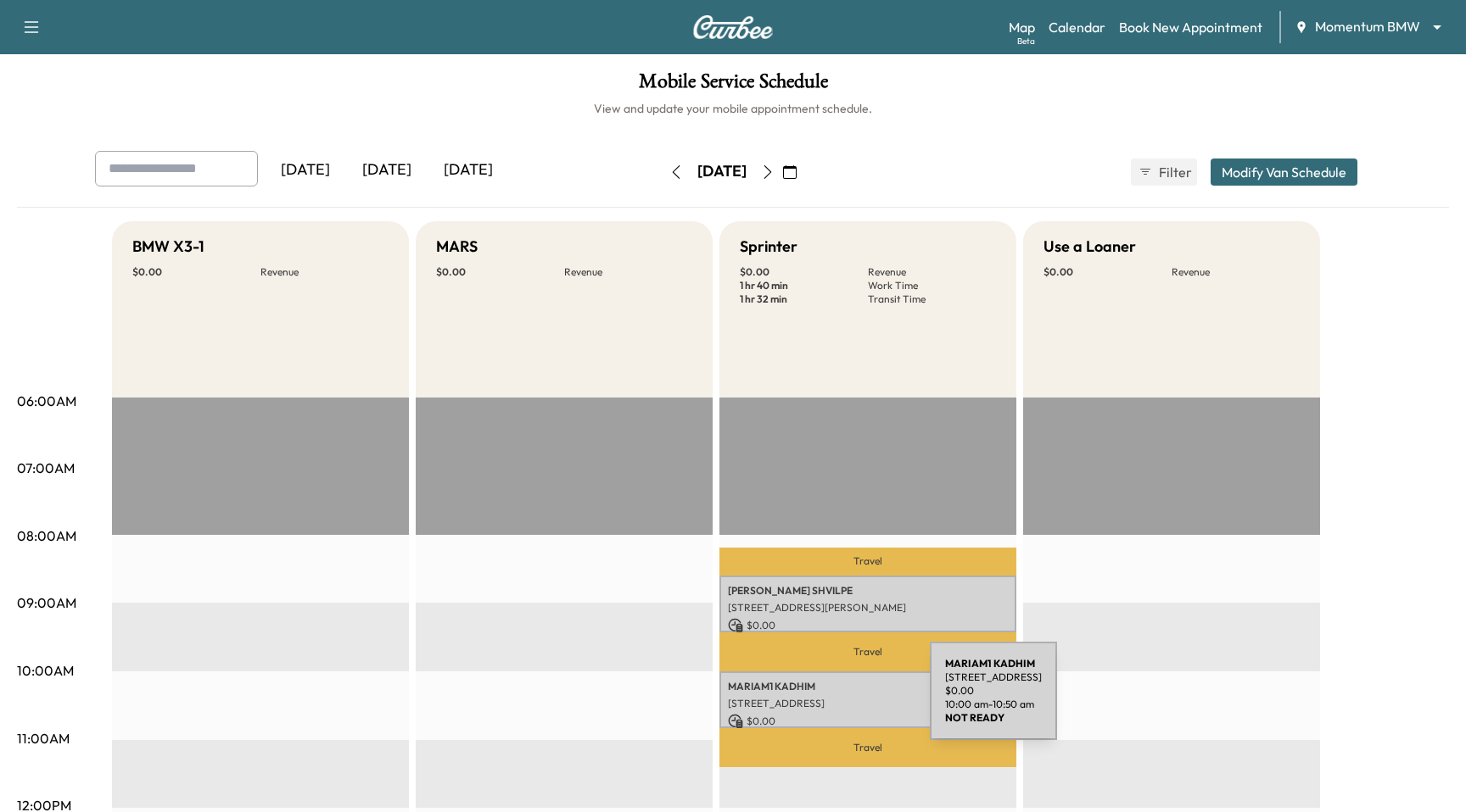
click at [799, 705] on p "18106 Cypress Valley Ln, Cypress, TX 77429, USA" at bounding box center [867, 704] width 280 height 13
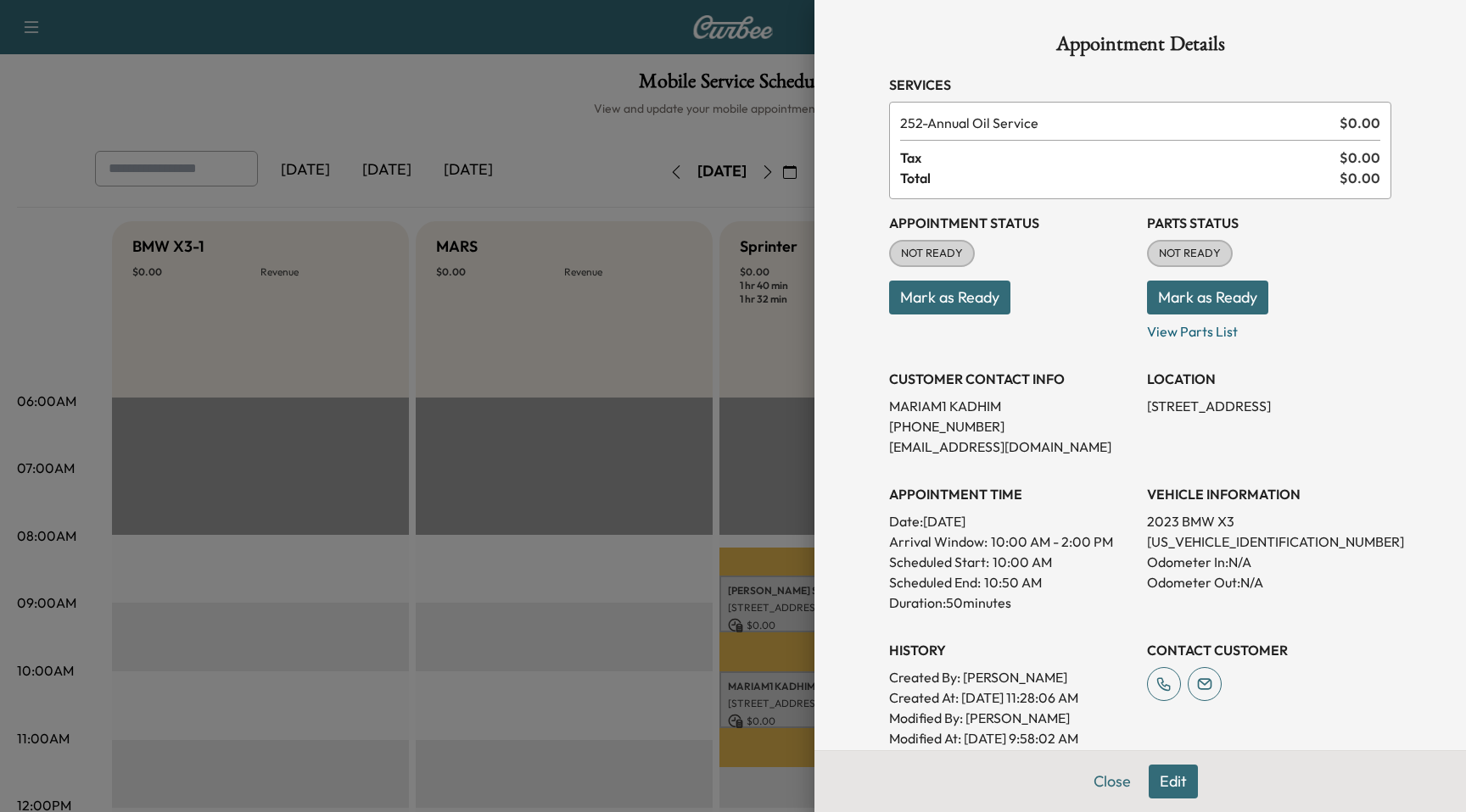
click at [584, 713] on div at bounding box center [733, 406] width 1466 height 812
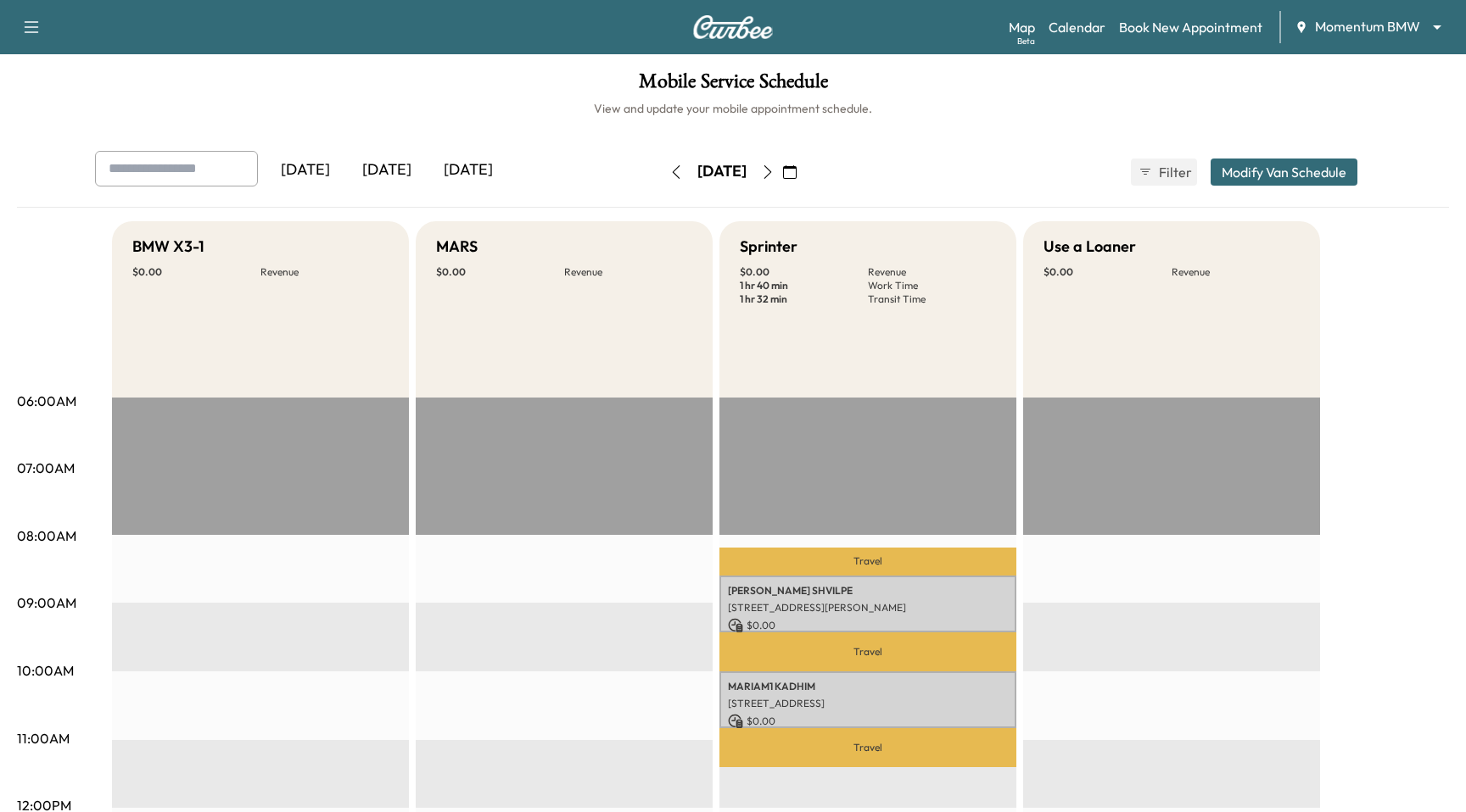
click at [669, 173] on icon "button" at bounding box center [676, 172] width 13 height 13
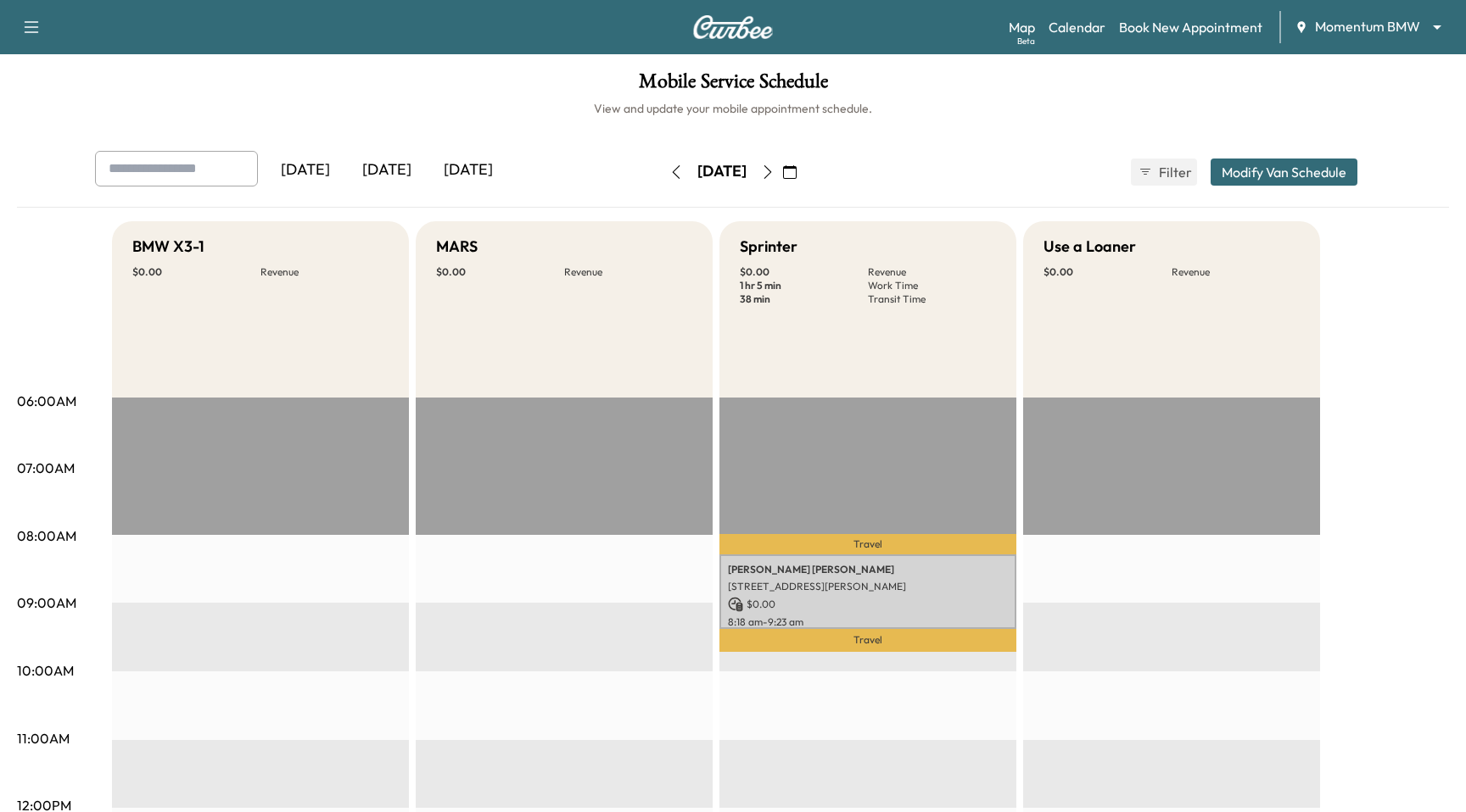
click at [661, 173] on div "Thursday, August 28" at bounding box center [721, 172] width 121 height 28
click at [669, 172] on icon "button" at bounding box center [676, 172] width 13 height 13
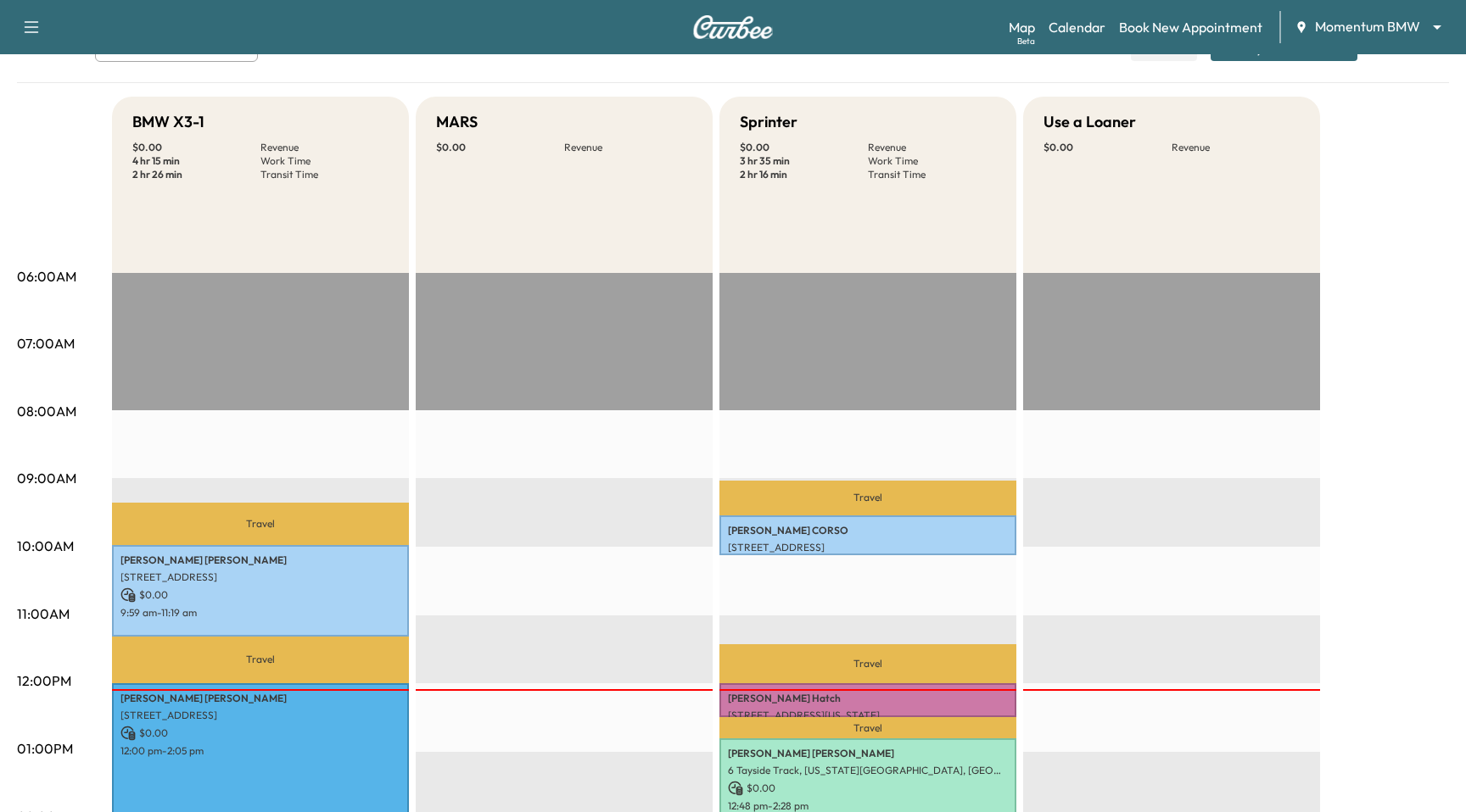
scroll to position [545, 0]
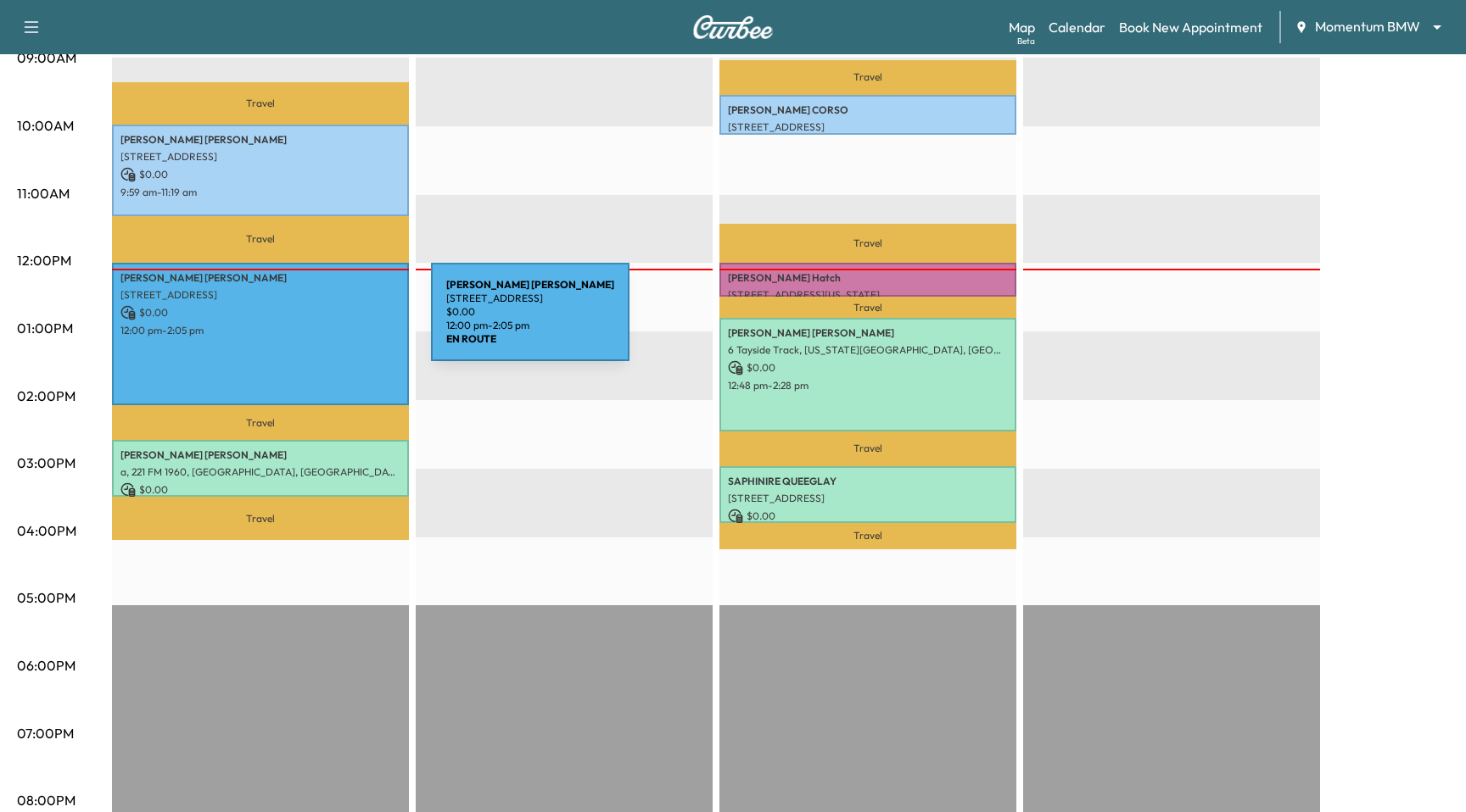
click at [304, 322] on div "SHERRYL GORMAN 3310 Mid Ln, Houston, TX 77027, USA $ 0.00 12:00 pm - 2:05 pm" at bounding box center [260, 334] width 296 height 142
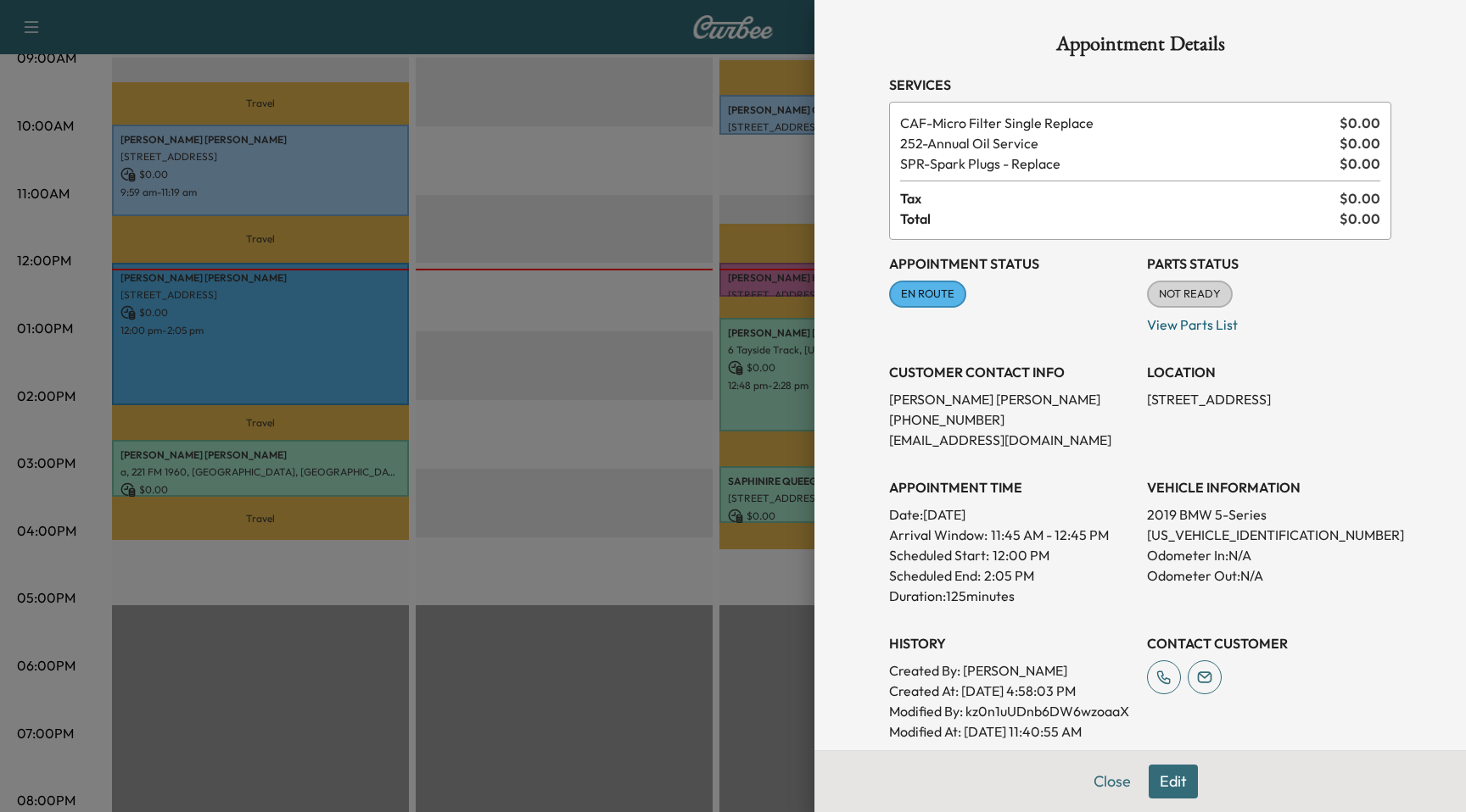
click at [1048, 710] on p "Modified By : kz0n1uUDnb6DW6wzoaaX" at bounding box center [1011, 710] width 244 height 20
click at [1049, 710] on p "Modified By : kz0n1uUDnb6DW6wzoaaX" at bounding box center [1011, 710] width 244 height 20
copy p "kz0n1uUDnb6DW6wzoaaX"
click at [1092, 483] on h3 "APPOINTMENT TIME" at bounding box center [1011, 487] width 244 height 20
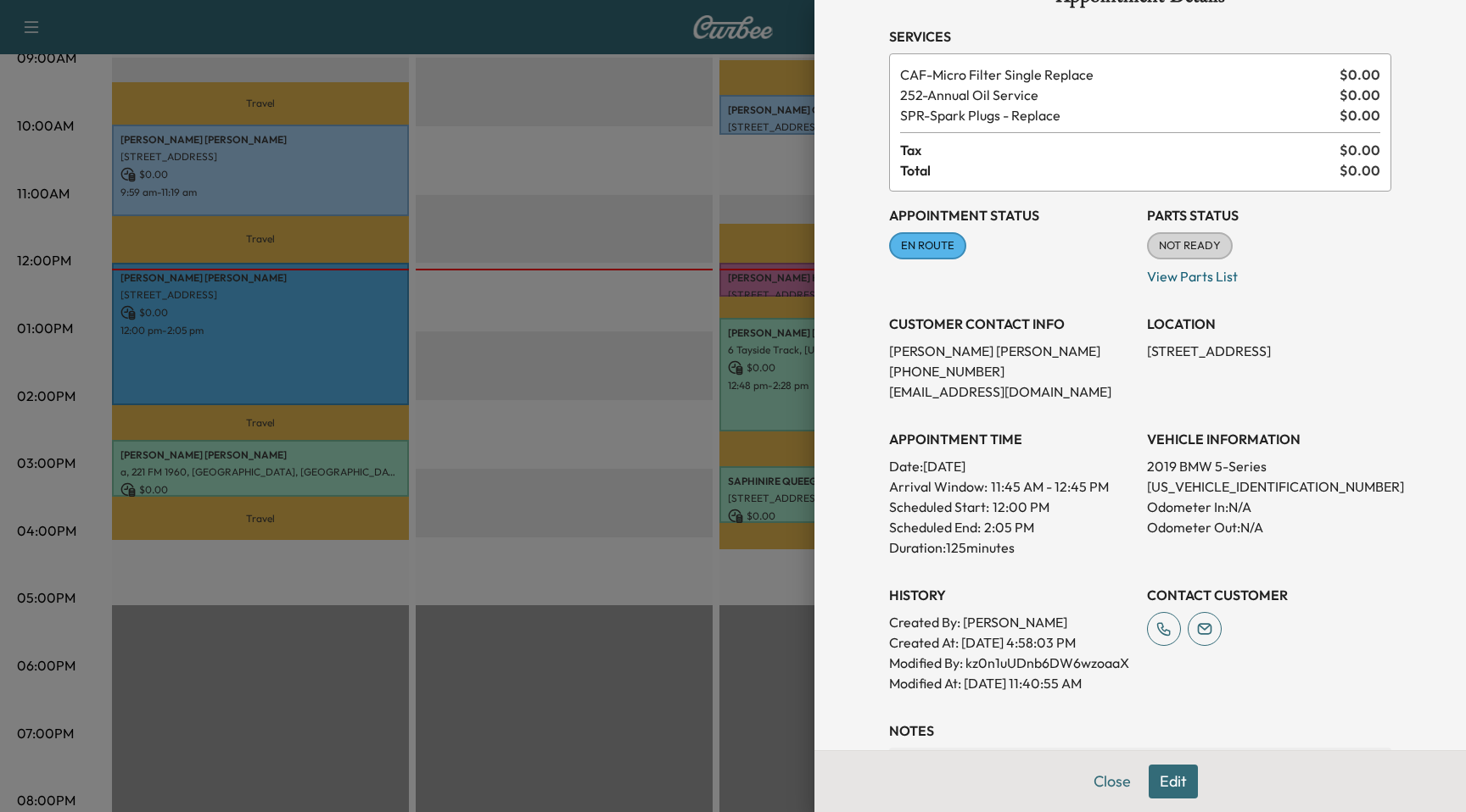
scroll to position [0, 0]
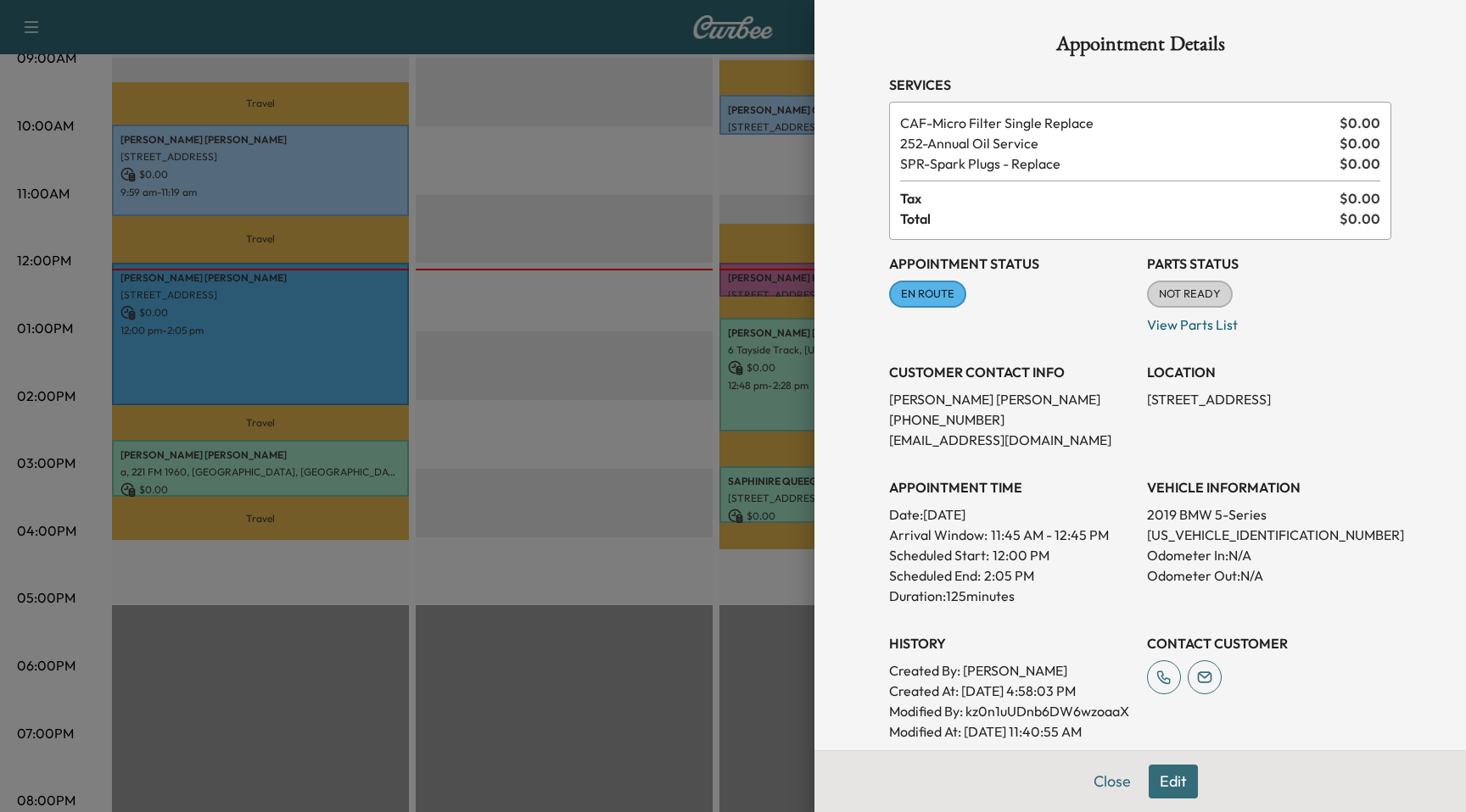
click at [519, 343] on div at bounding box center [733, 406] width 1466 height 812
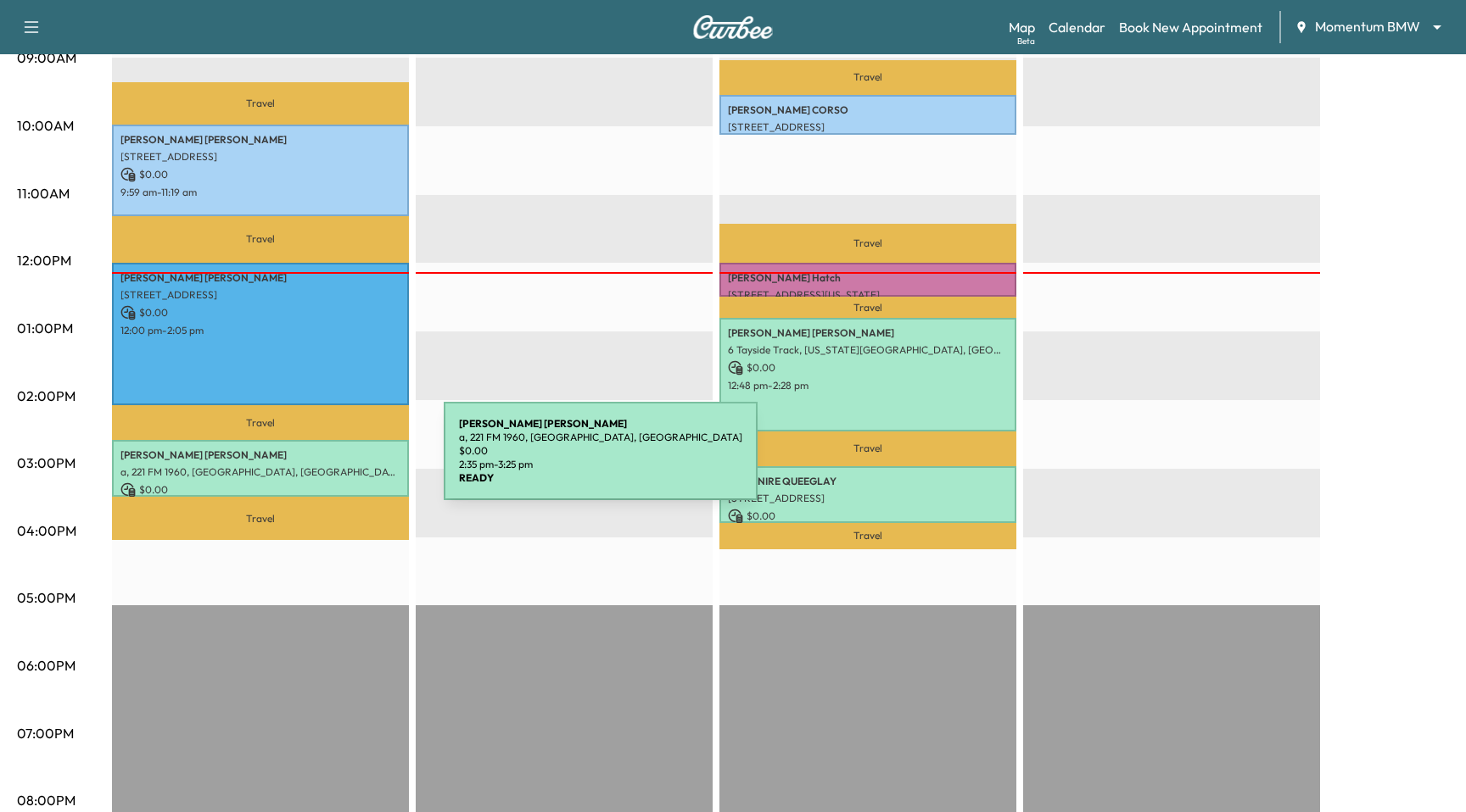
click at [316, 462] on p "JESSICA MONTOYA" at bounding box center [260, 455] width 280 height 13
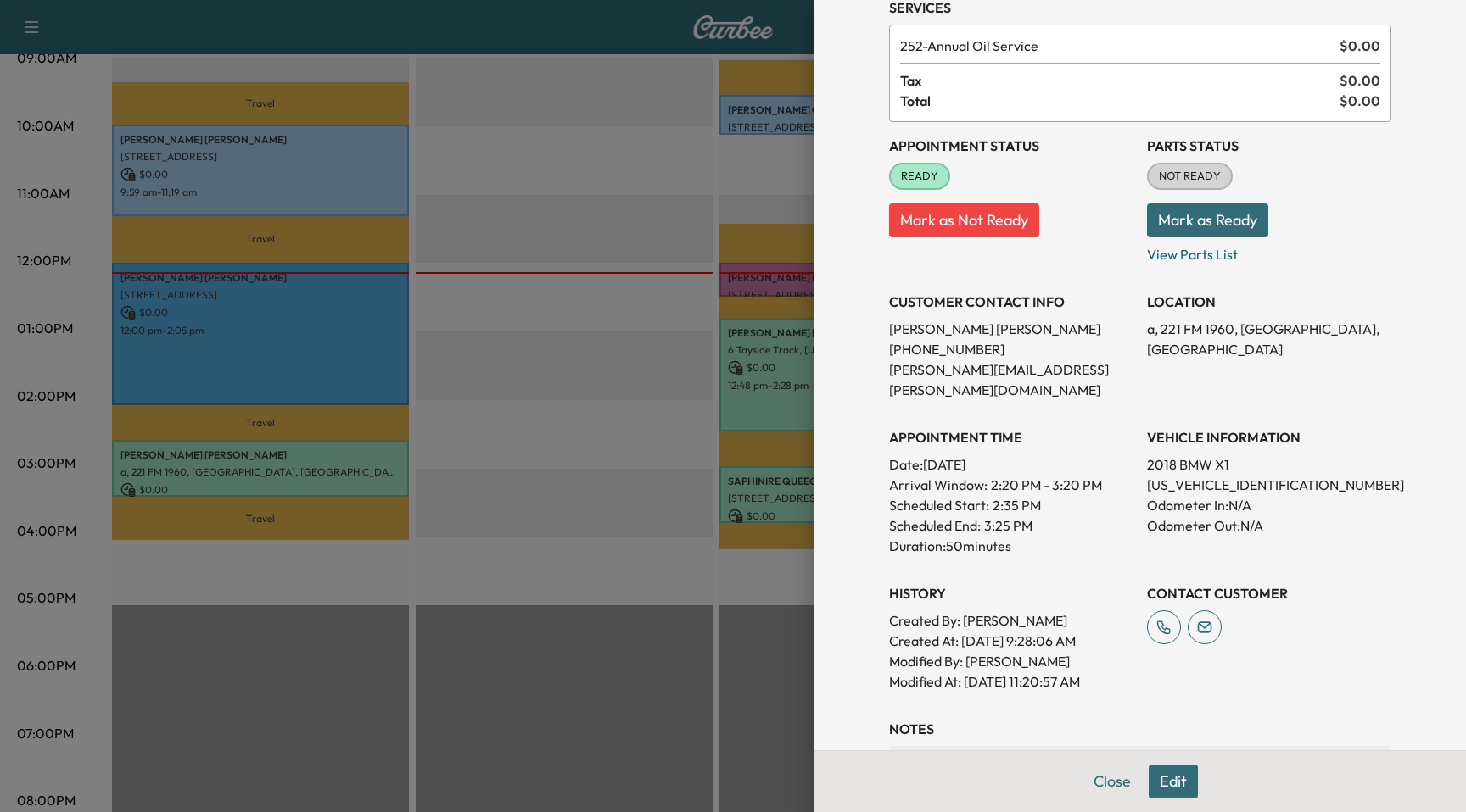
scroll to position [106, 0]
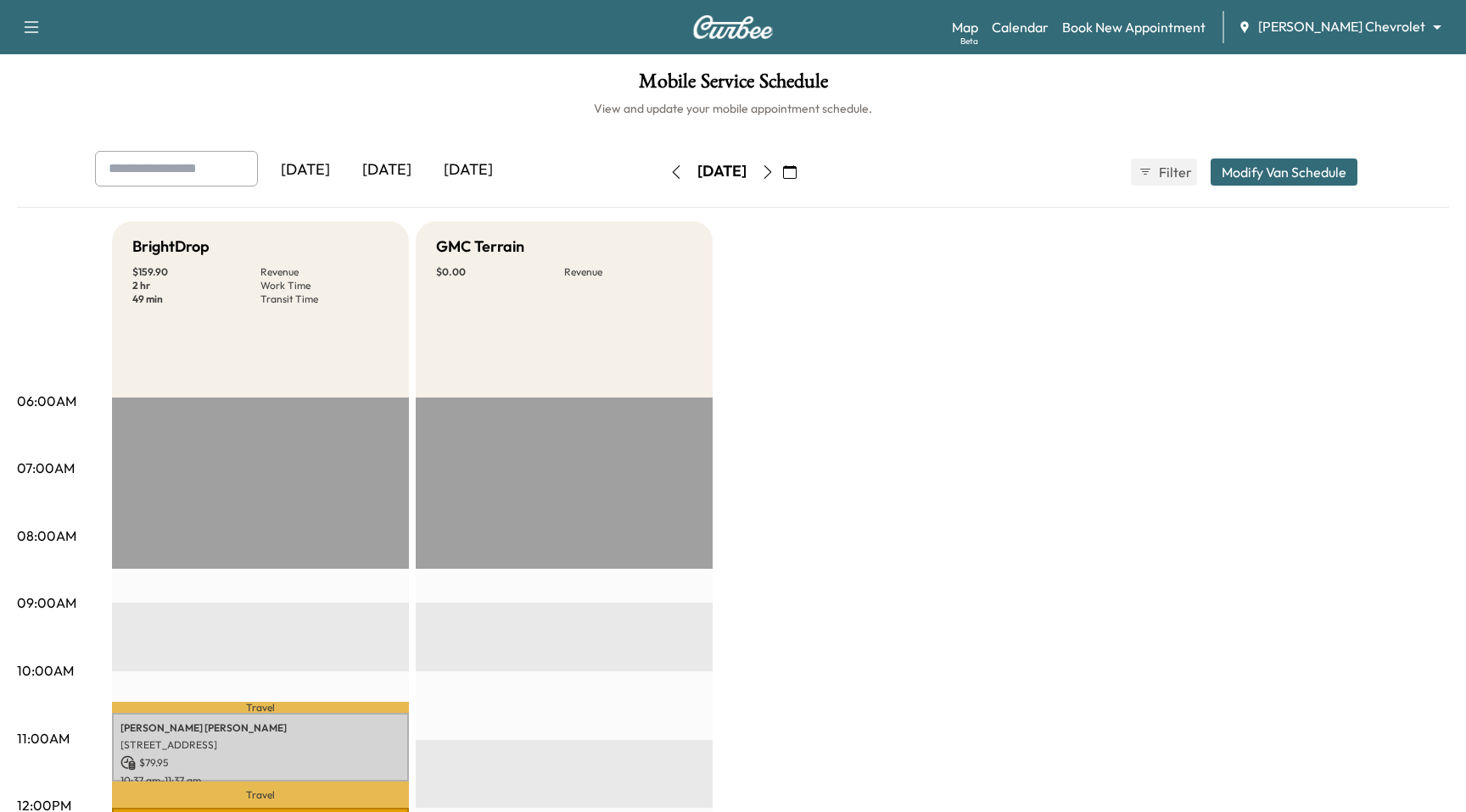
scroll to position [197, 0]
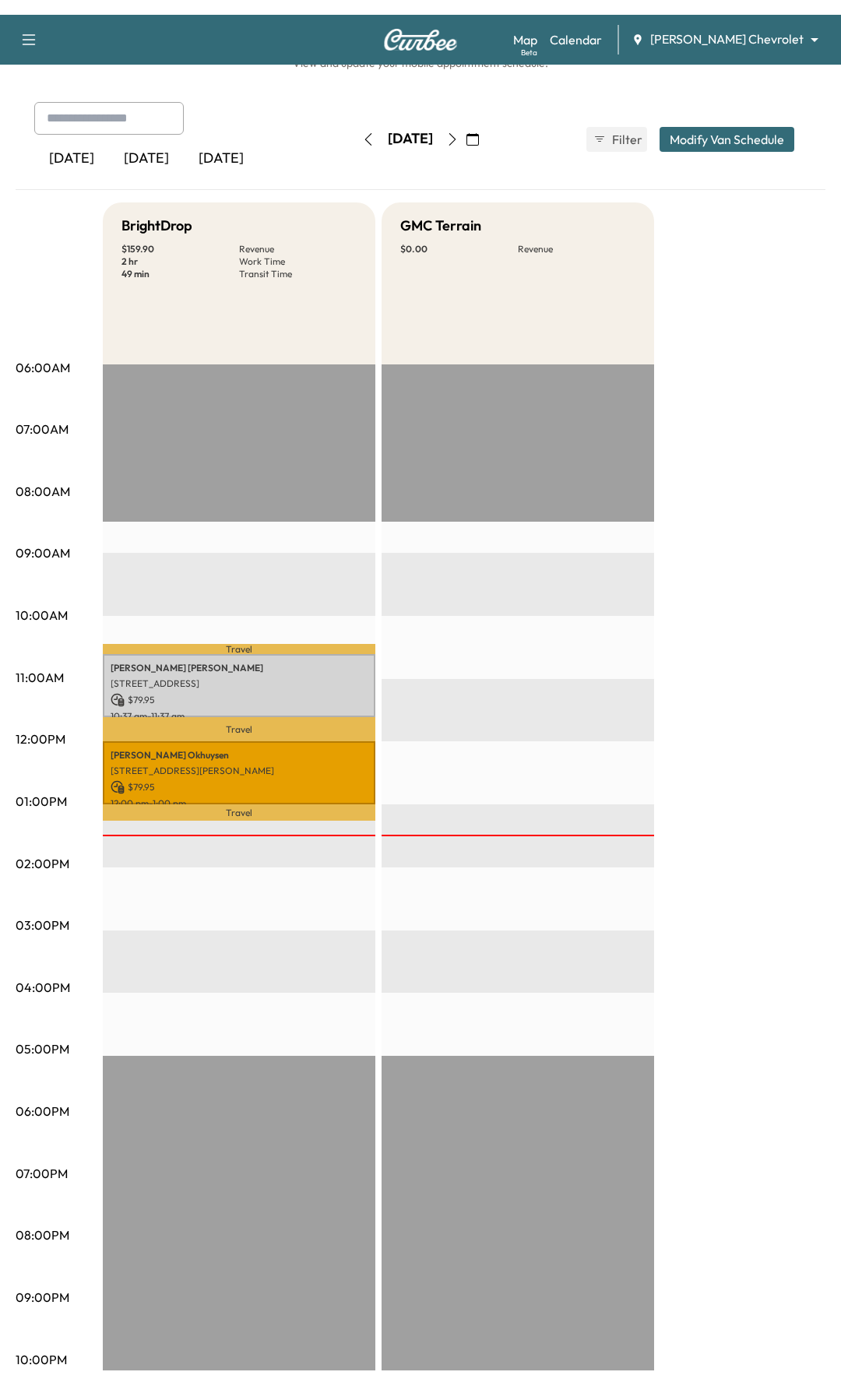
scroll to position [23, 0]
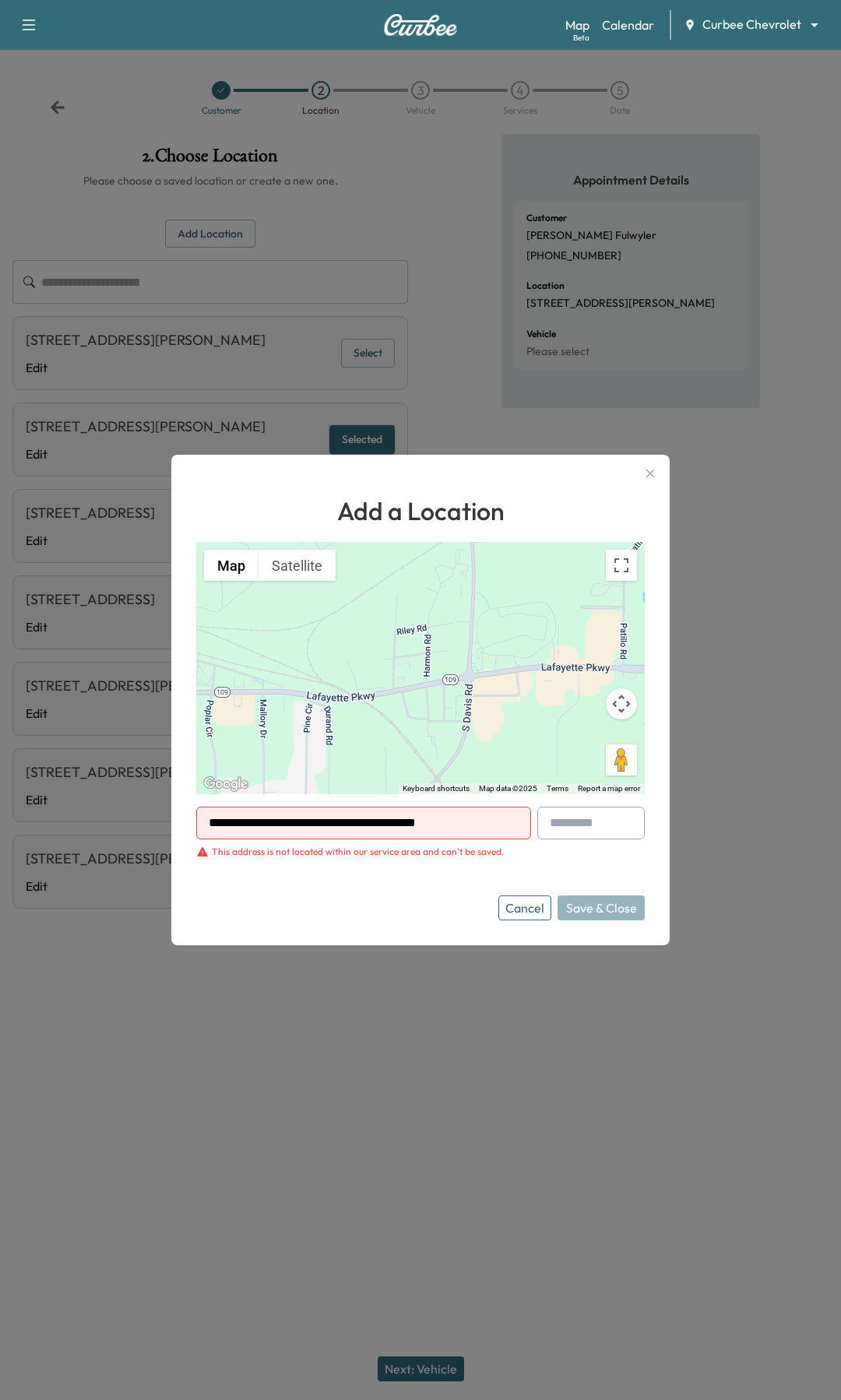
click at [651, 481] on icon "button" at bounding box center [650, 473] width 18 height 18
